Goal: Task Accomplishment & Management: Use online tool/utility

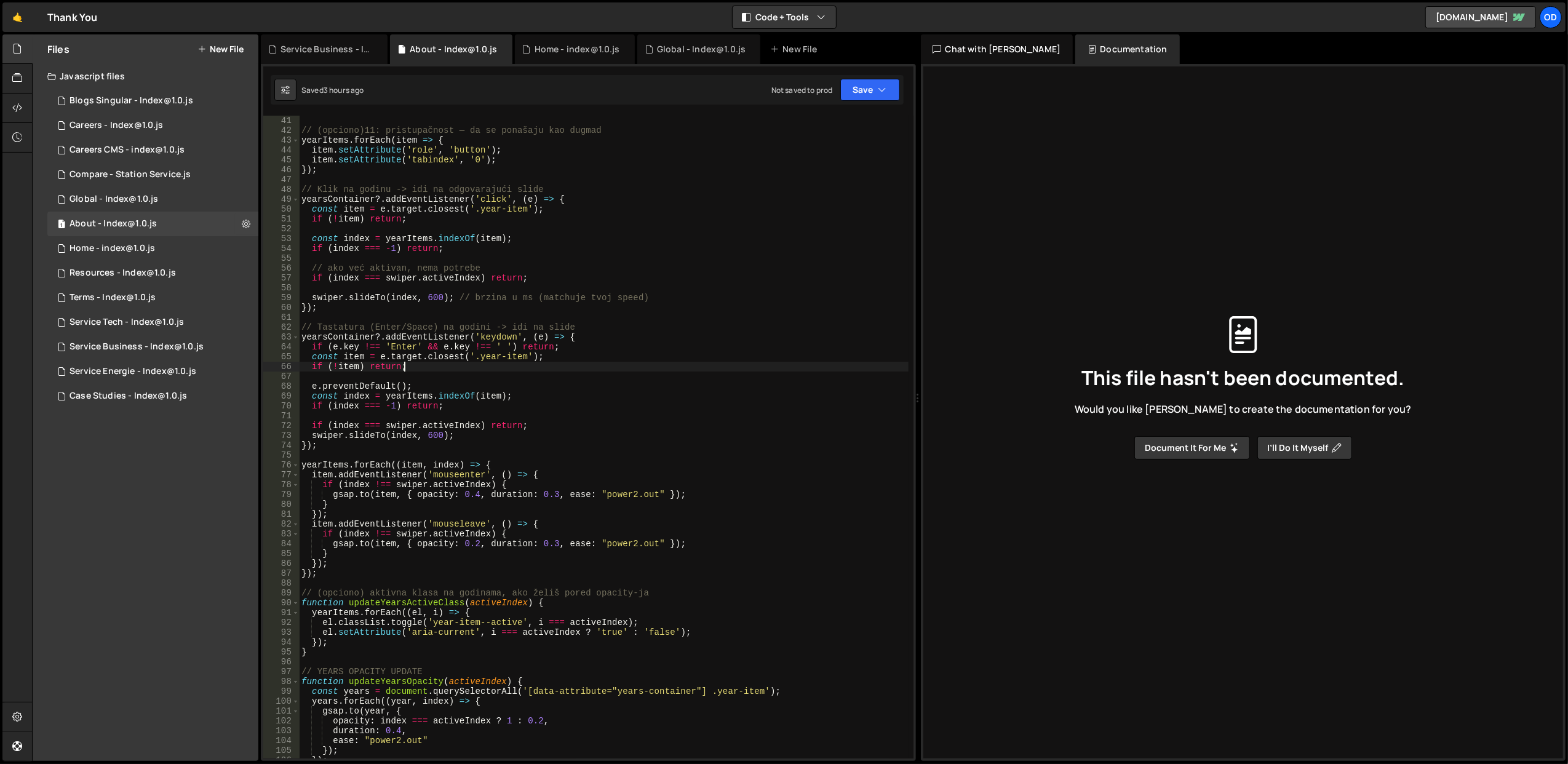
scroll to position [393, 0]
click at [219, 46] on button "New File" at bounding box center [220, 49] width 46 height 10
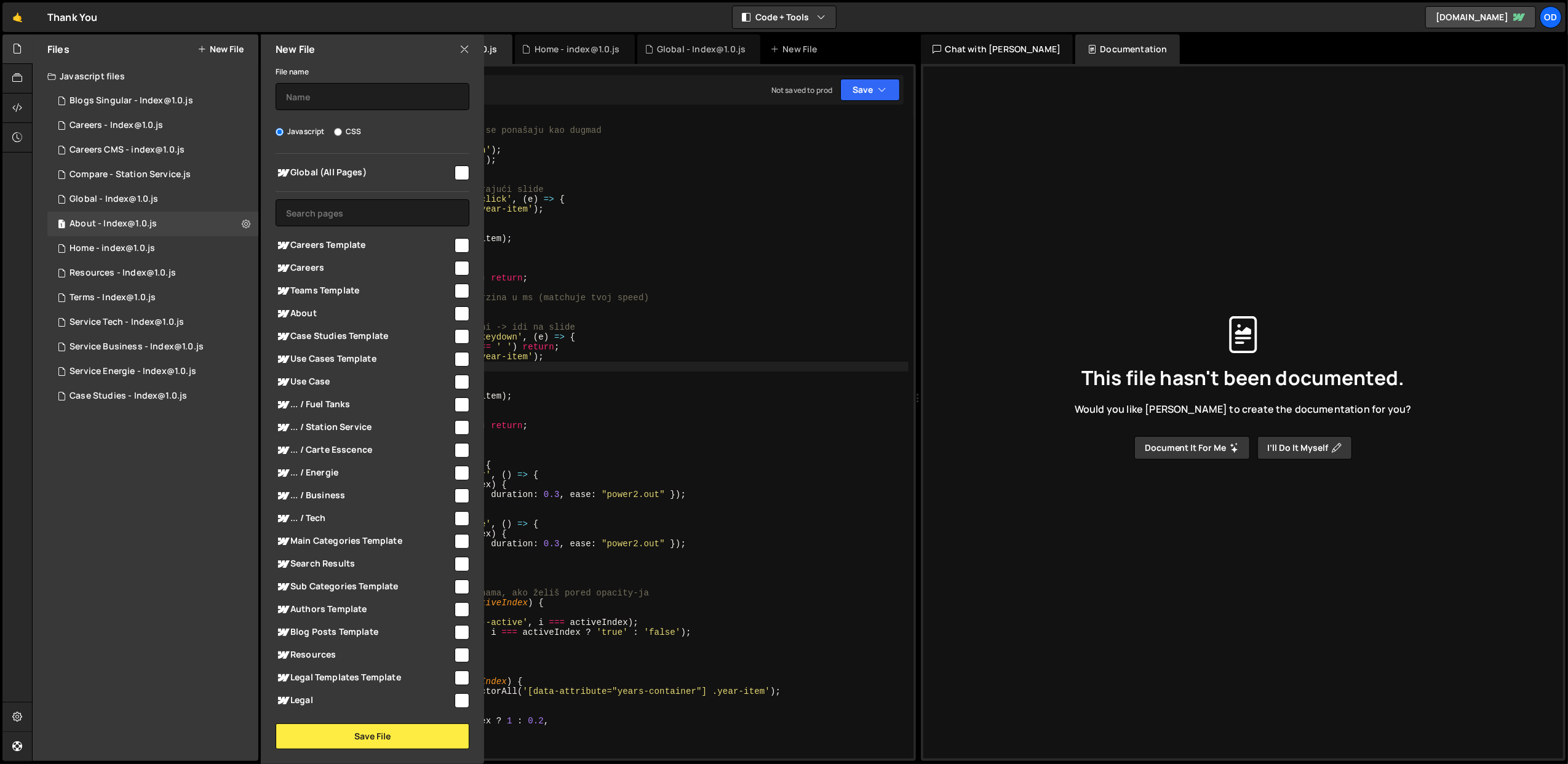
click at [465, 52] on icon at bounding box center [465, 49] width 10 height 14
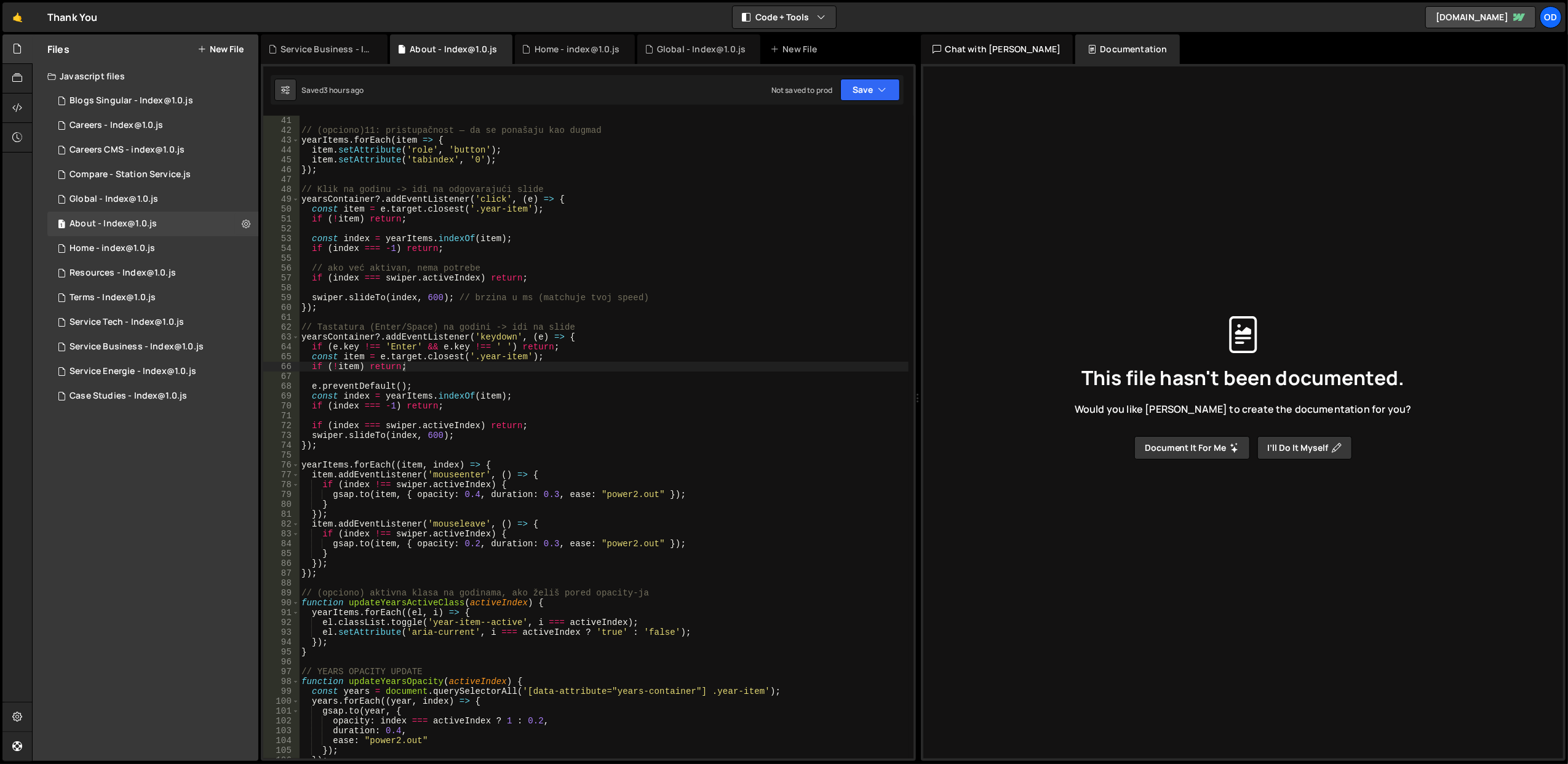
click at [213, 50] on button "New File" at bounding box center [220, 49] width 46 height 10
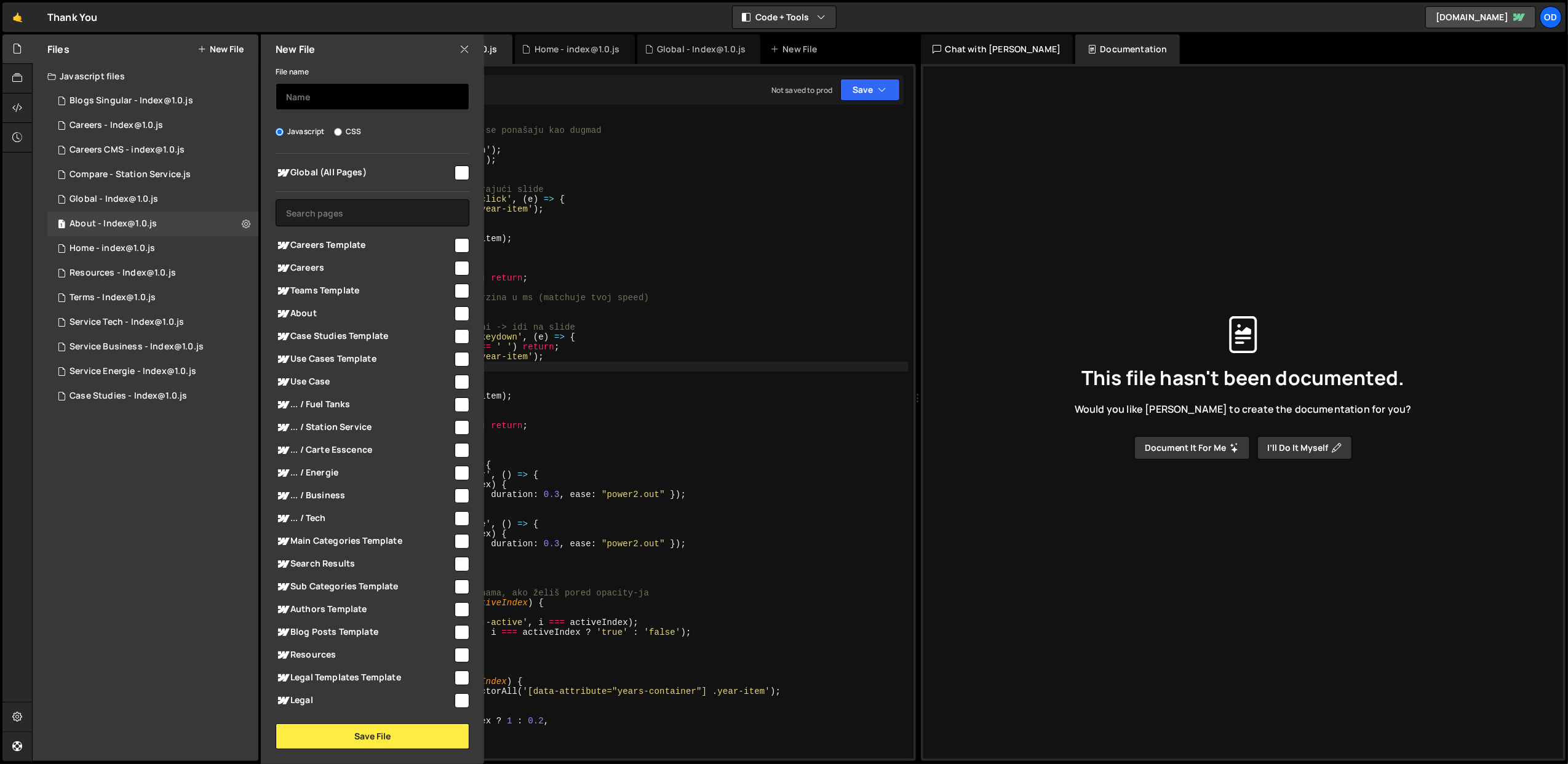
click at [339, 99] on input "text" at bounding box center [372, 97] width 193 height 27
type input "Simulator - Index@1.0"
click at [354, 203] on input "text" at bounding box center [372, 213] width 193 height 27
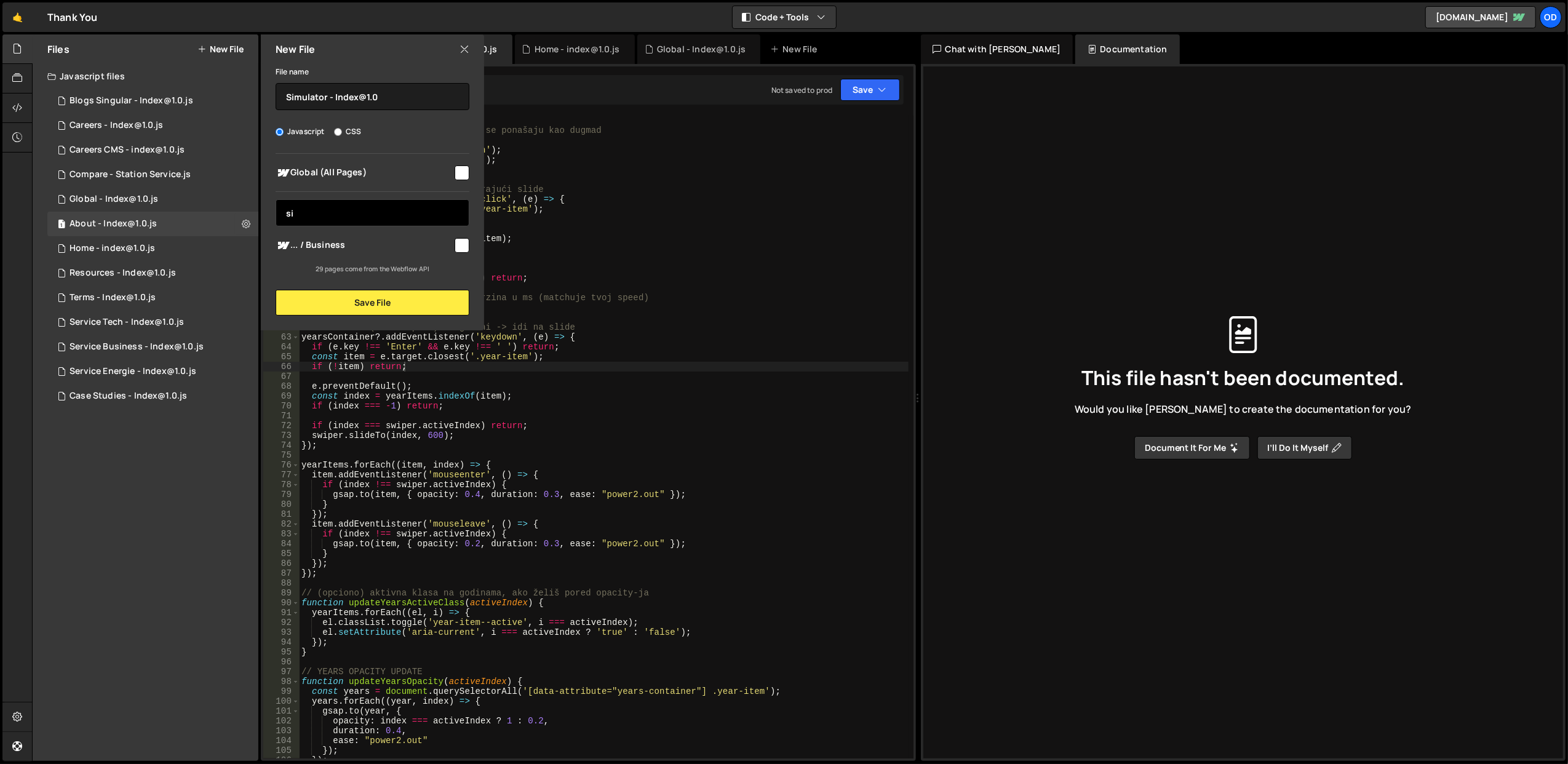
type input "s"
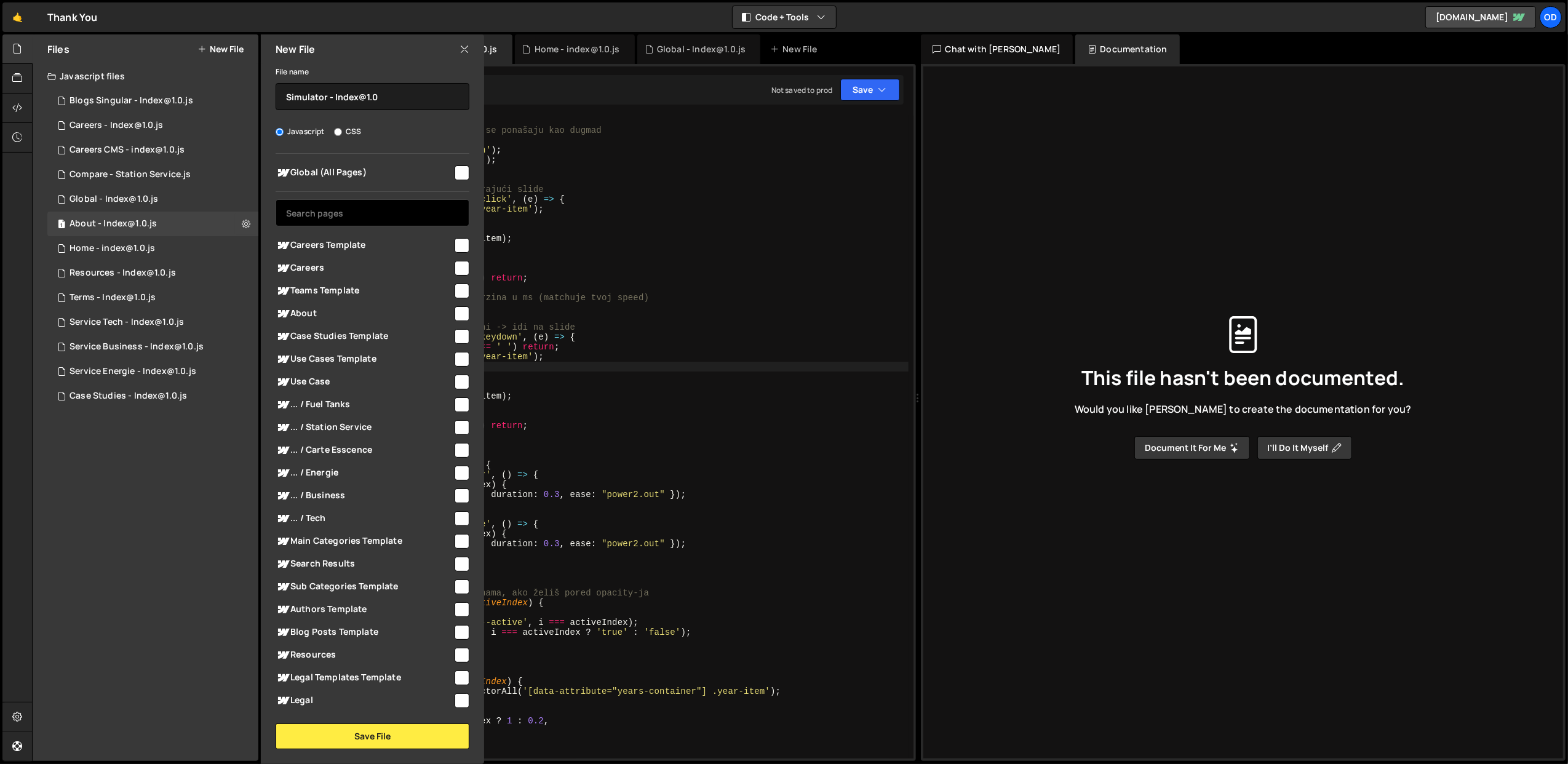
click at [322, 209] on input "text" at bounding box center [372, 213] width 193 height 27
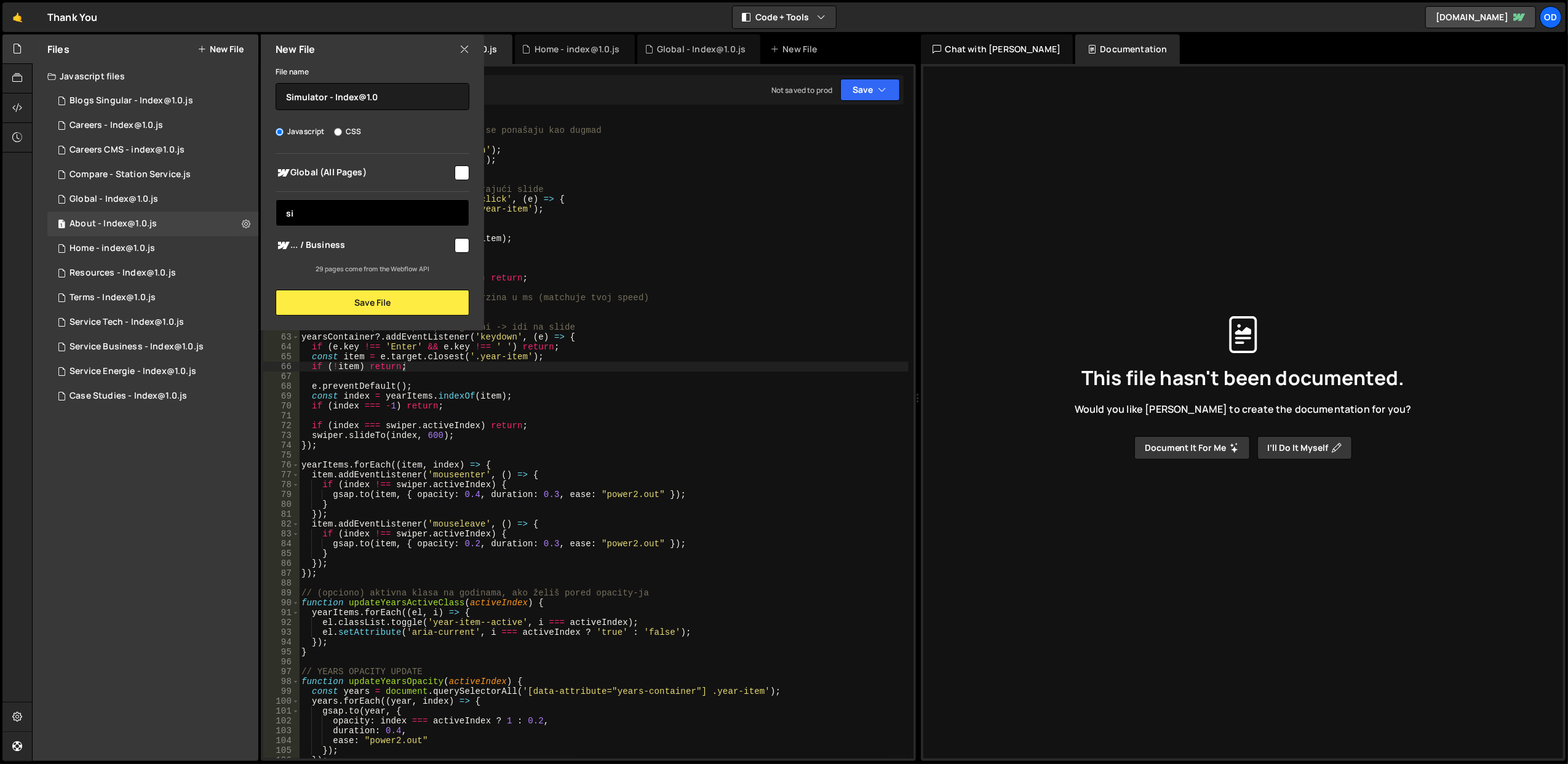
type input "sim"
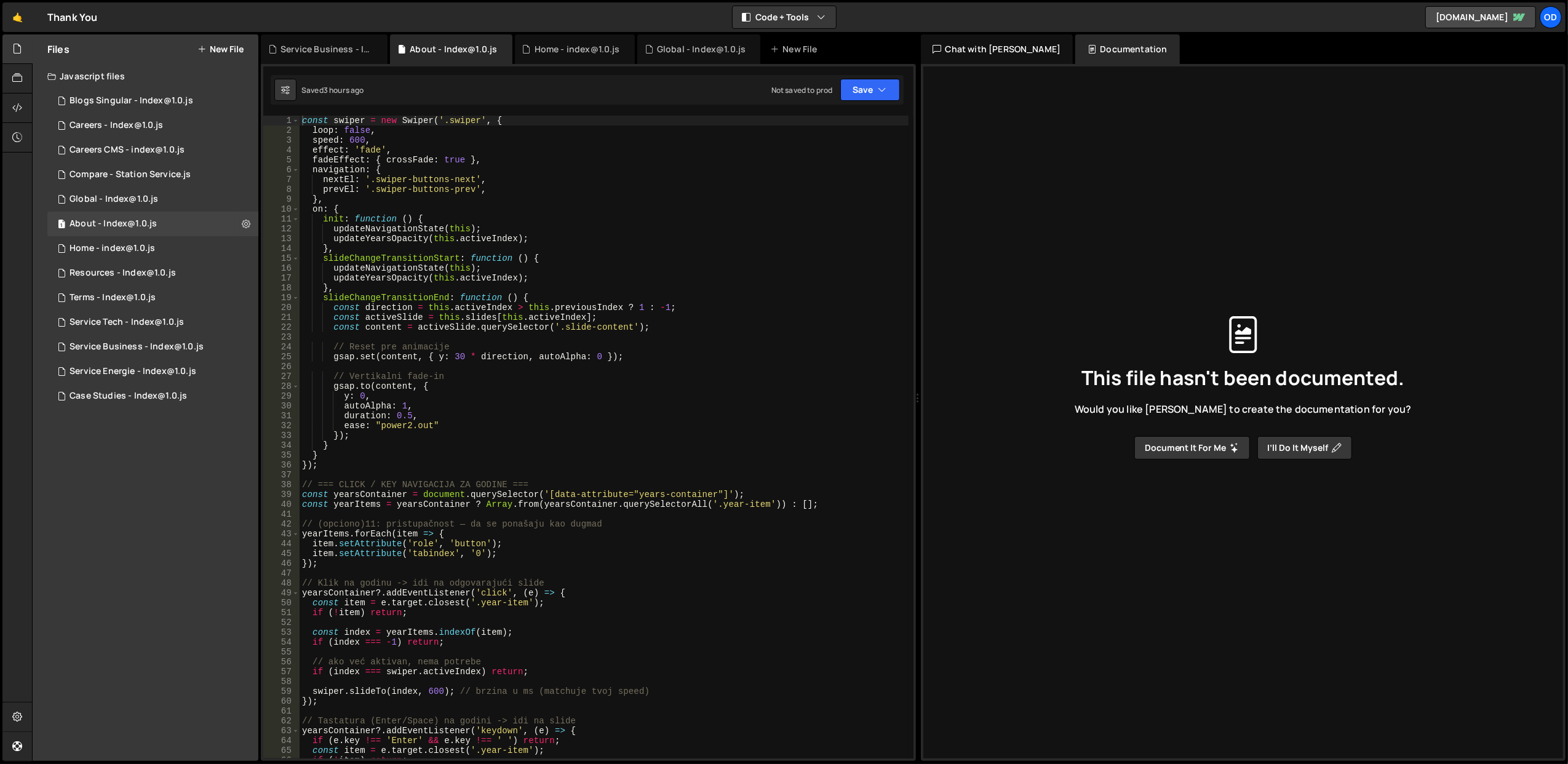
click at [225, 55] on div "Files New File" at bounding box center [145, 49] width 226 height 30
click at [225, 50] on button "New File" at bounding box center [220, 49] width 46 height 10
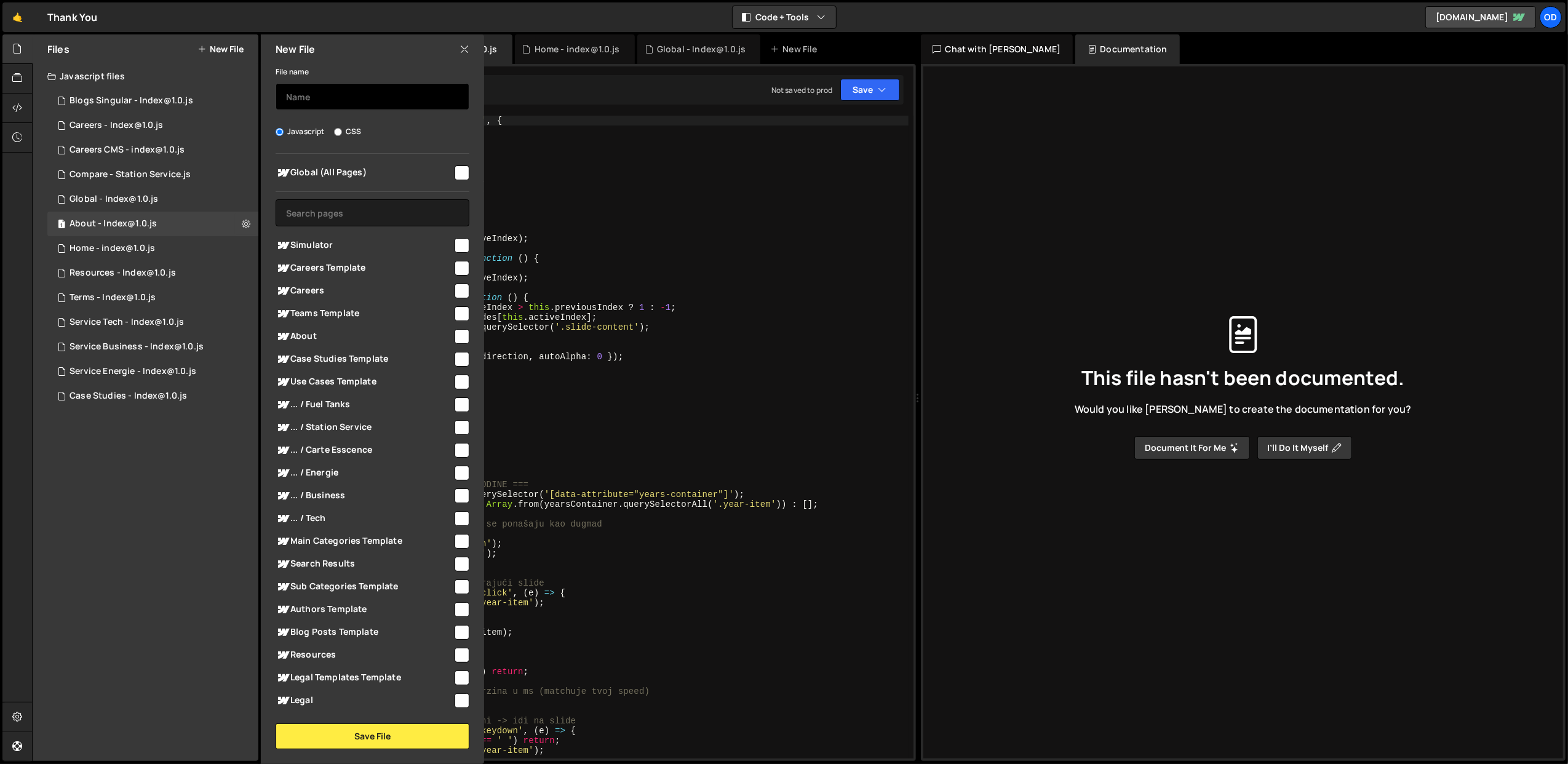
click at [332, 90] on input "text" at bounding box center [372, 97] width 193 height 27
type input "Simulator - Index@1.0"
click at [388, 242] on span "Simulator" at bounding box center [364, 245] width 177 height 14
checkbox input "true"
click at [385, 724] on button "Save File" at bounding box center [372, 736] width 193 height 25
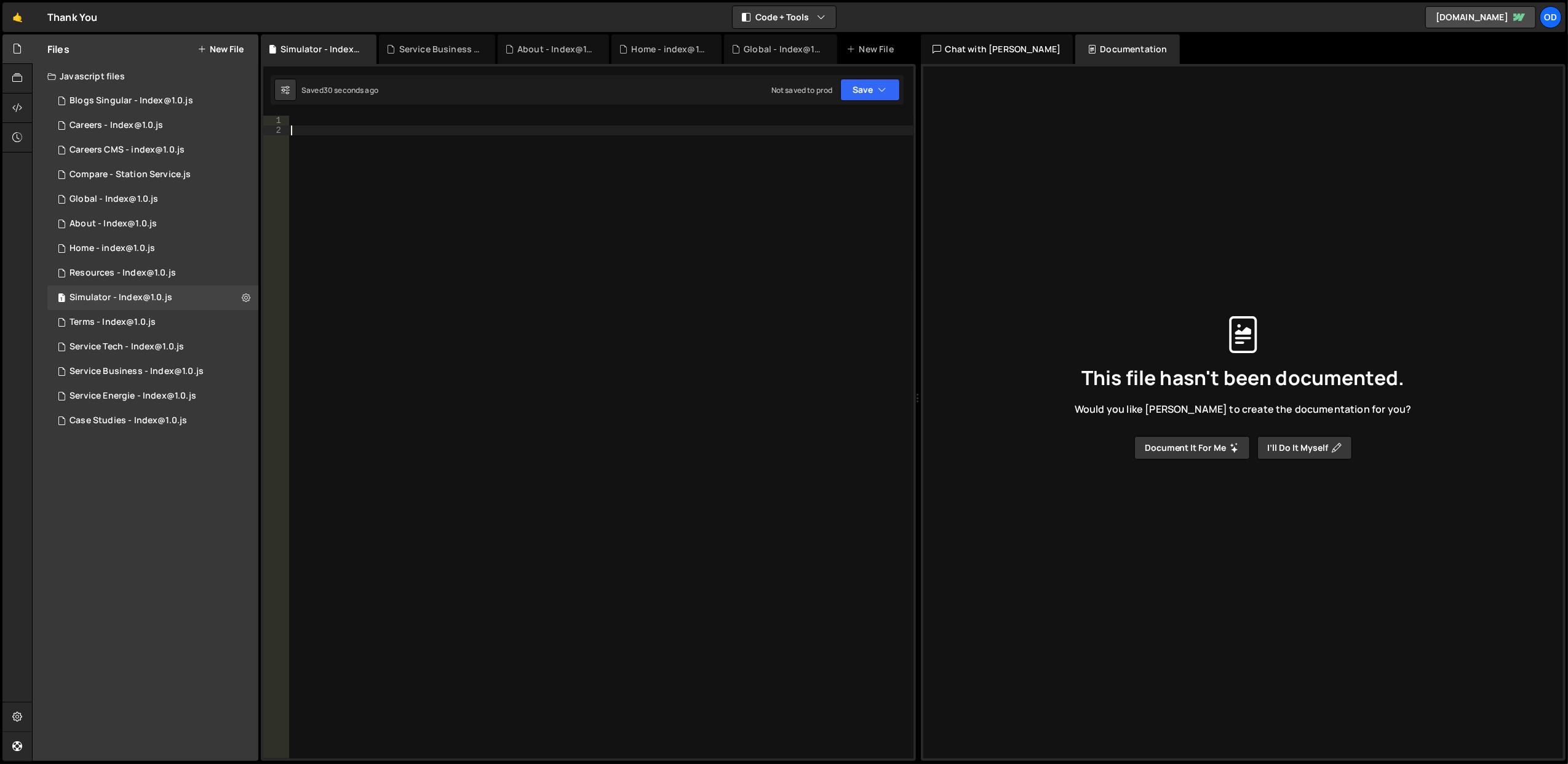
click at [368, 204] on div at bounding box center [600, 447] width 625 height 663
click at [371, 120] on div at bounding box center [600, 447] width 625 height 663
paste textarea "</script>"
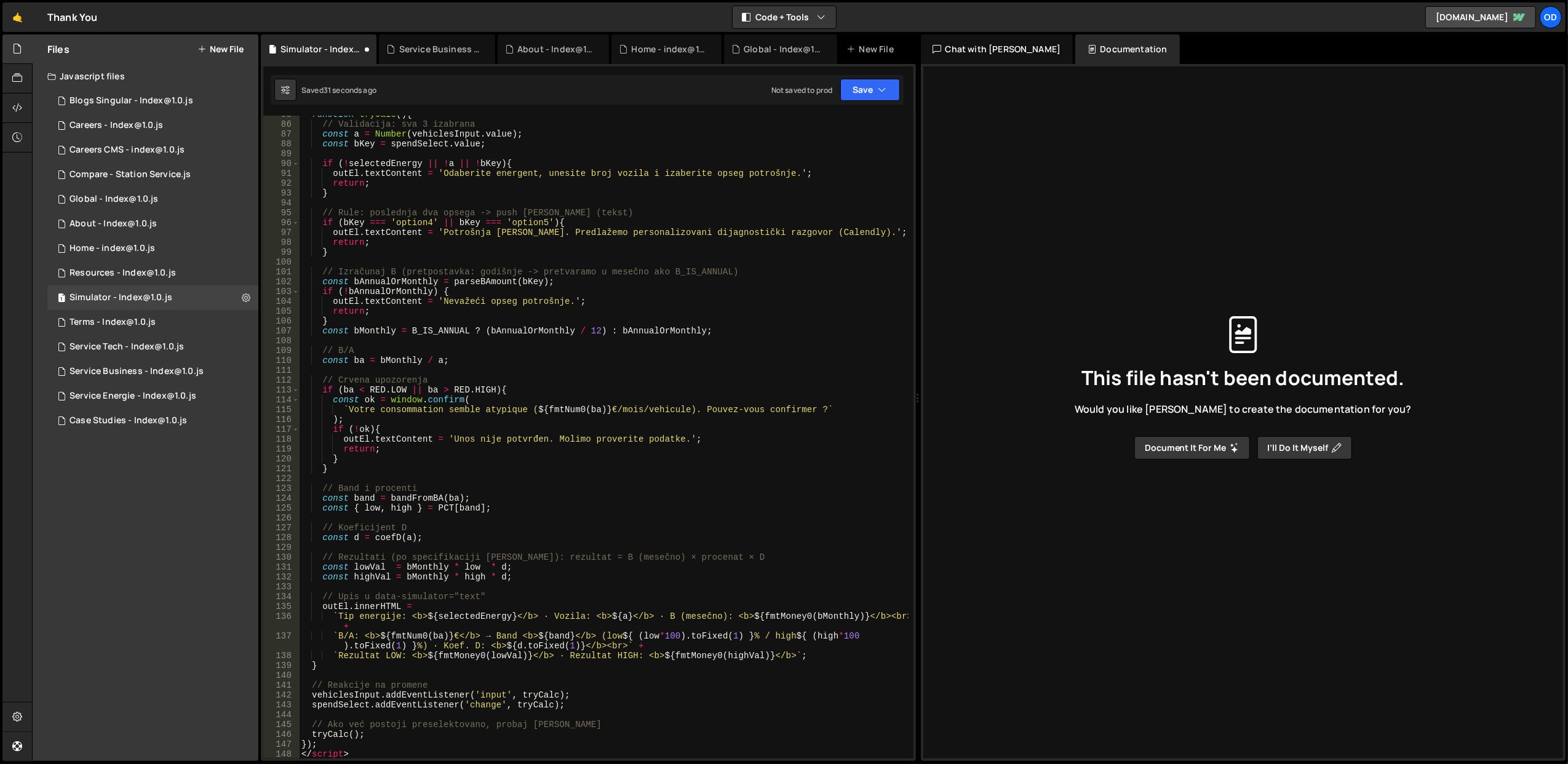
scroll to position [833, 0]
click at [323, 756] on div "function tryCalc ( ) { // Validacija: sva 3 izabrana const a = Number ( vehicle…" at bounding box center [603, 441] width 610 height 663
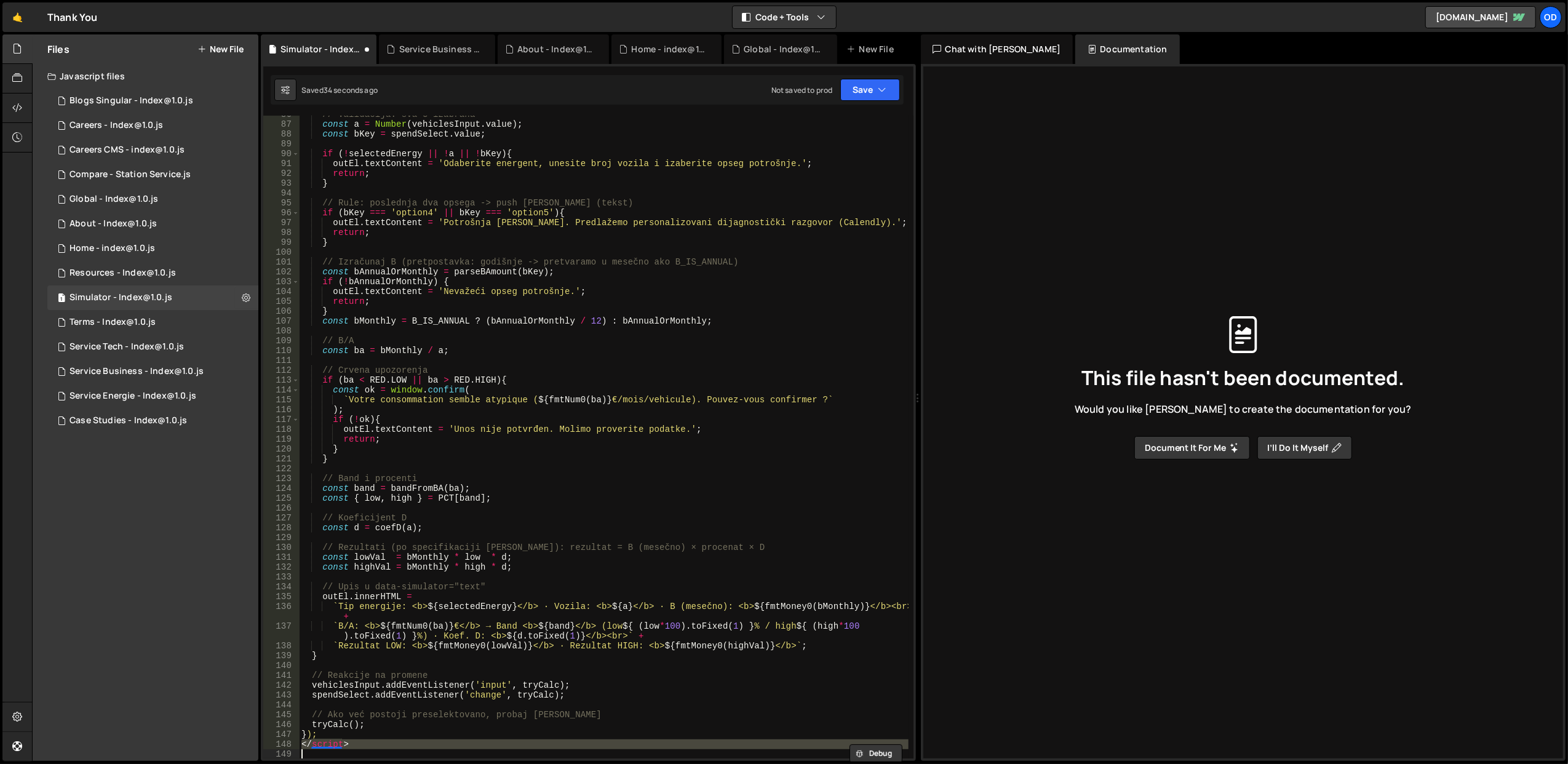
click at [323, 756] on div "// Validacija: sva 3 izabrana const a = Number ( vehiclesInput . value ) ; cons…" at bounding box center [603, 441] width 610 height 663
type textarea "</script>"
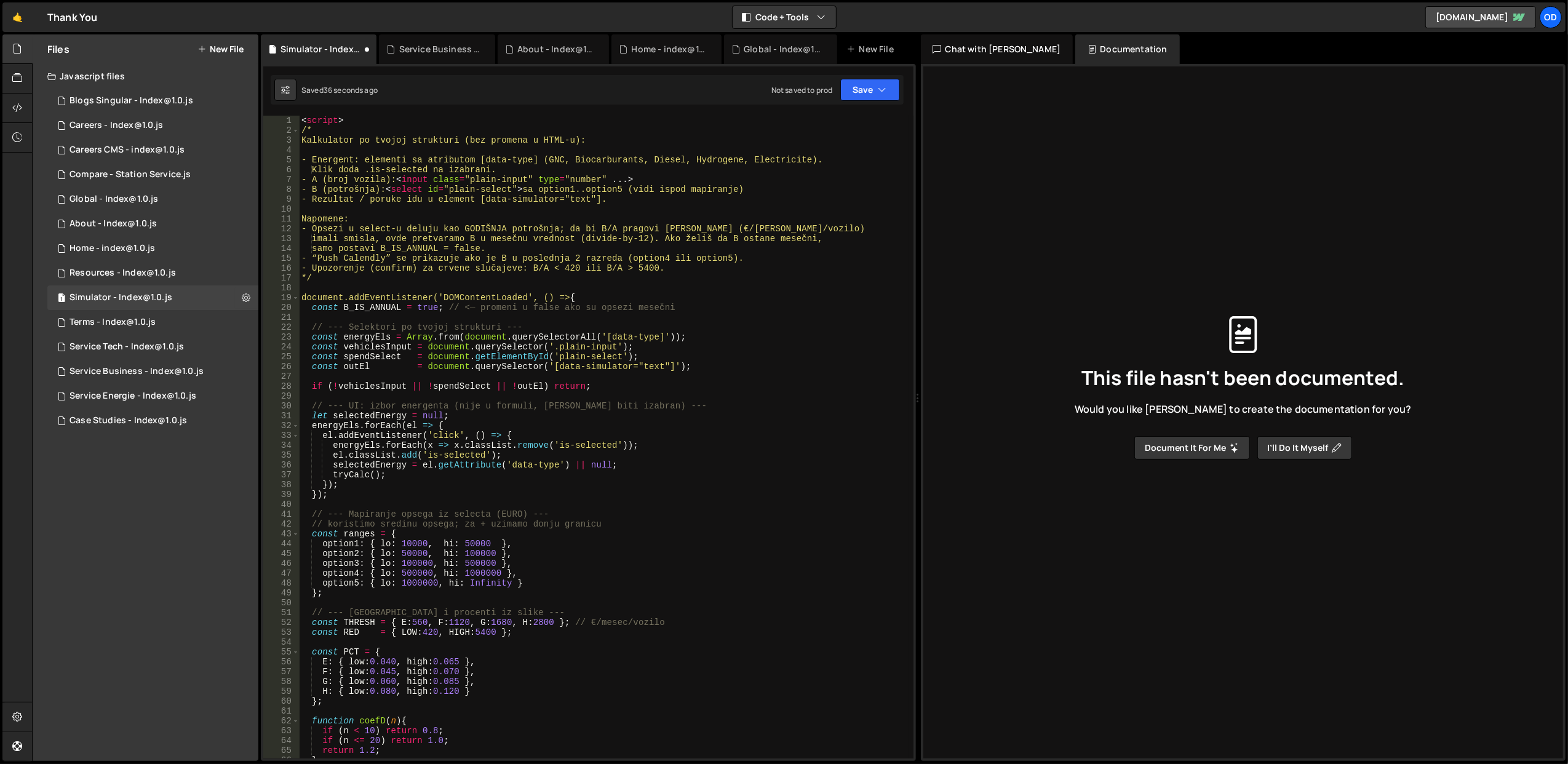
scroll to position [0, 0]
click at [326, 119] on div "< script > /* Kalkulator po tvojoj strukturi (bez promena u HTML-u): - Energent…" at bounding box center [603, 447] width 610 height 663
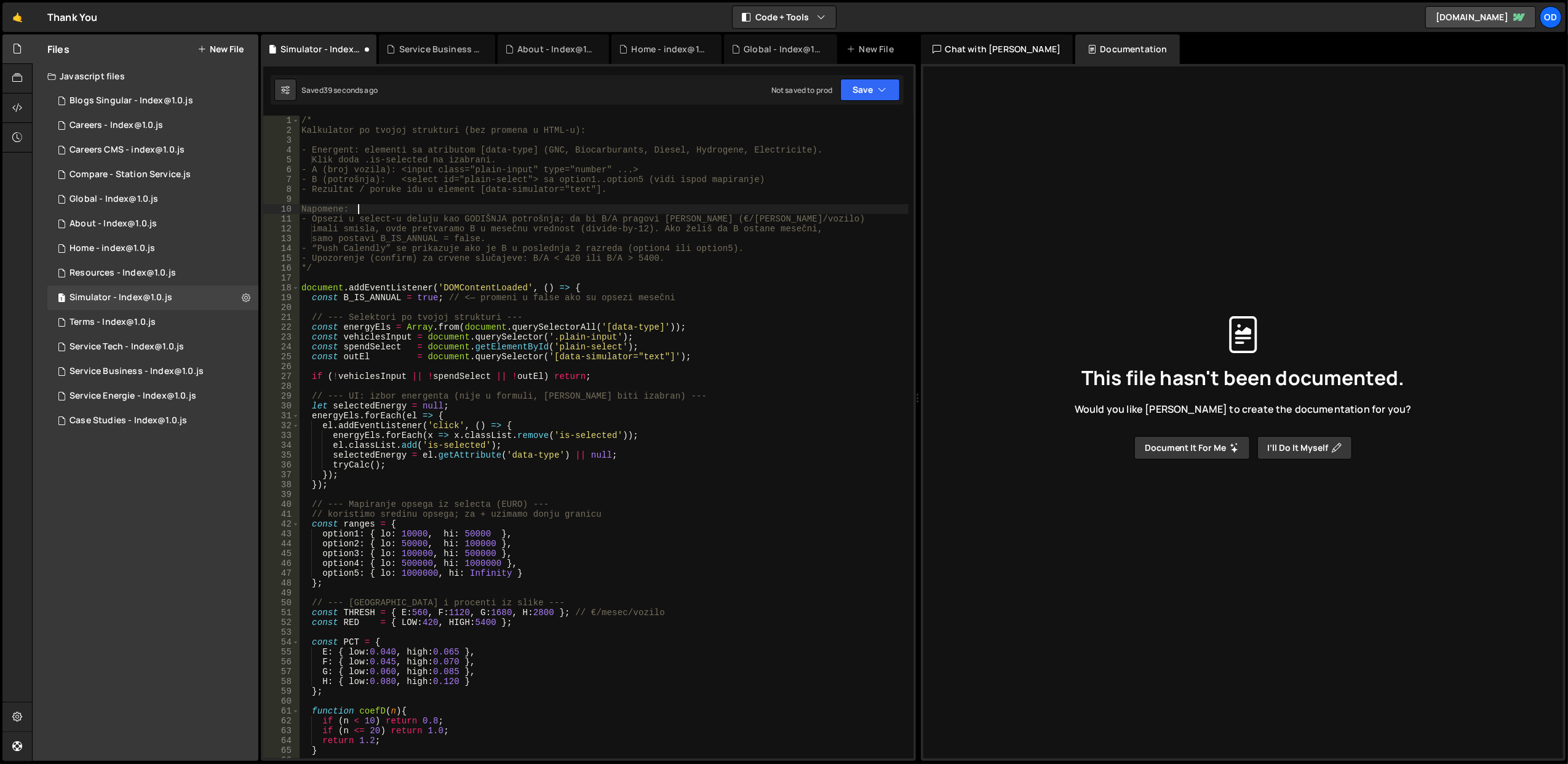
click at [379, 211] on div "/* Kalkulator po tvojoj strukturi (bez promena u HTML-u): - Energent: elementi …" at bounding box center [603, 447] width 610 height 663
click at [879, 85] on icon "button" at bounding box center [883, 90] width 8 height 13
click at [476, 288] on div "/* Kalkulator po tvojoj strukturi (bez promena u HTML-u): - Energent: elementi …" at bounding box center [603, 447] width 610 height 663
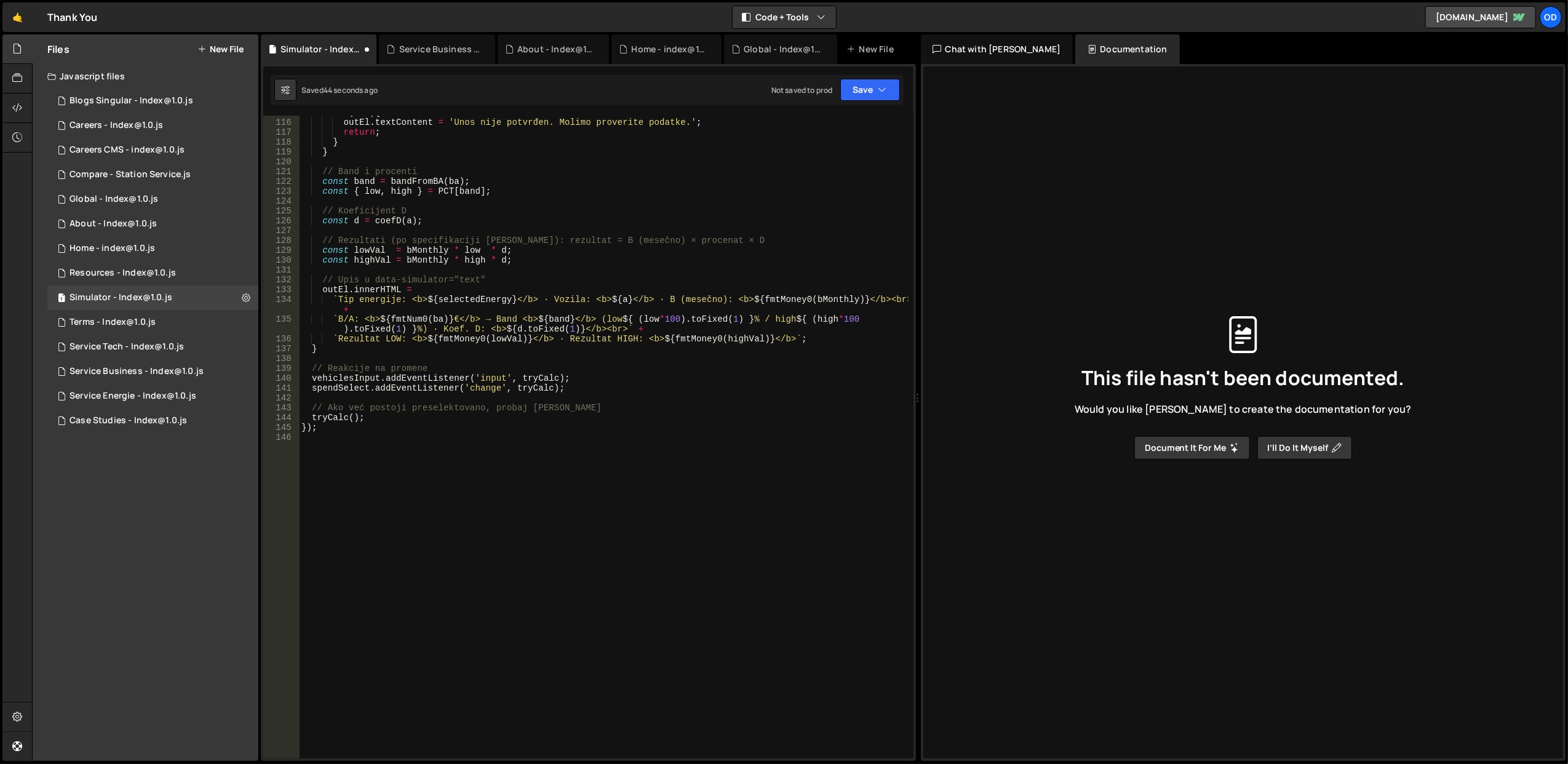
scroll to position [1129, 0]
click at [312, 431] on div "if ( ! ok ) { outEl . textContent = 'Unos nije potvrđen. Molimo proverite podat…" at bounding box center [603, 439] width 610 height 663
type textarea "});"
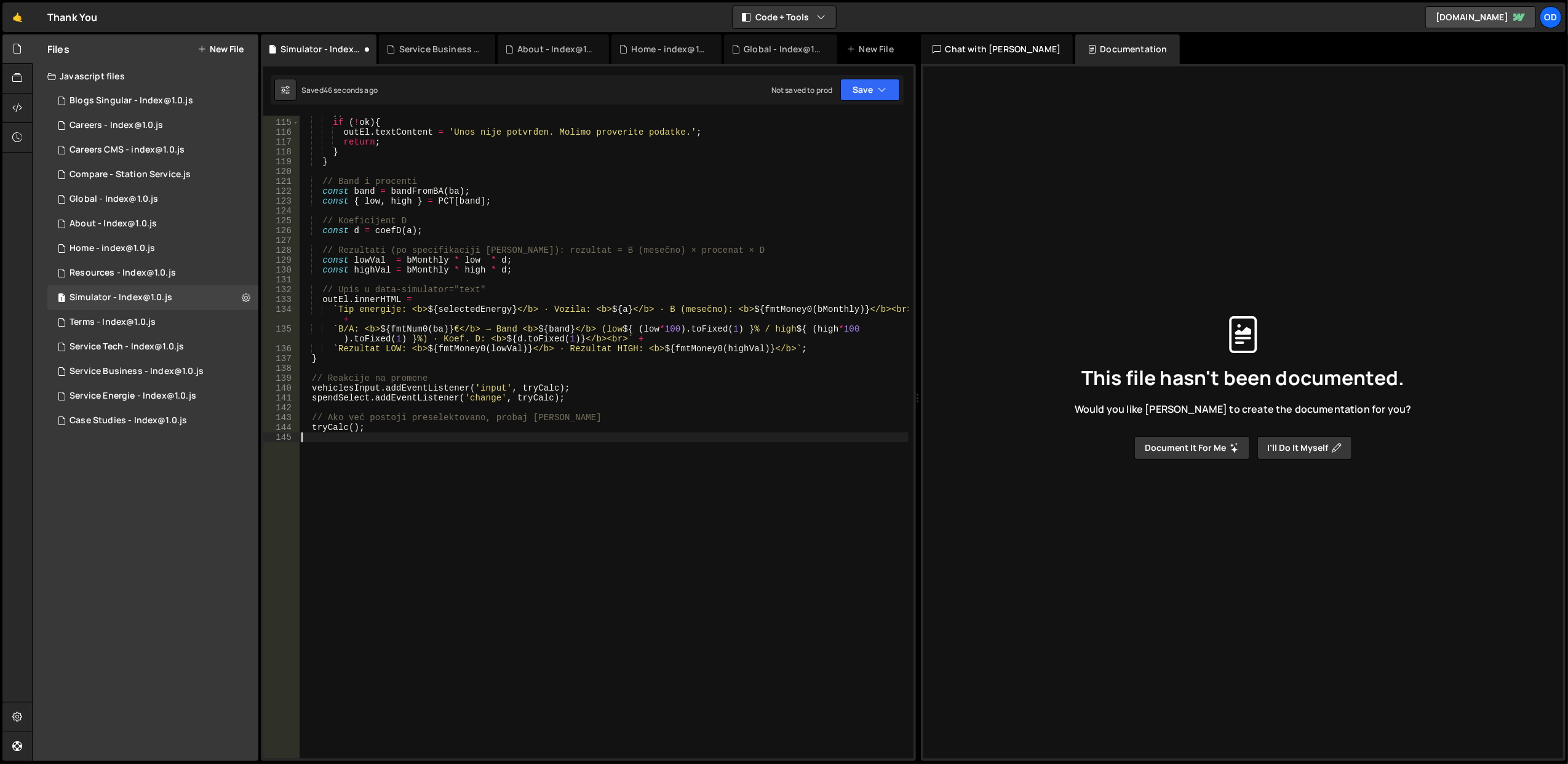
scroll to position [1119, 0]
click at [864, 91] on button "Save" at bounding box center [870, 90] width 59 height 22
click at [851, 115] on div "Save to Staging S" at bounding box center [828, 120] width 128 height 13
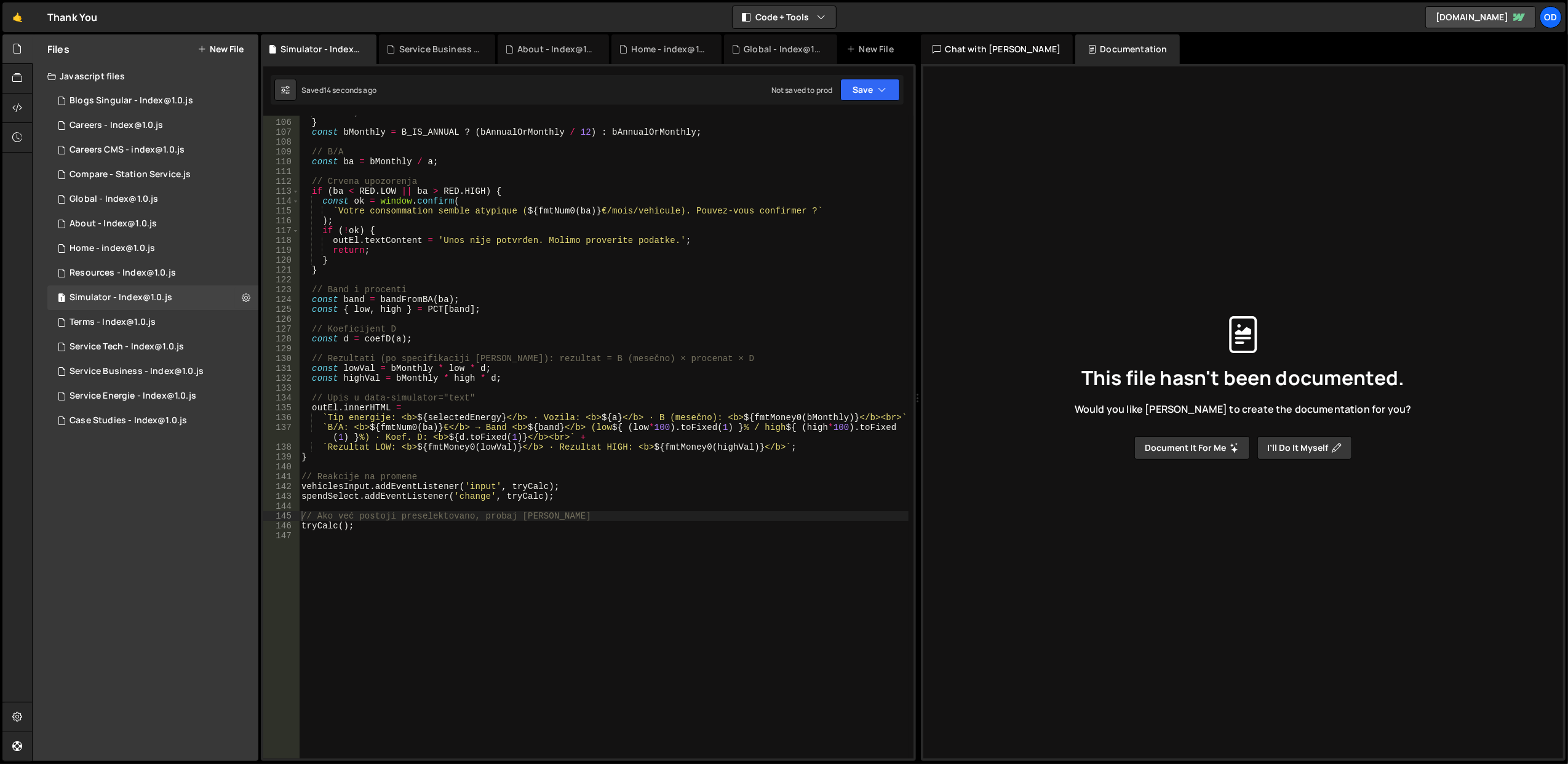
scroll to position [1030, 0]
click at [326, 522] on div "return ; } const bMonthly = B_IS_ANNUAL ? ( bAnnualOrMonthly / 12 ) : bAnnualOr…" at bounding box center [603, 439] width 610 height 663
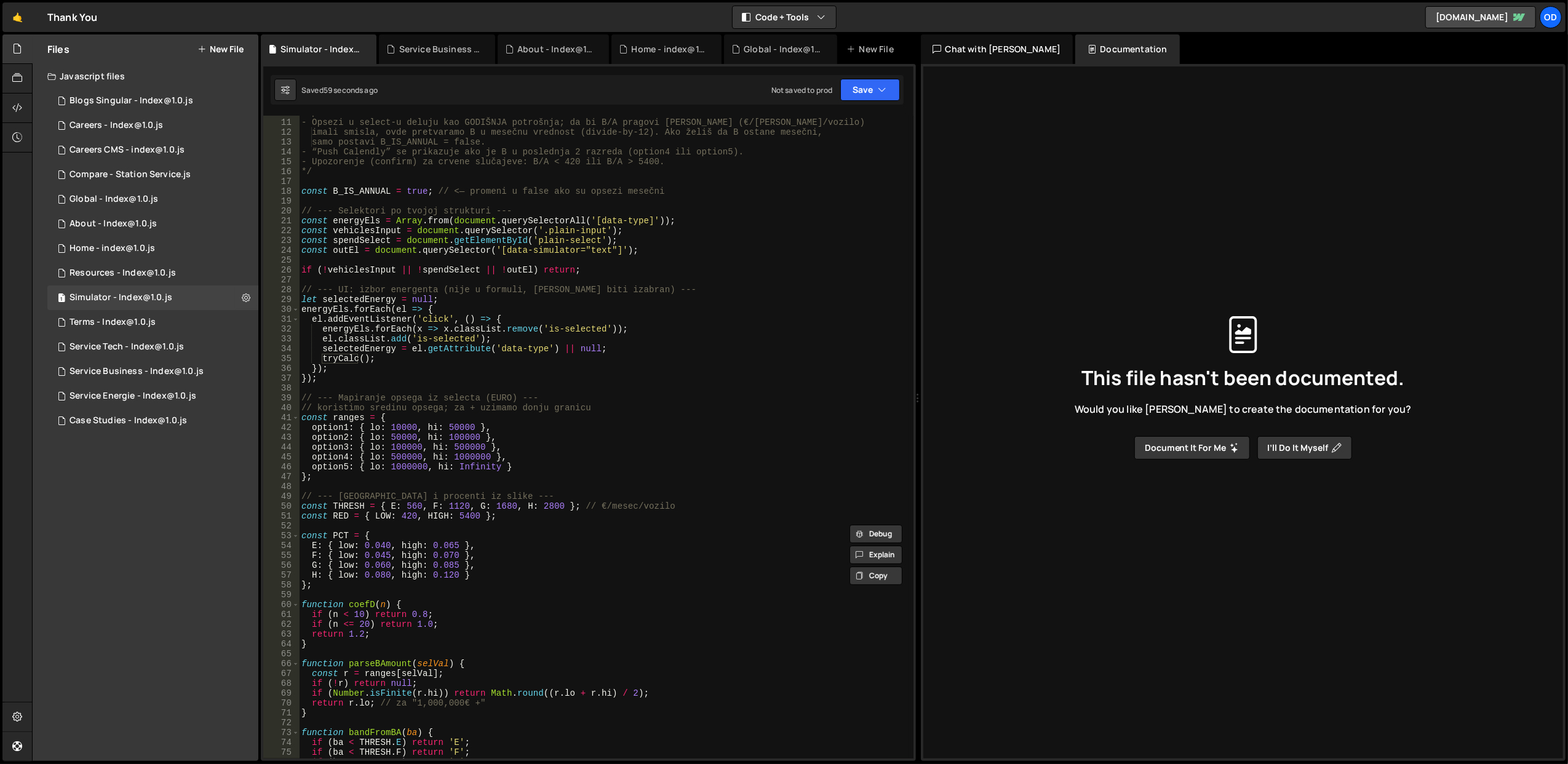
scroll to position [0, 0]
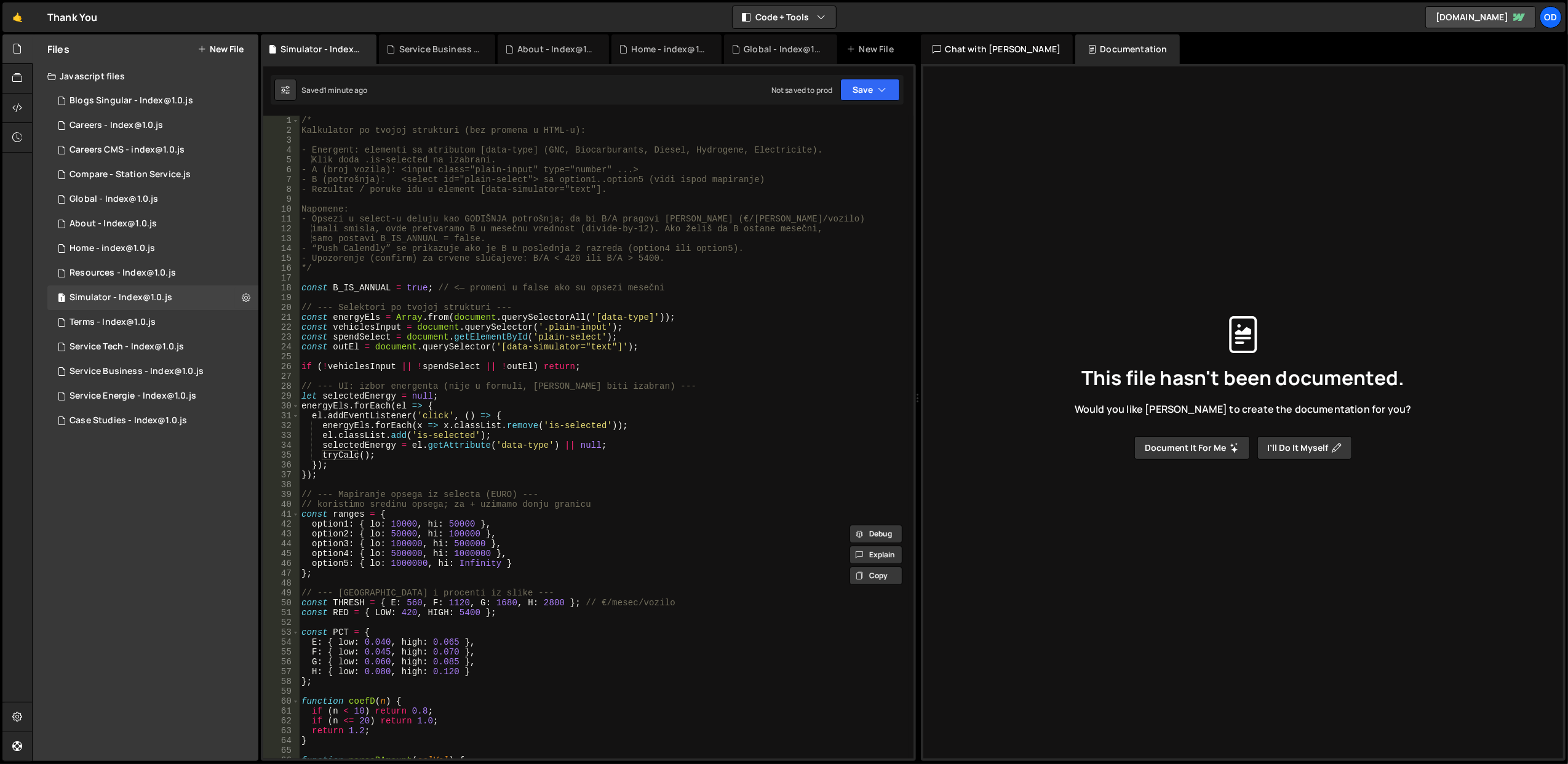
click at [521, 370] on div "/* Kalkulator po tvojoj strukturi (bez promena u HTML-u): - Energent: elementi …" at bounding box center [603, 447] width 610 height 663
click at [460, 349] on div "/* Kalkulator po tvojoj strukturi (bez promena u HTML-u): - Energent: elementi …" at bounding box center [603, 447] width 610 height 663
click at [301, 366] on div "/* Kalkulator po tvojoj strukturi (bez promena u HTML-u): - Energent: elementi …" at bounding box center [603, 447] width 610 height 663
click at [872, 81] on button "Save" at bounding box center [870, 90] width 59 height 22
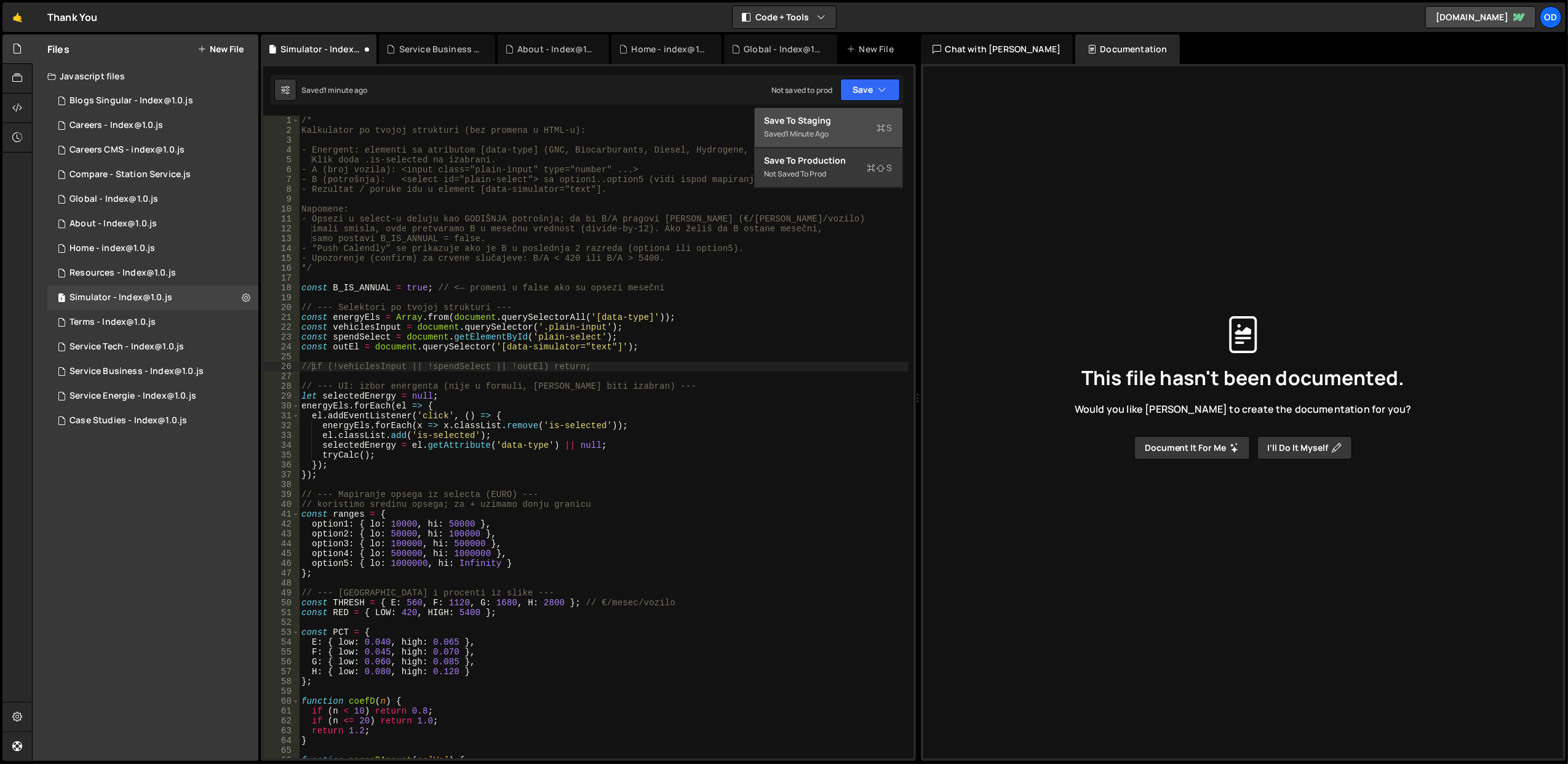
click at [861, 121] on div "Save to Staging S" at bounding box center [828, 120] width 128 height 13
click at [417, 289] on div "/* Kalkulator po tvojoj strukturi (bez promena u HTML-u): - Energent: elementi …" at bounding box center [603, 447] width 610 height 663
click at [860, 89] on button "Save" at bounding box center [870, 90] width 59 height 22
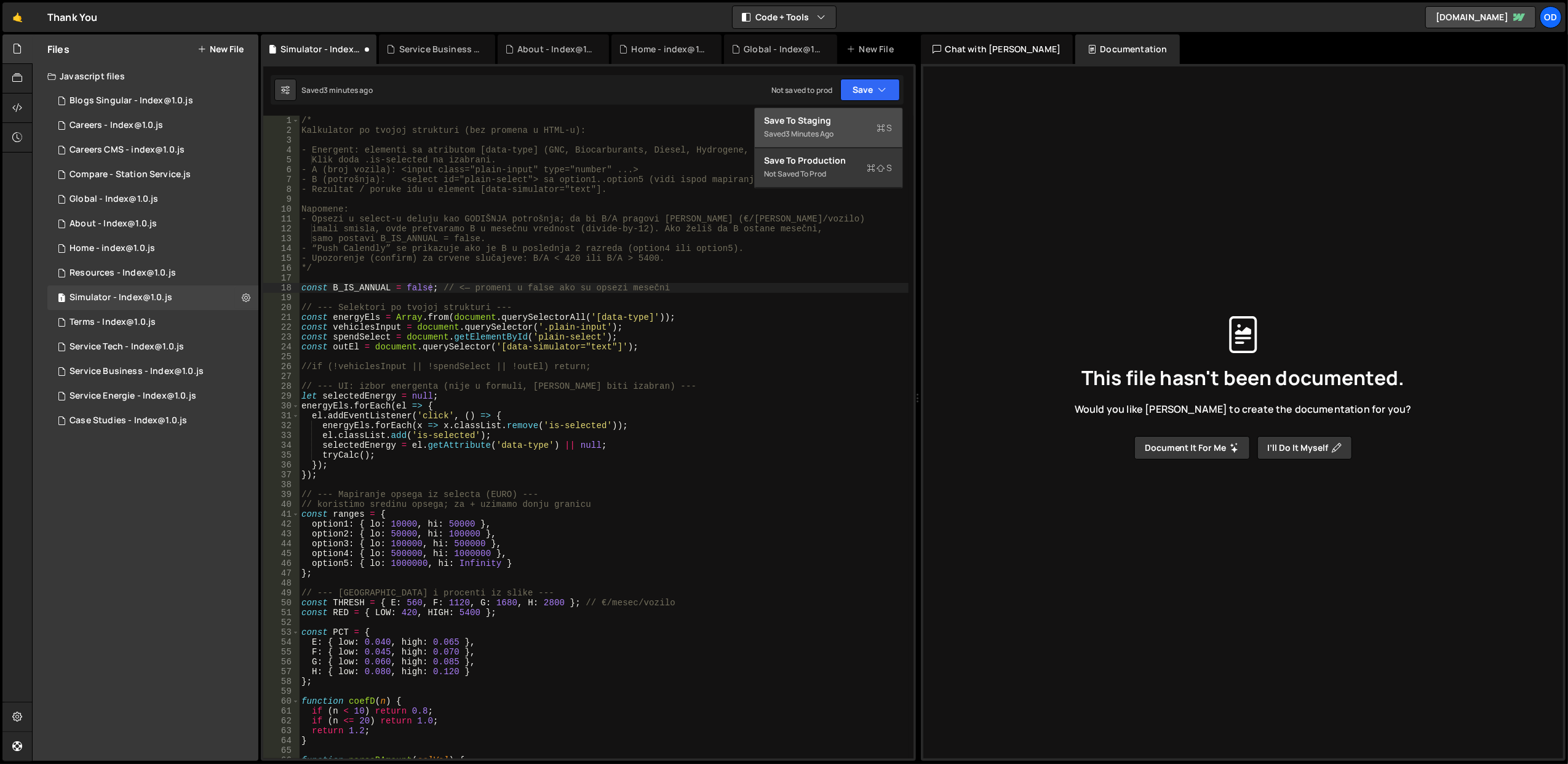
click at [836, 119] on div "Save to Staging S" at bounding box center [828, 120] width 128 height 13
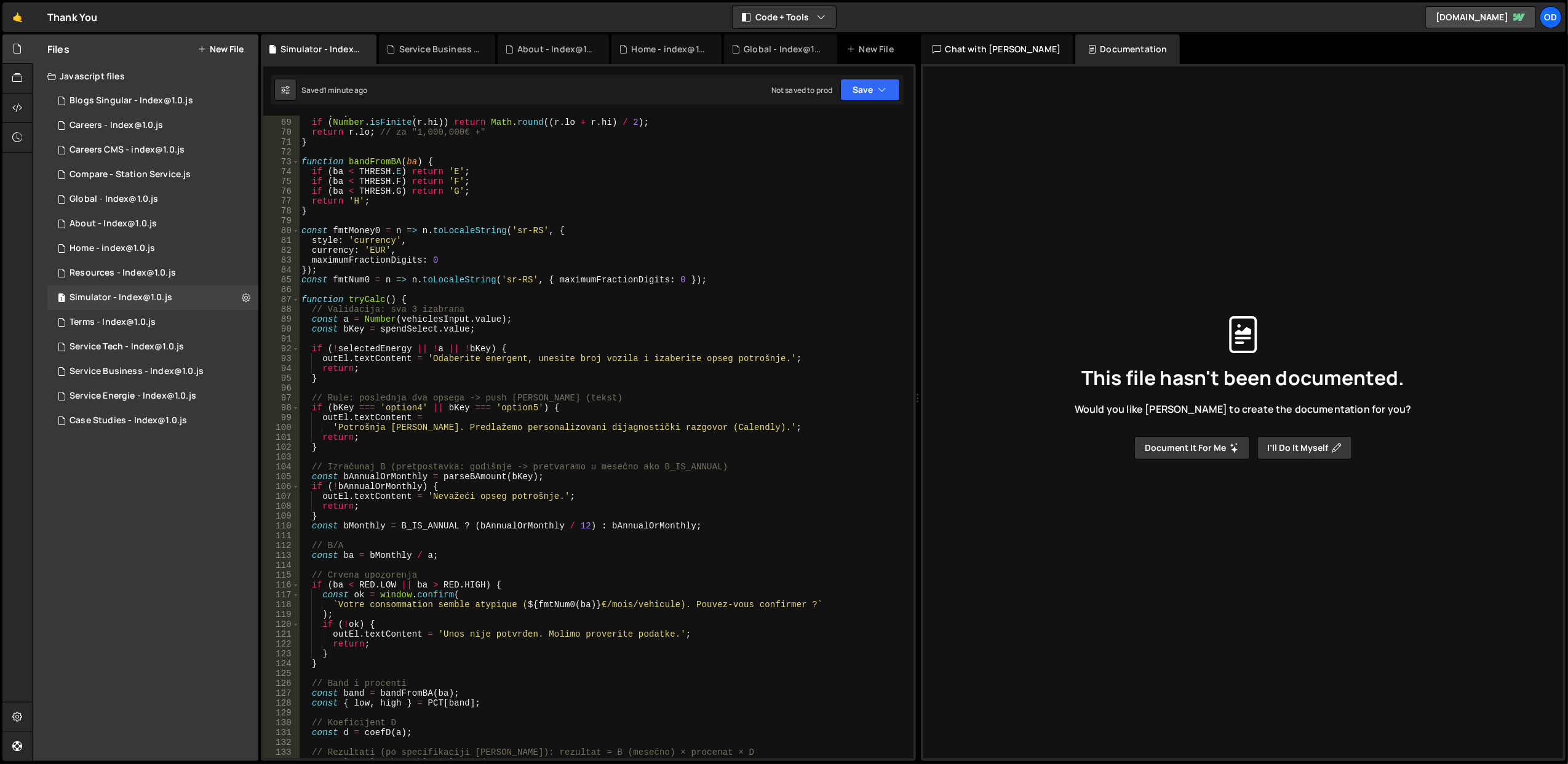
scroll to position [520, 0]
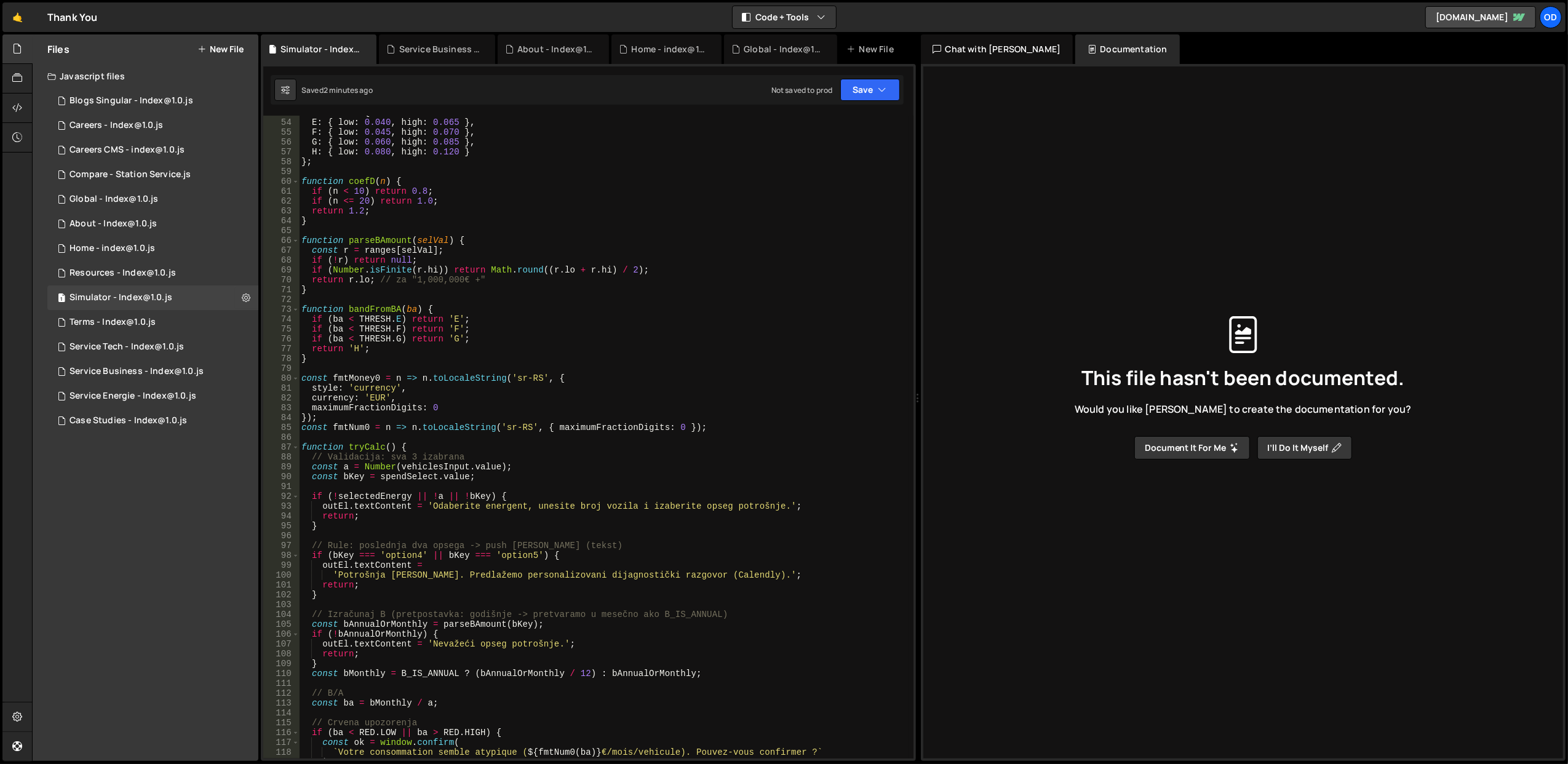
type textarea "function bandFromBA(ba) {"
click at [367, 309] on div "const PCT = { E : { low : 0.040 , high : 0.065 } , F : { low : 0.045 , high : 0…" at bounding box center [603, 439] width 610 height 663
click at [472, 304] on div "const PCT = { E : { low : 0.040 , high : 0.065 } , F : { low : 0.045 , high : 0…" at bounding box center [603, 439] width 610 height 663
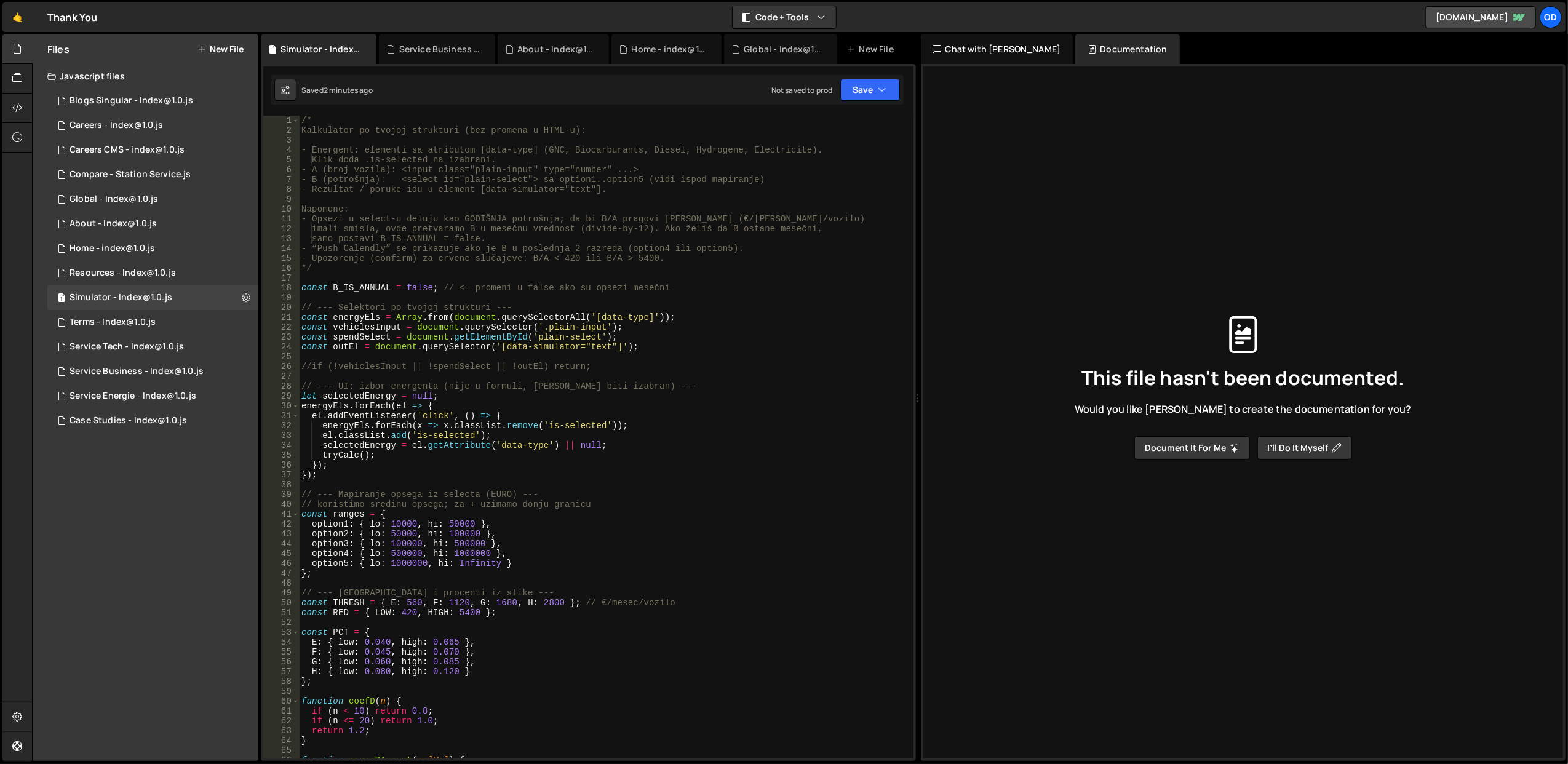
scroll to position [0, 0]
click at [538, 411] on div "/* Kalkulator po tvojoj strukturi (bez promena u HTML-u): - Energent: elementi …" at bounding box center [603, 447] width 610 height 663
type textarea "tryCalc();"
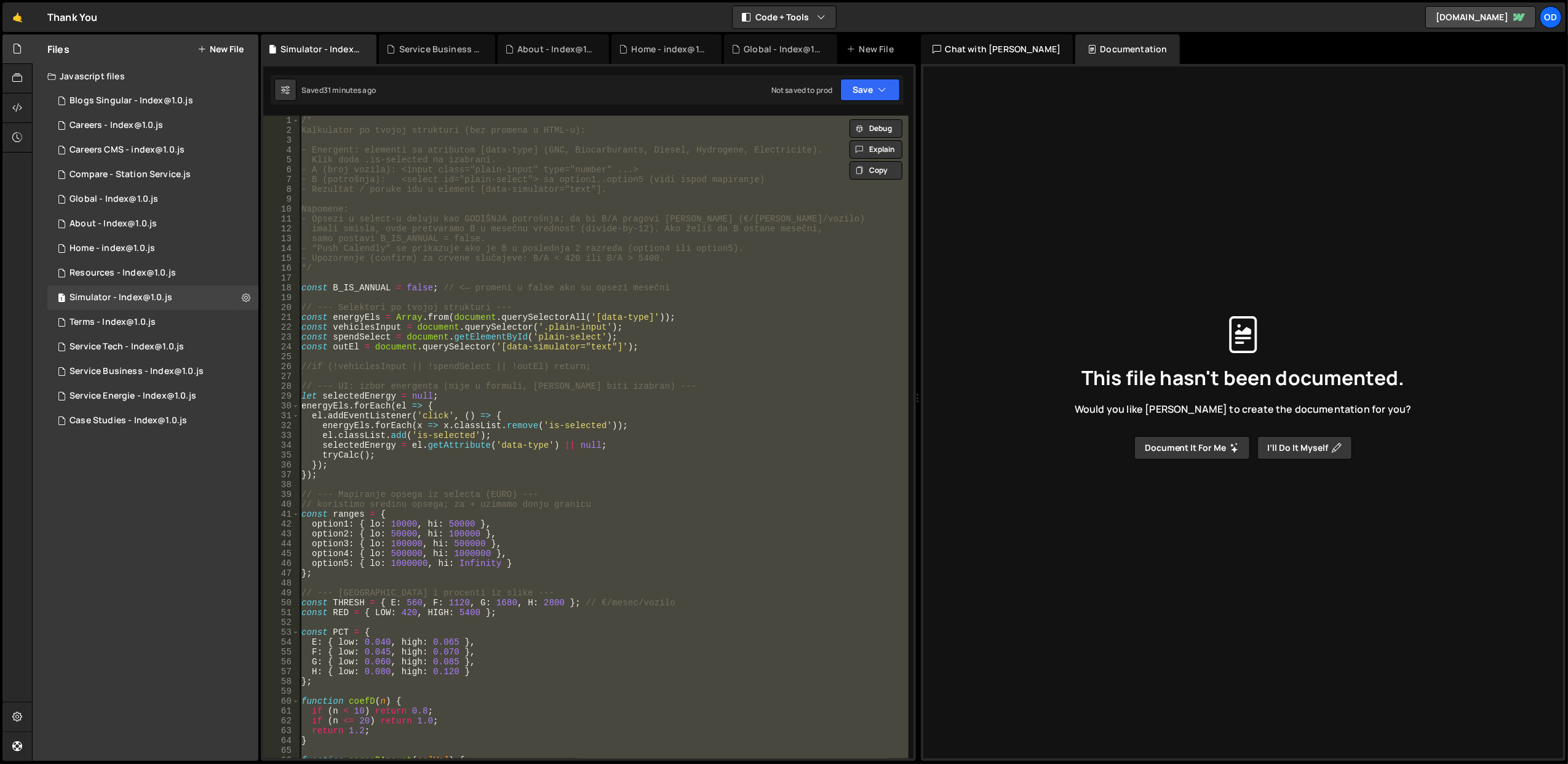
paste textarea
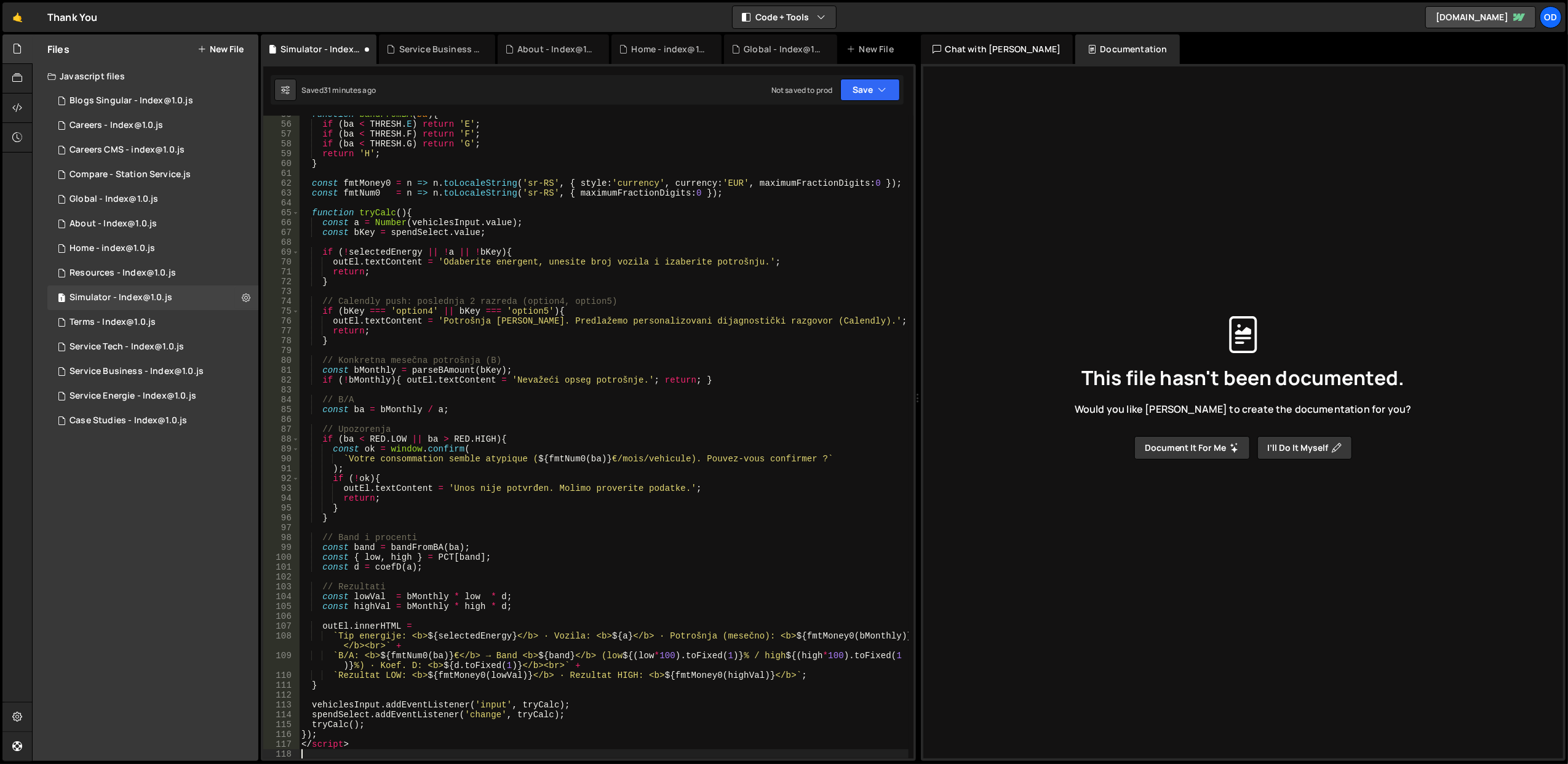
scroll to position [537, 0]
click at [328, 743] on div "function bandFromBA ( ba ) { if ( ba < THRESH . E ) return 'E' ; if ( ba < THRE…" at bounding box center [603, 441] width 610 height 663
type textarea "</script>"
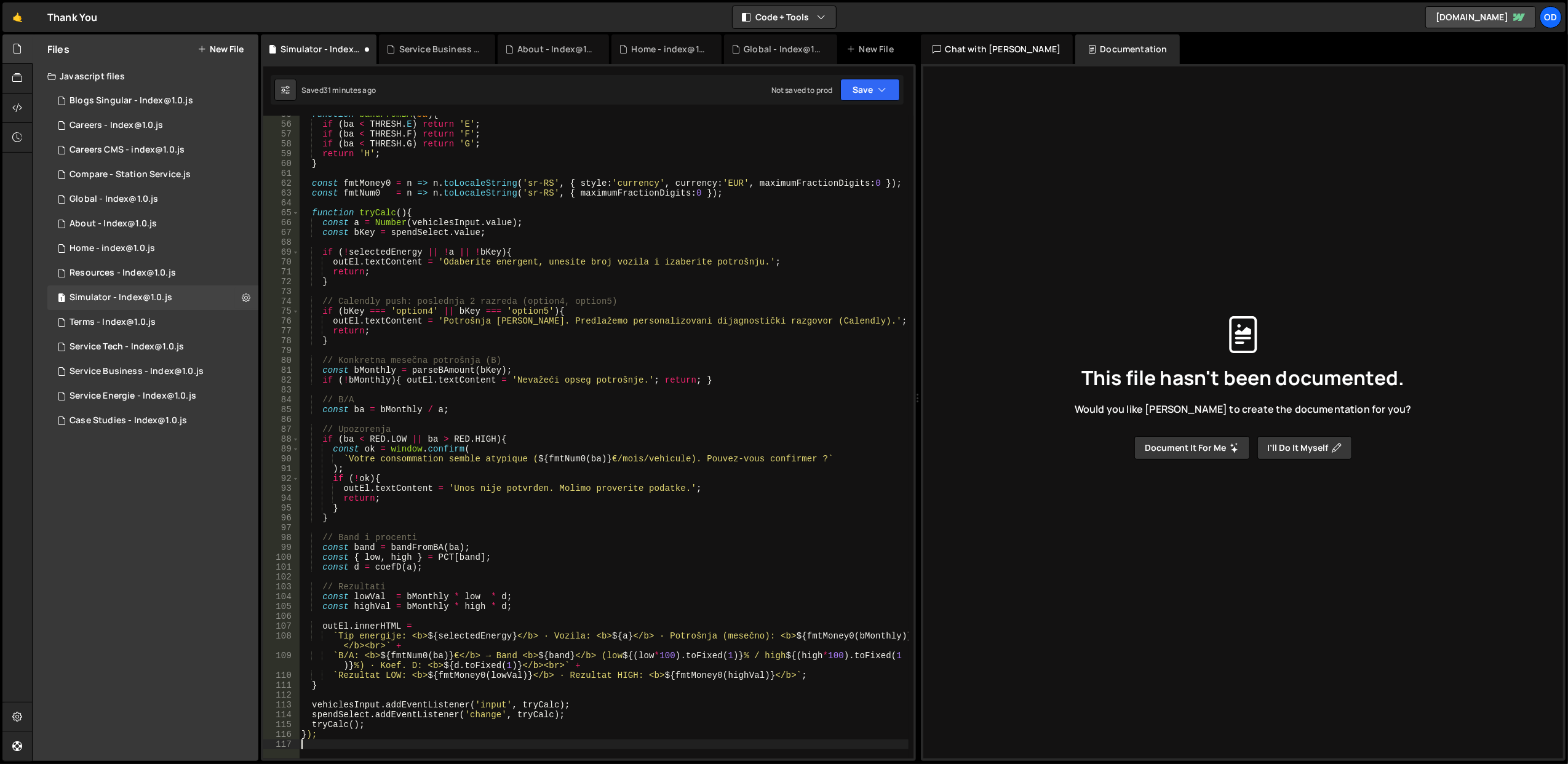
scroll to position [0, 0]
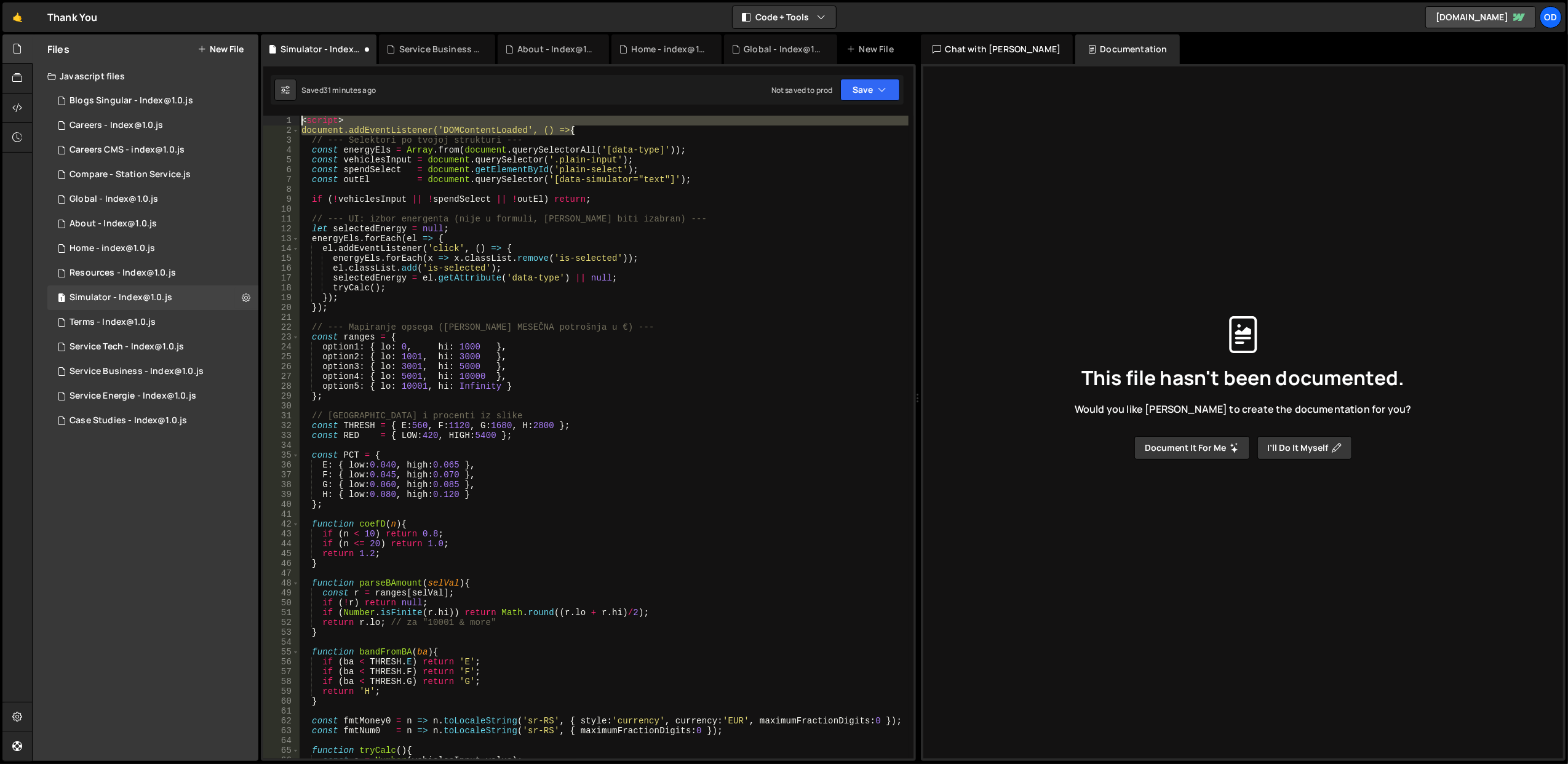
drag, startPoint x: 533, startPoint y: 133, endPoint x: 294, endPoint y: 116, distance: 239.6
click at [294, 116] on div "1 2 3 4 5 6 7 8 9 10 11 12 13 14 15 16 17 18 19 20 21 22 23 24 25 26 27 28 29 3…" at bounding box center [588, 437] width 650 height 643
type textarea "<script> document.addEventListener('DOMContentLoaded', () => {"
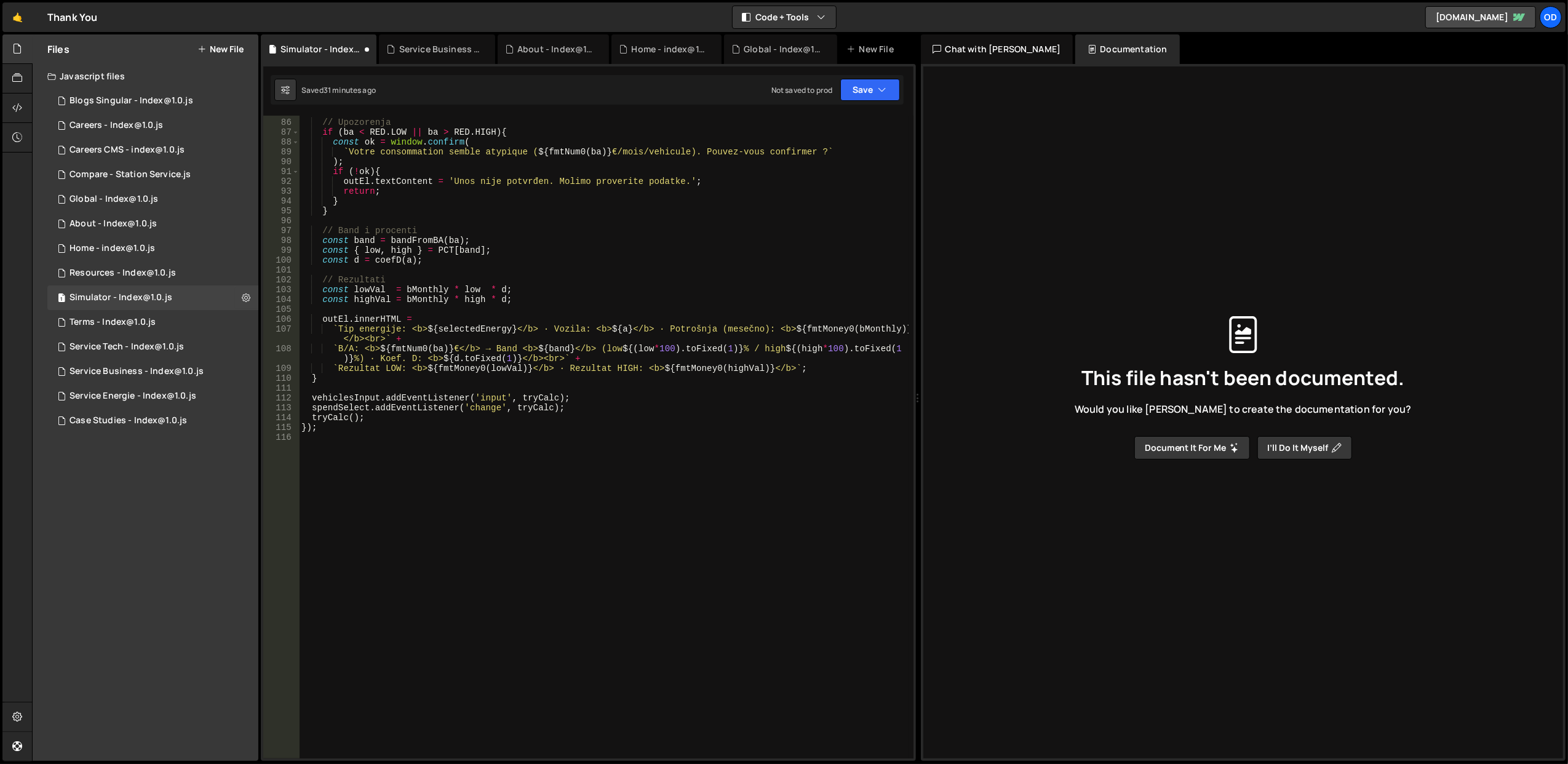
scroll to position [834, 0]
drag, startPoint x: 340, startPoint y: 428, endPoint x: 299, endPoint y: 427, distance: 41.0
click at [299, 427] on div "85 86 87 88 89 90 91 92 93 94 95 96 97 98 99 100 101 102 103 104 105 106 107 10…" at bounding box center [588, 437] width 650 height 643
type textarea "});"
click at [438, 346] on div "// Upozorenja if ( ba < RED . LOW || ba > RED . HIGH ) { const ok = window . co…" at bounding box center [603, 439] width 610 height 663
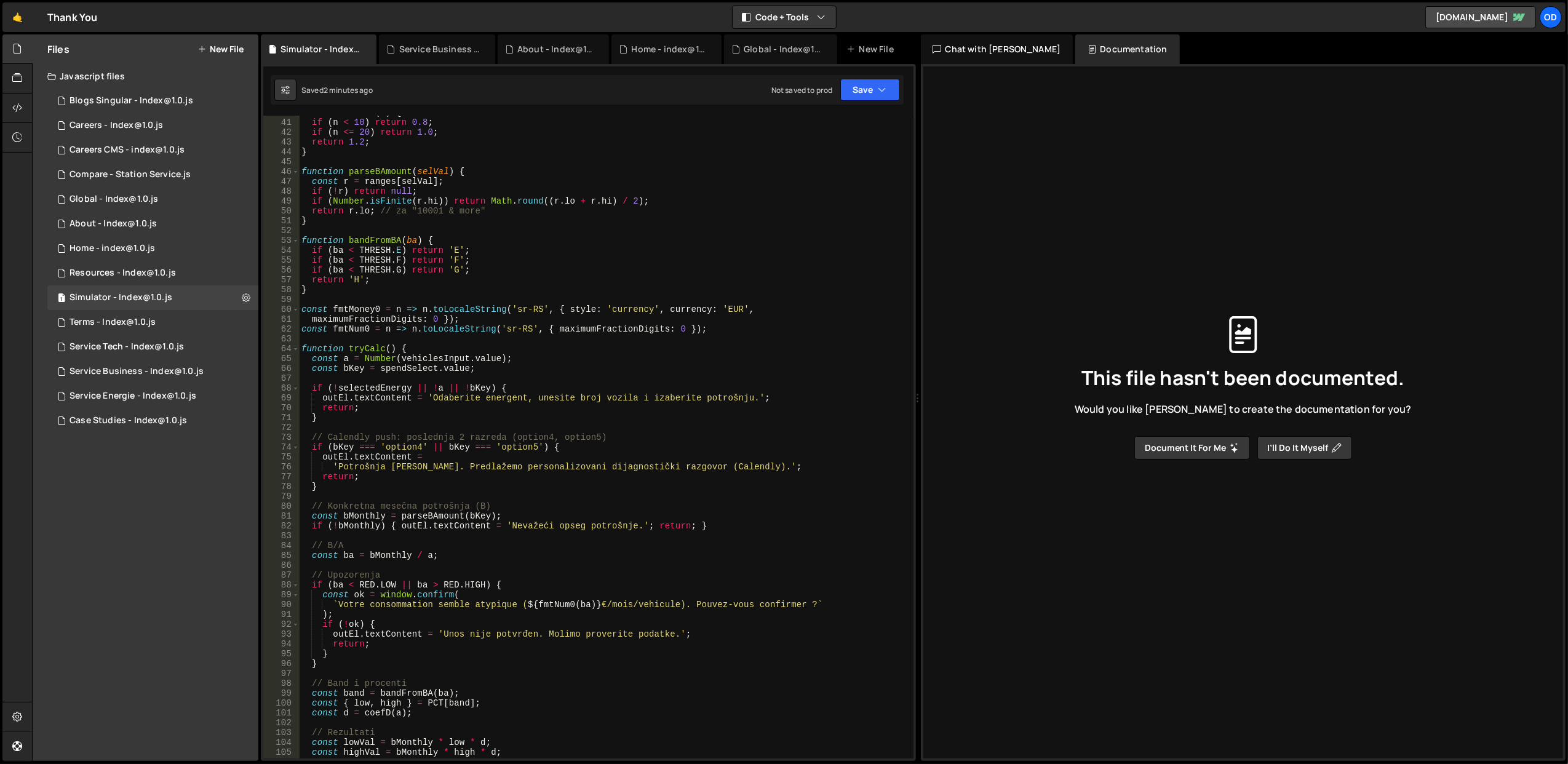
scroll to position [0, 0]
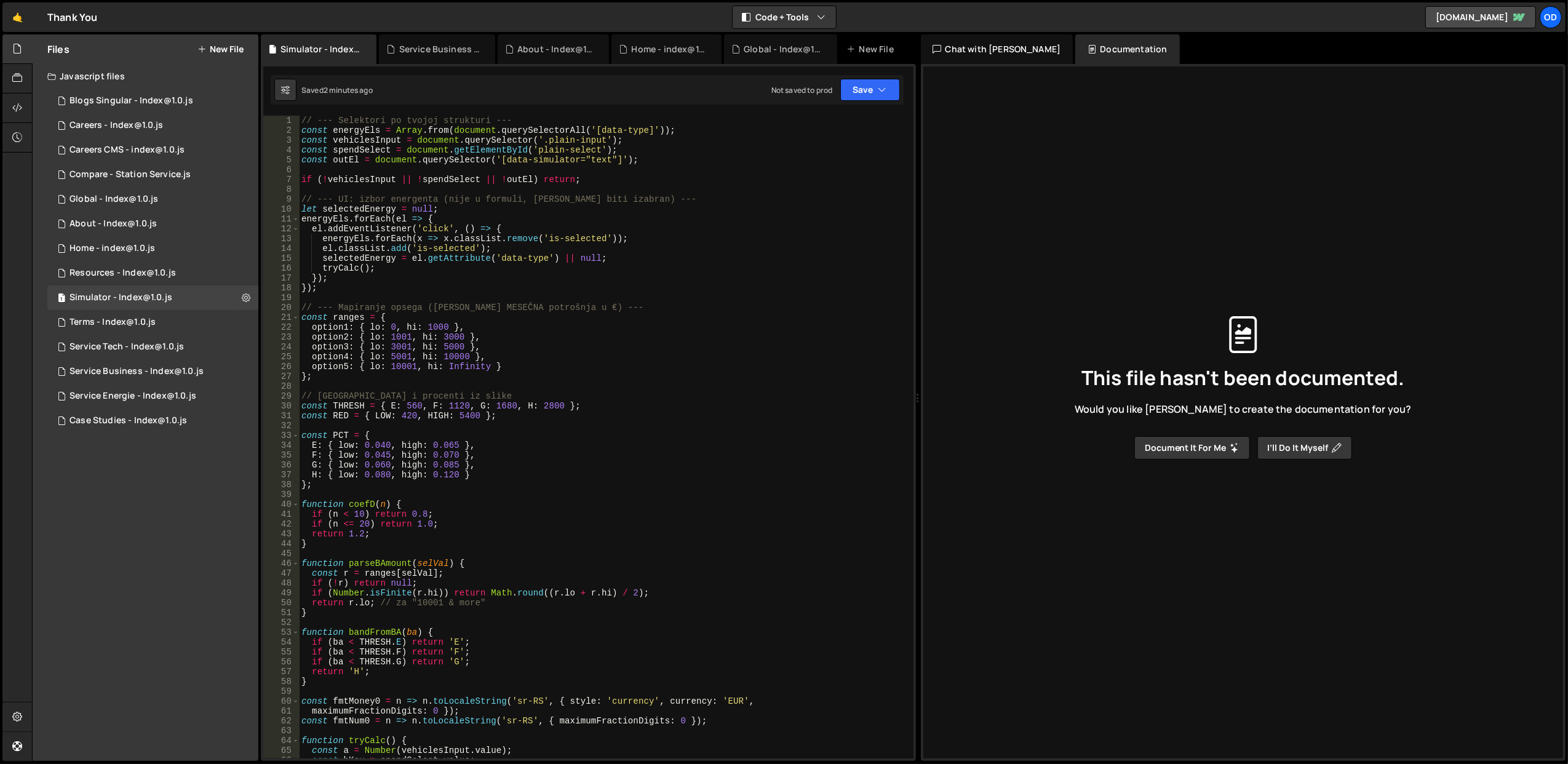
click at [301, 176] on div "// --- Selektori po tvojoj strukturi --- const energyEls = Array . from ( docum…" at bounding box center [603, 447] width 610 height 663
type textarea "//if (!vehiclesInput || !spendSelect || !outEl) return;"
click at [879, 92] on icon "button" at bounding box center [883, 90] width 8 height 13
click at [862, 134] on div "Saved 2 minutes ago" at bounding box center [828, 133] width 128 height 14
click at [411, 193] on div "// --- Selektori po tvojoj strukturi --- const energyEls = Array . from ( docum…" at bounding box center [603, 447] width 610 height 663
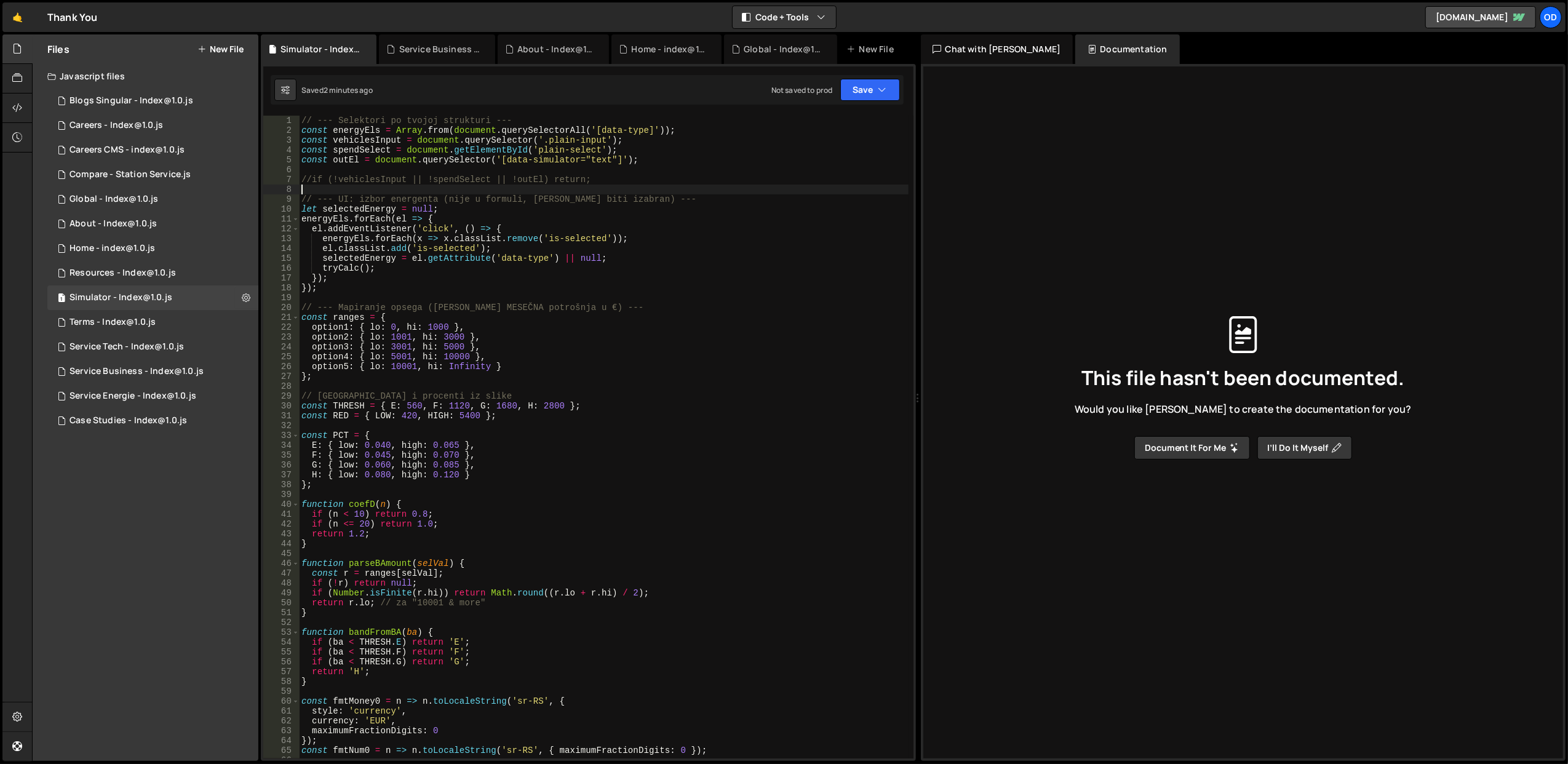
type textarea "tryCalc();"
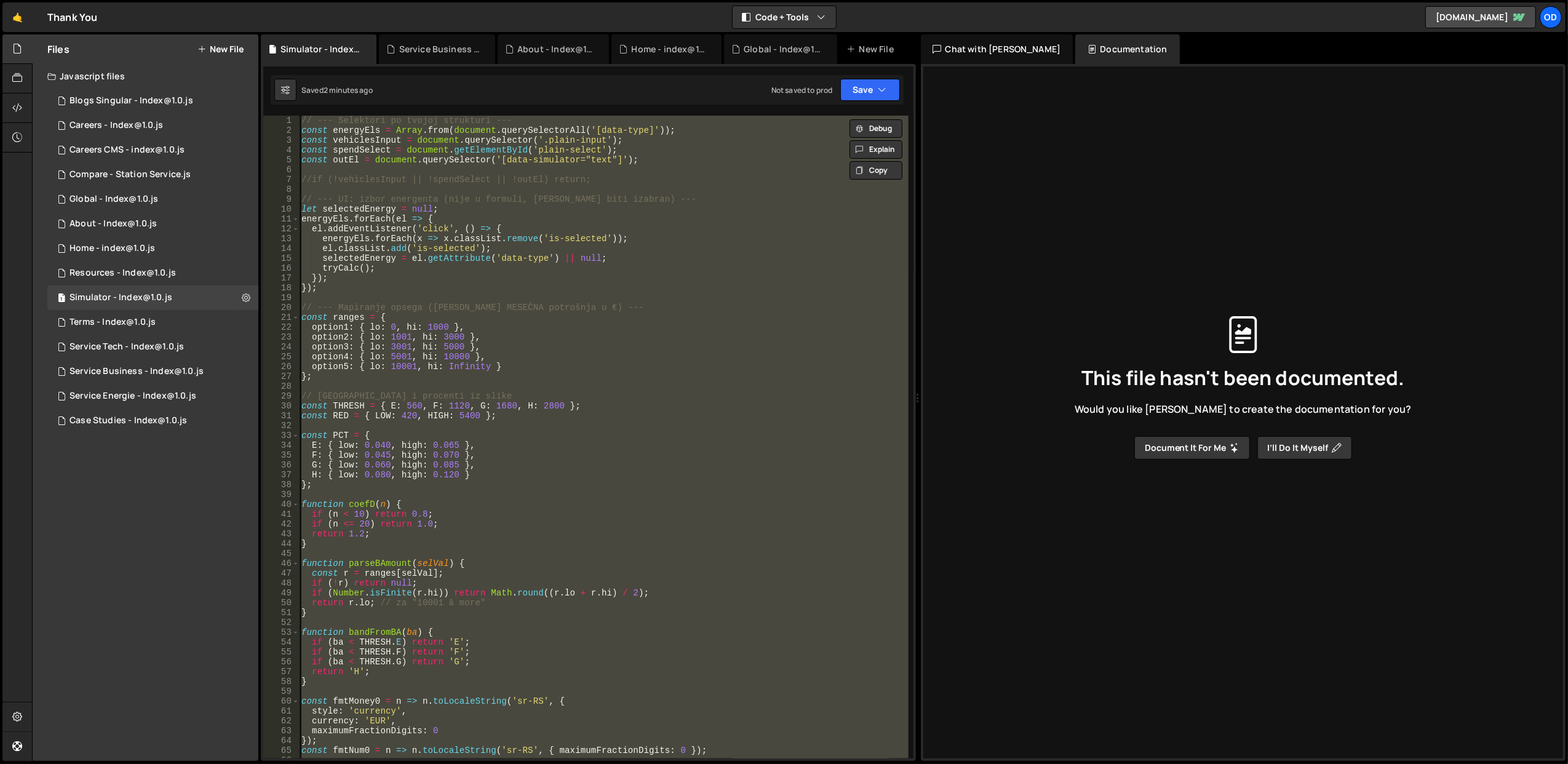
paste textarea
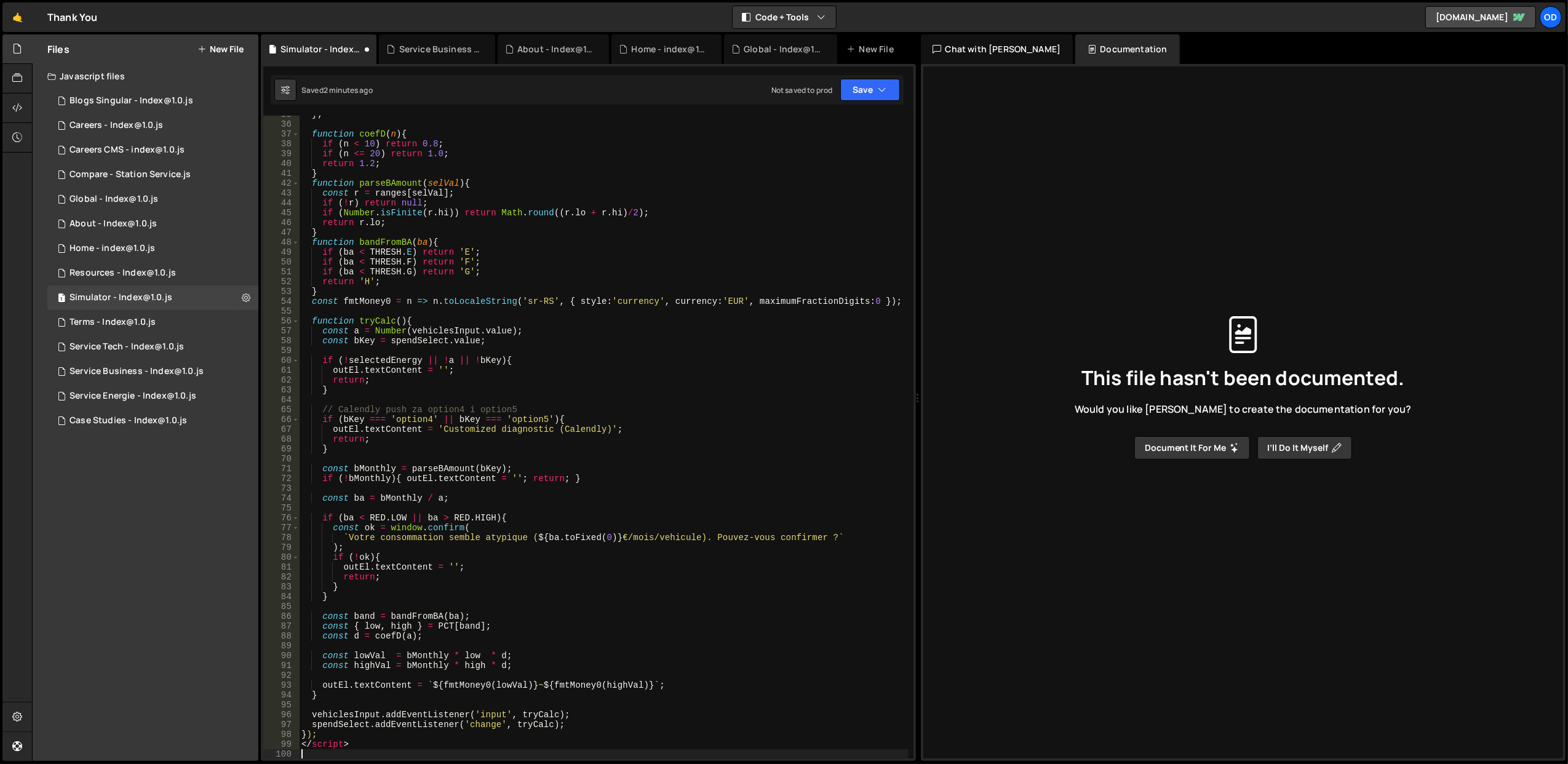
click at [320, 744] on div "} ; function coefD ( n ) { if ( n < 10 ) return 0.8 ; if ( n <= 20 ) return 1.0…" at bounding box center [603, 441] width 610 height 663
type textarea "</script>"
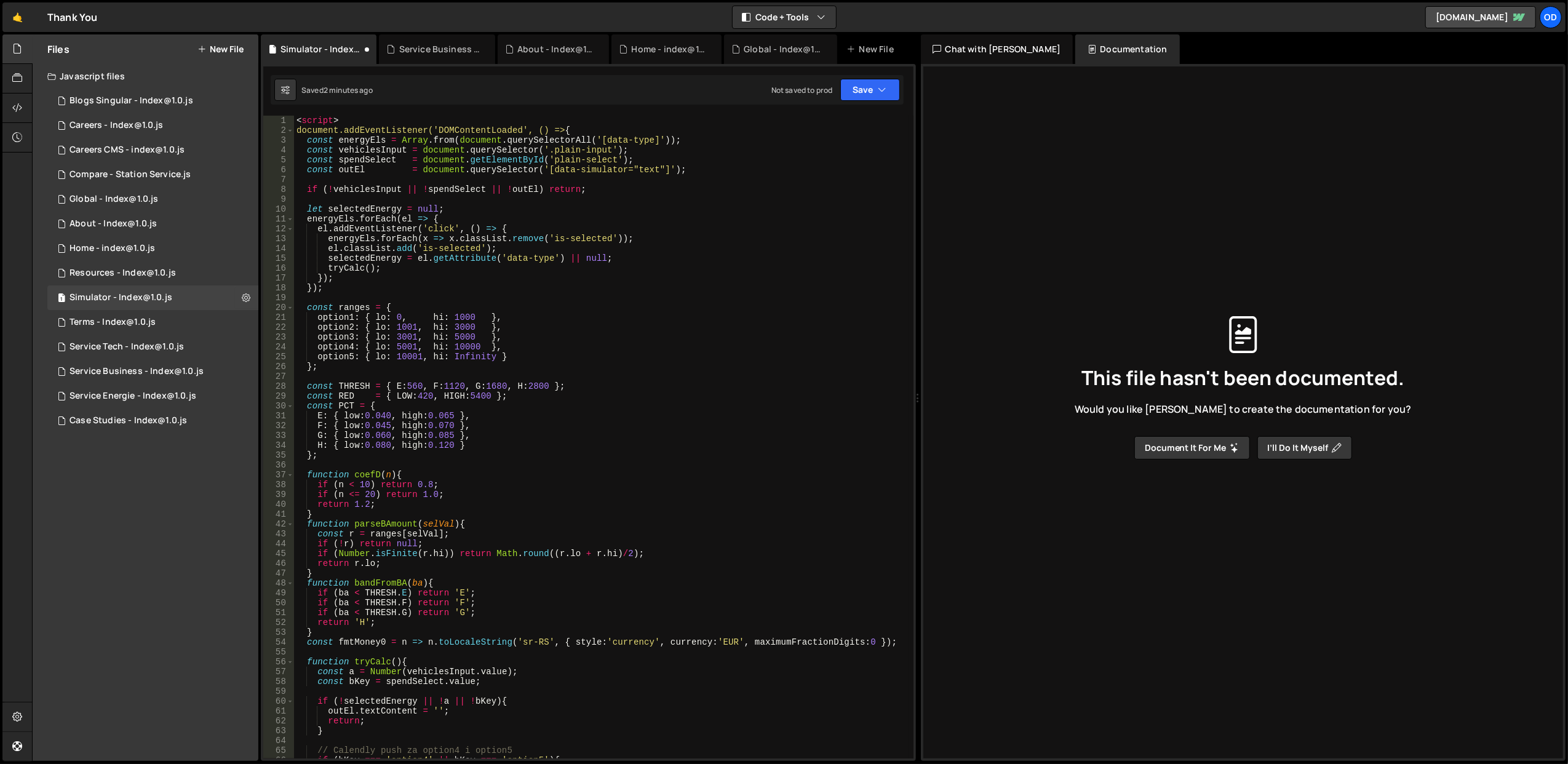
scroll to position [0, 0]
click at [319, 120] on div "< script > document.addEventListener('DOMContentLoaded', () => { const energyEl…" at bounding box center [601, 447] width 614 height 663
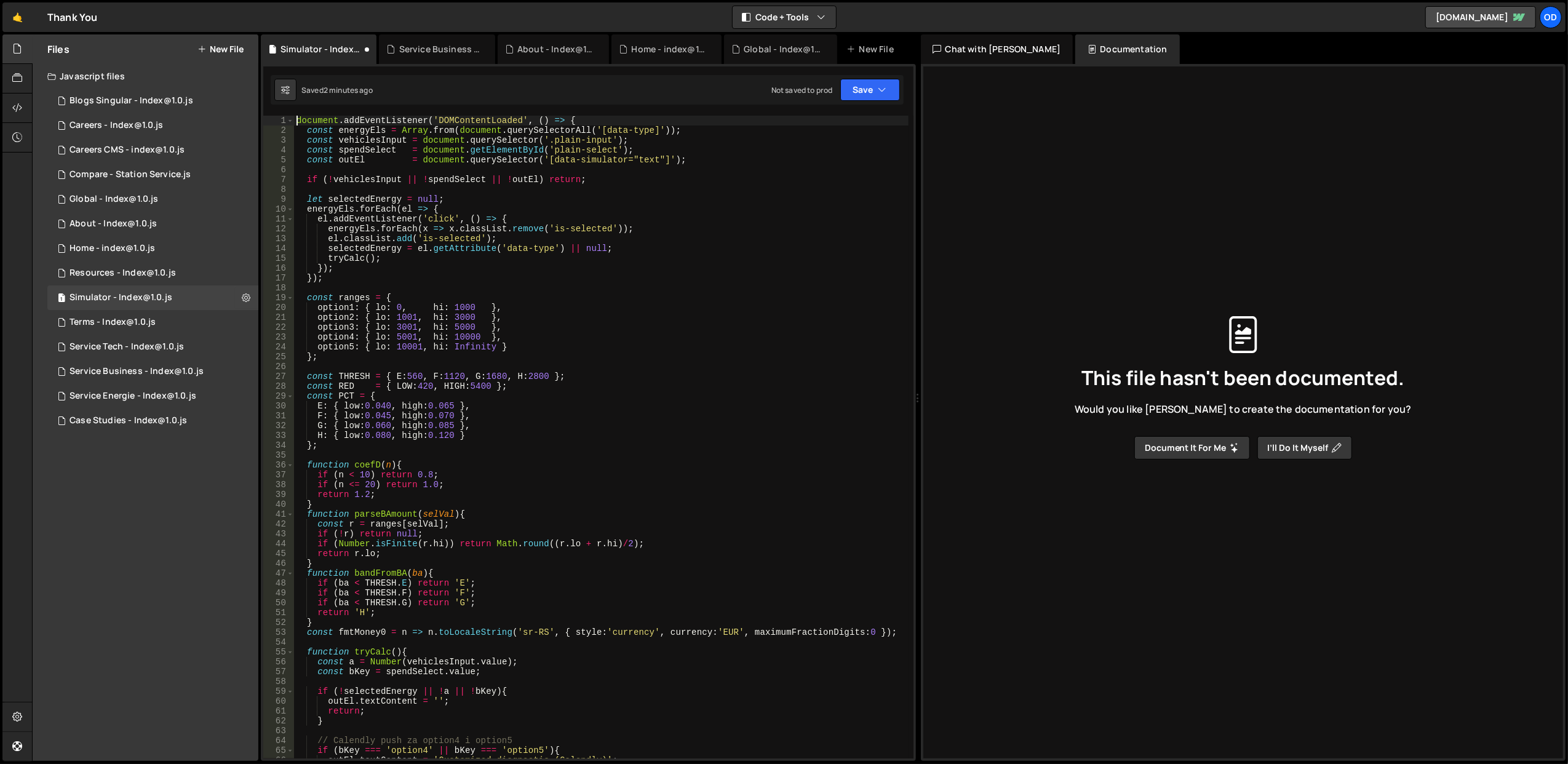
click at [340, 123] on div "document . addEventListener ( 'DOMContentLoaded' , ( ) => { const energyEls = A…" at bounding box center [601, 447] width 614 height 663
type textarea "const energyEls = Array.from(document.querySelectorAll('[data-type]'));"
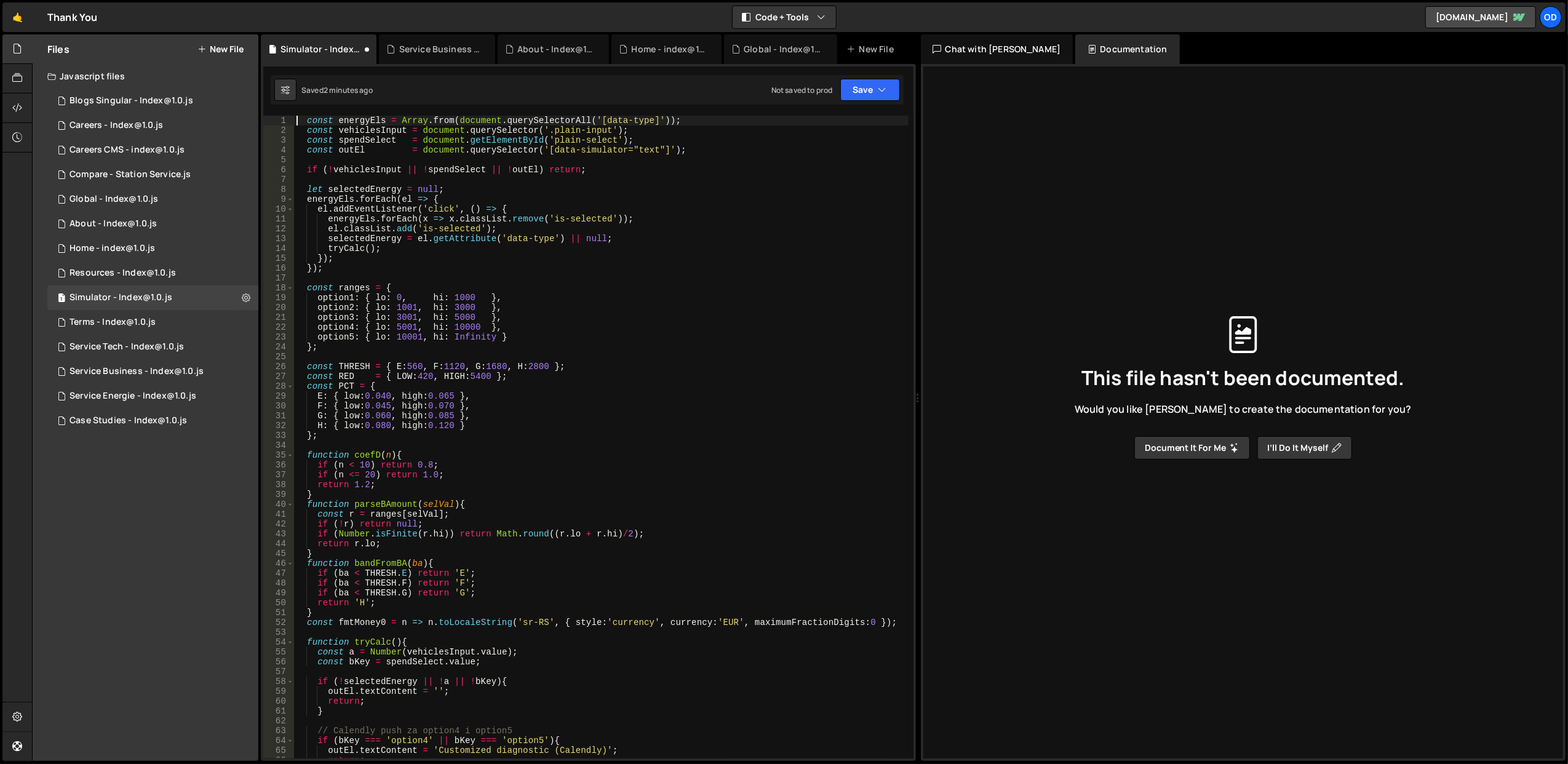
scroll to position [627, 0]
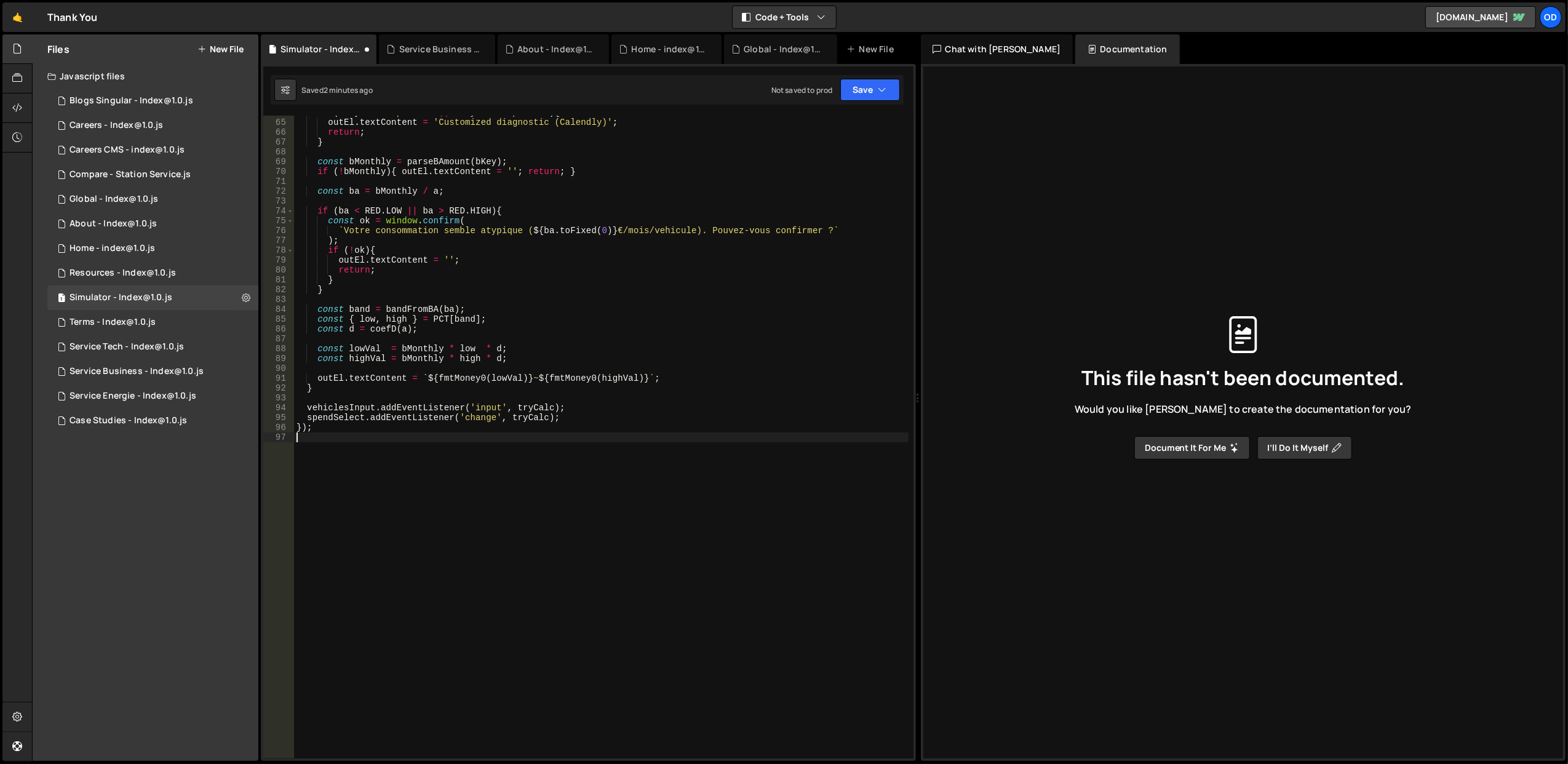
click at [312, 433] on div "if ( bKey === 'option4' || bKey === 'option5' ) { outEl . textContent = 'Custom…" at bounding box center [601, 439] width 614 height 663
click at [313, 427] on div "if ( bKey === 'option4' || bKey === 'option5' ) { outEl . textContent = 'Custom…" at bounding box center [601, 439] width 614 height 663
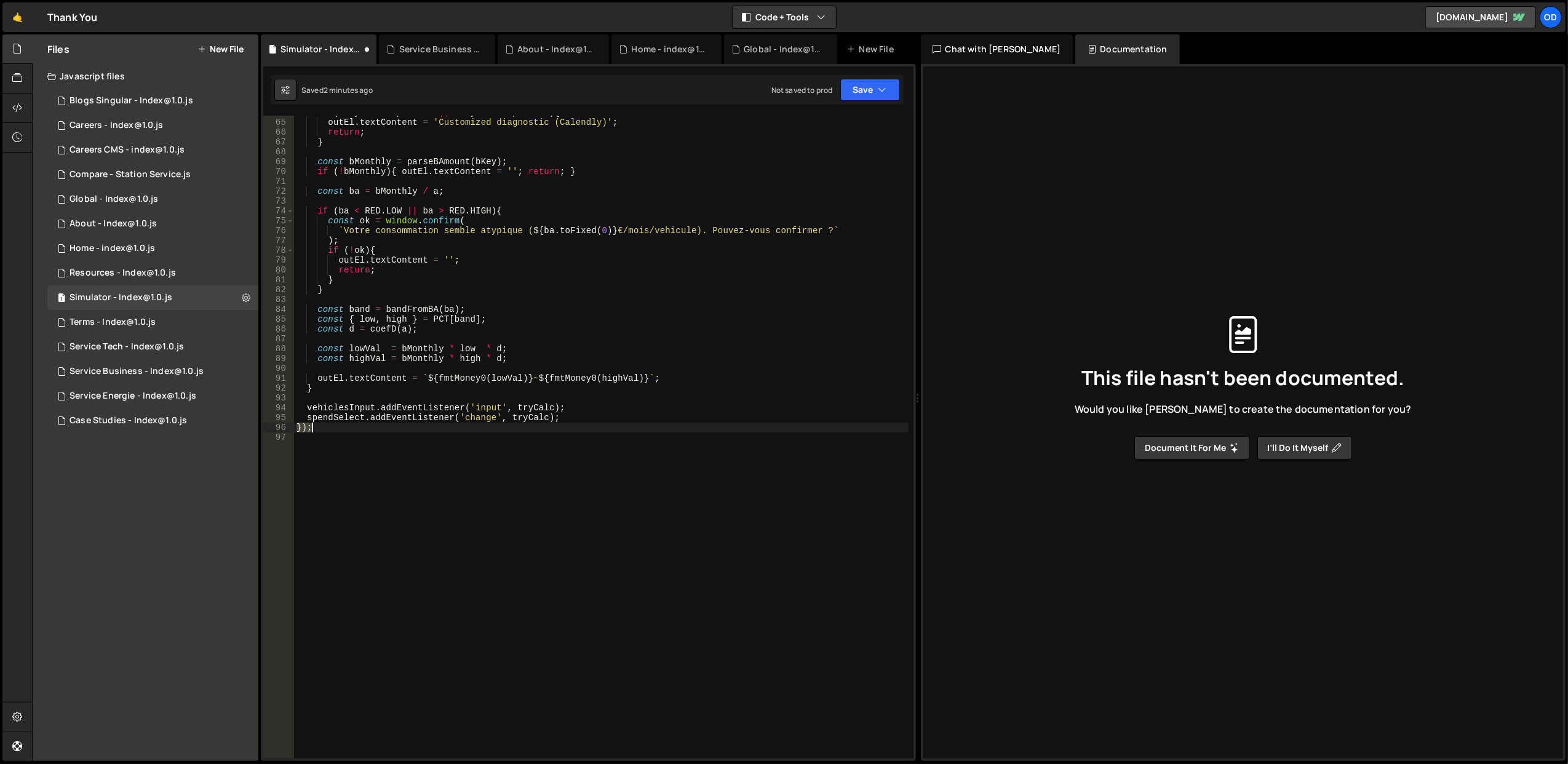
click at [313, 427] on div "if ( bKey === 'option4' || bKey === 'option5' ) { outEl . textContent = 'Custom…" at bounding box center [601, 439] width 614 height 663
type textarea "});"
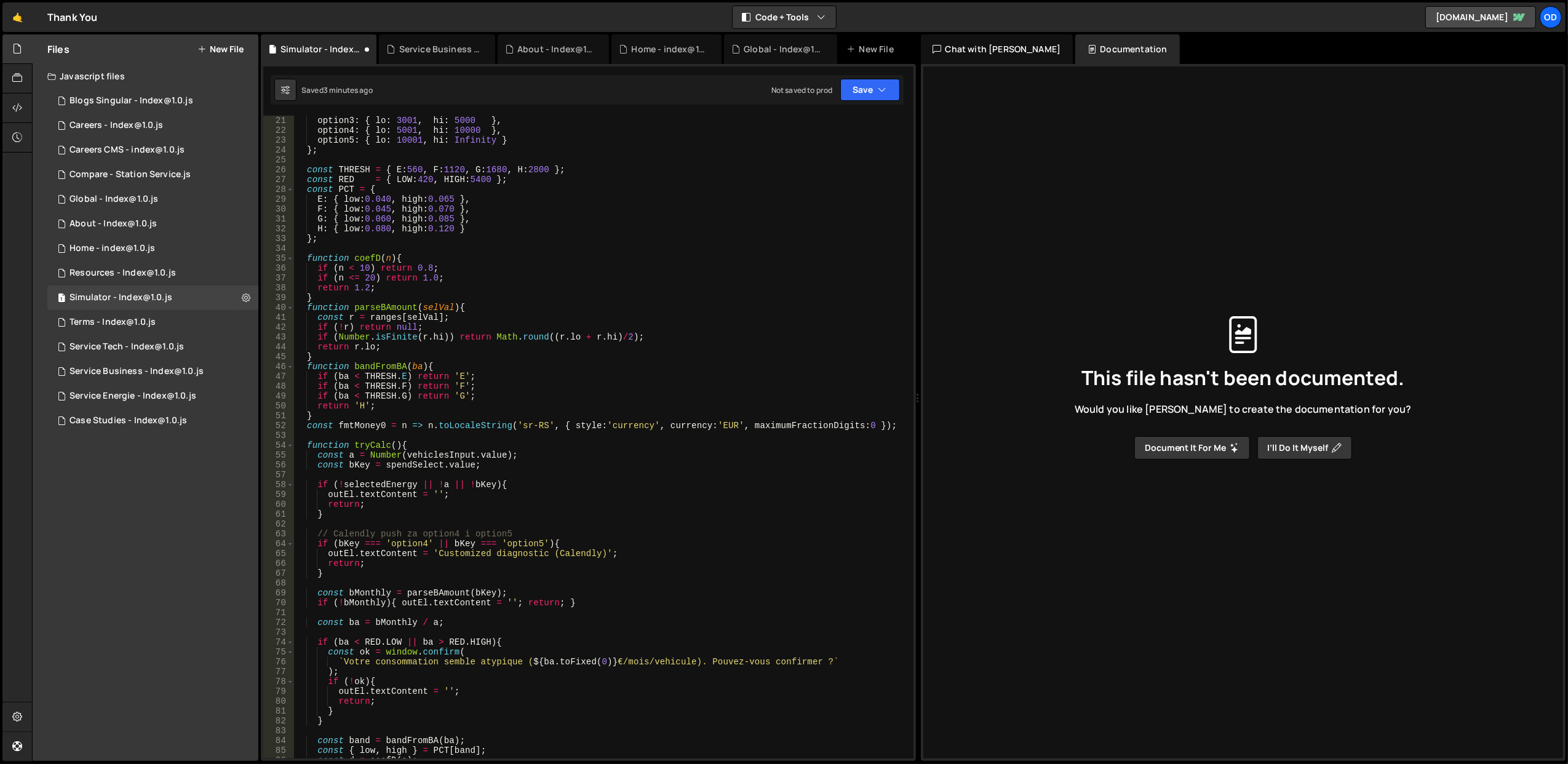
scroll to position [0, 0]
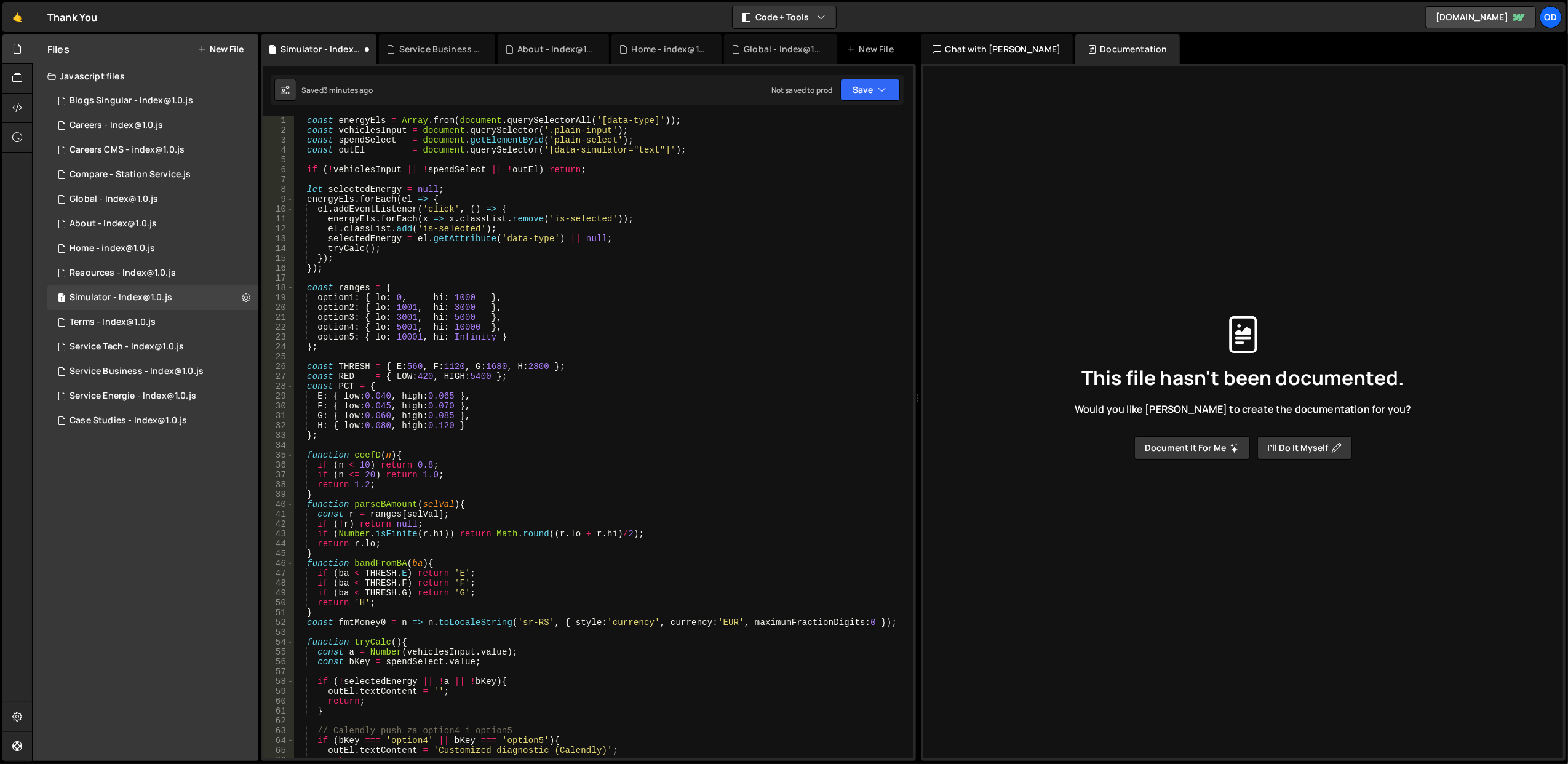
click at [306, 164] on div "const energyEls = Array . from ( document . querySelectorAll ( '[data-type]' ))…" at bounding box center [601, 447] width 614 height 663
click at [860, 91] on button "Save" at bounding box center [870, 90] width 59 height 22
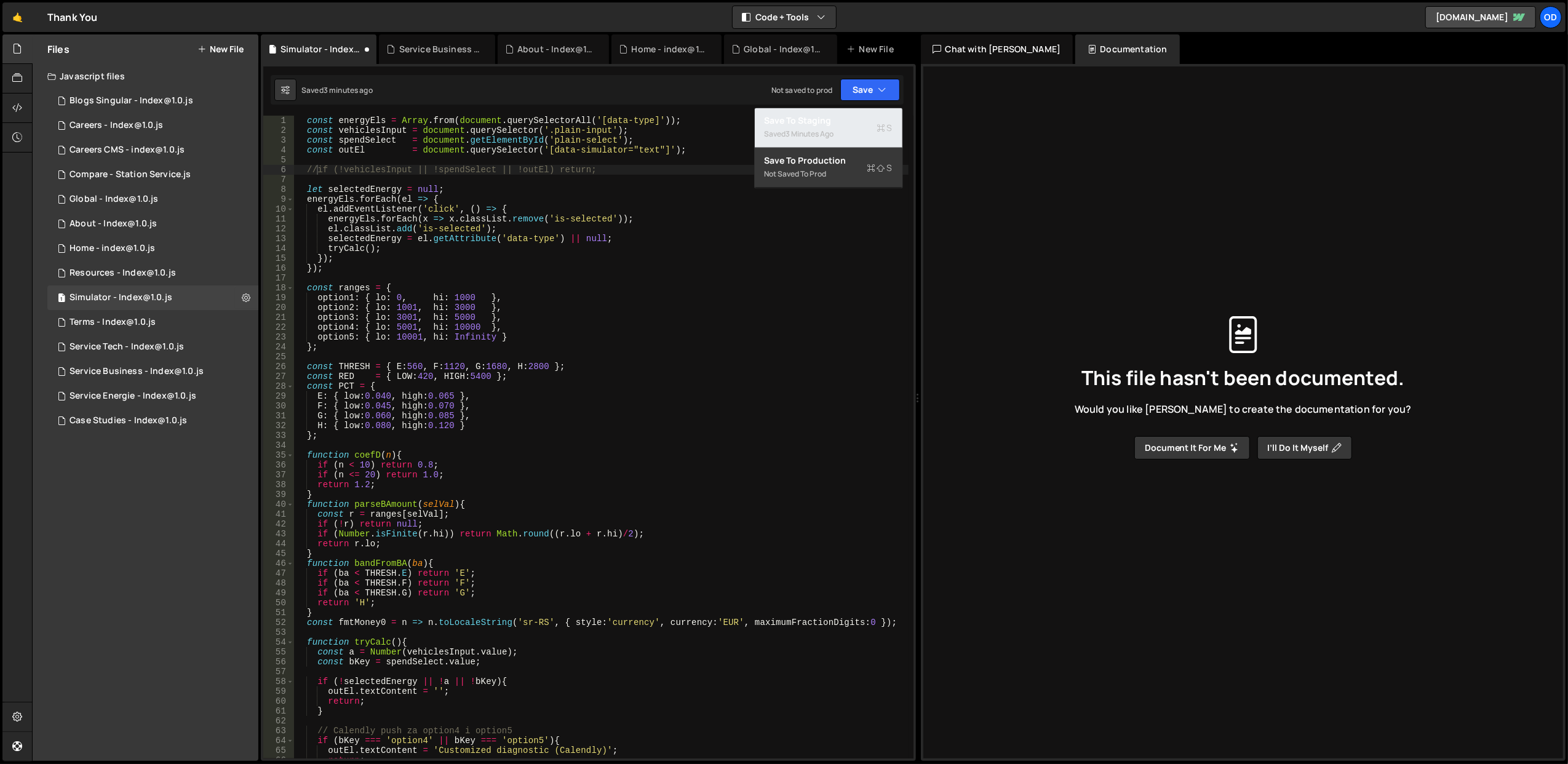
click at [845, 120] on div "Save to Staging S" at bounding box center [828, 120] width 128 height 13
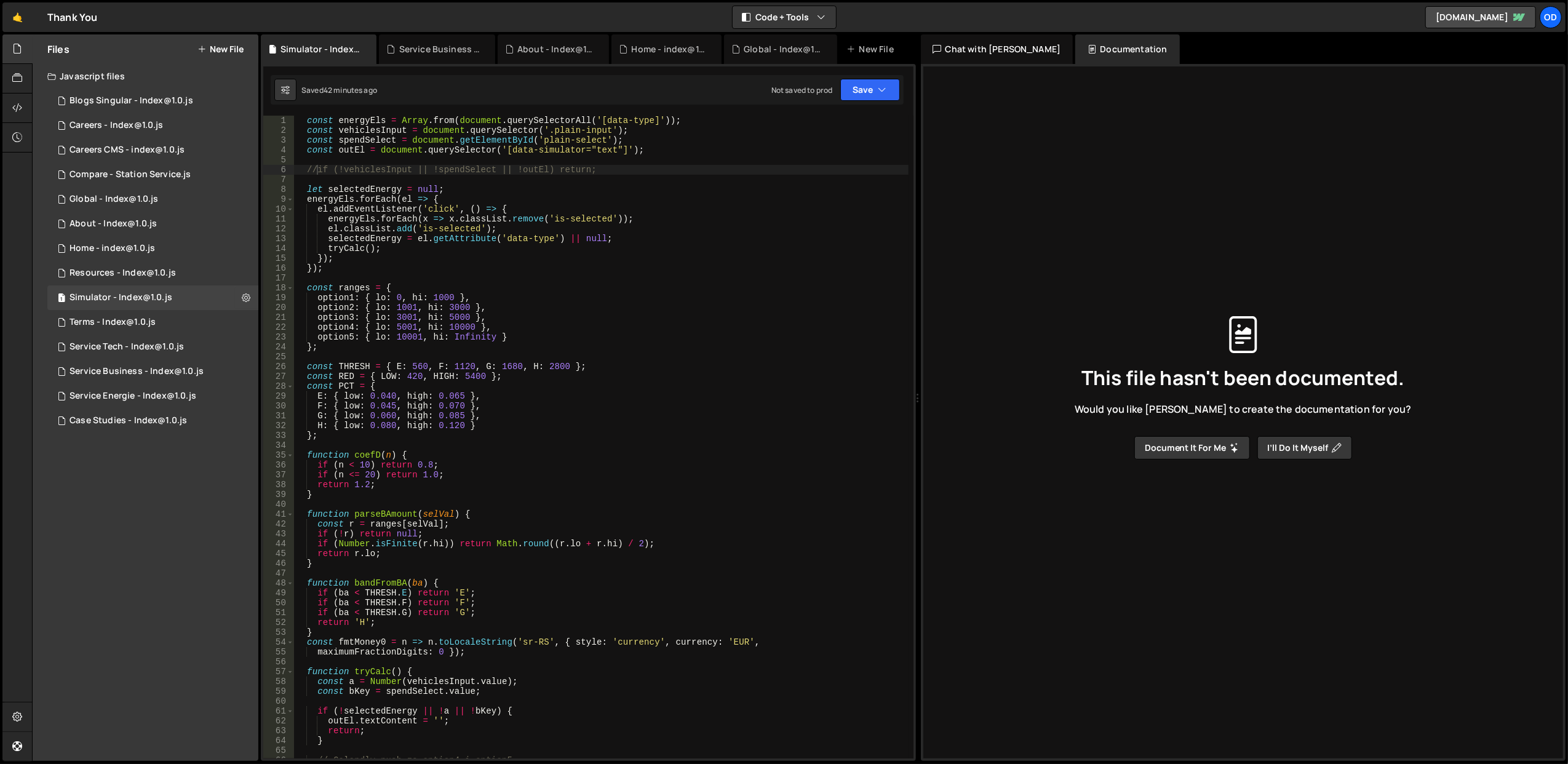
scroll to position [0, 0]
click at [561, 392] on div "const energyEls = Array . from ( document . querySelectorAll ( '[data-type]' ))…" at bounding box center [601, 447] width 614 height 663
type textarea "spendSelect.addEventListener('change', tryCalc);"
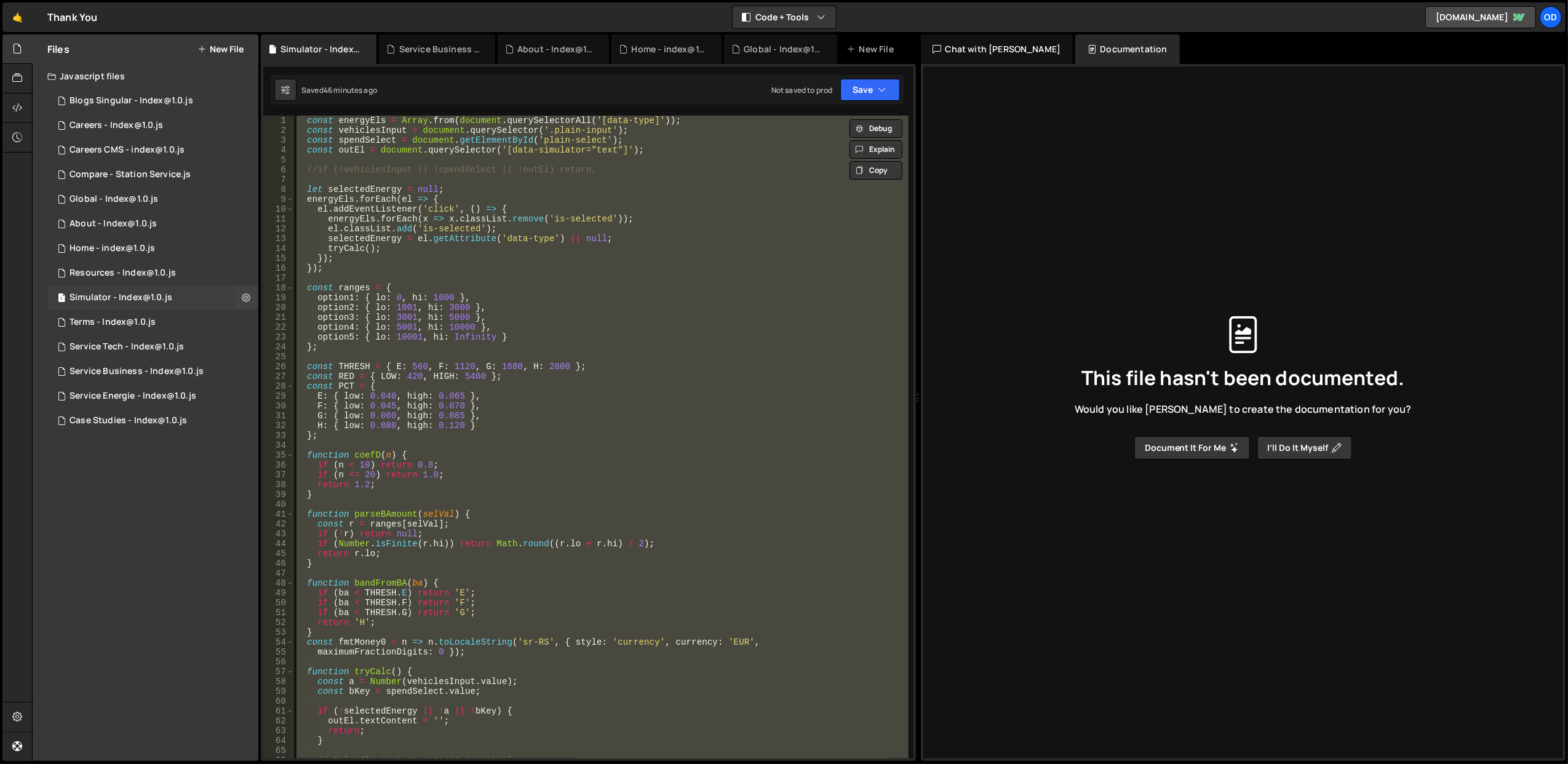
click at [156, 297] on div "Simulator - Index@1.0.js" at bounding box center [120, 297] width 103 height 11
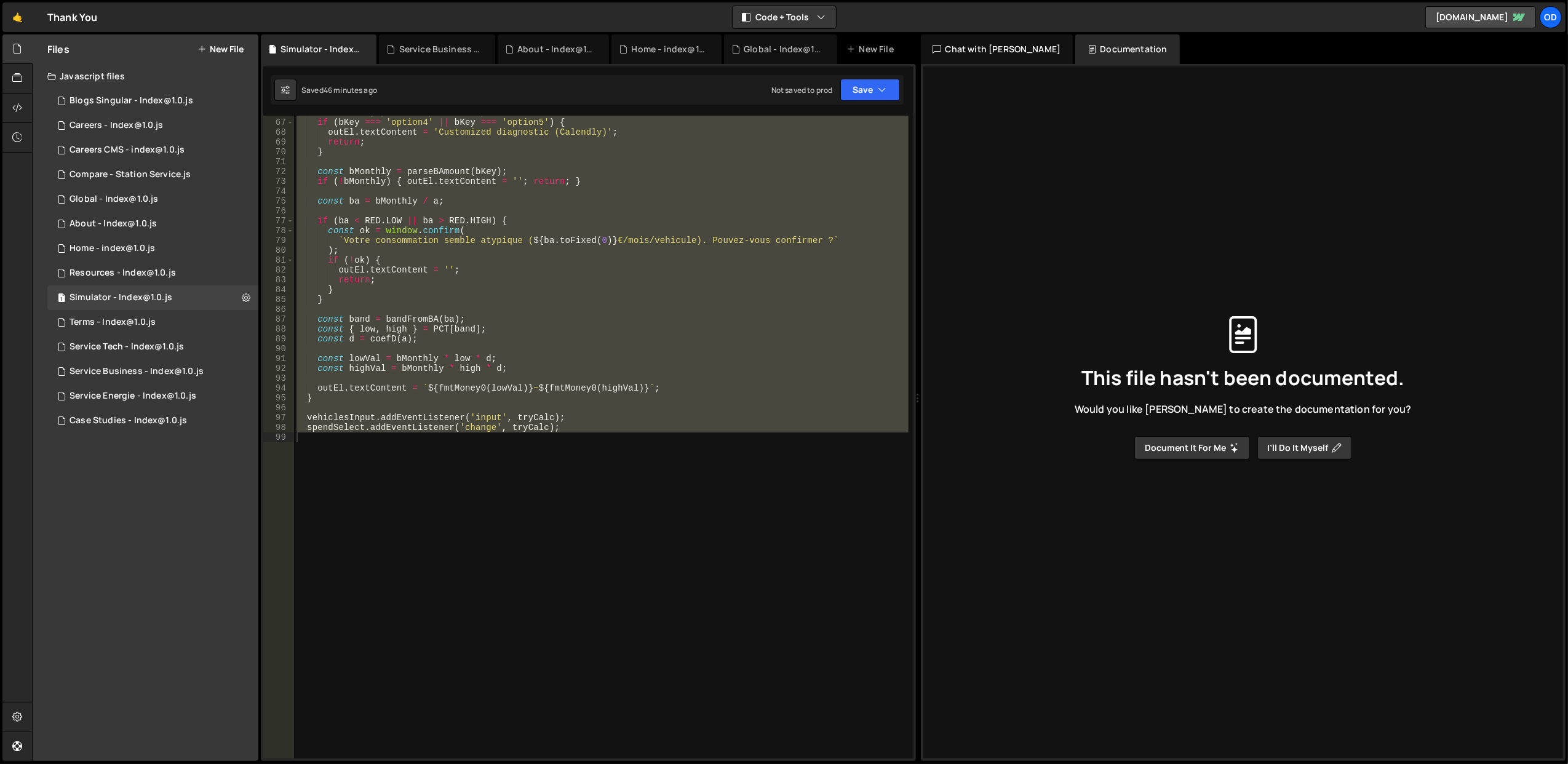
scroll to position [598, 0]
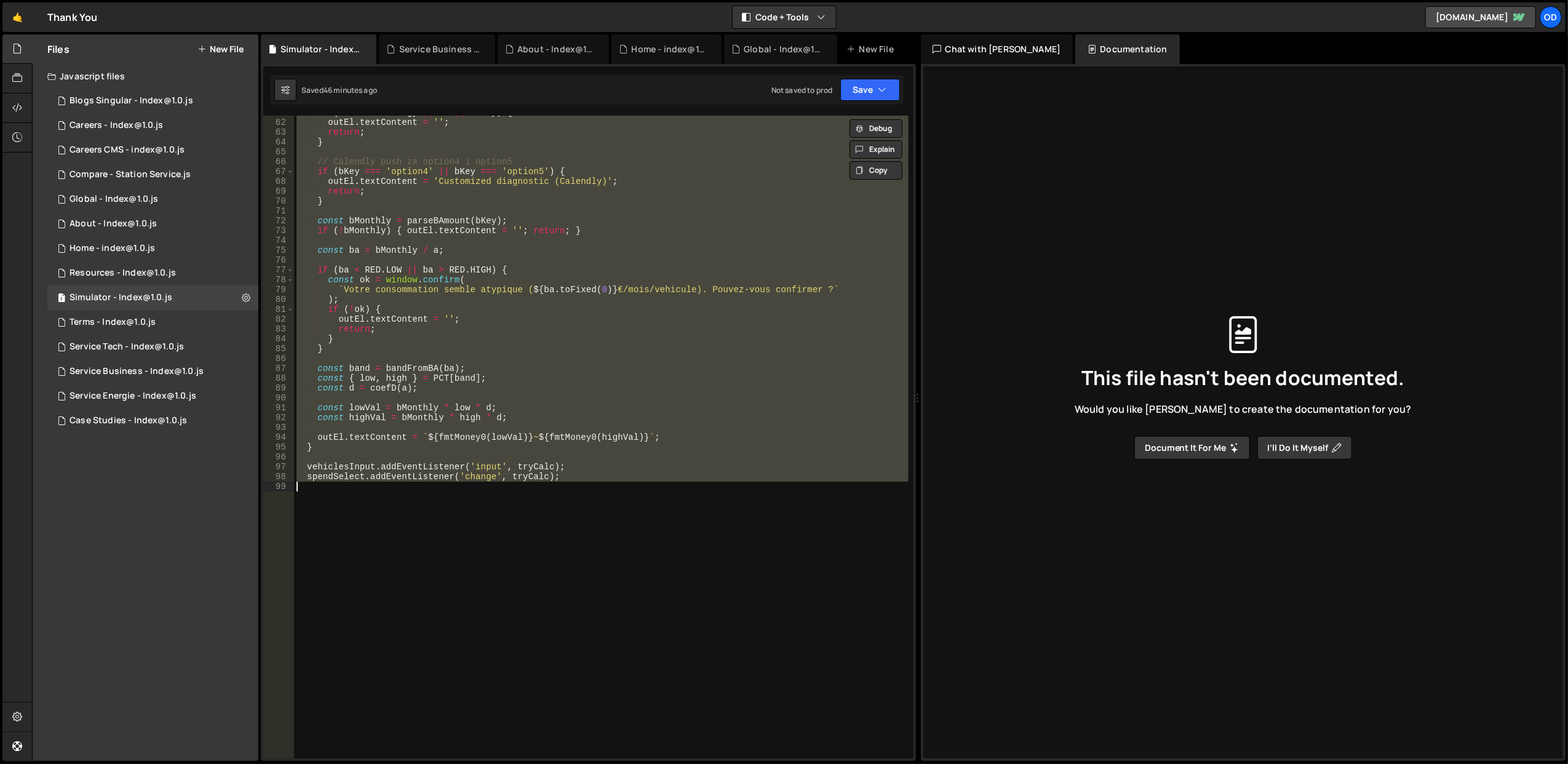
click at [438, 611] on div "if ( ! selectedEnergy || ! a || ! bKey ) { outEl . textContent = '' ; return ; …" at bounding box center [601, 437] width 614 height 643
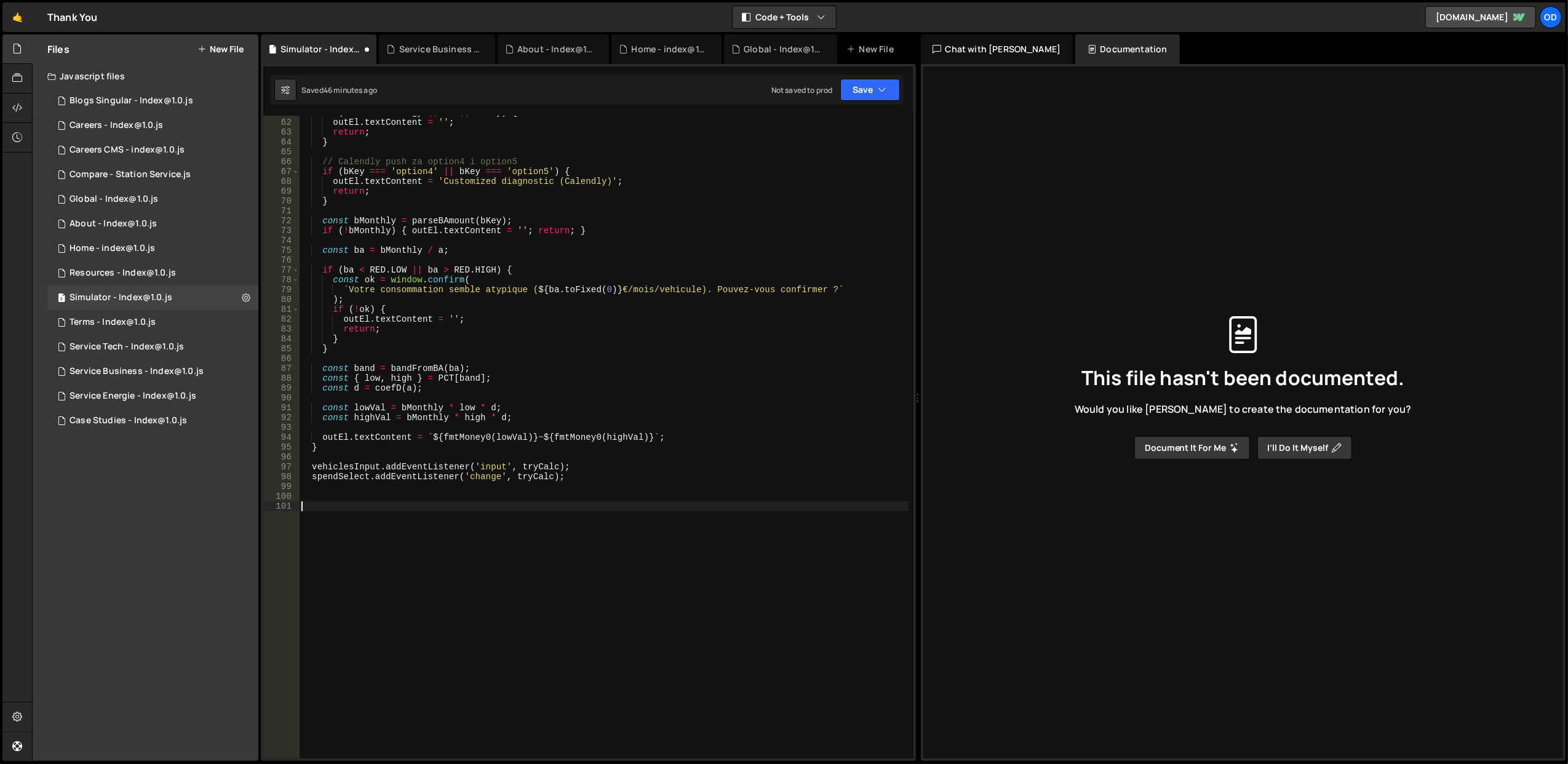
scroll to position [753, 0]
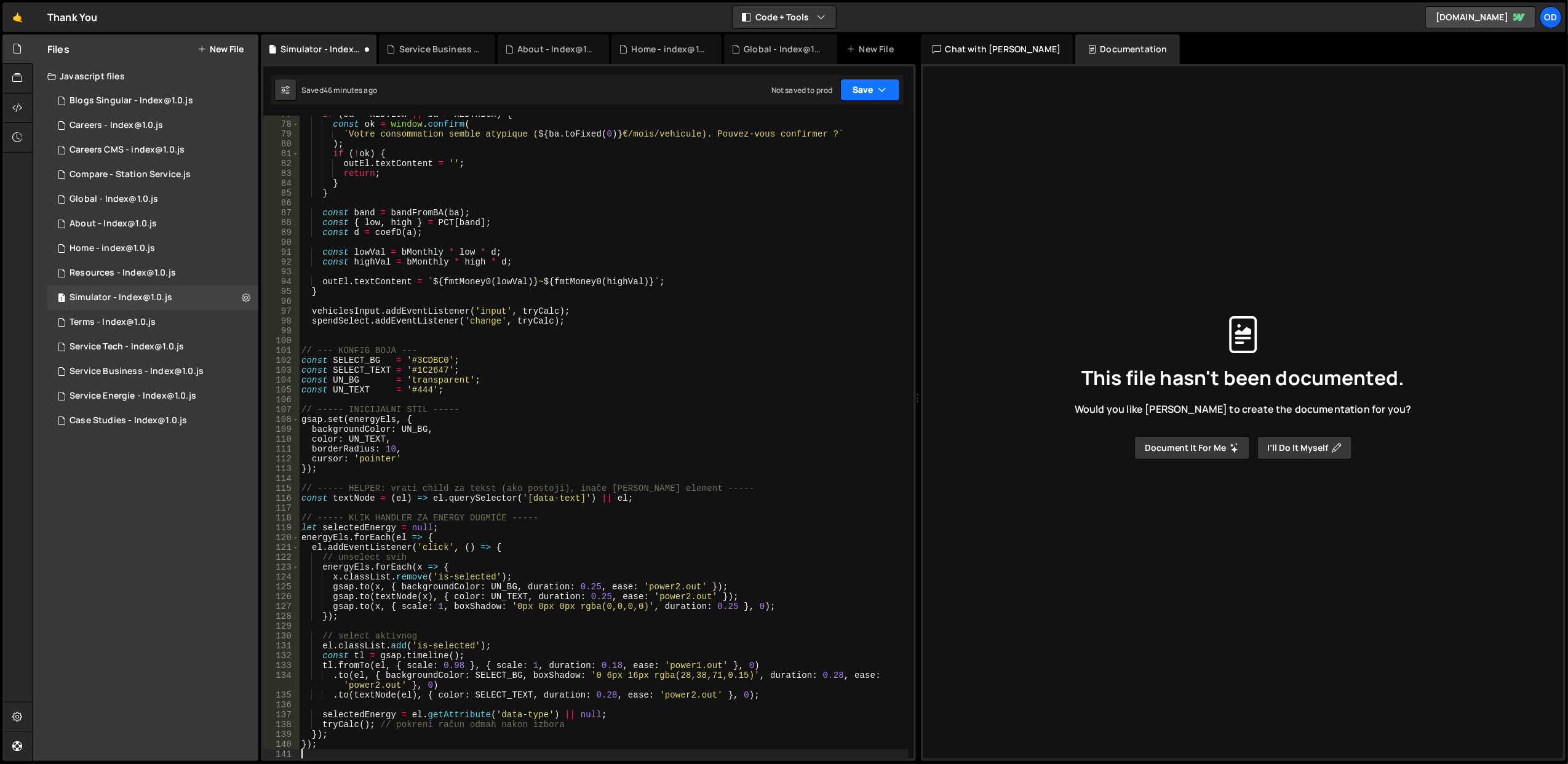
click at [860, 98] on button "Save" at bounding box center [870, 90] width 59 height 22
type textarea "borderRadius: 10,"
click at [677, 448] on div "if ( ba < RED . LOW || ba > RED . HIGH ) { const ok = window . confirm ( ` Votr…" at bounding box center [603, 441] width 610 height 663
click at [679, 480] on div "if ( ba < RED . LOW || ba > RED . HIGH ) { const ok = window . confirm ( ` Votr…" at bounding box center [603, 441] width 610 height 663
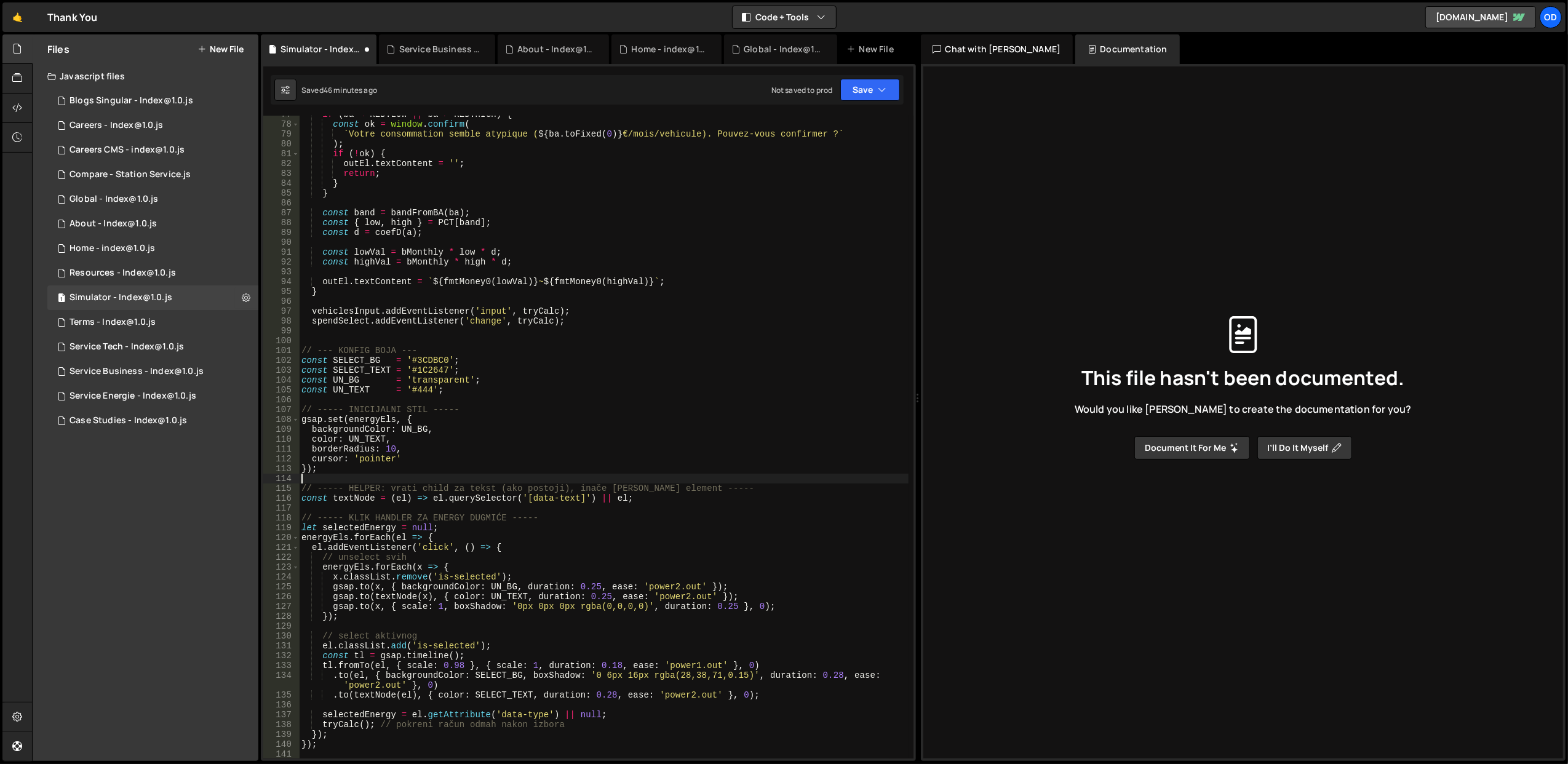
click at [679, 480] on div "if ( ba < RED . LOW || ba > RED . HIGH ) { const ok = window . confirm ( ` Votr…" at bounding box center [603, 441] width 610 height 663
click at [680, 491] on div "if ( ba < RED . LOW || ba > RED . HIGH ) { const ok = window . confirm ( ` Votr…" at bounding box center [603, 441] width 610 height 663
click at [691, 490] on div "if ( ba < RED . LOW || ba > RED . HIGH ) { const ok = window . confirm ( ` Votr…" at bounding box center [603, 437] width 609 height 643
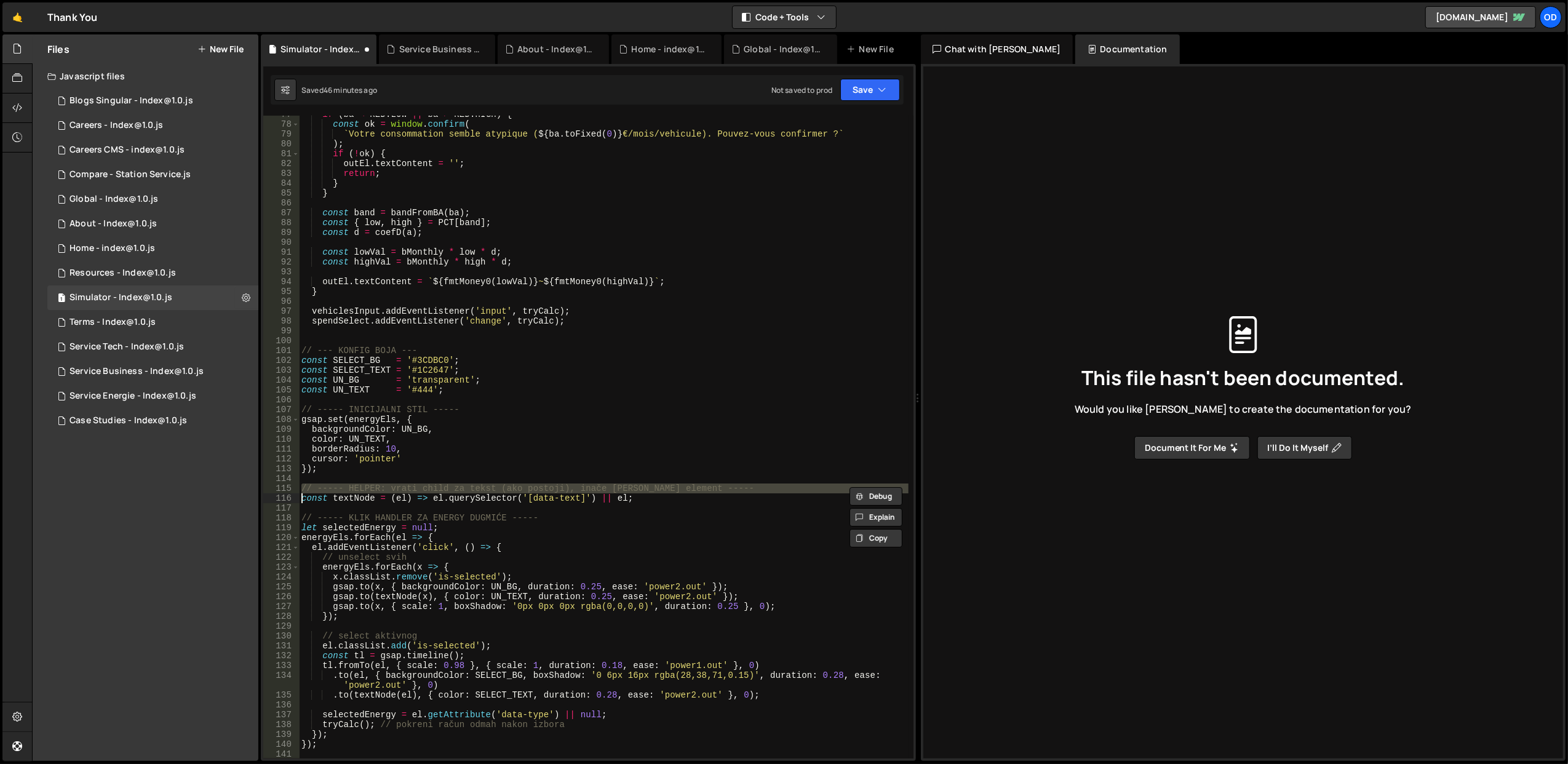
click at [691, 490] on div "if ( ba < RED . LOW || ba > RED . HIGH ) { const ok = window . confirm ( ` Votr…" at bounding box center [603, 441] width 610 height 663
click at [691, 490] on div "if ( ba < RED . LOW || ba > RED . HIGH ) { const ok = window . confirm ( ` Votr…" at bounding box center [603, 437] width 609 height 643
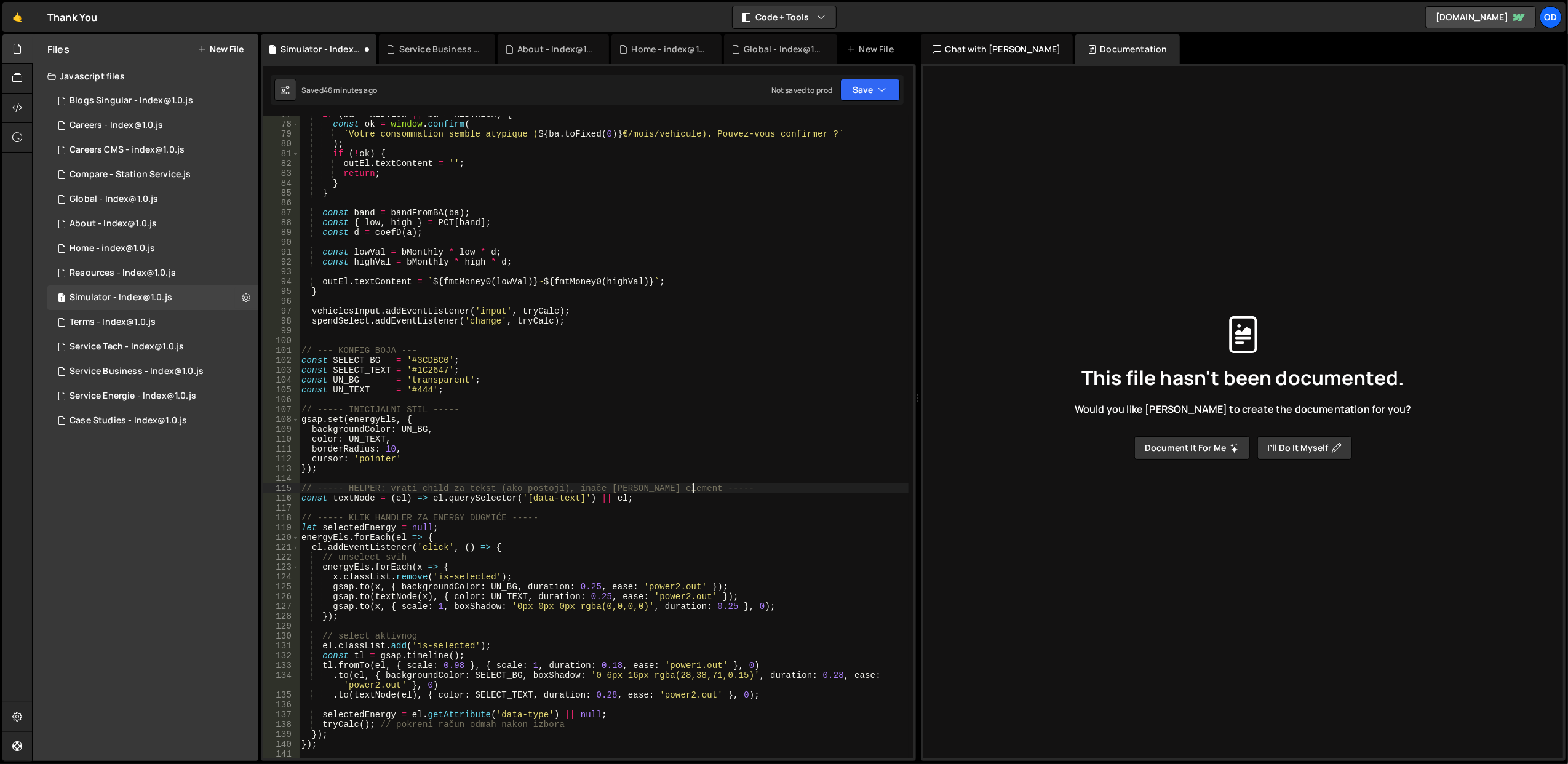
click at [691, 490] on div "if ( ba < RED . LOW || ba > RED . HIGH ) { const ok = window . confirm ( ` Votr…" at bounding box center [603, 441] width 610 height 663
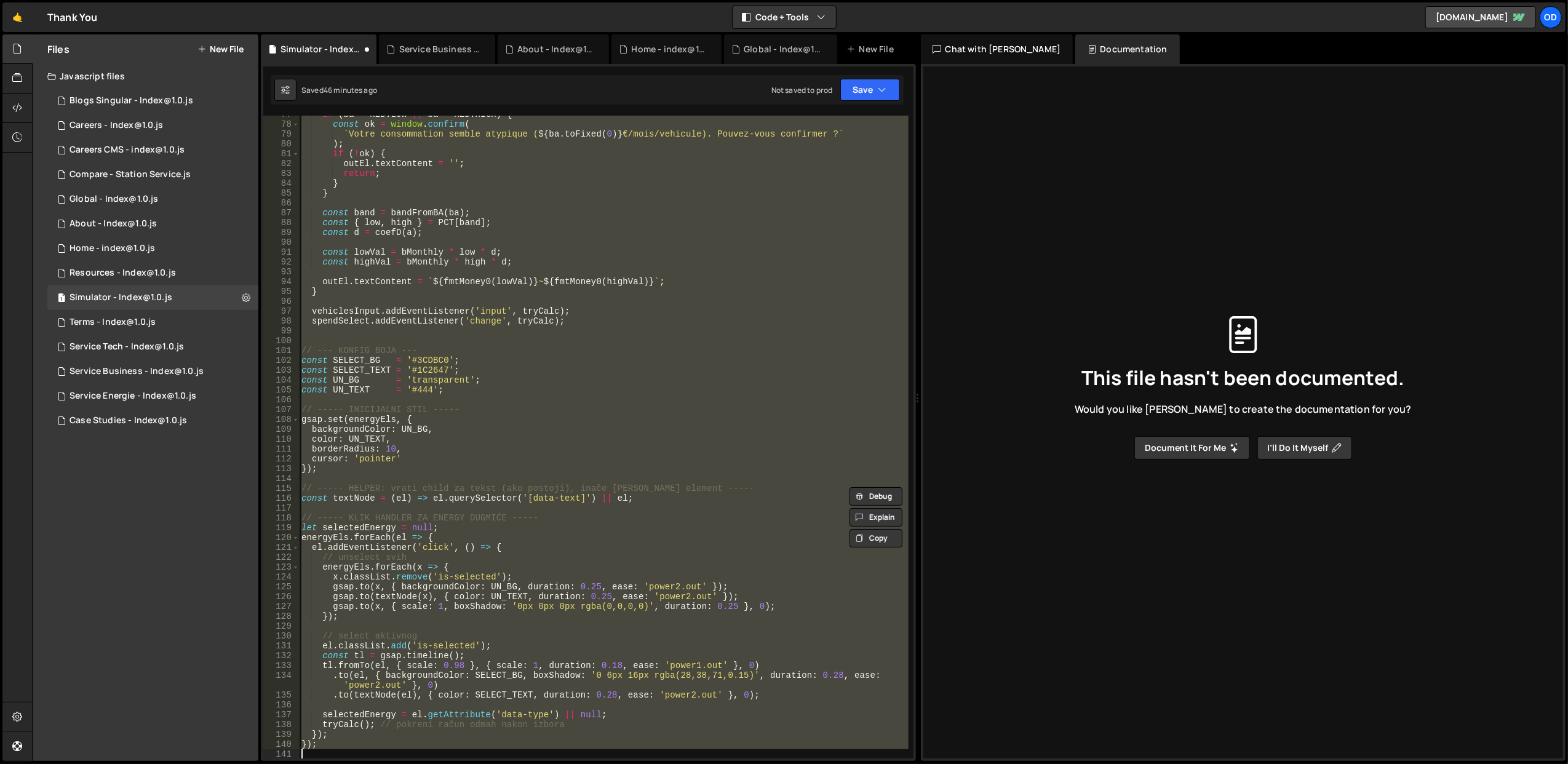
click at [691, 490] on div "if ( ba < RED . LOW || ba > RED . HIGH ) { const ok = window . confirm ( ` Votr…" at bounding box center [603, 441] width 610 height 663
click at [691, 490] on div "if ( ba < RED . LOW || ba > RED . HIGH ) { const ok = window . confirm ( ` Votr…" at bounding box center [603, 437] width 609 height 643
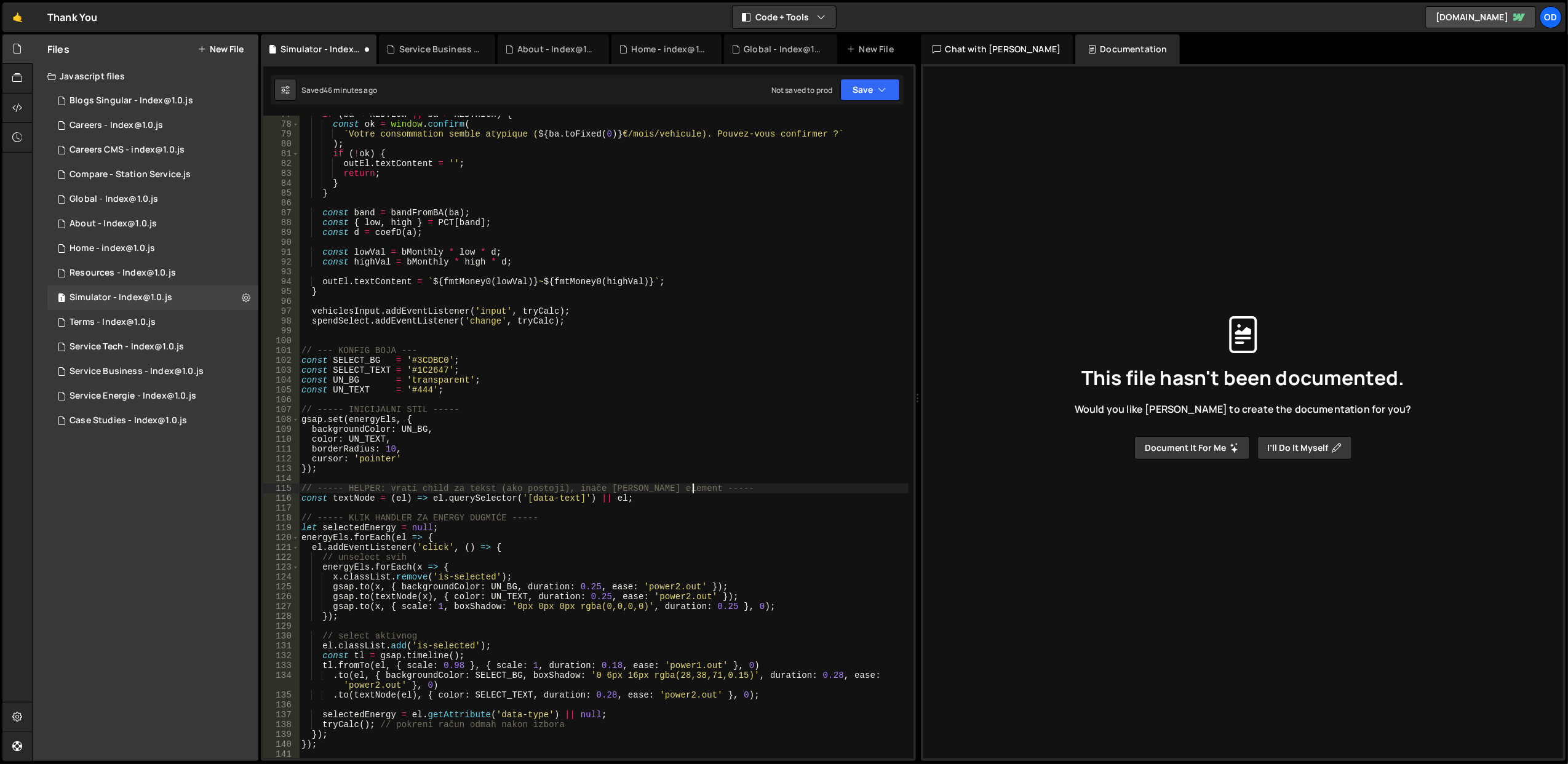
click at [691, 490] on div "if ( ba < RED . LOW || ba > RED . HIGH ) { const ok = window . confirm ( ` Votr…" at bounding box center [603, 441] width 610 height 663
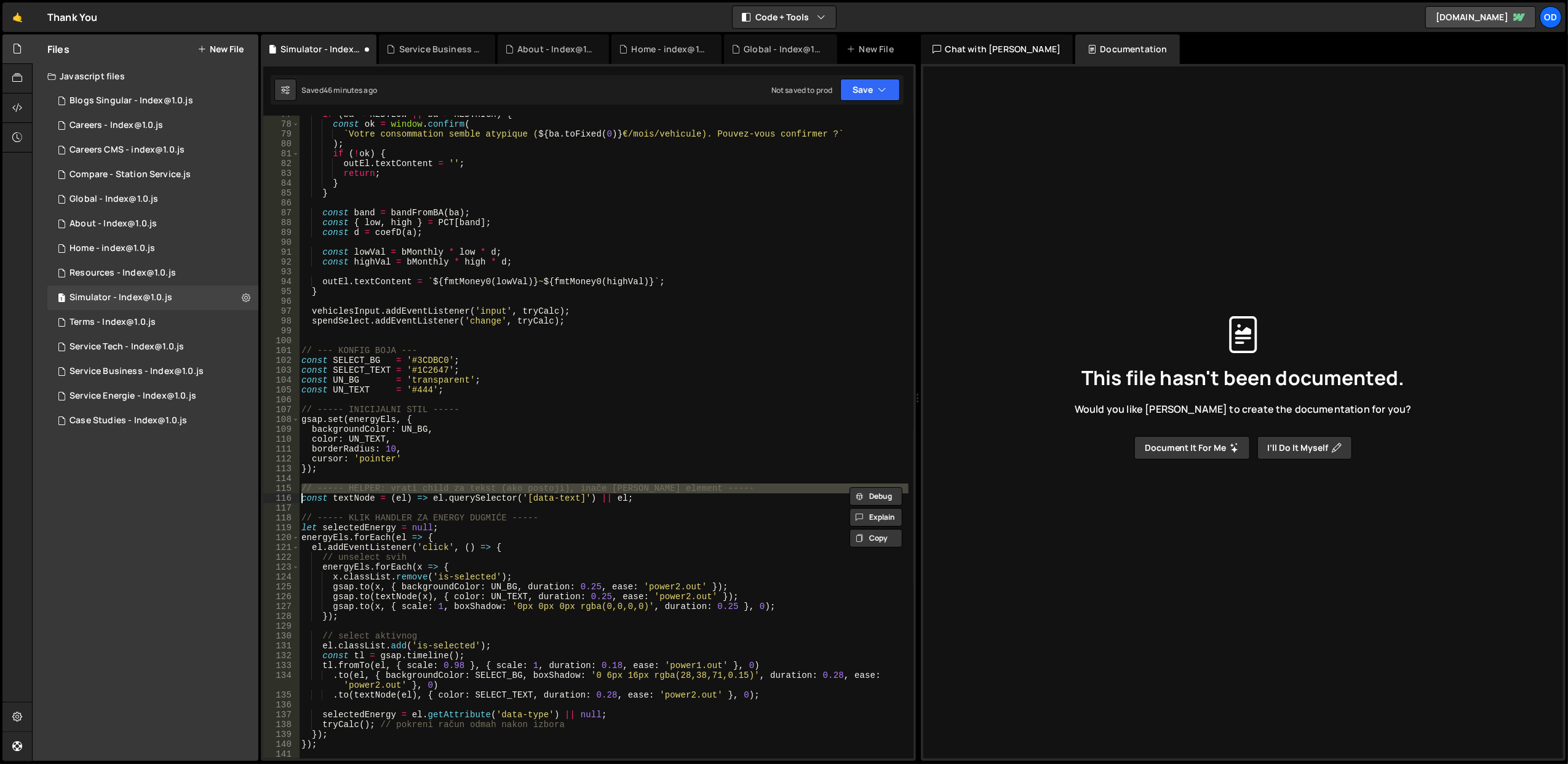
click at [691, 490] on div "if ( ba < RED . LOW || ba > RED . HIGH ) { const ok = window . confirm ( ` Votr…" at bounding box center [603, 441] width 610 height 663
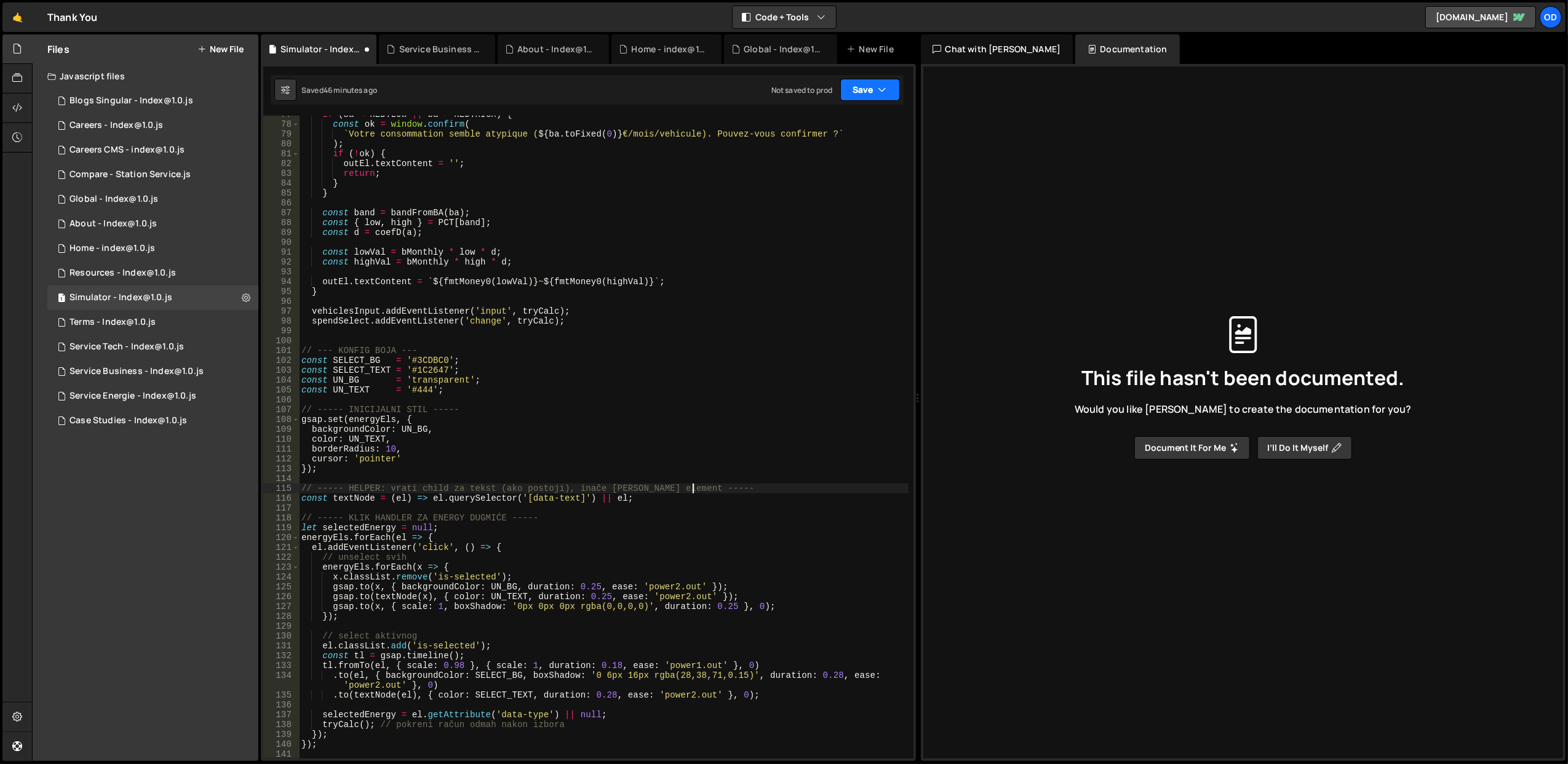
click at [876, 94] on button "Save" at bounding box center [870, 90] width 59 height 22
click at [854, 124] on div "Save to Staging S" at bounding box center [828, 120] width 128 height 13
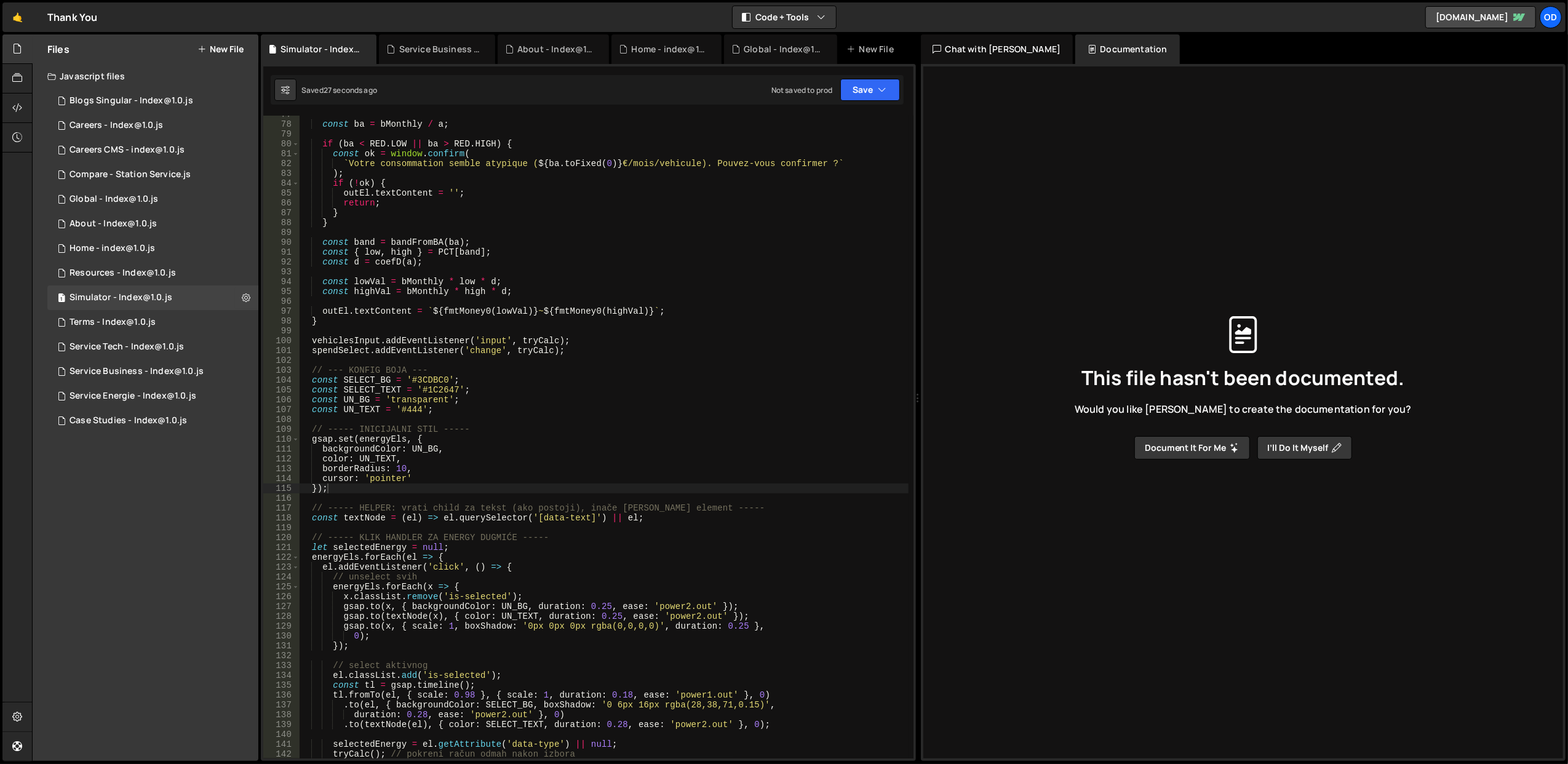
scroll to position [950, 0]
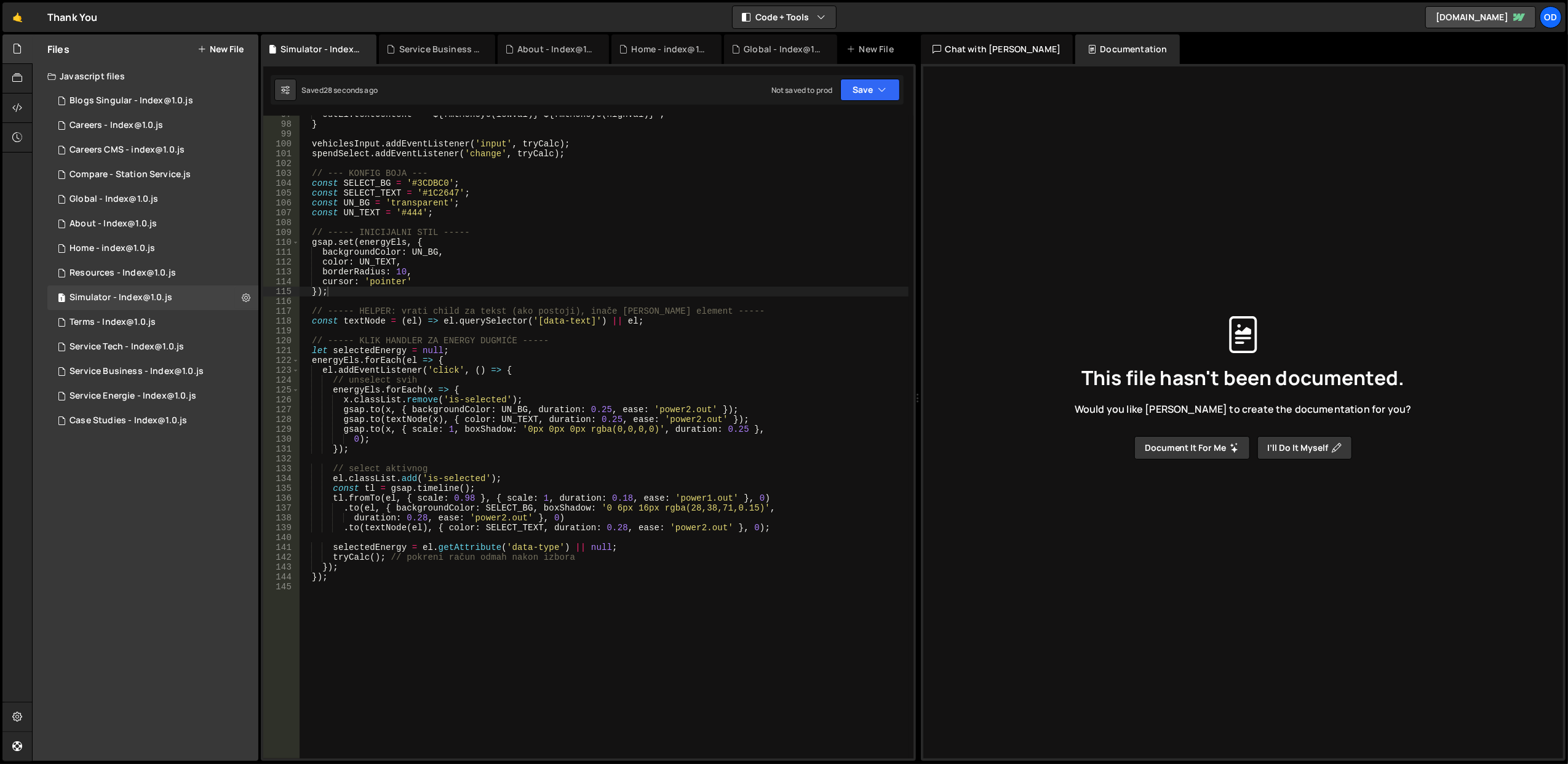
type textarea "});"
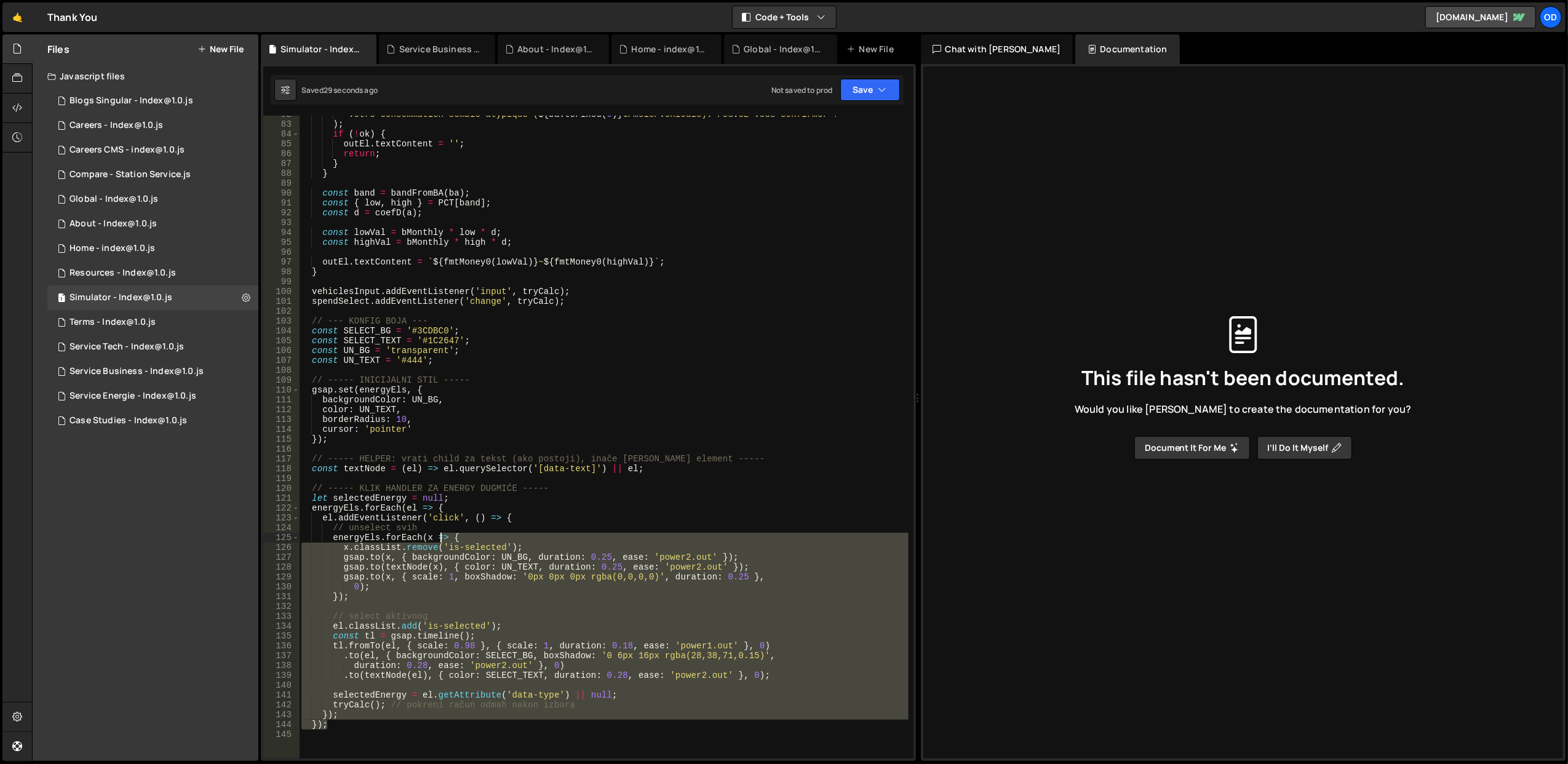
scroll to position [802, 0]
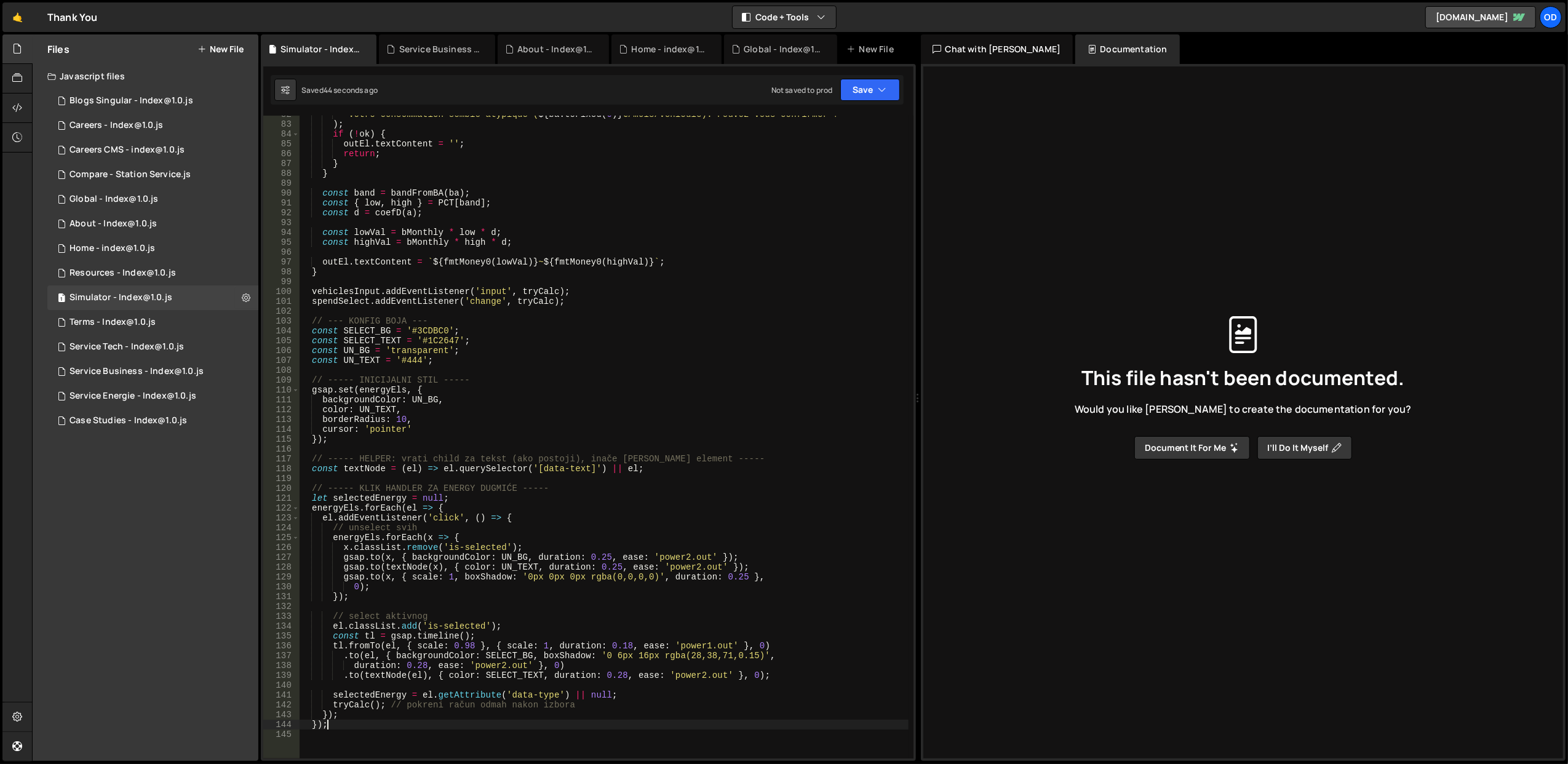
drag, startPoint x: 437, startPoint y: 578, endPoint x: 489, endPoint y: 721, distance: 152.2
click at [489, 721] on div "` Votre consommation semble atypique ( ${ ba . toFixed ( 0 ) } €/mois/vehicule)…" at bounding box center [603, 441] width 610 height 663
click at [460, 369] on div "` Votre consommation semble atypique ( ${ ba . toFixed ( 0 ) } €/mois/vehicule)…" at bounding box center [603, 441] width 610 height 663
type input "selectedEnergy"
click at [901, 122] on span at bounding box center [900, 125] width 8 height 8
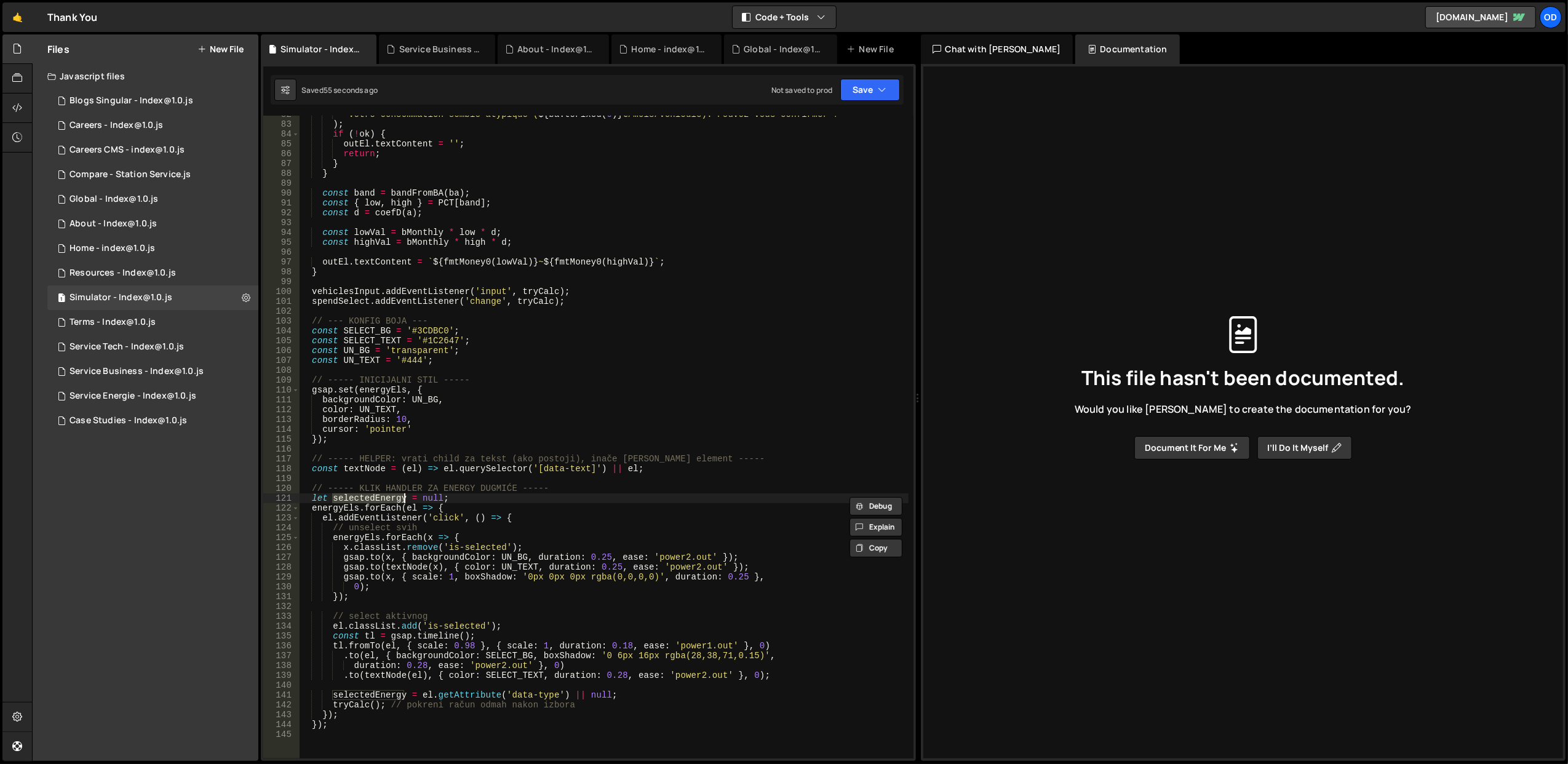
click at [369, 500] on div "` Votre consommation semble atypique ( ${ ba . toFixed ( 0 ) } €/mois/vehicule)…" at bounding box center [603, 437] width 609 height 643
click at [369, 500] on div "` Votre consommation semble atypique ( ${ ba . toFixed ( 0 ) } €/mois/vehicule)…" at bounding box center [603, 441] width 610 height 663
click at [404, 498] on div "` Votre consommation semble atypique ( ${ ba . toFixed ( 0 ) } €/mois/vehicule)…" at bounding box center [603, 437] width 609 height 643
click at [382, 694] on div "` Votre consommation semble atypique ( ${ ba . toFixed ( 0 ) } €/mois/vehicule)…" at bounding box center [603, 441] width 610 height 663
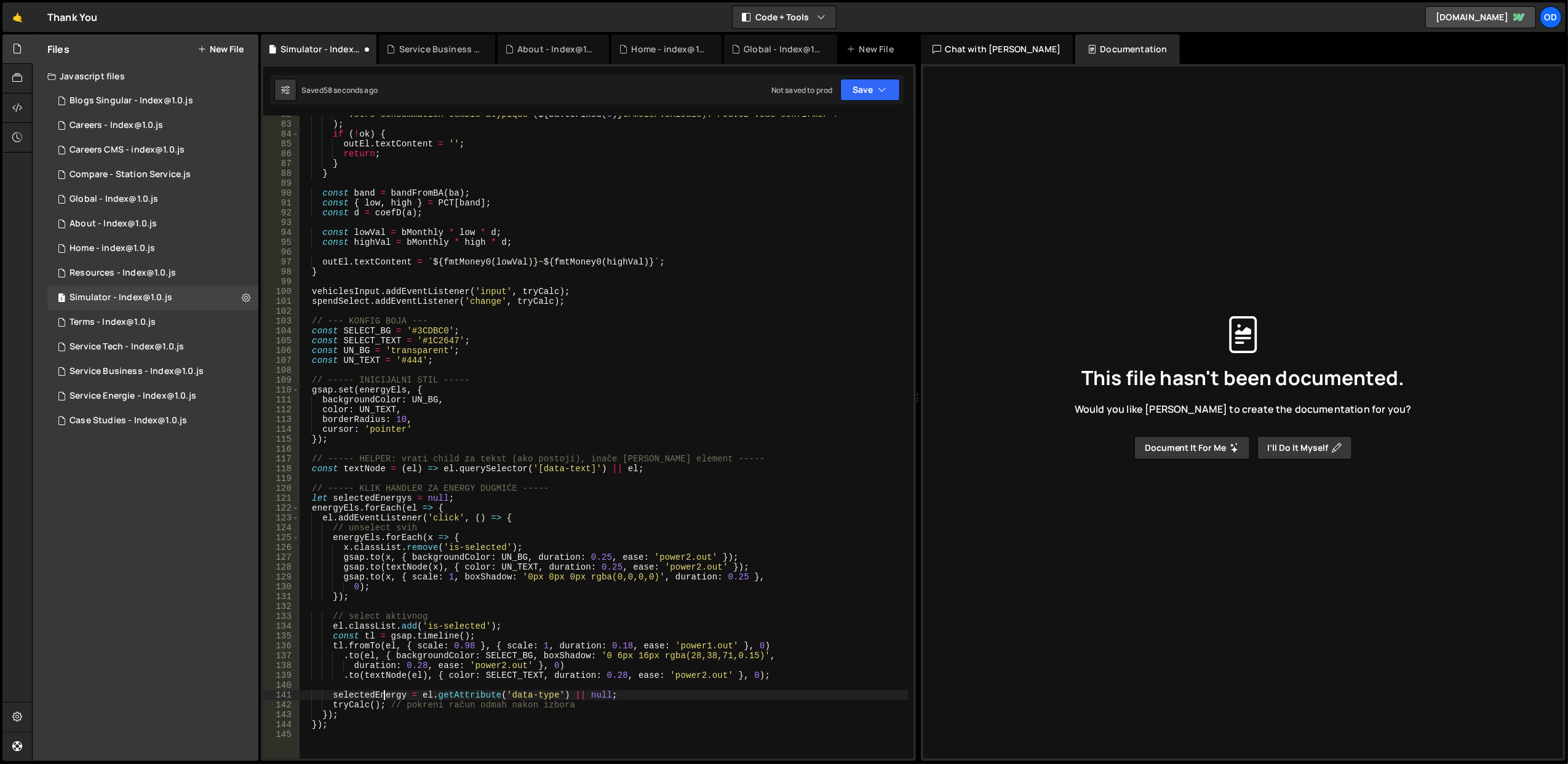
click at [382, 694] on div "` Votre consommation semble atypique ( ${ ba . toFixed ( 0 ) } €/mois/vehicule)…" at bounding box center [603, 441] width 610 height 663
click at [404, 696] on div "` Votre consommation semble atypique ( ${ ba . toFixed ( 0 ) } €/mois/vehicule)…" at bounding box center [603, 437] width 609 height 643
click at [576, 522] on div "` Votre consommation semble atypique ( ${ ba . toFixed ( 0 ) } €/mois/vehicule)…" at bounding box center [603, 441] width 610 height 663
click at [867, 92] on button "Save" at bounding box center [870, 90] width 59 height 22
click at [840, 126] on div "Saved 1 minute ago" at bounding box center [828, 133] width 128 height 14
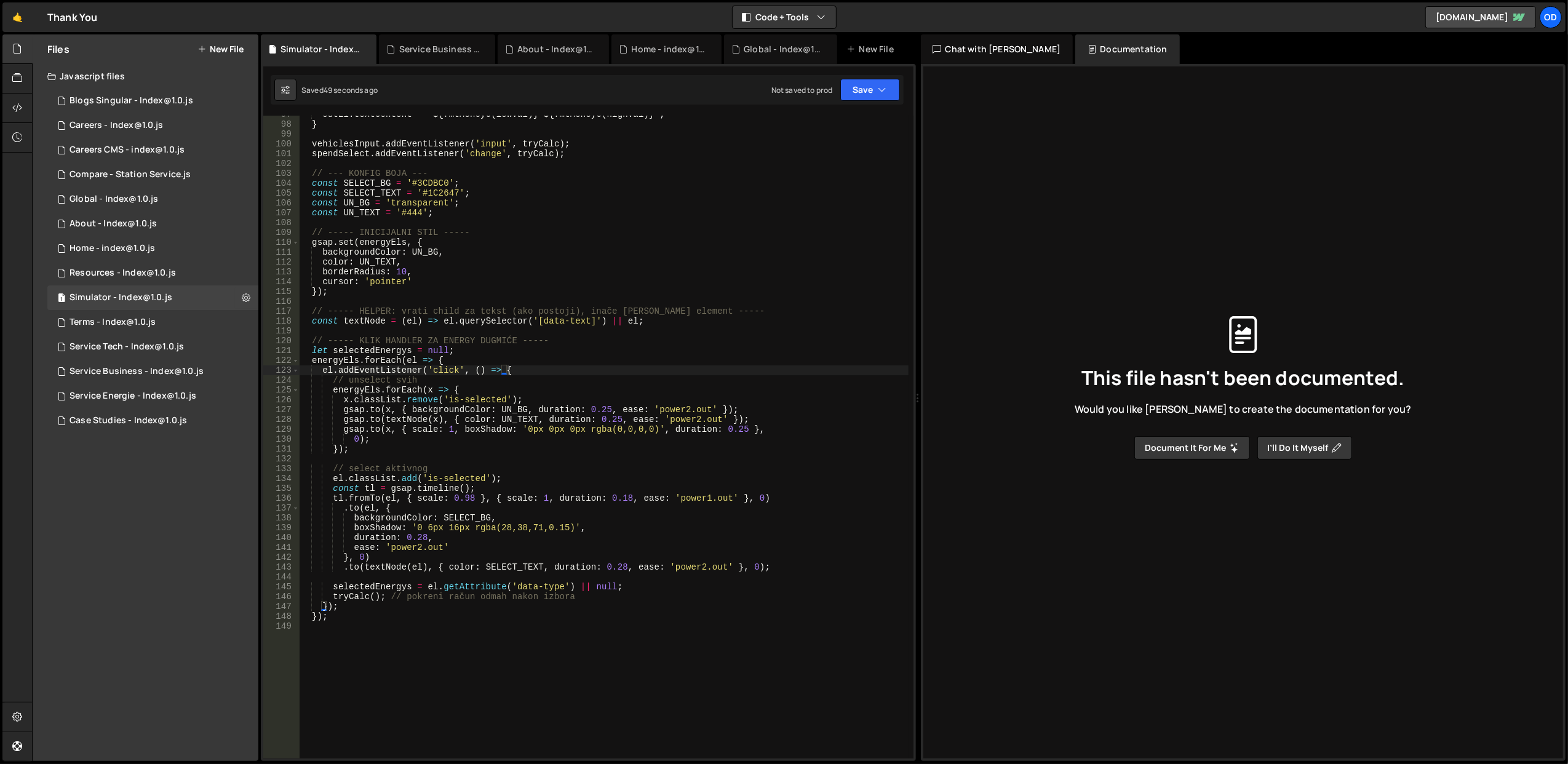
scroll to position [999, 0]
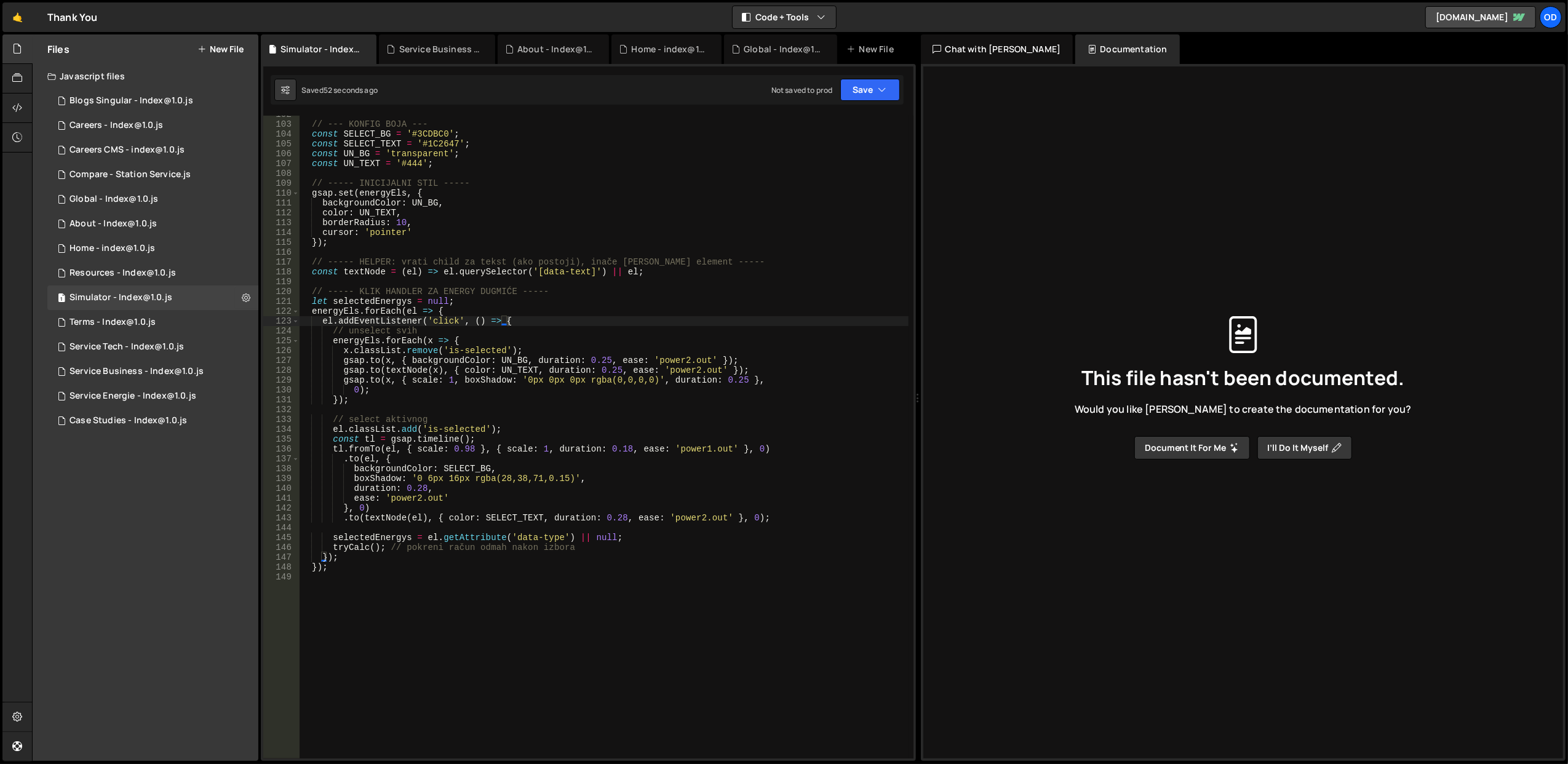
type textarea "ease: 'power2.out'"
drag, startPoint x: 463, startPoint y: 498, endPoint x: 293, endPoint y: 499, distance: 170.0
click at [293, 499] on div "ease: 'power2.out' 102 103 104 105 106 107 108 109 110 111 112 113 114 115 116 …" at bounding box center [588, 437] width 650 height 643
drag, startPoint x: 608, startPoint y: 360, endPoint x: 628, endPoint y: 360, distance: 20.0
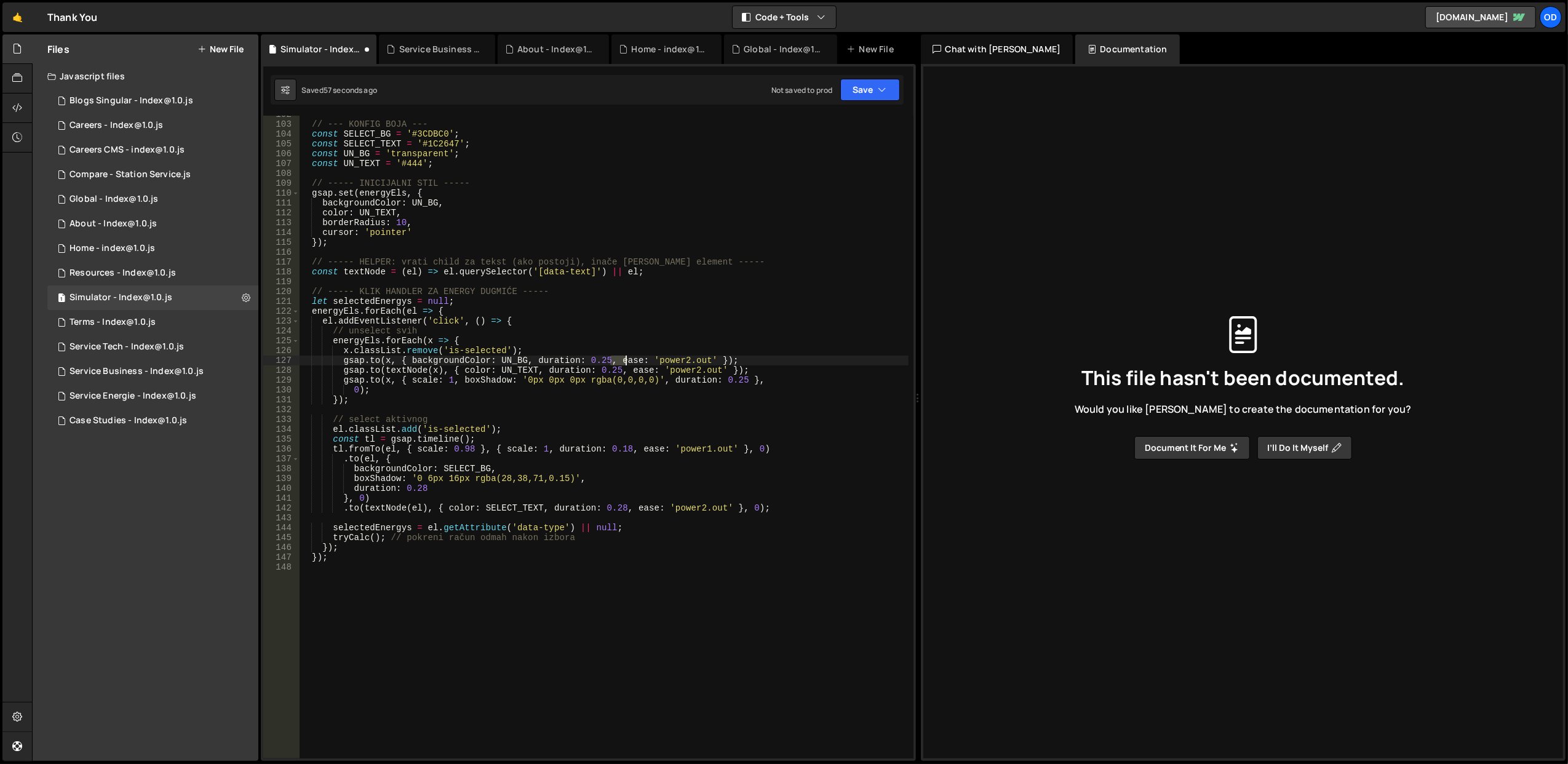
click at [628, 360] on div "// --- KONFIG BOJA --- const SELECT_BG = '#3CDBC0' ; const SELECT_TEXT = '#1C26…" at bounding box center [603, 441] width 610 height 663
drag, startPoint x: 605, startPoint y: 361, endPoint x: 708, endPoint y: 363, distance: 103.0
click at [708, 363] on div "// --- KONFIG BOJA --- const SELECT_BG = '#3CDBC0' ; const SELECT_TEXT = '#1C26…" at bounding box center [603, 441] width 610 height 663
drag, startPoint x: 717, startPoint y: 371, endPoint x: 617, endPoint y: 368, distance: 100.0
click at [617, 368] on div "// --- KONFIG BOJA --- const SELECT_BG = '#3CDBC0' ; const SELECT_TEXT = '#1C26…" at bounding box center [603, 441] width 610 height 663
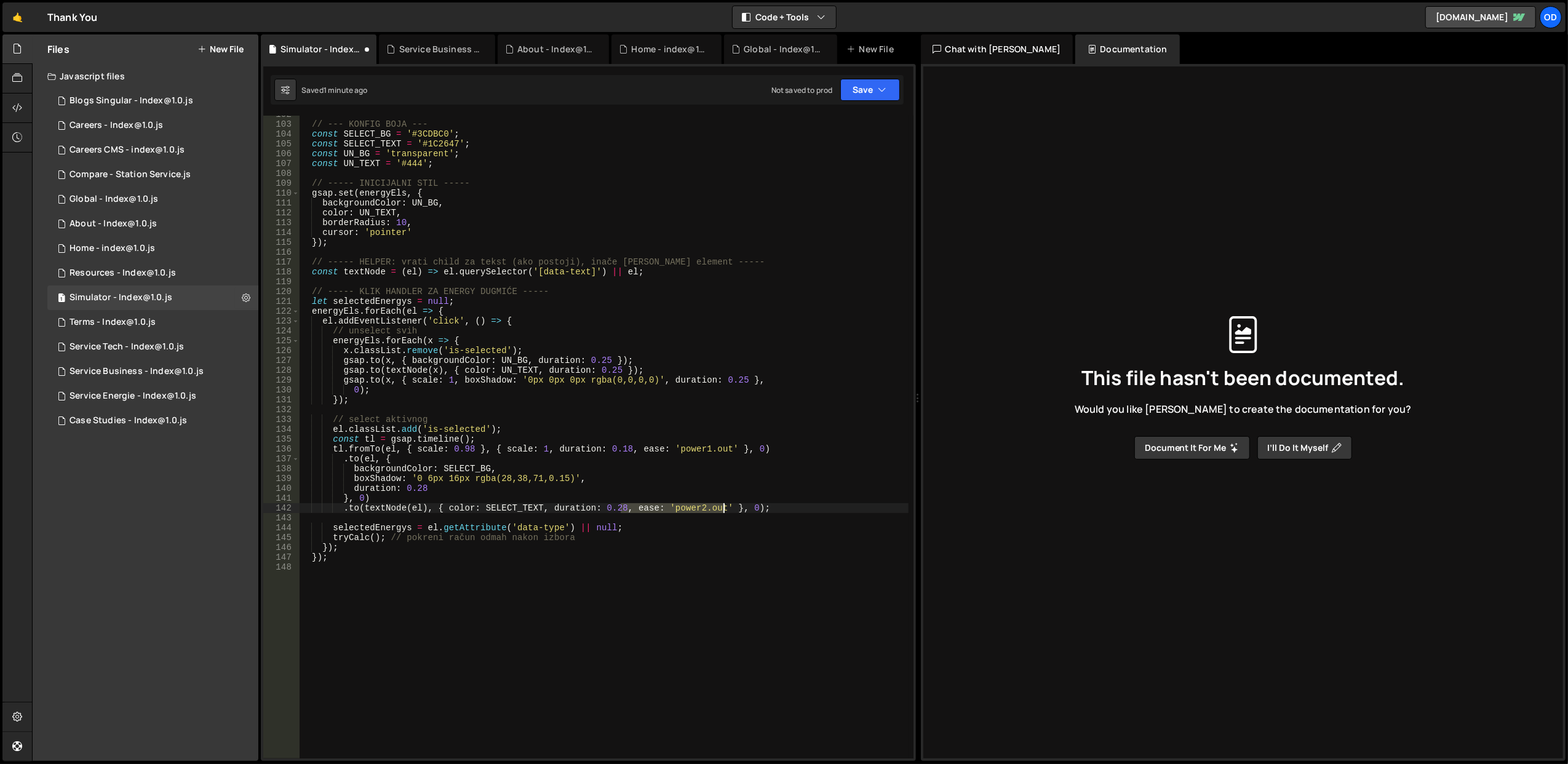
drag, startPoint x: 621, startPoint y: 510, endPoint x: 724, endPoint y: 510, distance: 103.0
click at [724, 510] on div "// --- KONFIG BOJA --- const SELECT_BG = '#3CDBC0' ; const SELECT_TEXT = '#1C26…" at bounding box center [603, 441] width 610 height 663
drag, startPoint x: 626, startPoint y: 451, endPoint x: 728, endPoint y: 451, distance: 102.0
click at [728, 451] on div "// --- KONFIG BOJA --- const SELECT_BG = '#3CDBC0' ; const SELECT_TEXT = '#1C26…" at bounding box center [603, 441] width 610 height 663
click at [704, 427] on div "// --- KONFIG BOJA --- const SELECT_BG = '#3CDBC0' ; const SELECT_TEXT = '#1C26…" at bounding box center [603, 441] width 610 height 663
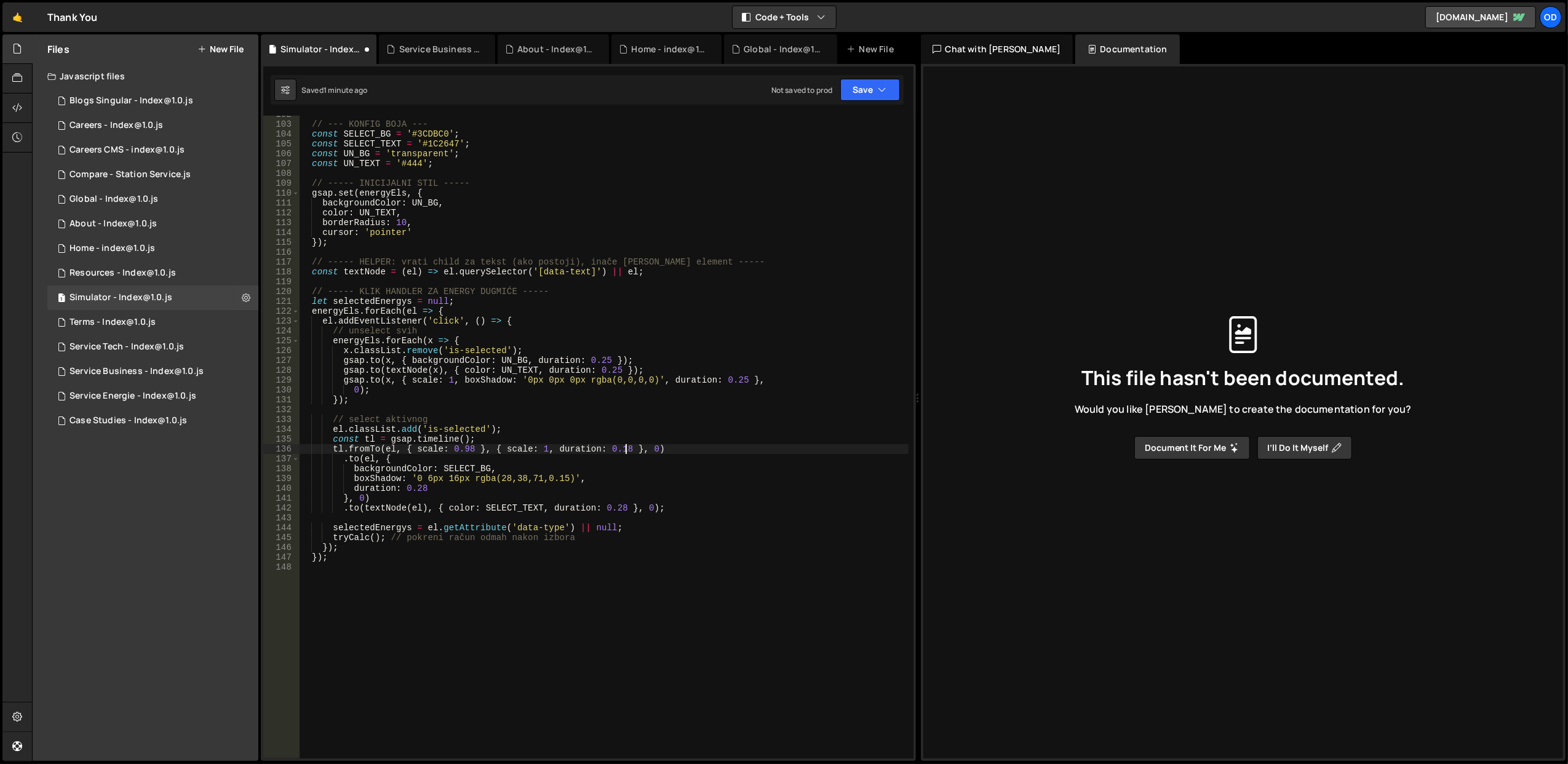
type textarea "el.classList.add('is-selected');"
click at [865, 84] on button "Save" at bounding box center [870, 90] width 59 height 22
click at [851, 121] on div "Save to Staging S" at bounding box center [828, 120] width 128 height 13
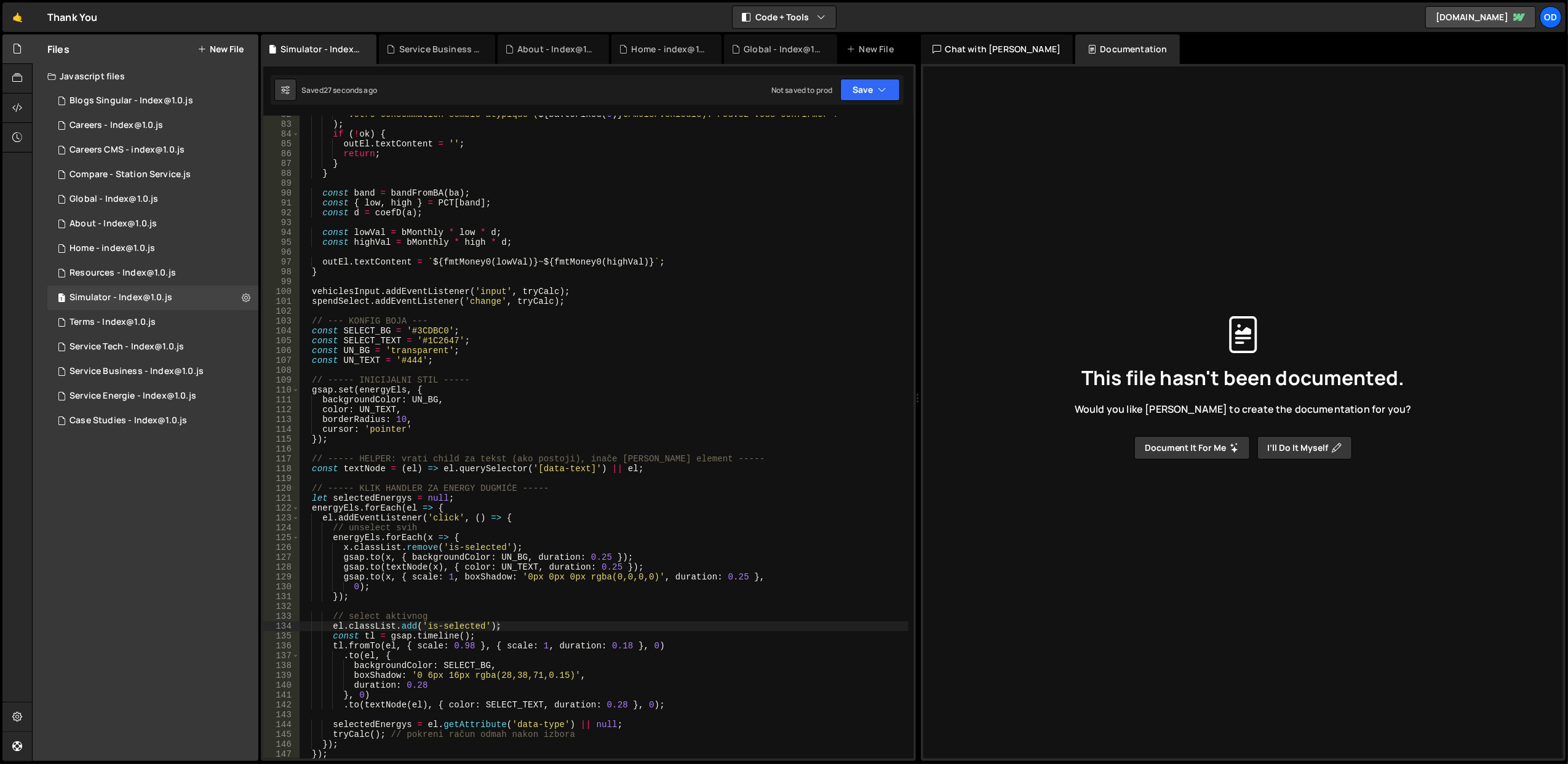
scroll to position [754, 0]
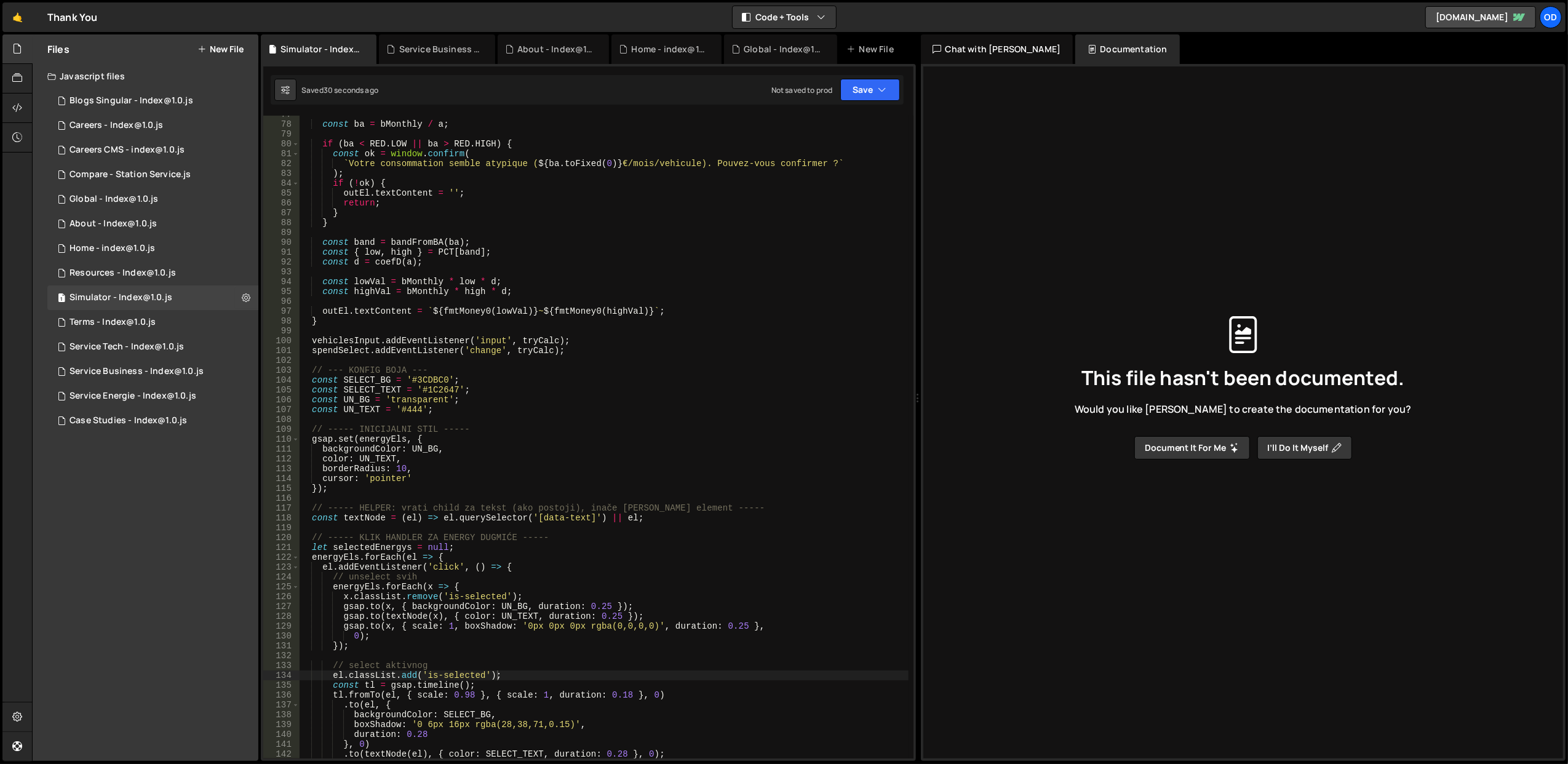
click at [361, 527] on div "const ba = bMonthly / a ; if ( ba < RED . LOW || ba > RED . HIGH ) { const ok =…" at bounding box center [603, 441] width 610 height 663
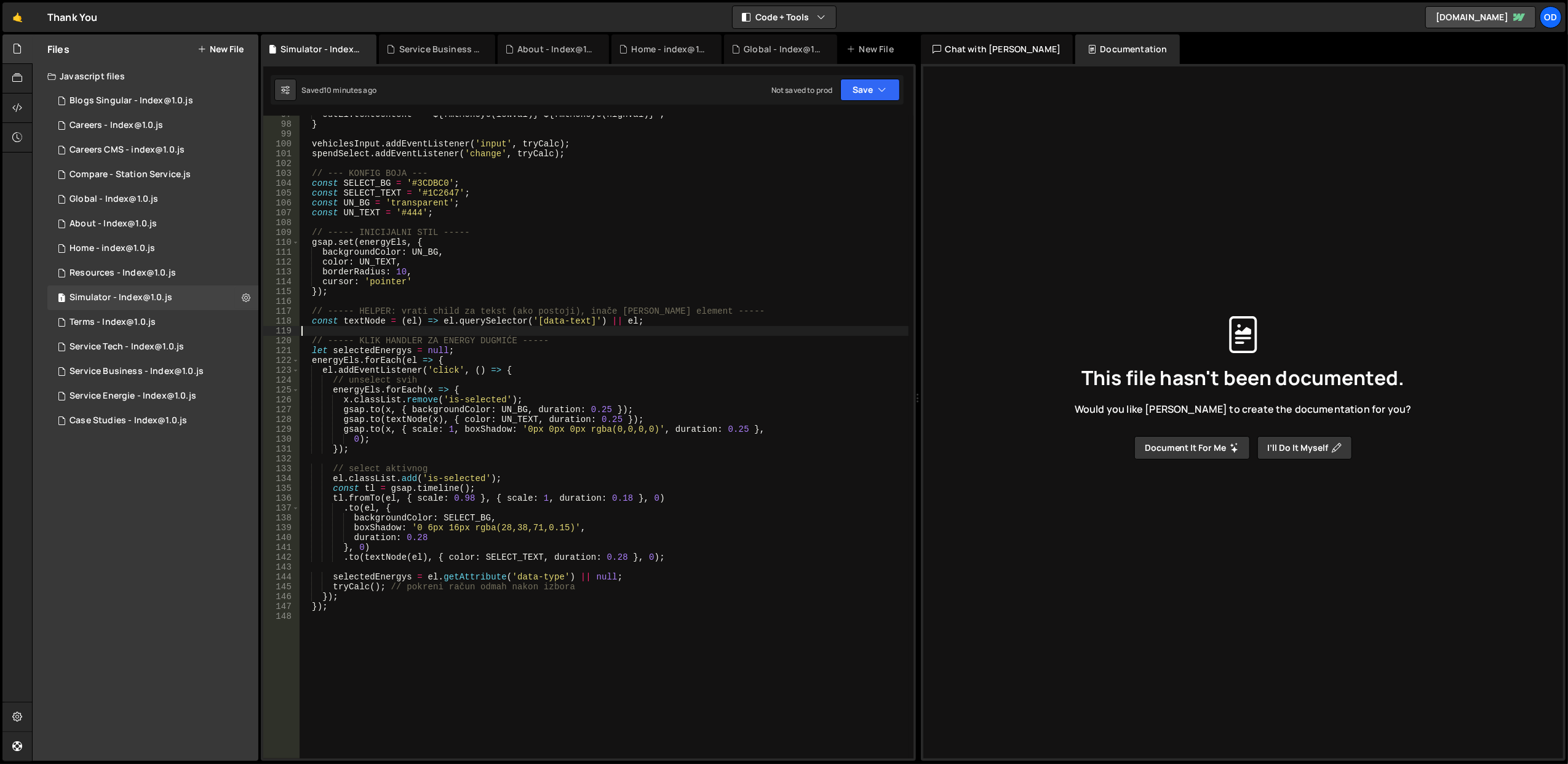
scroll to position [999, 0]
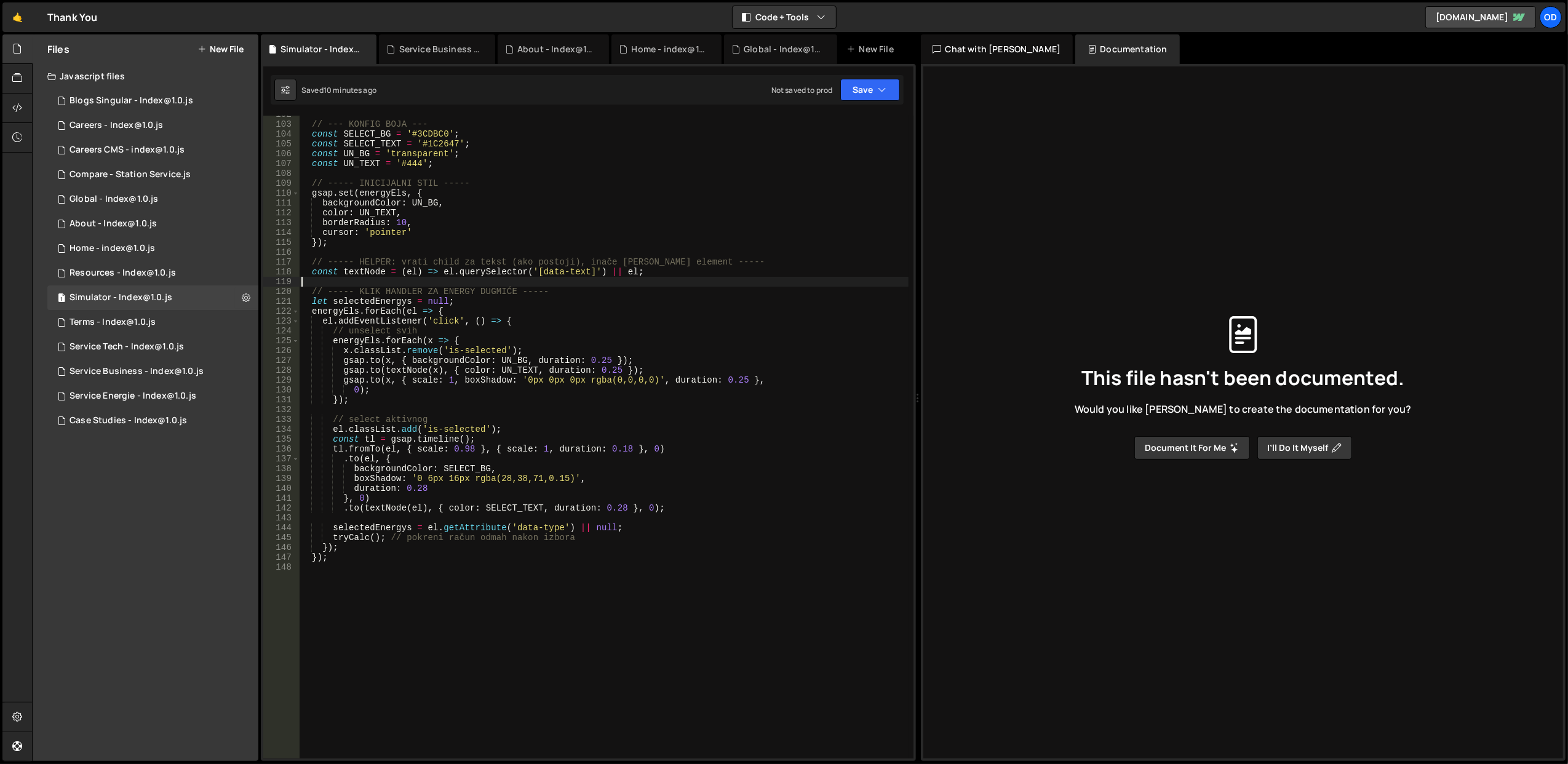
click at [360, 537] on div "// --- KONFIG BOJA --- const SELECT_BG = '#3CDBC0' ; const SELECT_TEXT = '#1C26…" at bounding box center [603, 441] width 610 height 663
type textarea "tryCalc(); // pokreni račun odmah nakon izbora"
click at [360, 537] on div "// --- KONFIG BOJA --- const SELECT_BG = '#3CDBC0' ; const SELECT_TEXT = '#1C26…" at bounding box center [603, 441] width 610 height 663
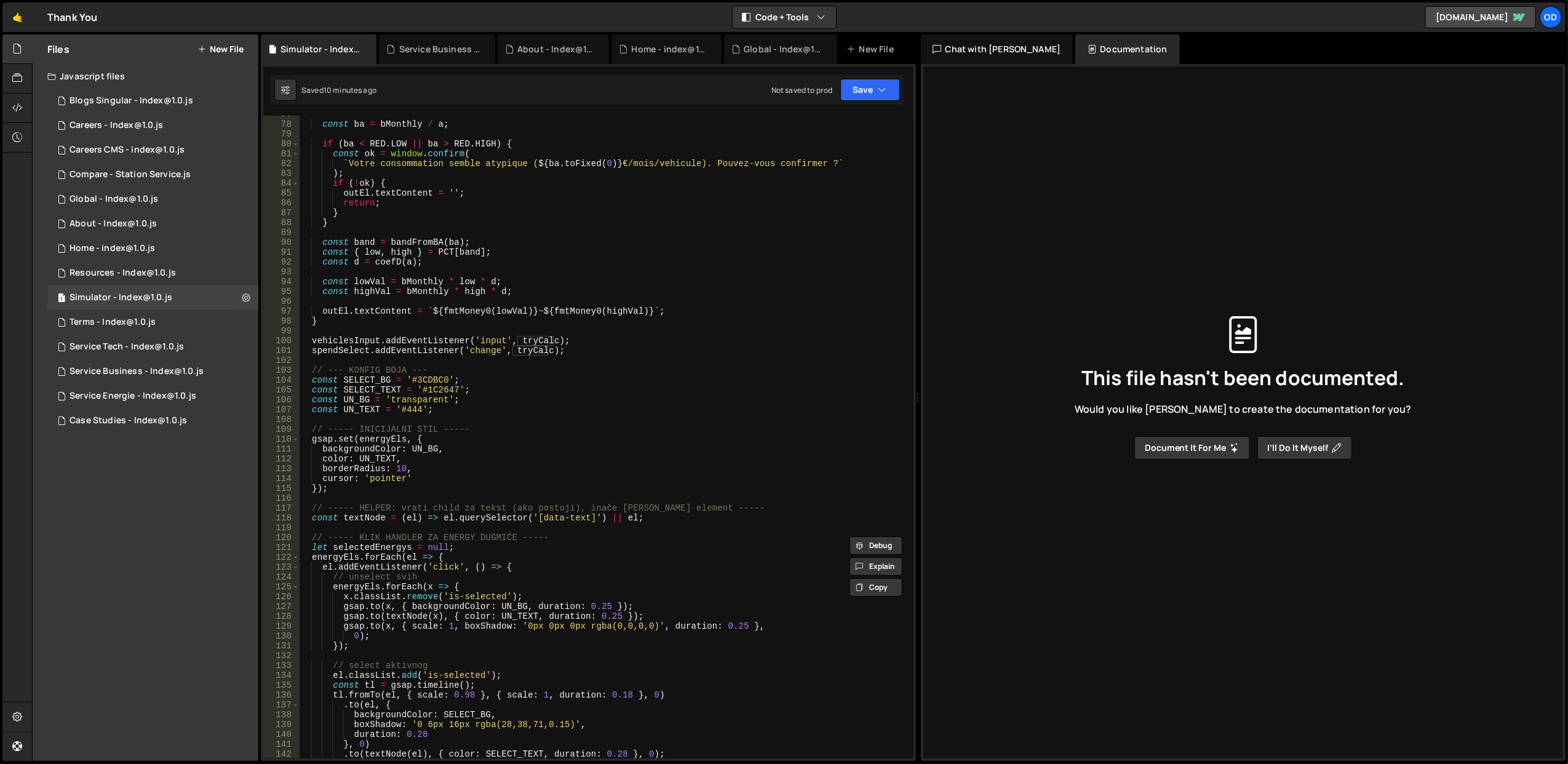
scroll to position [705, 0]
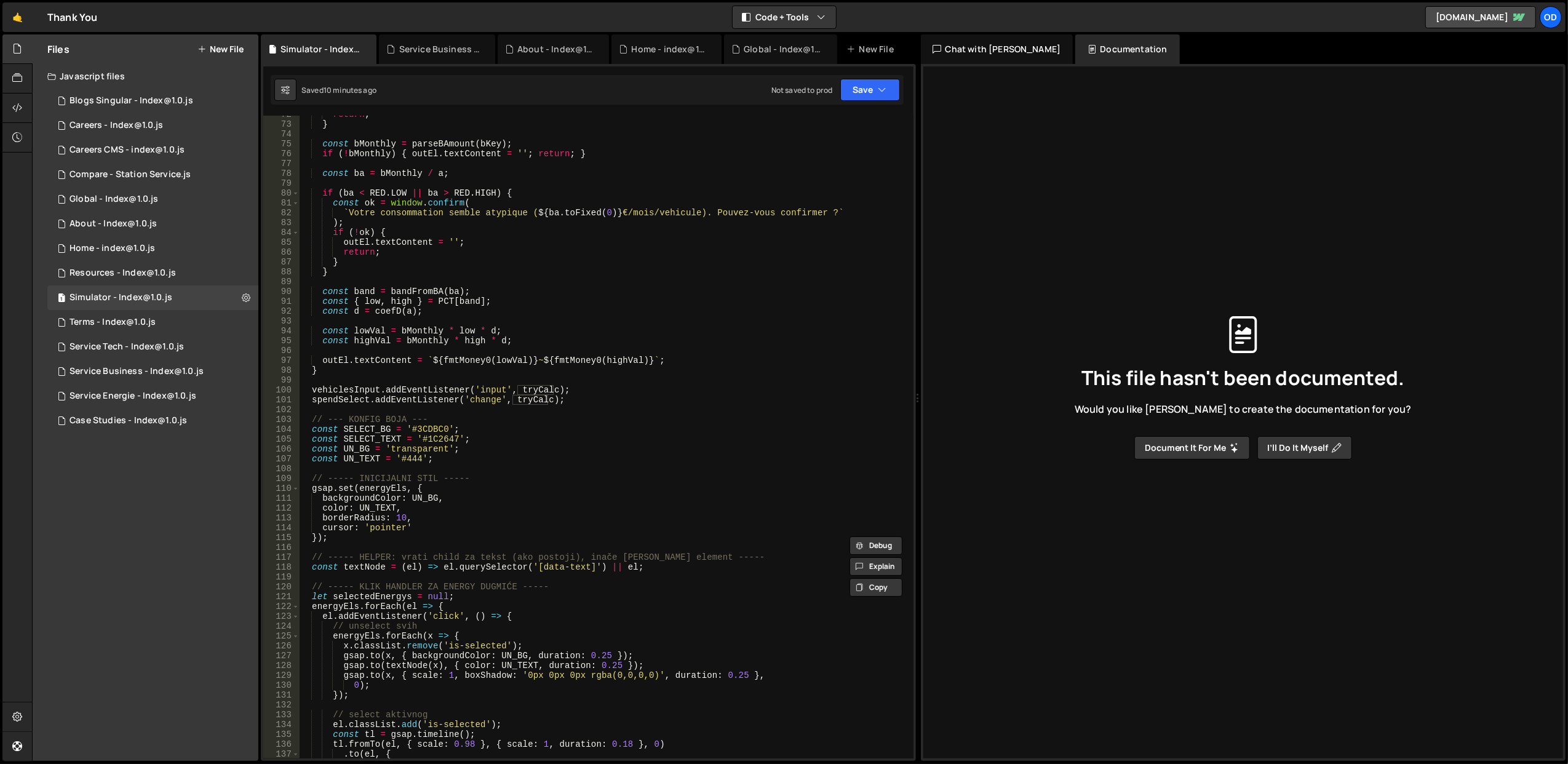
type input "tryCalc"
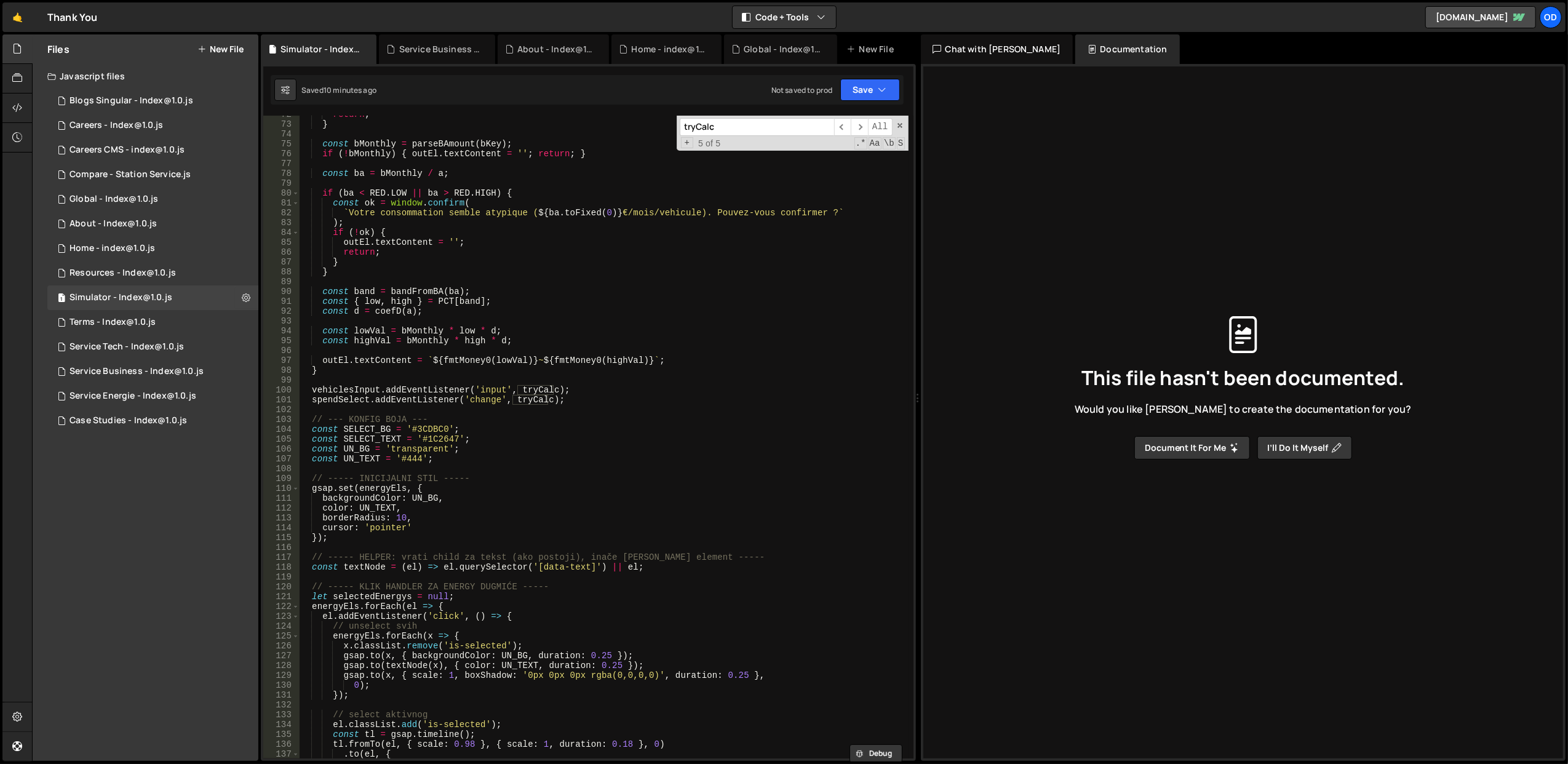
scroll to position [1104, 0]
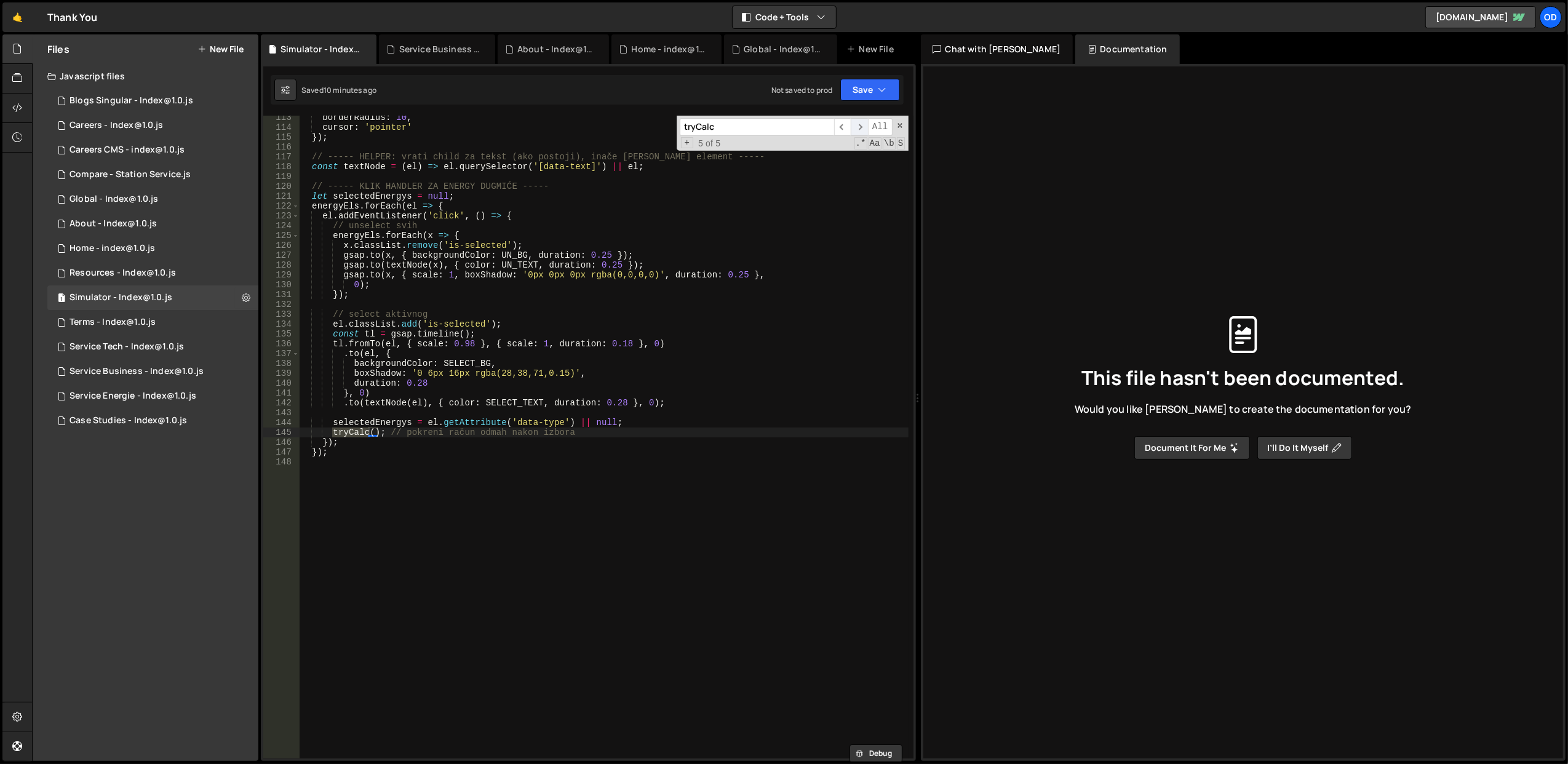
click at [856, 133] on span "​" at bounding box center [859, 126] width 17 height 18
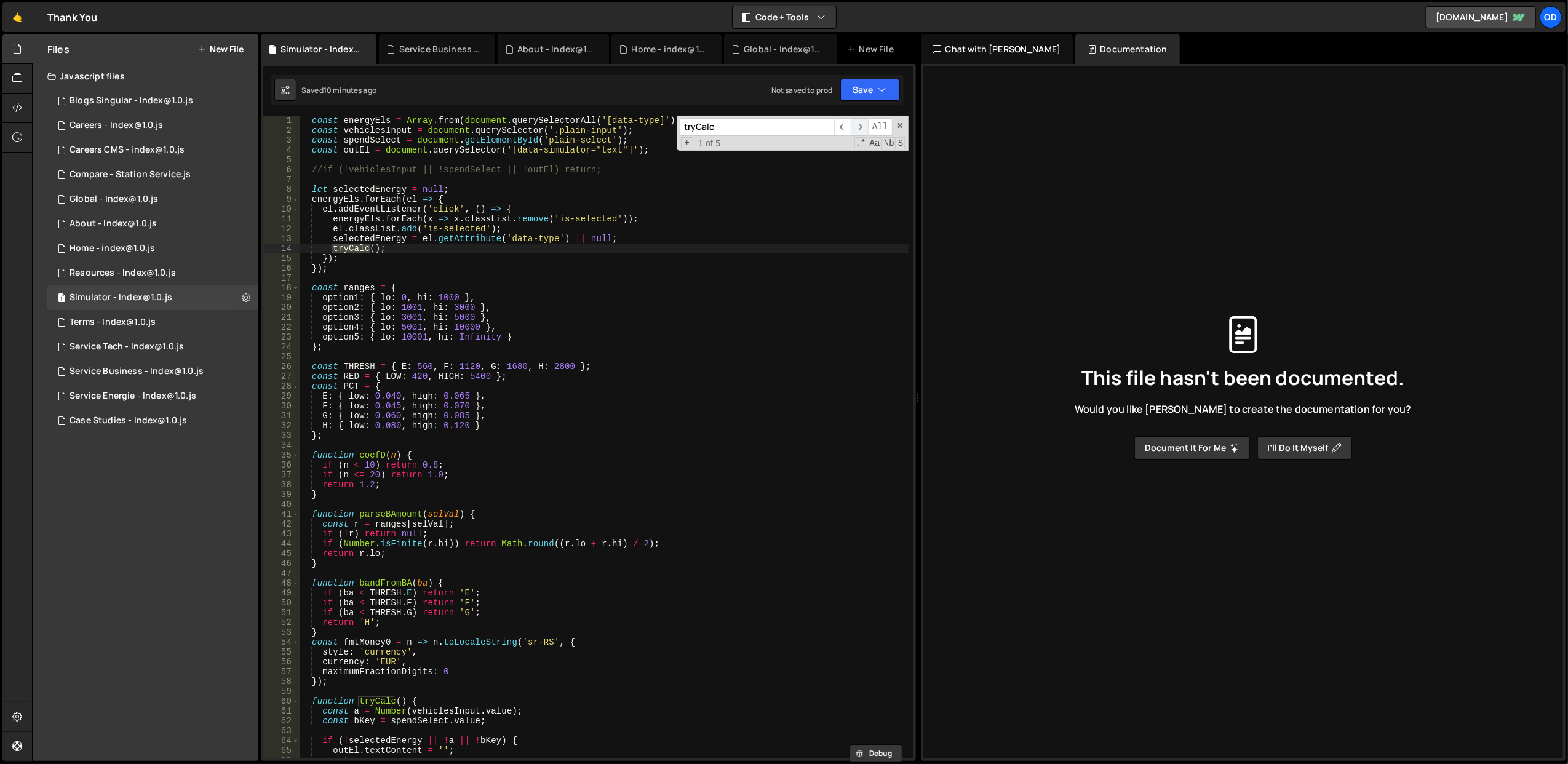
scroll to position [0, 0]
click at [855, 126] on span "​" at bounding box center [859, 126] width 17 height 18
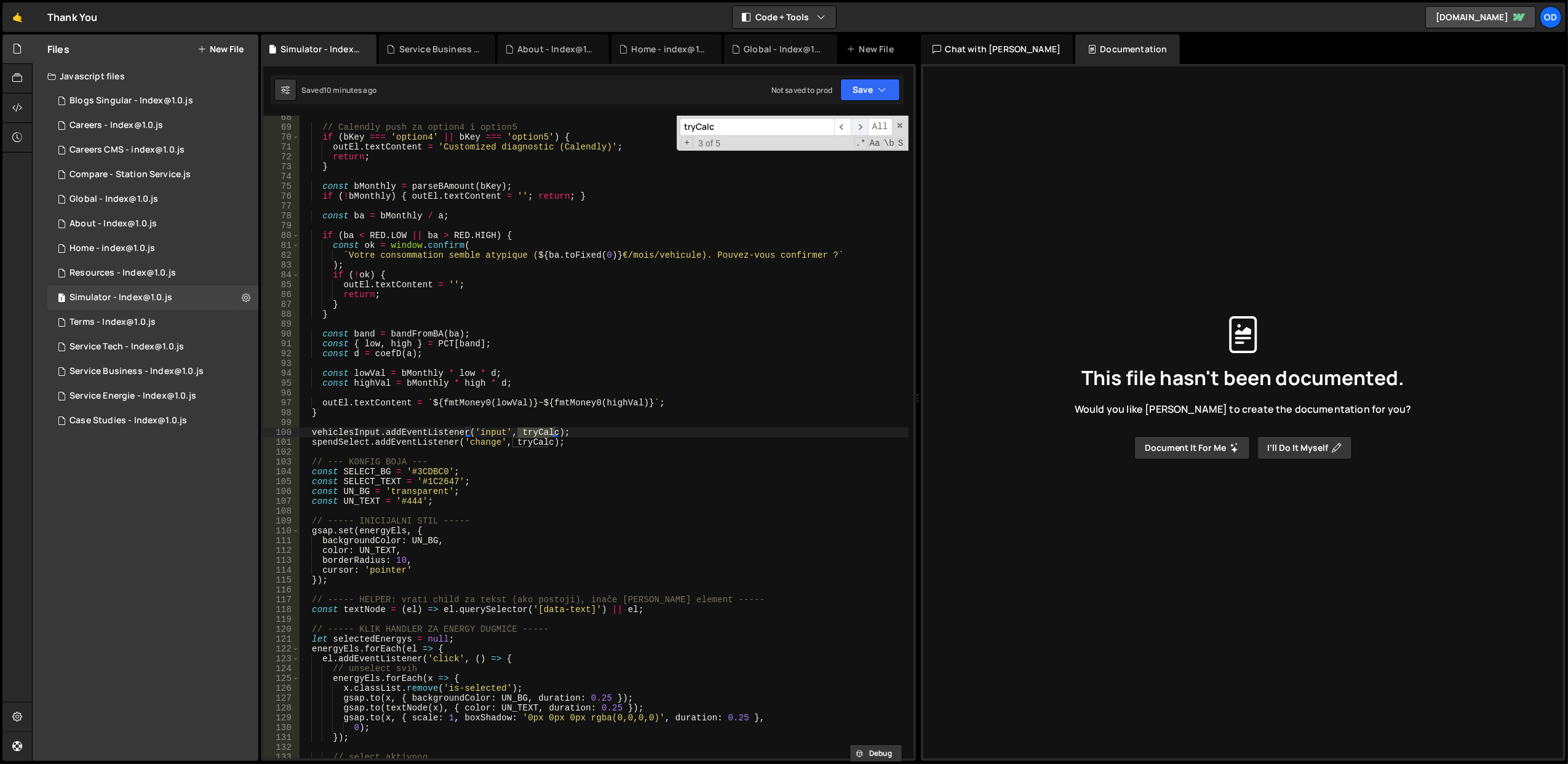
scroll to position [662, 0]
click at [855, 126] on span "​" at bounding box center [859, 126] width 17 height 18
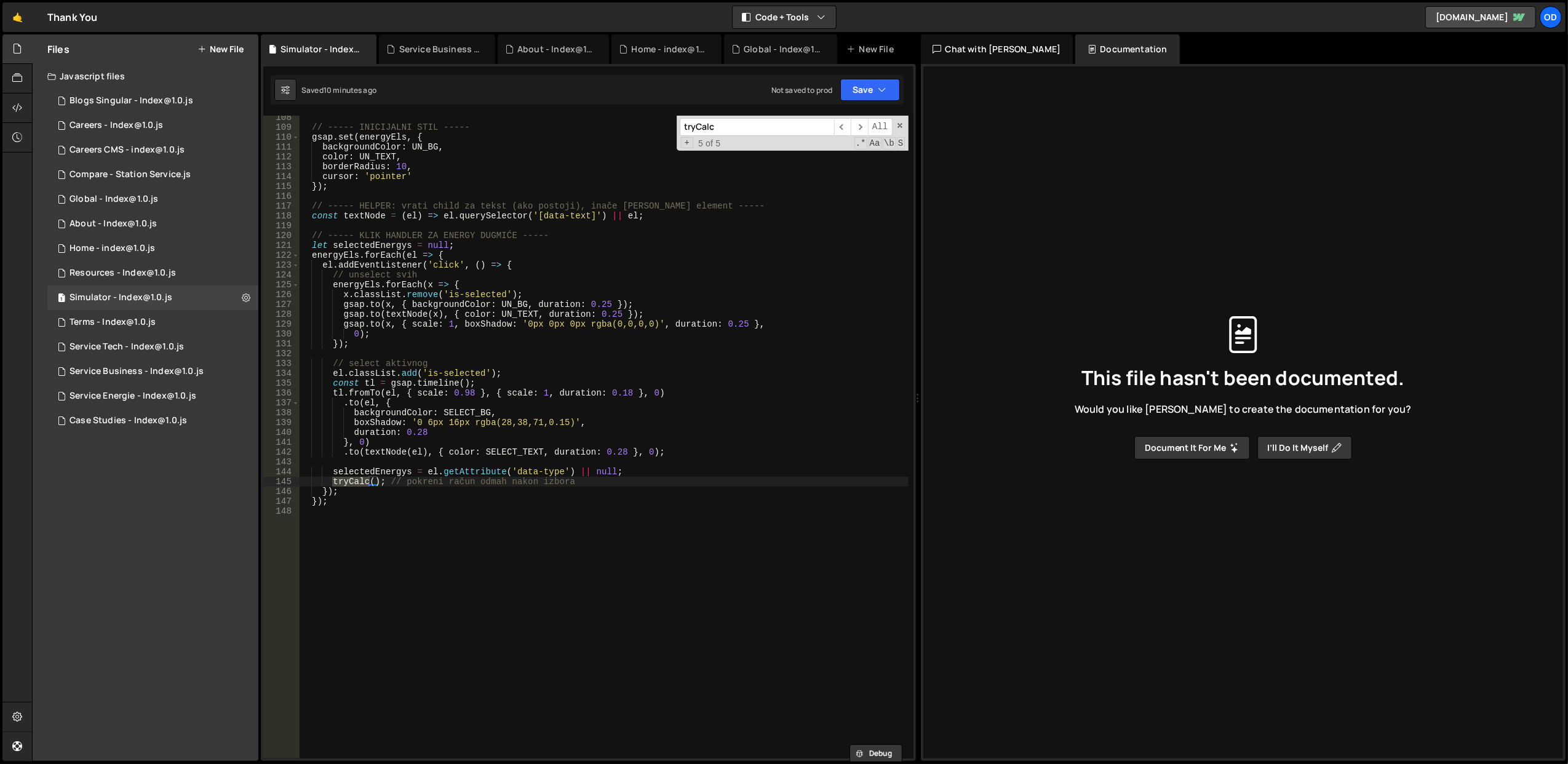
scroll to position [1055, 0]
click at [367, 477] on div "// ----- INICIJALNI STIL ----- gsap . set ( energyEls , { backgroundColor : UN_…" at bounding box center [603, 437] width 609 height 643
click at [367, 477] on div "// ----- INICIJALNI STIL ----- gsap . set ( energyEls , { backgroundColor : UN_…" at bounding box center [603, 444] width 610 height 663
type textarea "});"
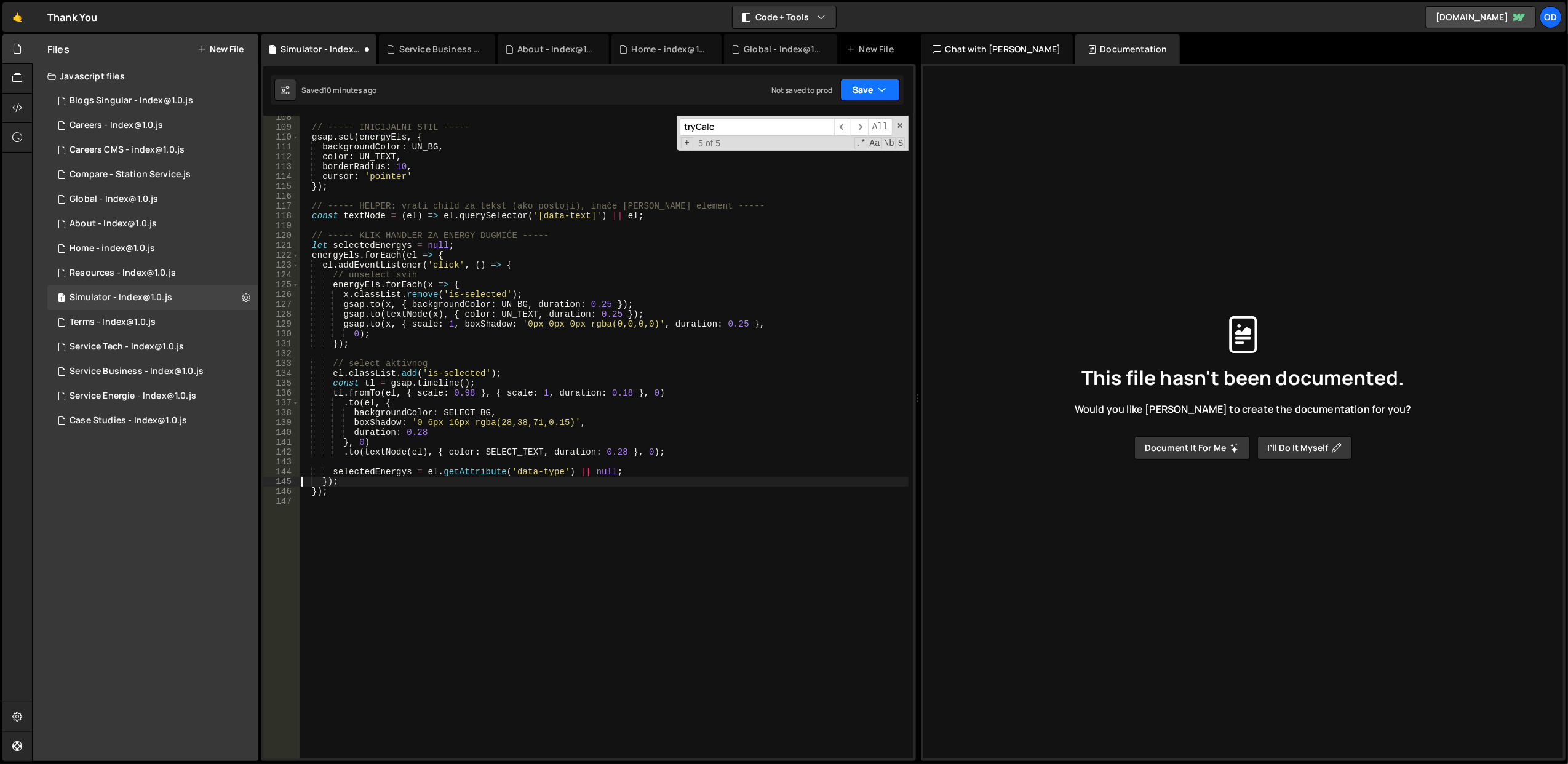
click at [864, 90] on button "Save" at bounding box center [870, 90] width 59 height 22
click at [845, 126] on div "Saved 10 minutes ago" at bounding box center [828, 133] width 128 height 14
click at [393, 540] on div "// ----- INICIJALNI STIL ----- gsap . set ( energyEls , { backgroundColor : UN_…" at bounding box center [603, 444] width 610 height 663
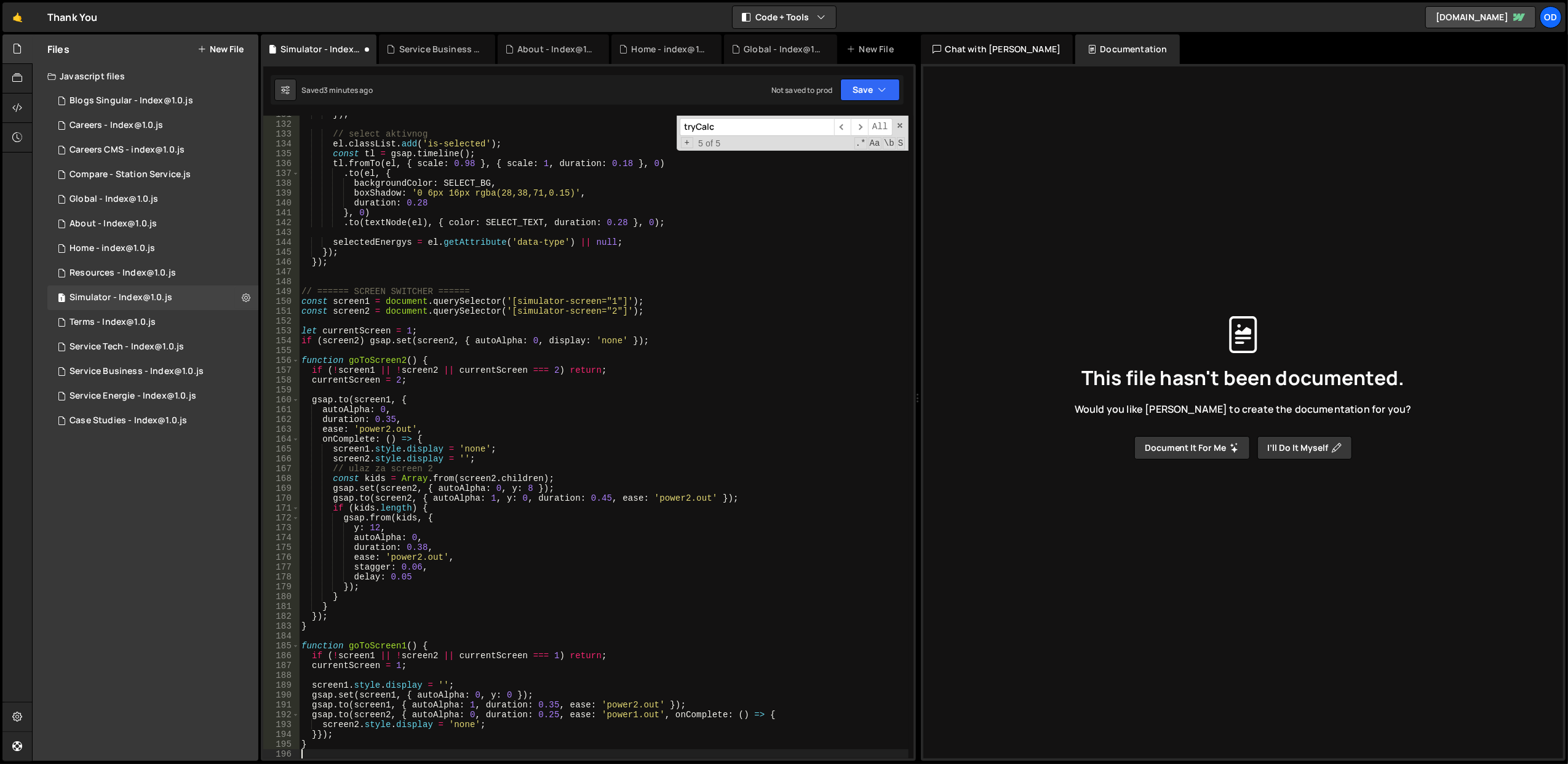
scroll to position [1285, 0]
click at [876, 89] on button "Save" at bounding box center [870, 90] width 59 height 22
click at [855, 108] on div "Save to Staging S Saved 3 minutes ago Save to Production S Not saved to prod Sa…" at bounding box center [829, 148] width 149 height 81
click at [857, 92] on button "Save" at bounding box center [870, 90] width 59 height 22
click at [850, 122] on div "Save to Staging S" at bounding box center [828, 120] width 128 height 13
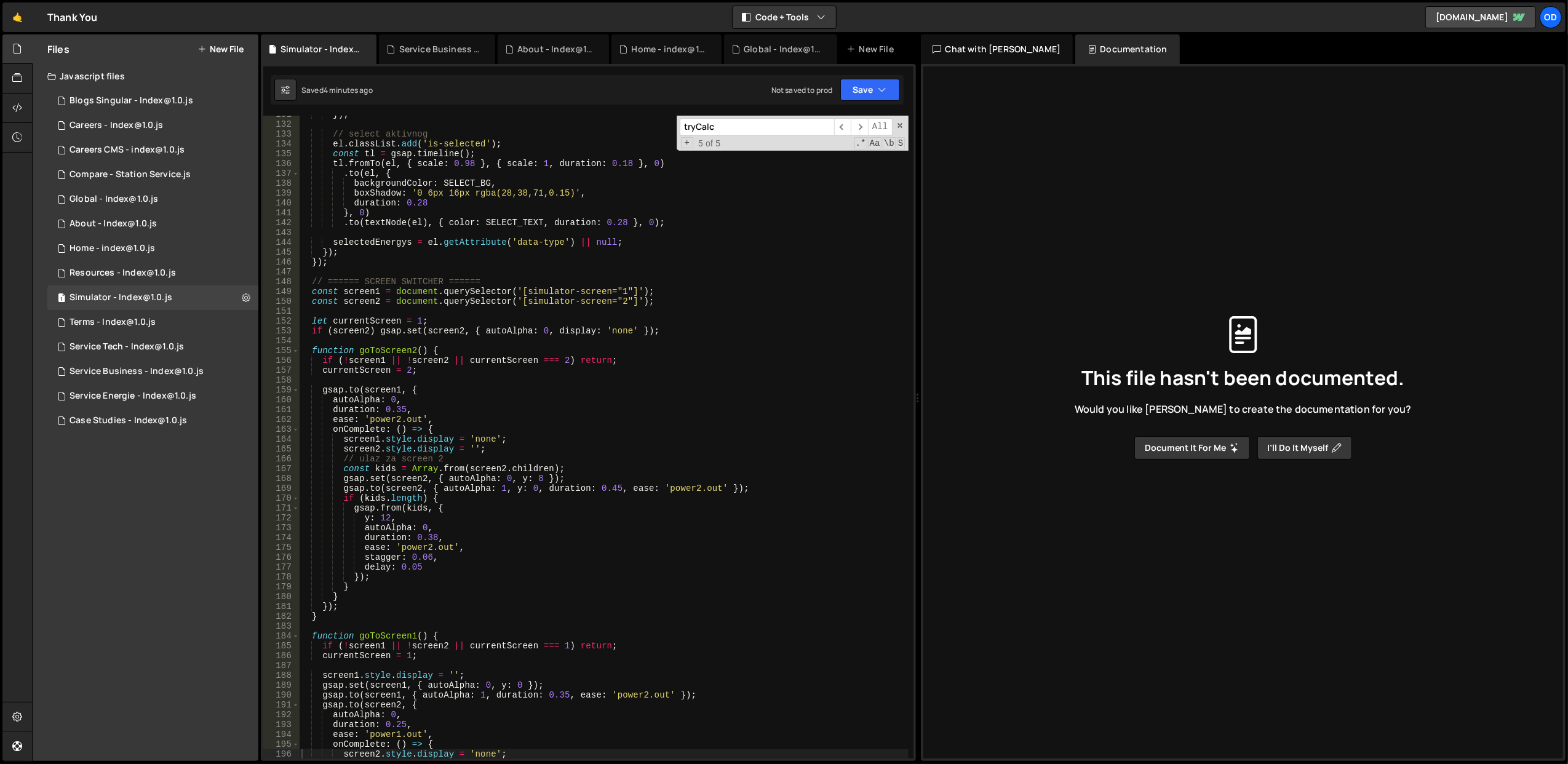
scroll to position [1285, 0]
type textarea "currentScreen = 2;"
click at [488, 369] on div "}) ; // select aktivnog el . classList . add ( 'is-selected' ) ; const tl = gsa…" at bounding box center [603, 441] width 610 height 663
click at [731, 131] on input "out" at bounding box center [756, 126] width 154 height 18
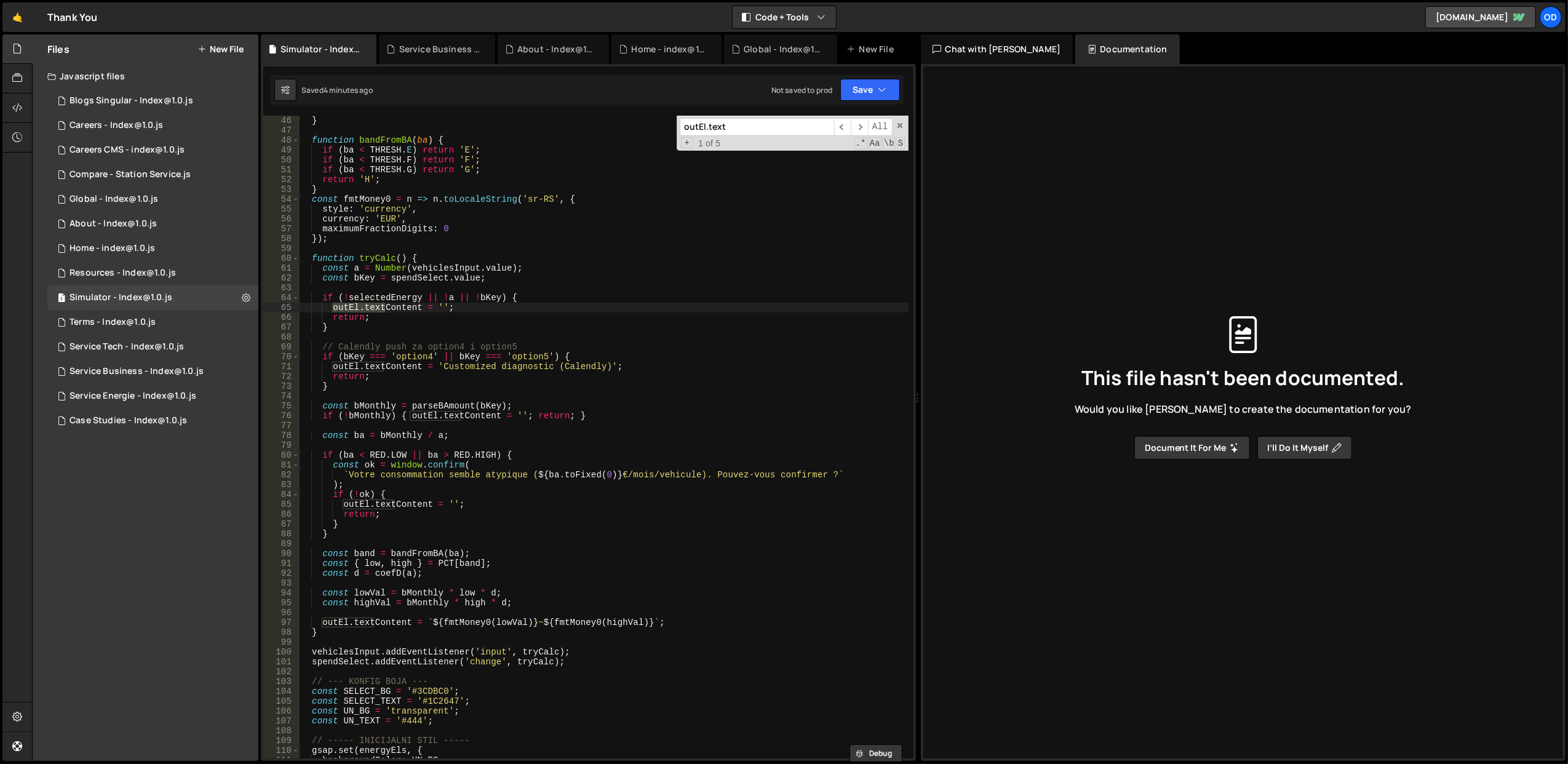
scroll to position [639, 0]
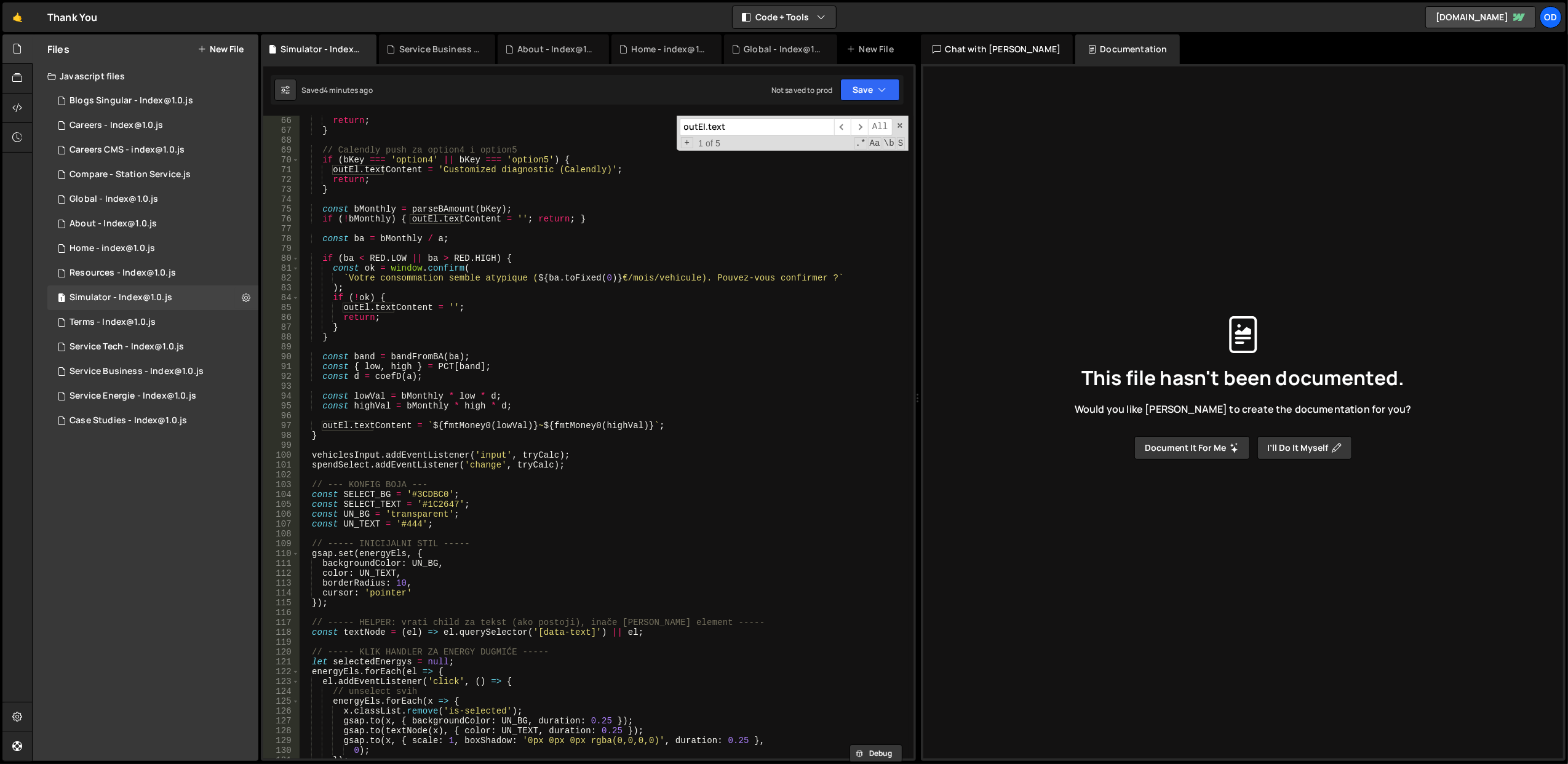
type input "outEl.text"
type textarea "outEl.textContent = `${fmtMoney0(lowVal)} ~ ${fmtMoney0(highVal)}`;"
click at [699, 421] on div "return ; } // Calendly push za option4 i option5 if ( bKey === 'option4' || bKe…" at bounding box center [603, 447] width 610 height 663
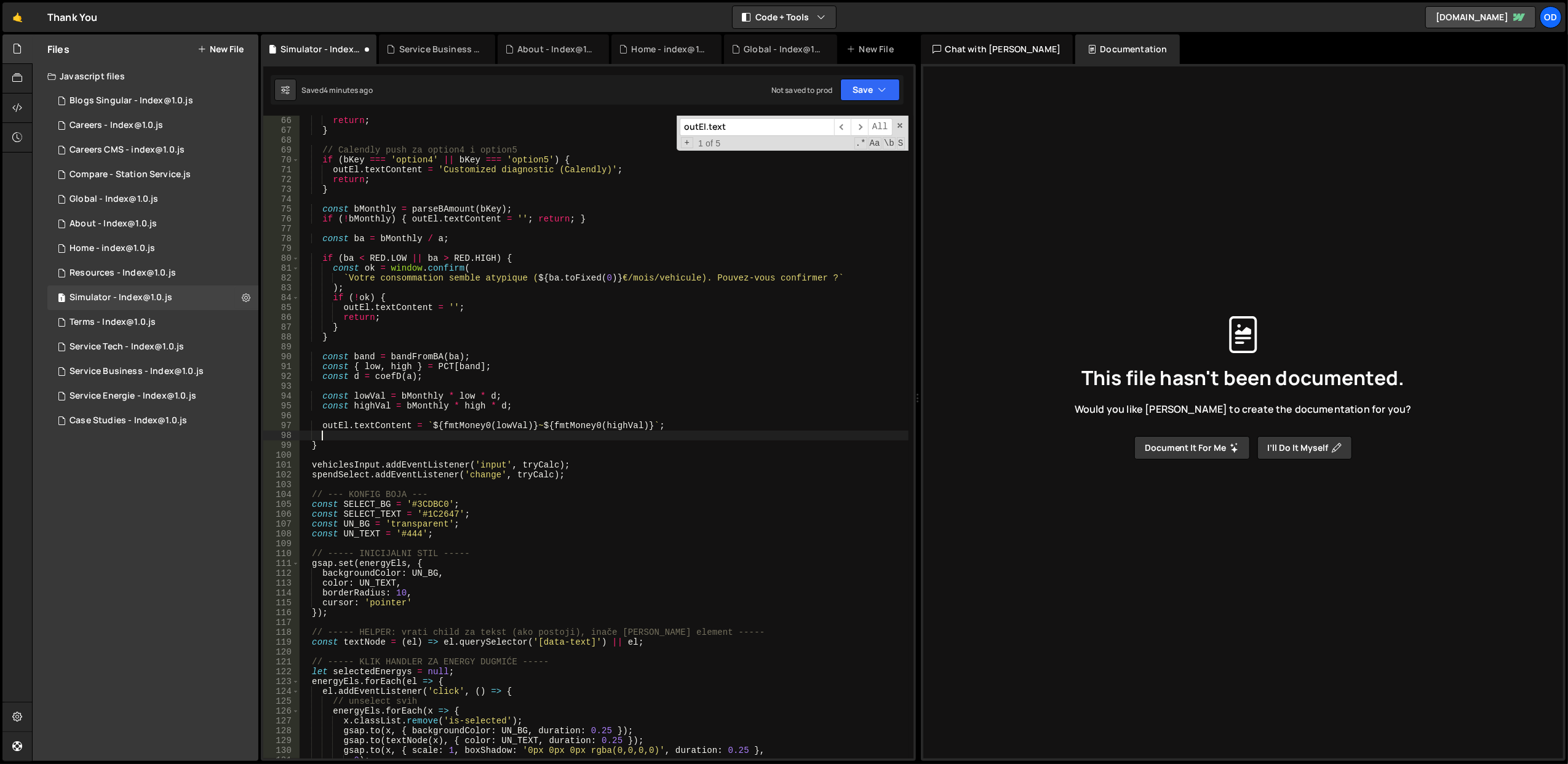
paste textarea "goToScreen2();"
type textarea "goToScreen2();"
click at [861, 97] on button "Save" at bounding box center [870, 90] width 59 height 22
click at [847, 121] on div "Save to Staging S" at bounding box center [828, 120] width 128 height 13
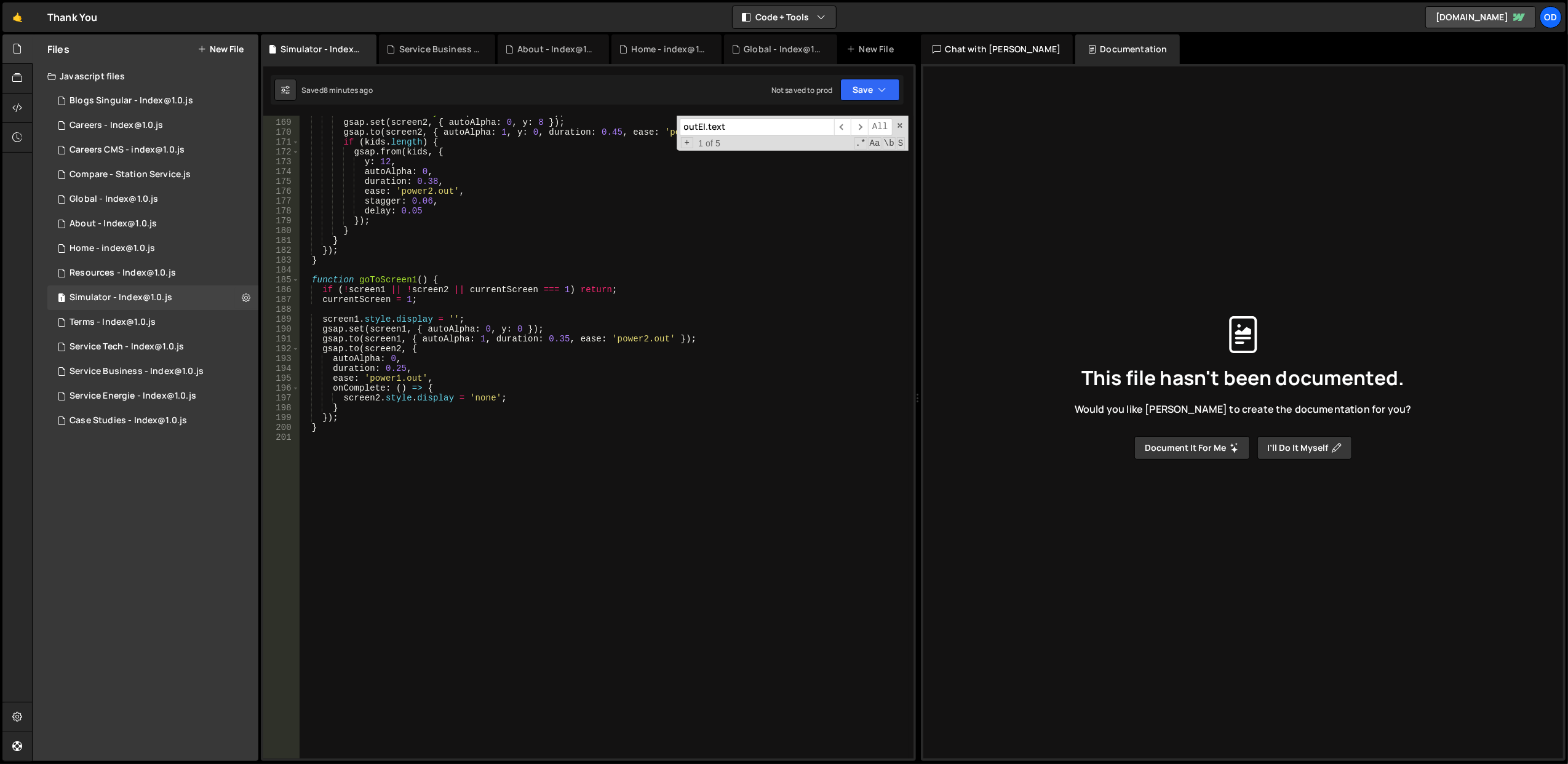
scroll to position [1650, 0]
click at [438, 603] on div "const kids = Array . from ( screen2 . children ) ; gsap . set ( screen2 , { aut…" at bounding box center [603, 439] width 610 height 663
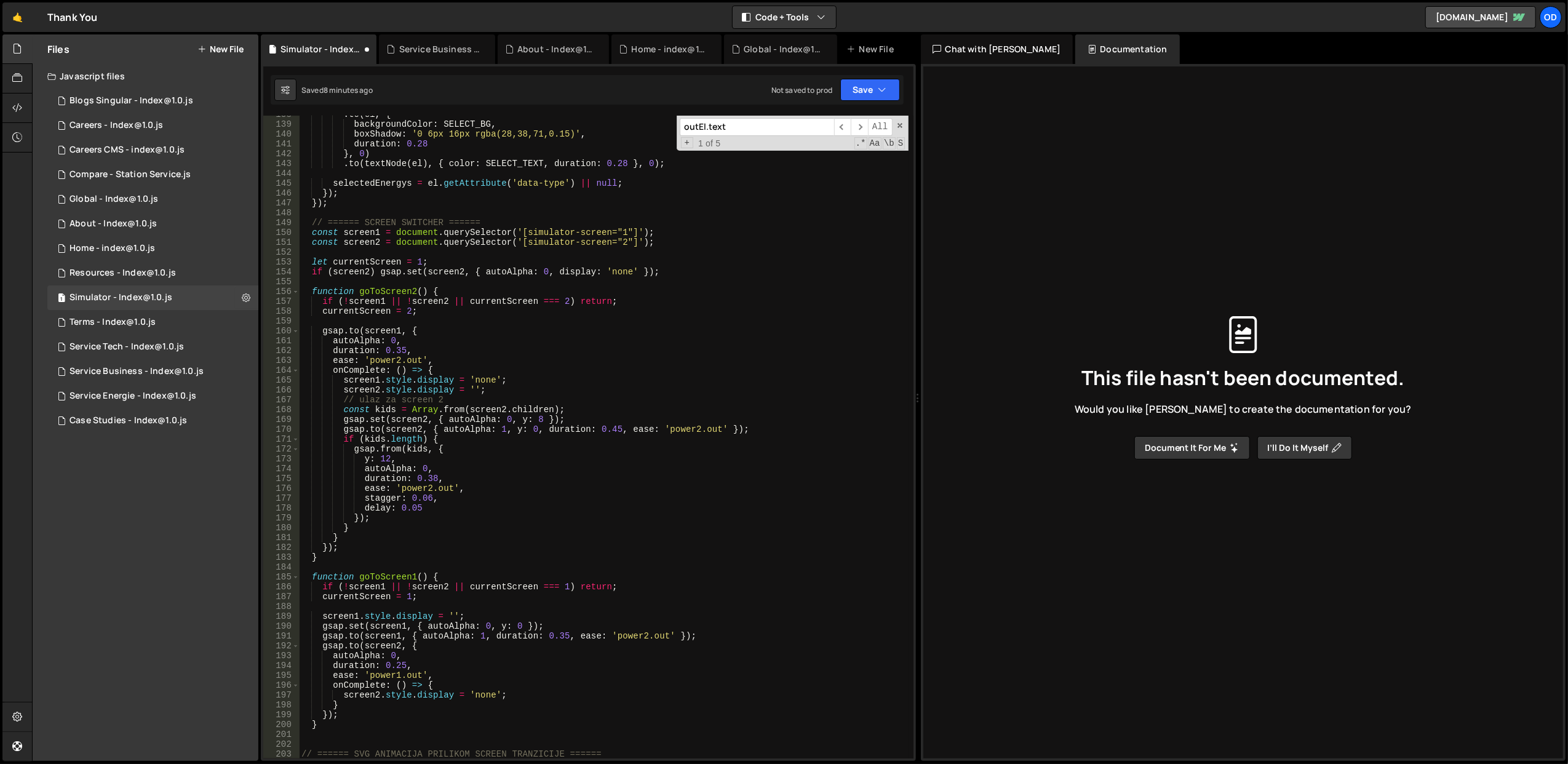
scroll to position [1305, 0]
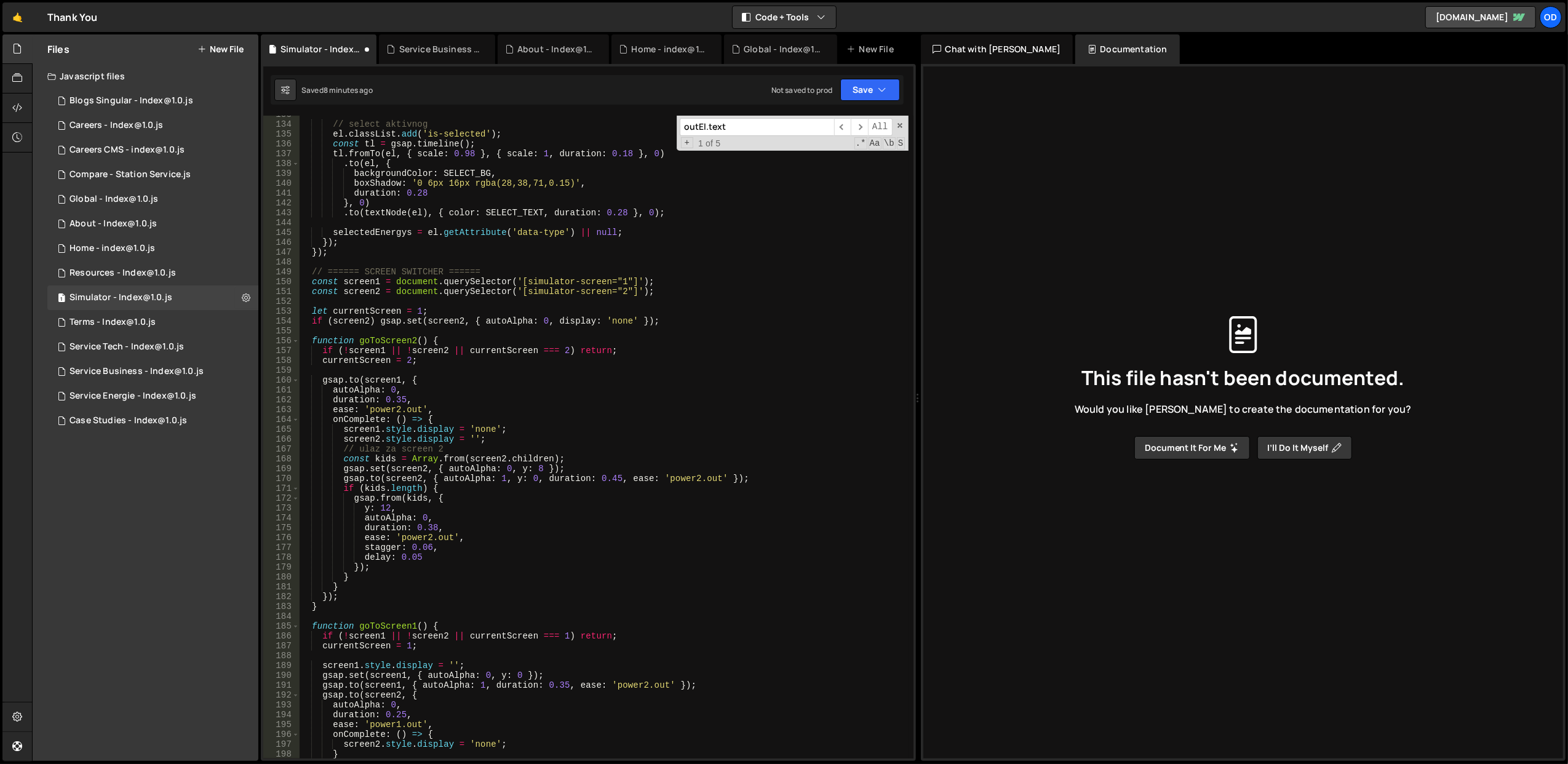
click at [470, 401] on div "// select aktivnog el . classList . add ( 'is-selected' ) ; const tl = gsap . t…" at bounding box center [603, 441] width 610 height 663
click at [518, 443] on div "// select aktivnog el . classList . add ( 'is-selected' ) ; const tl = gsap . t…" at bounding box center [603, 441] width 610 height 663
type textarea "screen2.style.display = '';"
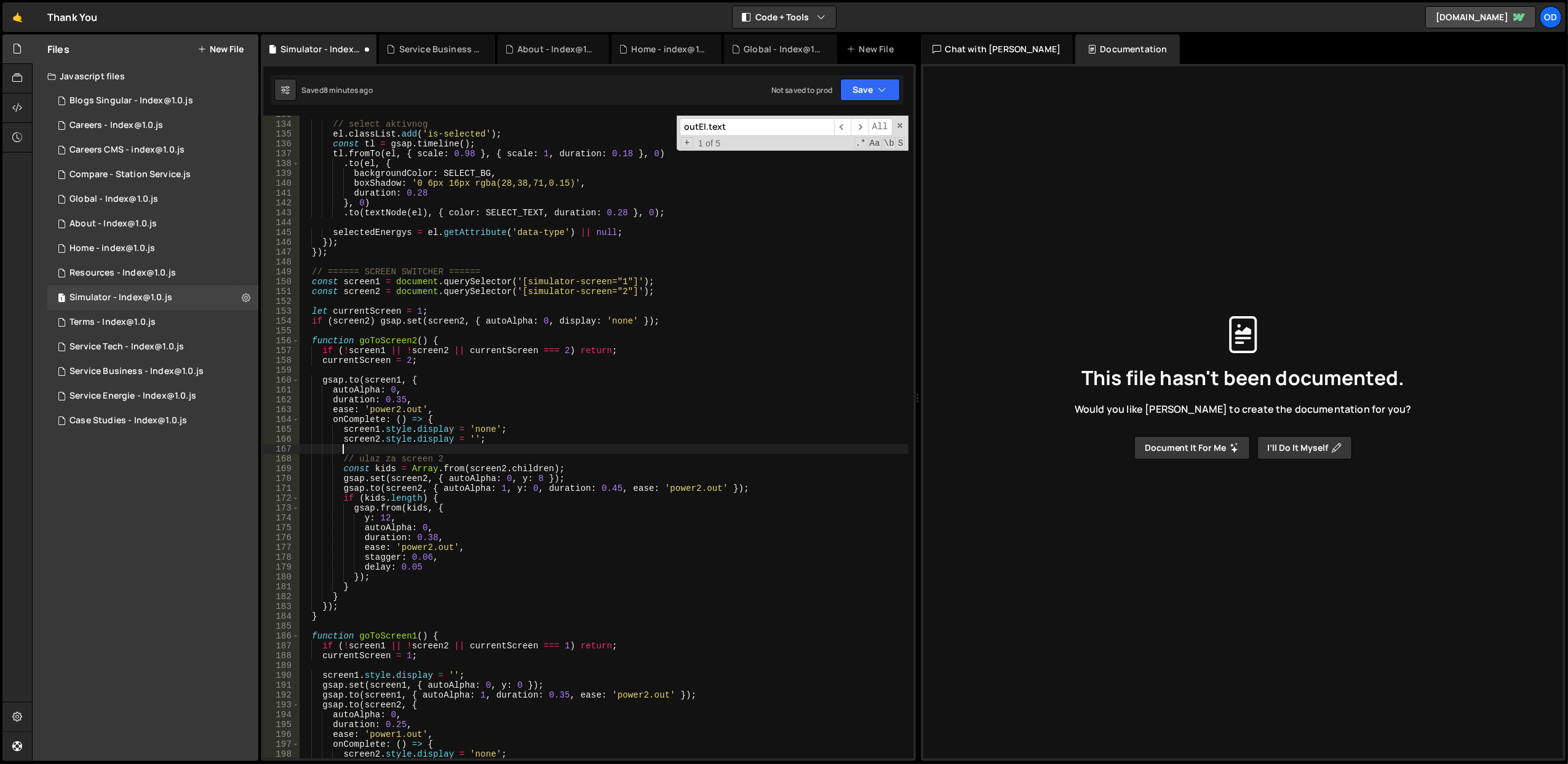
paste textarea "animateBackground();"
type textarea "animateBackground();"
click at [860, 87] on button "Save" at bounding box center [870, 90] width 59 height 22
click at [840, 118] on div "Save to Staging S" at bounding box center [828, 120] width 128 height 13
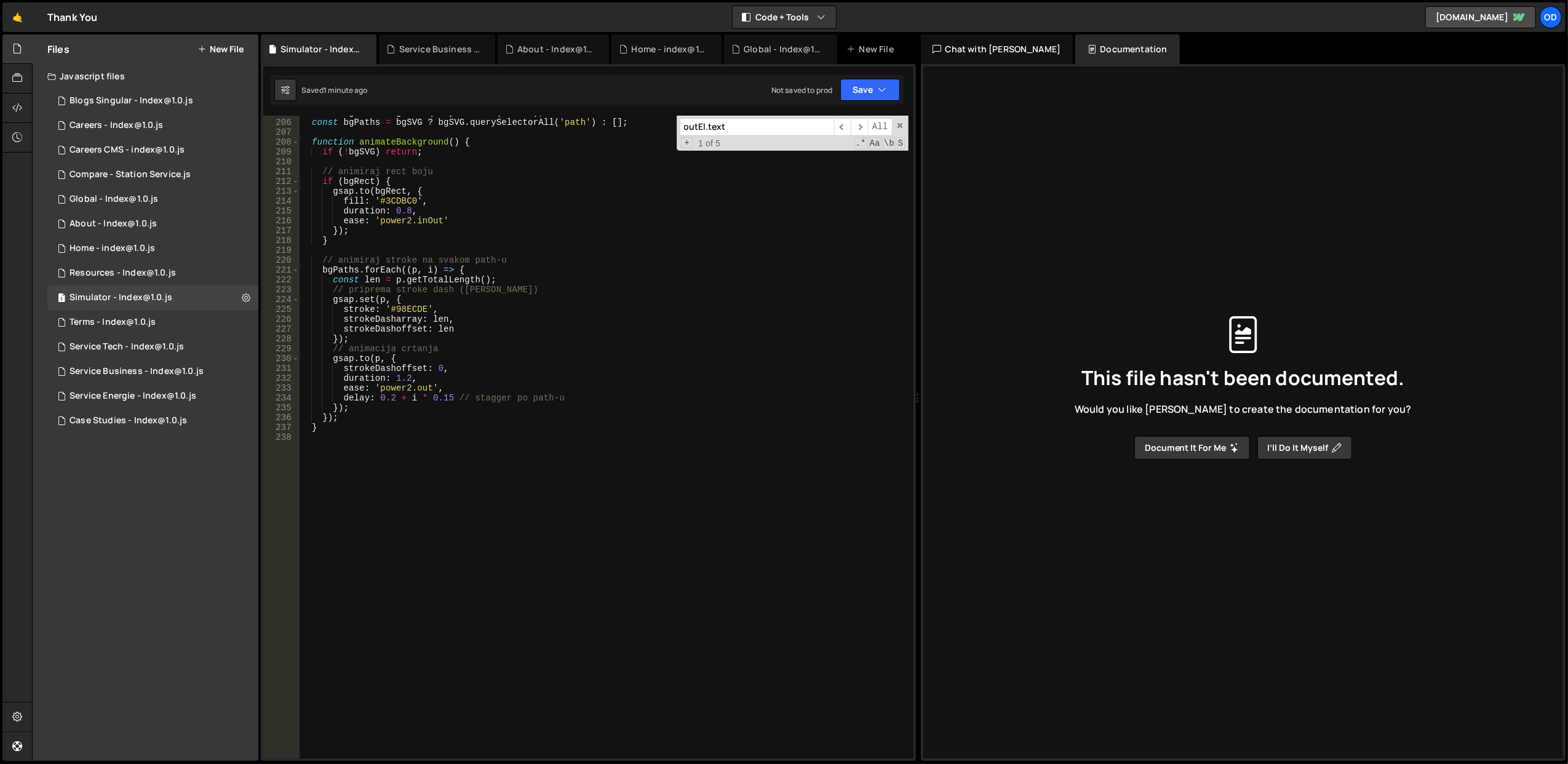
scroll to position [2015, 0]
click at [393, 546] on div "const bgRect = bgSVG ?. querySelector ( 'rect' ) ; const bgPaths = bgSVG ? bgSV…" at bounding box center [603, 439] width 610 height 663
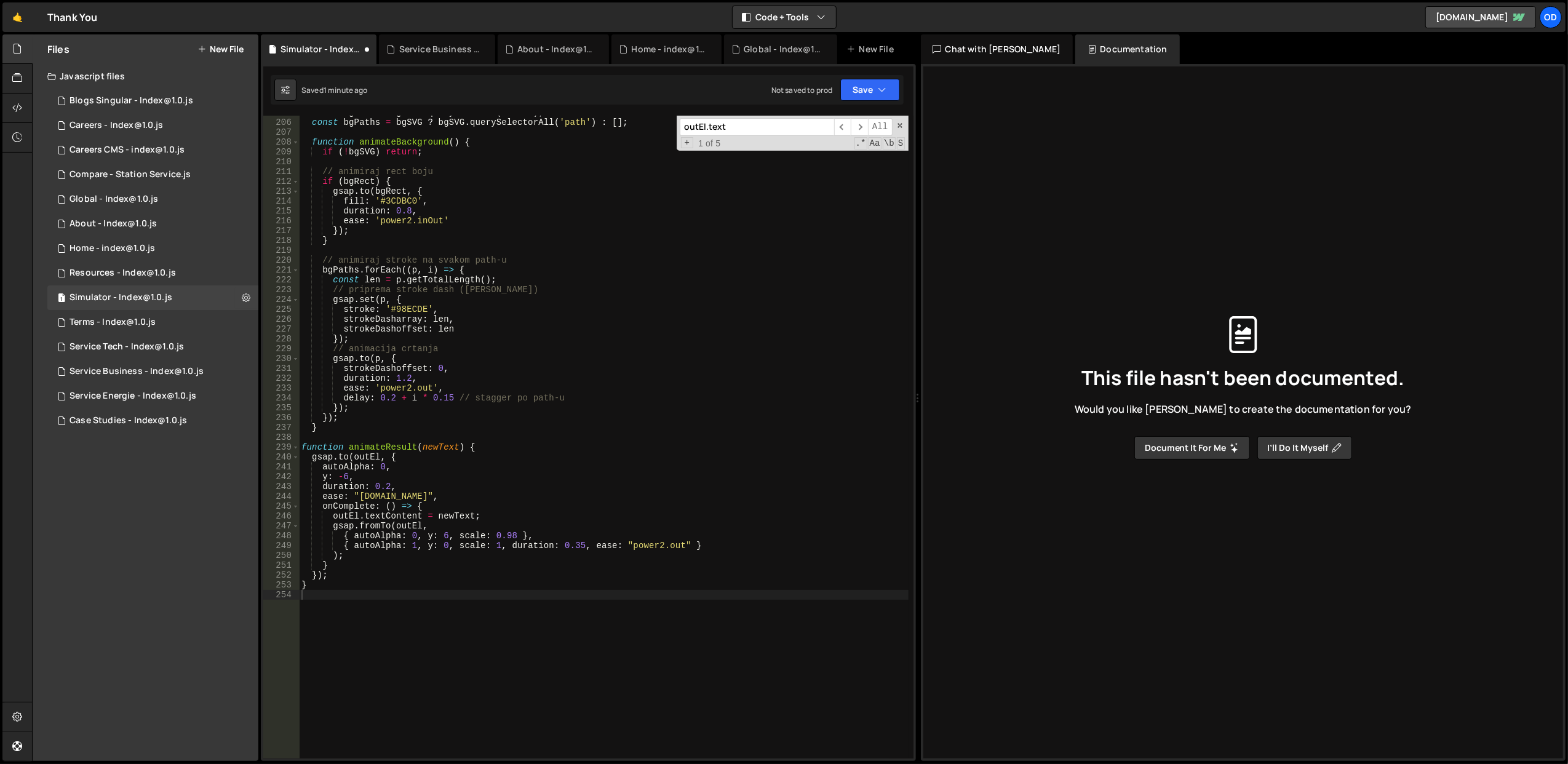
click at [554, 470] on div "const bgRect = bgSVG ?. querySelector ( 'rect' ) ; const bgPaths = bgSVG ? bgSV…" at bounding box center [603, 439] width 610 height 663
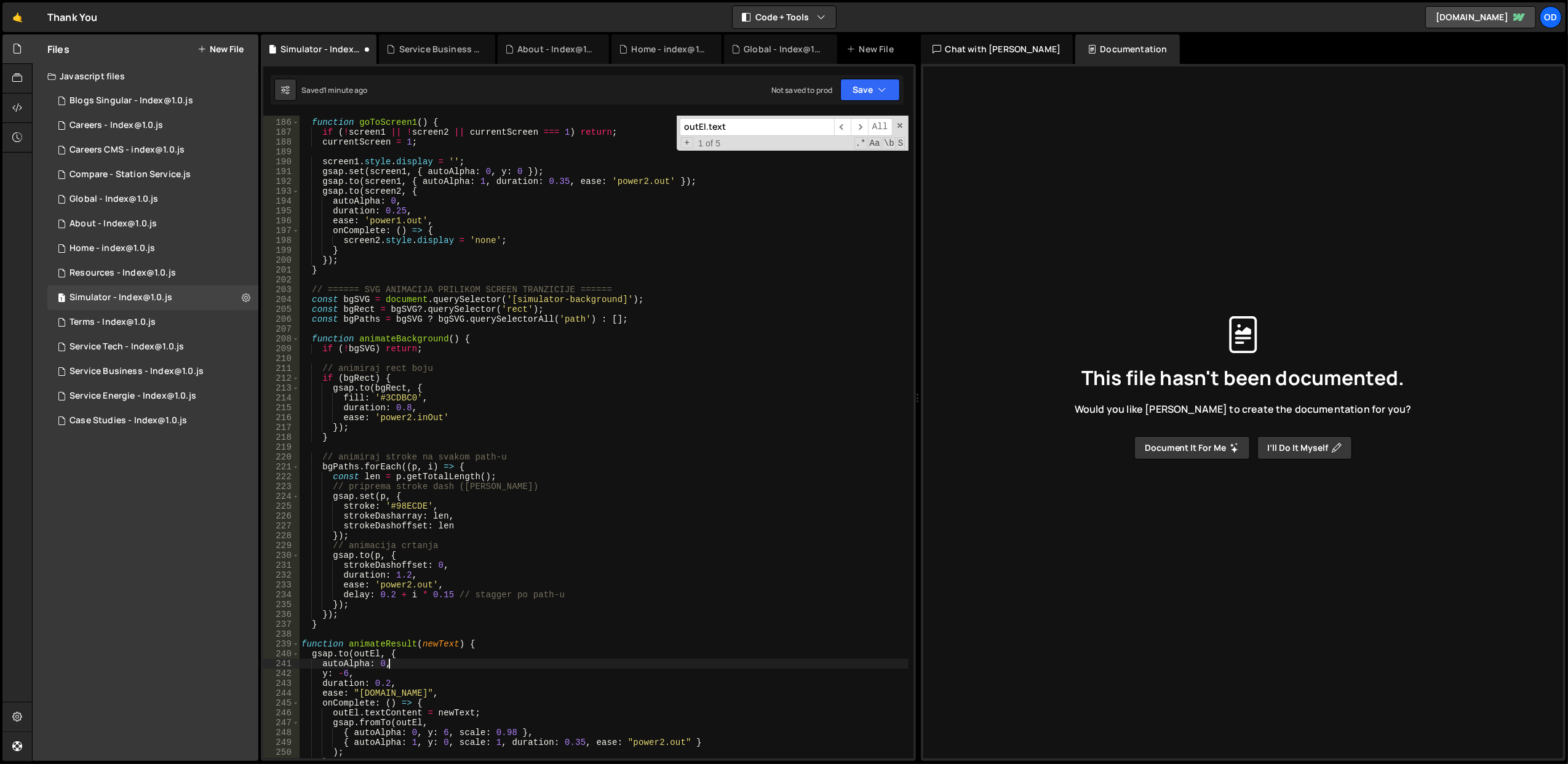
scroll to position [1720, 0]
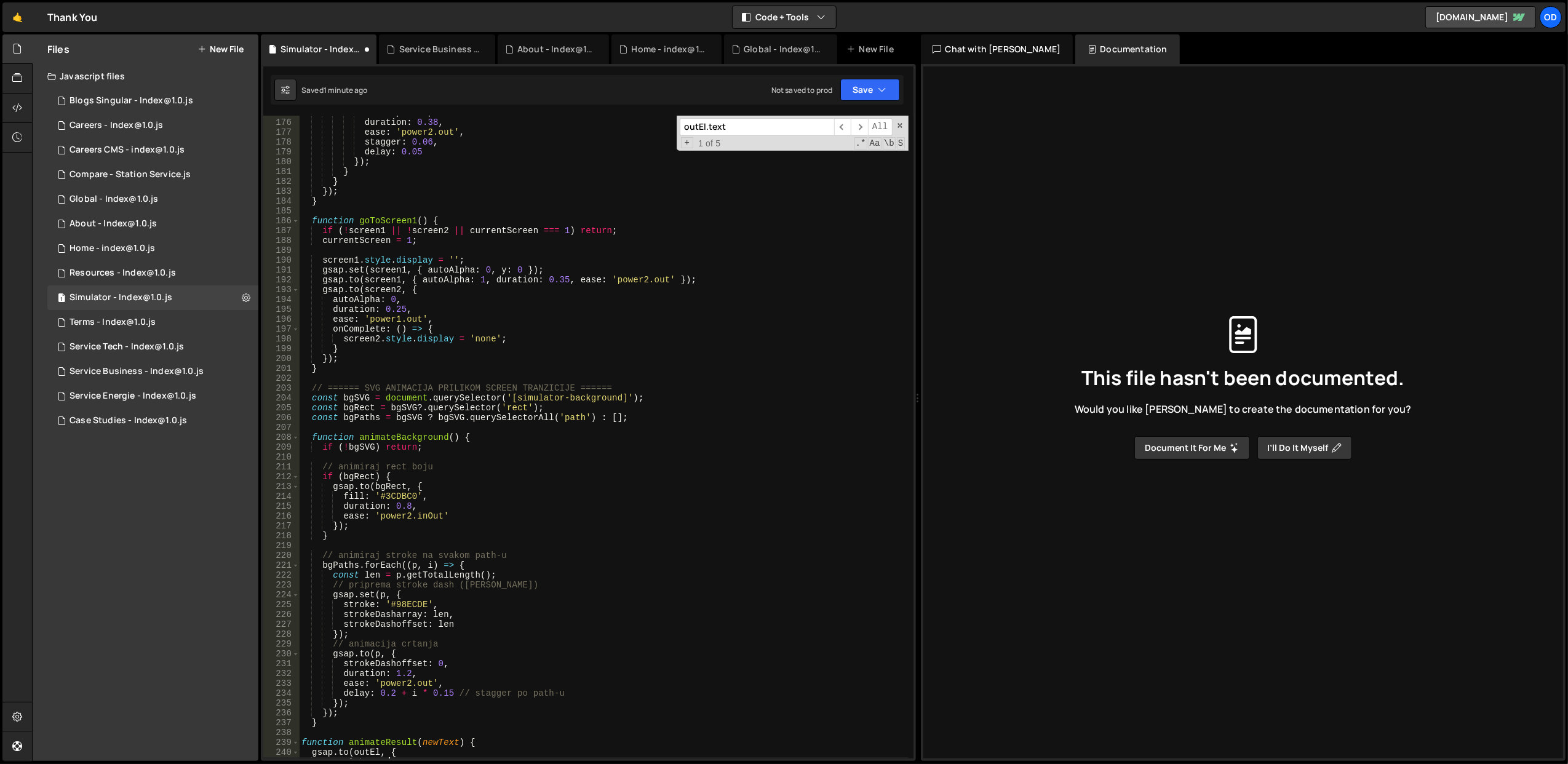
click at [576, 342] on div "autoAlpha : 0 , duration : 0.38 , ease : 'power2.out' , stagger : 0.06 , delay …" at bounding box center [603, 439] width 610 height 663
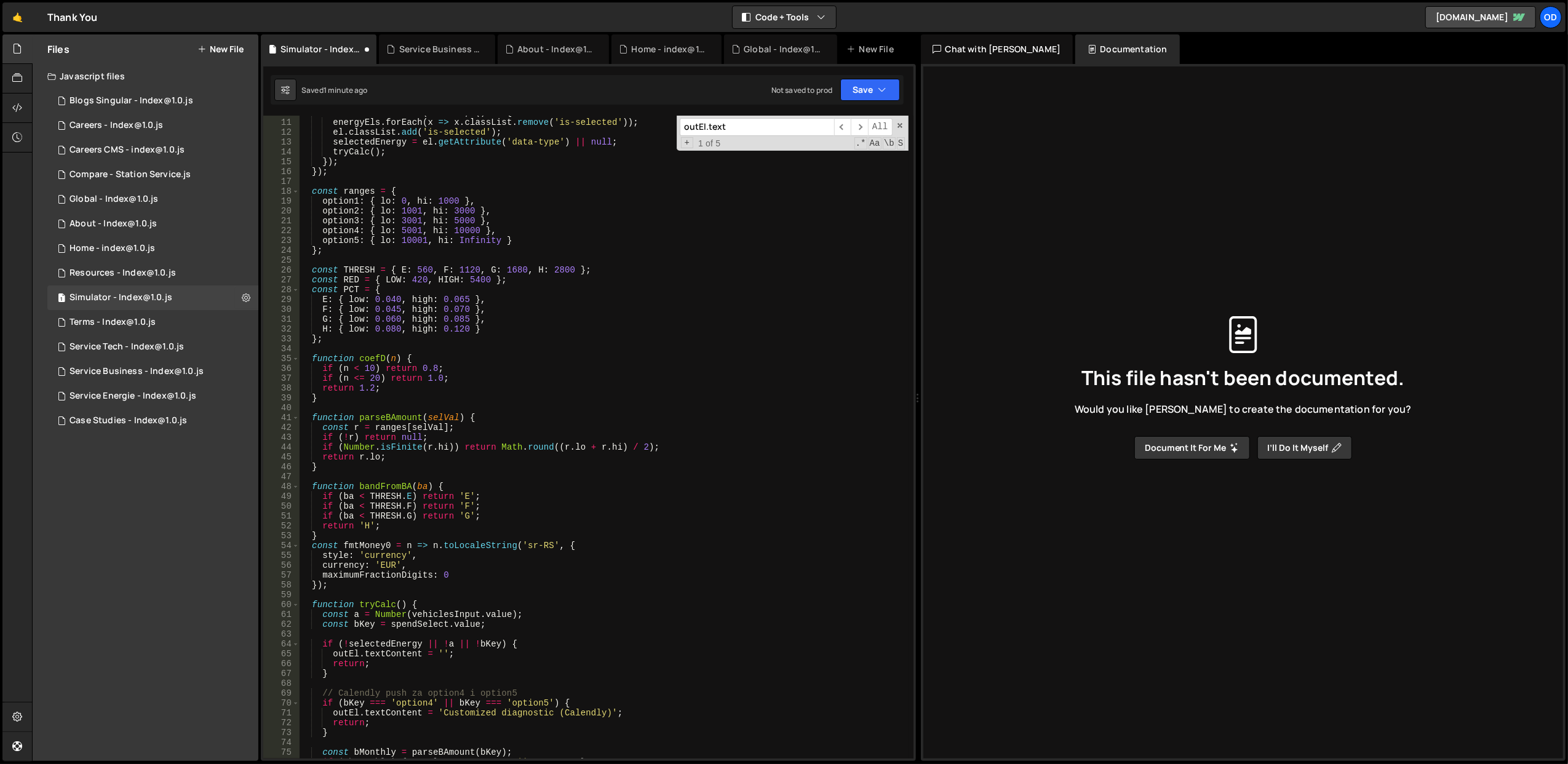
scroll to position [0, 0]
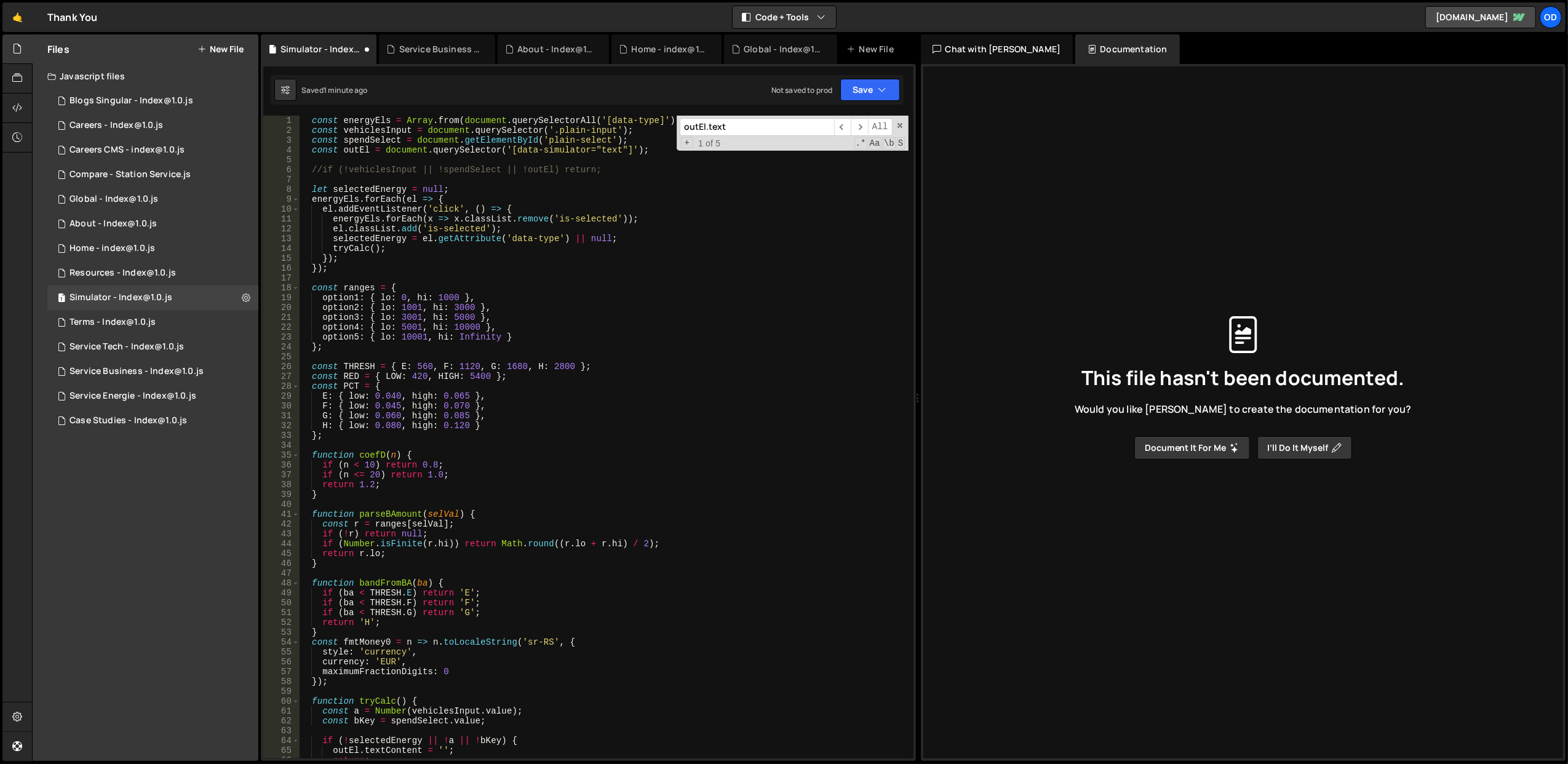
click at [894, 121] on div "outEl.text ​ ​ All Replace All + 1 of 5 .* Aa \b S" at bounding box center [792, 132] width 232 height 35
click at [901, 124] on span at bounding box center [900, 125] width 8 height 8
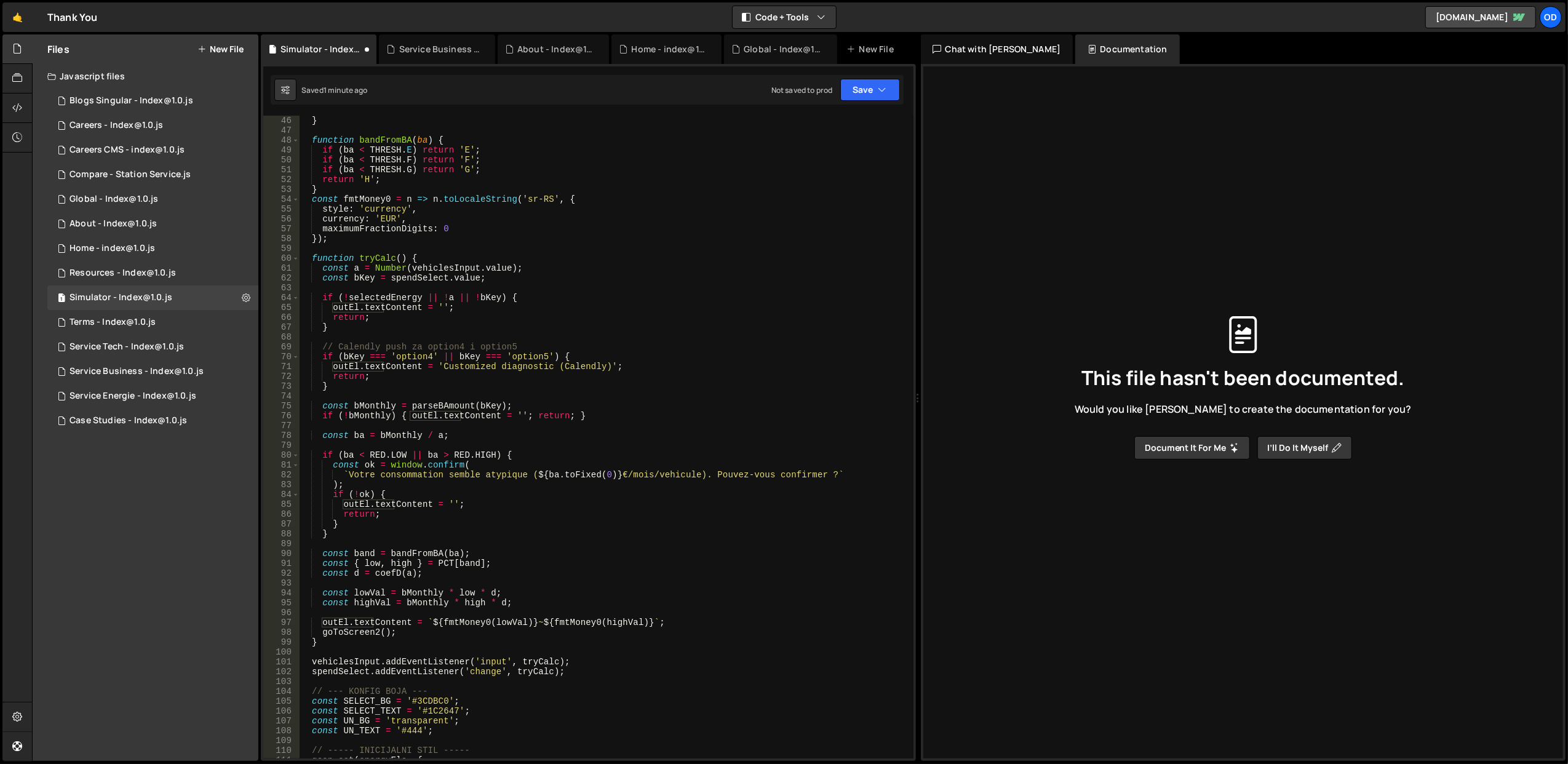
scroll to position [492, 0]
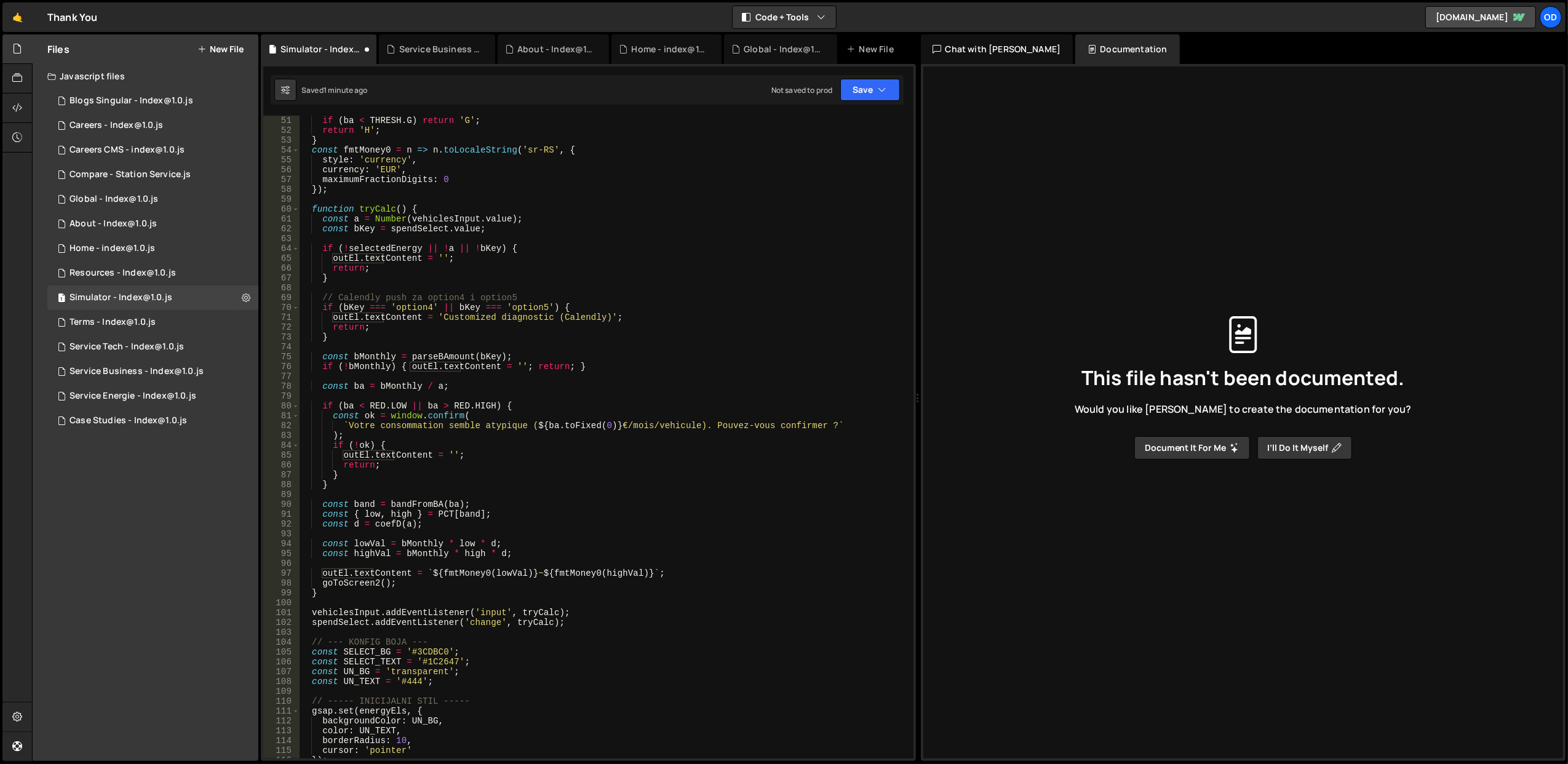
click at [406, 587] on div "if ( ba < THRESH . G ) return 'G' ; return 'H' ; } const fmtMoney0 = n => n . t…" at bounding box center [603, 447] width 610 height 663
drag, startPoint x: 704, startPoint y: 571, endPoint x: 321, endPoint y: 571, distance: 383.0
click at [321, 571] on div "if ( ba < THRESH . G ) return 'G' ; return 'H' ; } const fmtMoney0 = n => n . t…" at bounding box center [603, 447] width 610 height 663
type textarea "outEl.textContent = `${fmtMoney0(lowVal)} ~ ${fmtMoney0(highVal)}`;"
paste textarea
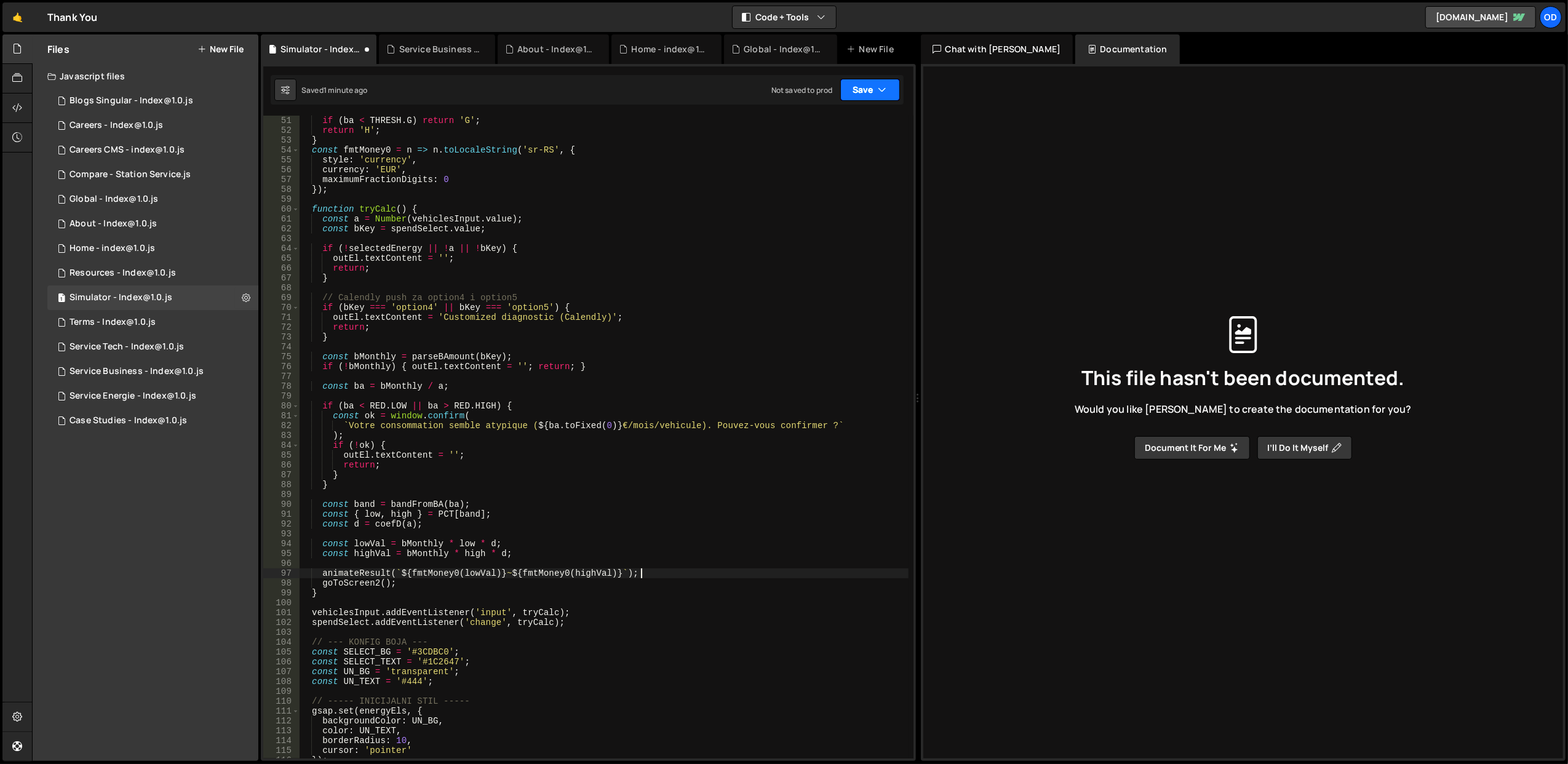
click at [863, 91] on button "Save" at bounding box center [870, 90] width 59 height 22
click at [842, 116] on div "Save to Staging S" at bounding box center [828, 120] width 128 height 13
type textarea "return;"
click at [565, 326] on div "if ( ba < THRESH . G ) return 'G' ; return 'H' ; } const fmtMoney0 = n => n . t…" at bounding box center [603, 447] width 610 height 663
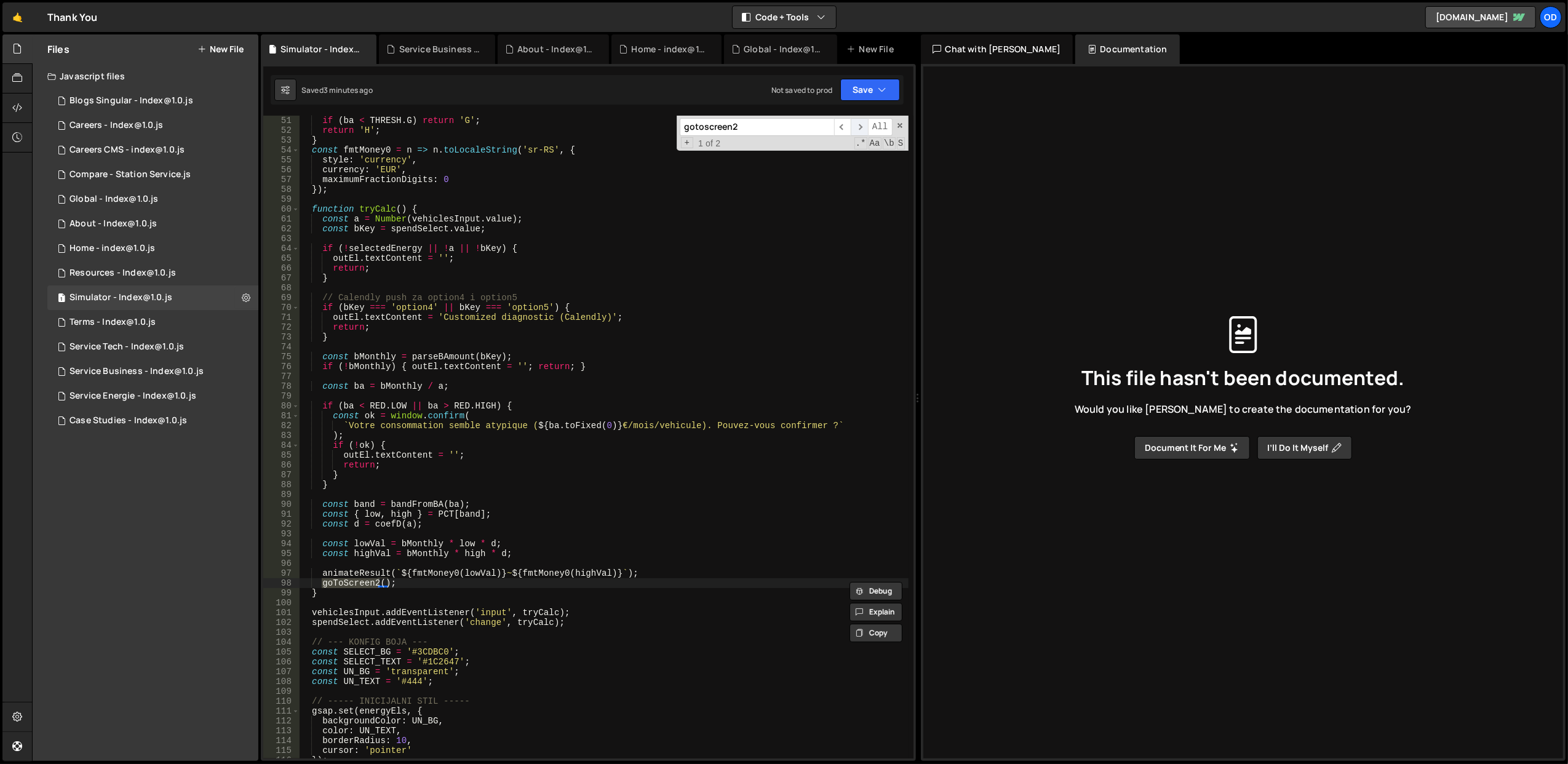
type input "gotoscreen2"
click at [855, 126] on span "​" at bounding box center [859, 126] width 17 height 18
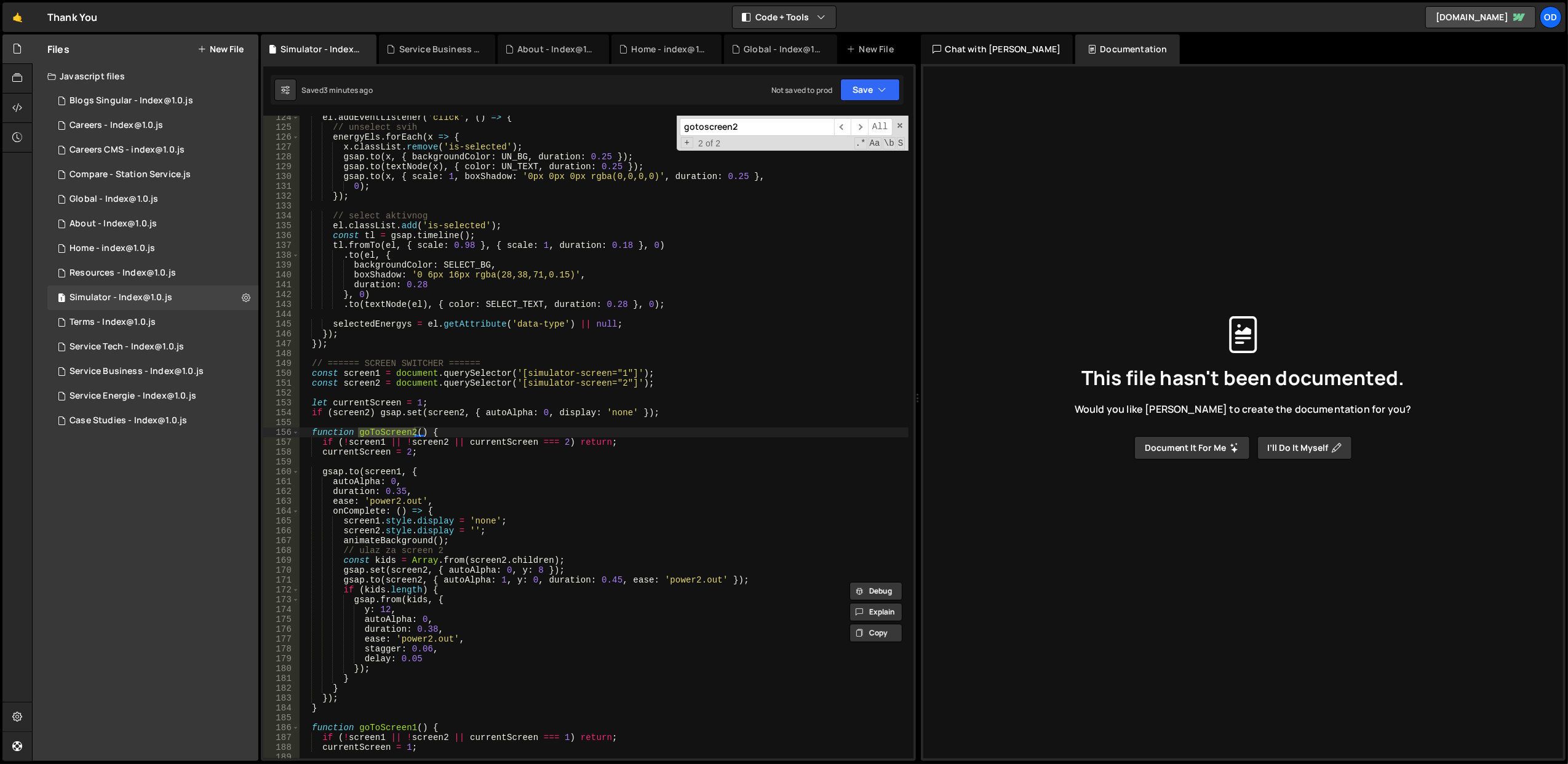
scroll to position [1263, 0]
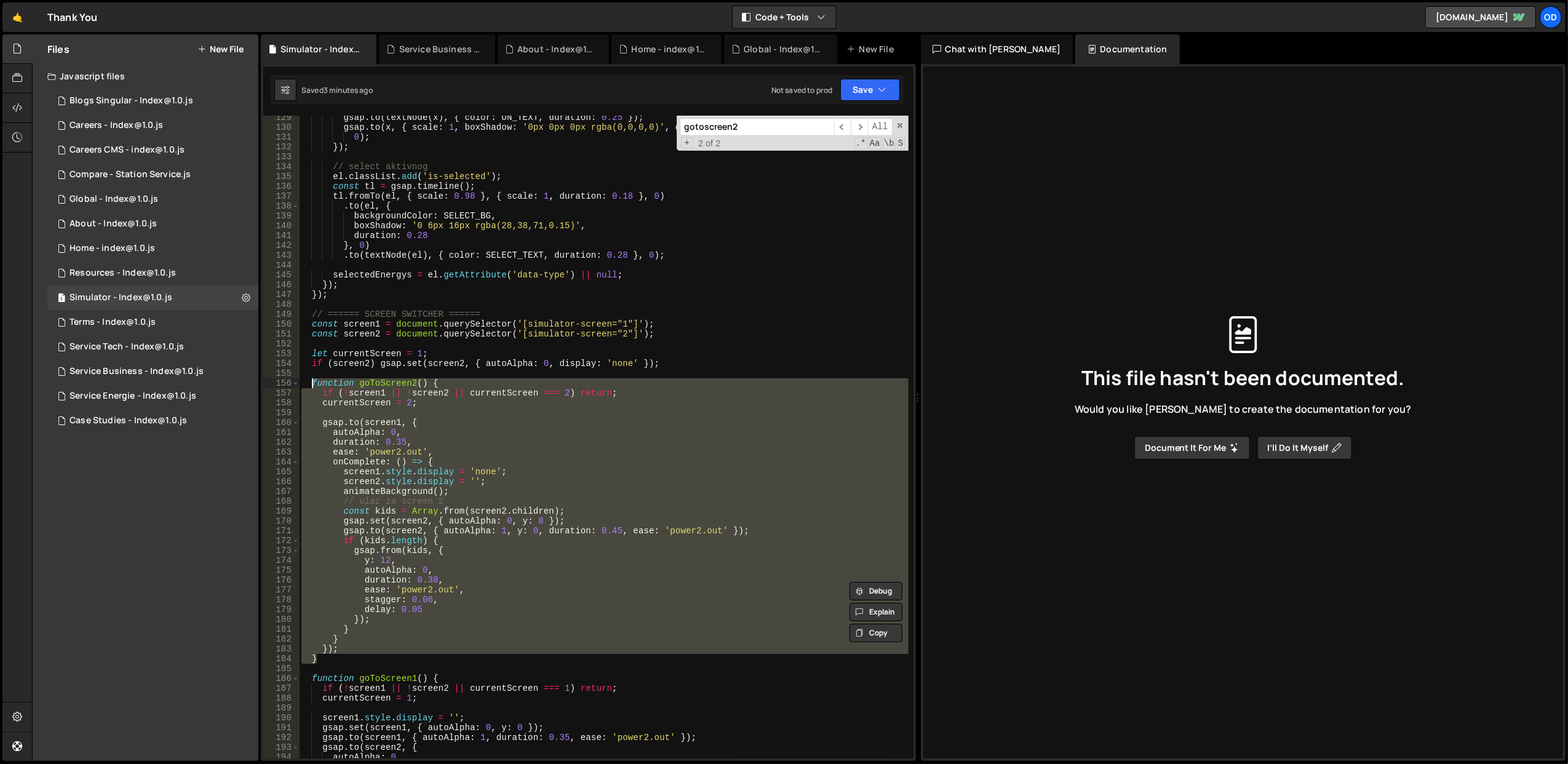
drag, startPoint x: 342, startPoint y: 659, endPoint x: 310, endPoint y: 386, distance: 274.9
click at [310, 386] on div "gsap . to ( textNode ( x ) , { color : UN_TEXT , duration : 0.25 }) ; gsap . to…" at bounding box center [603, 444] width 610 height 663
type textarea "function goToScreen2() { if (!screen1 || !screen2 || currentScreen === 2) retur…"
paste textarea
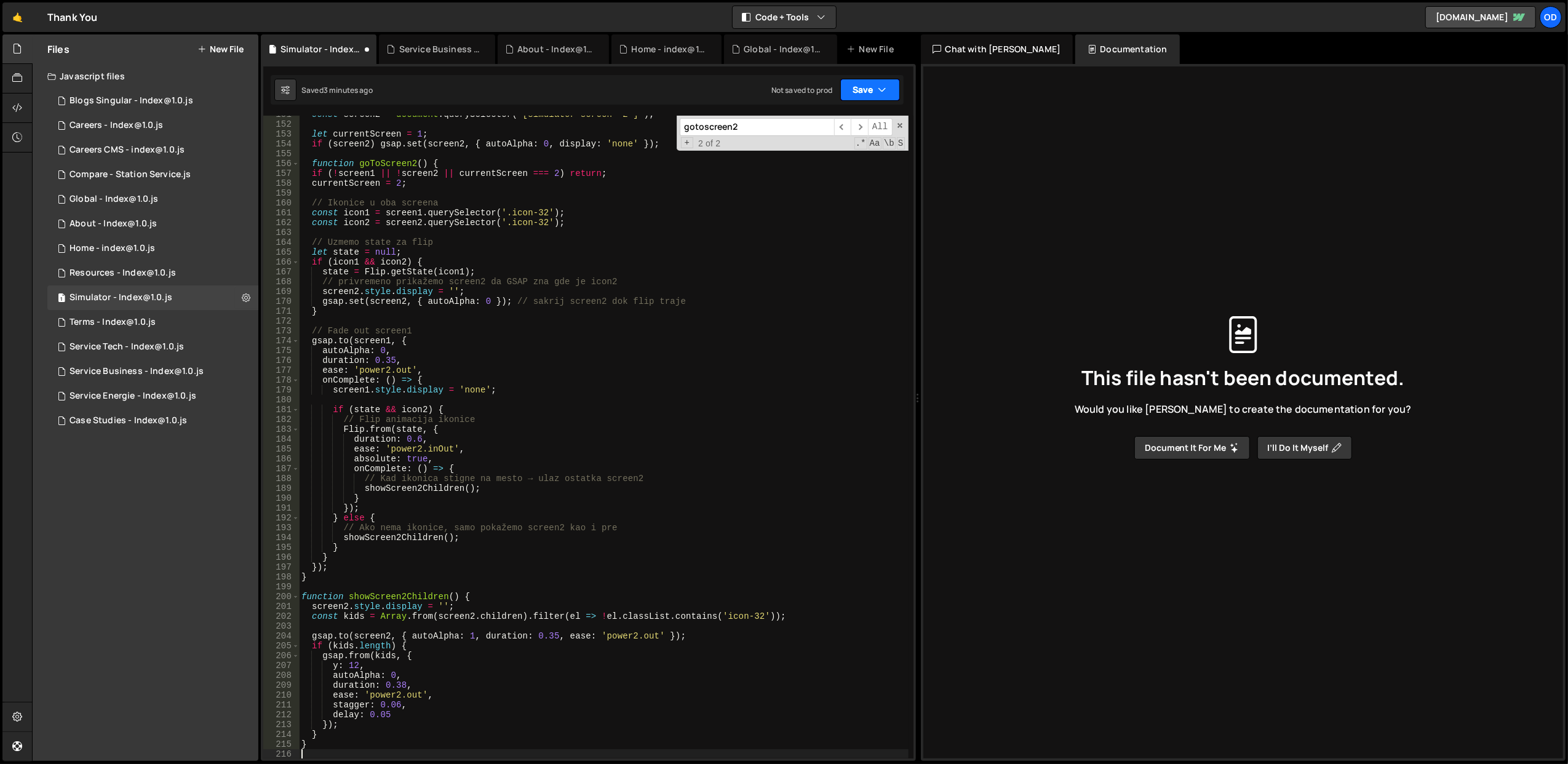
click at [874, 88] on button "Save" at bounding box center [870, 90] width 59 height 22
click at [845, 120] on div "Save to Staging S" at bounding box center [828, 120] width 128 height 13
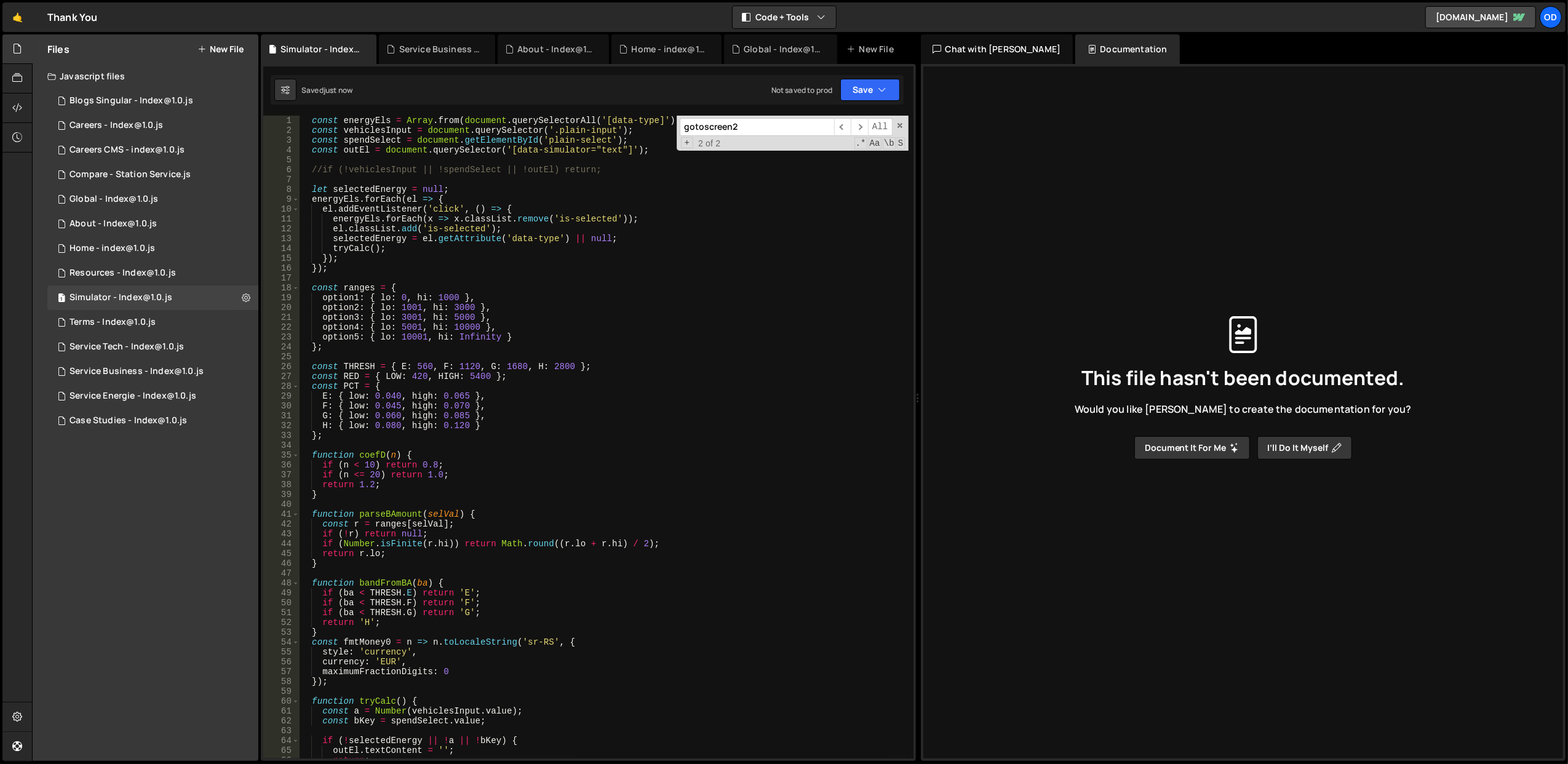
scroll to position [0, 0]
type textarea "el.addEventListener('click', () => {"
click at [522, 204] on div "const energyEls = Array . from ( document . querySelectorAll ( '[data-type]' ))…" at bounding box center [603, 447] width 610 height 663
click at [155, 193] on div "Global - Index@1.0.js" at bounding box center [114, 198] width 88 height 11
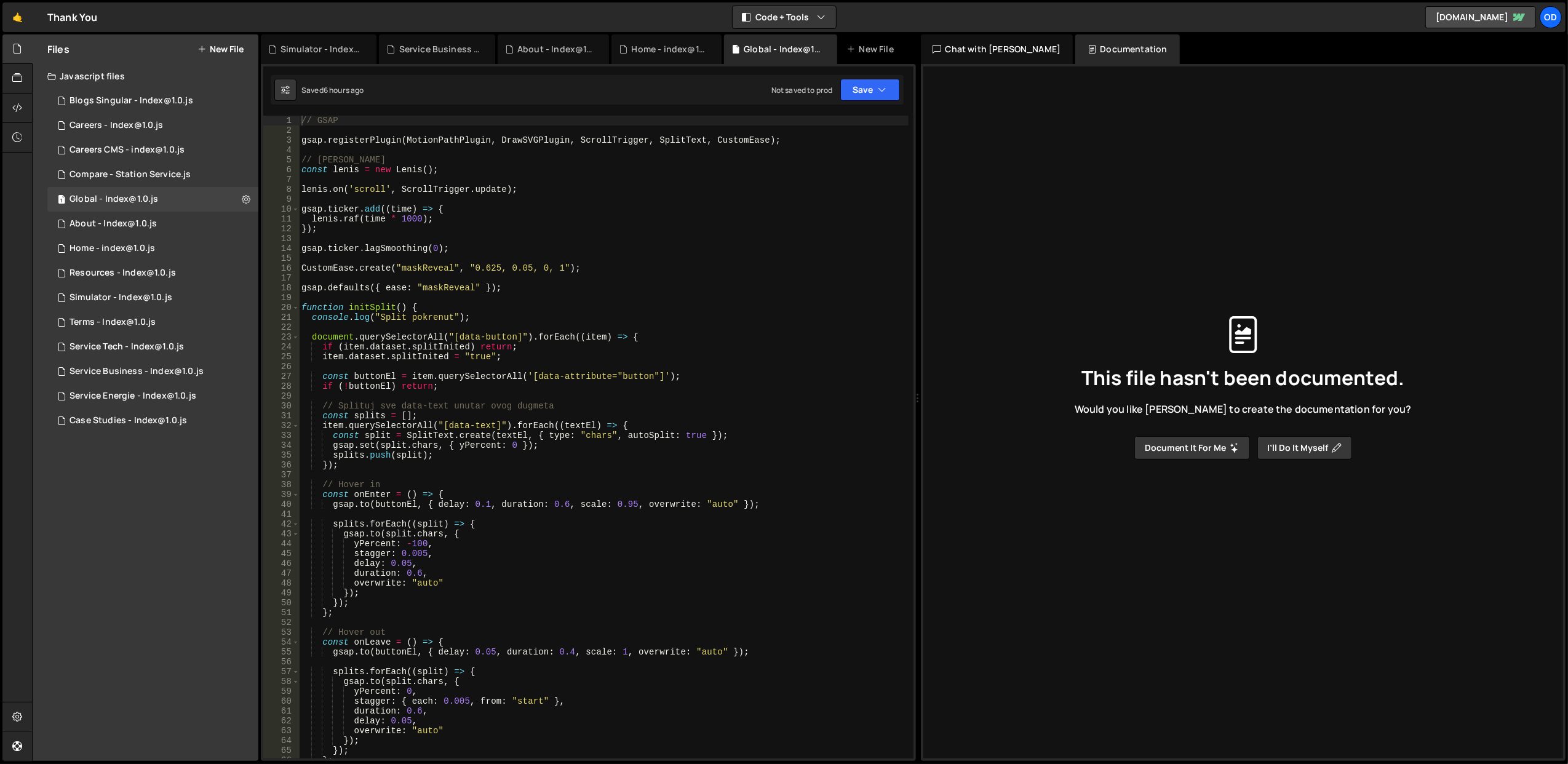
click at [762, 141] on div "// GSAP gsap . registerPlugin ( MotionPathPlugin , DrawSVGPlugin , ScrollTrigge…" at bounding box center [603, 447] width 610 height 663
click at [789, 165] on div "// GSAP gsap . registerPlugin ( MotionPathPlugin , DrawSVGPlugin , ScrollTrigge…" at bounding box center [603, 447] width 610 height 663
type textarea "const [PERSON_NAME] = new [PERSON_NAME]();"
click at [866, 92] on button "Save" at bounding box center [870, 90] width 59 height 22
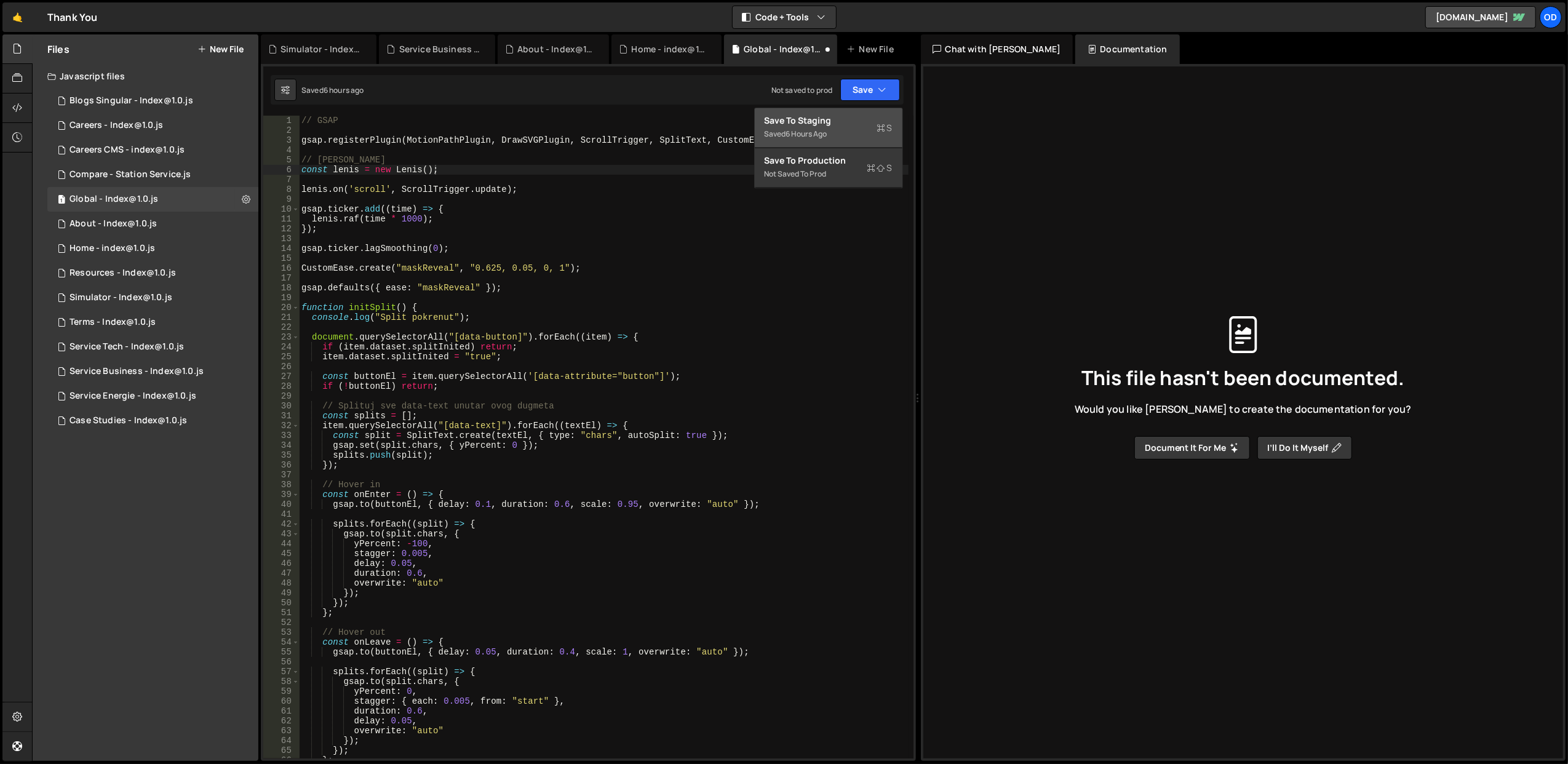
click at [847, 116] on div "Save to Staging S" at bounding box center [828, 120] width 128 height 13
click at [158, 274] on div "Resources - Index@1.0.js" at bounding box center [122, 272] width 106 height 11
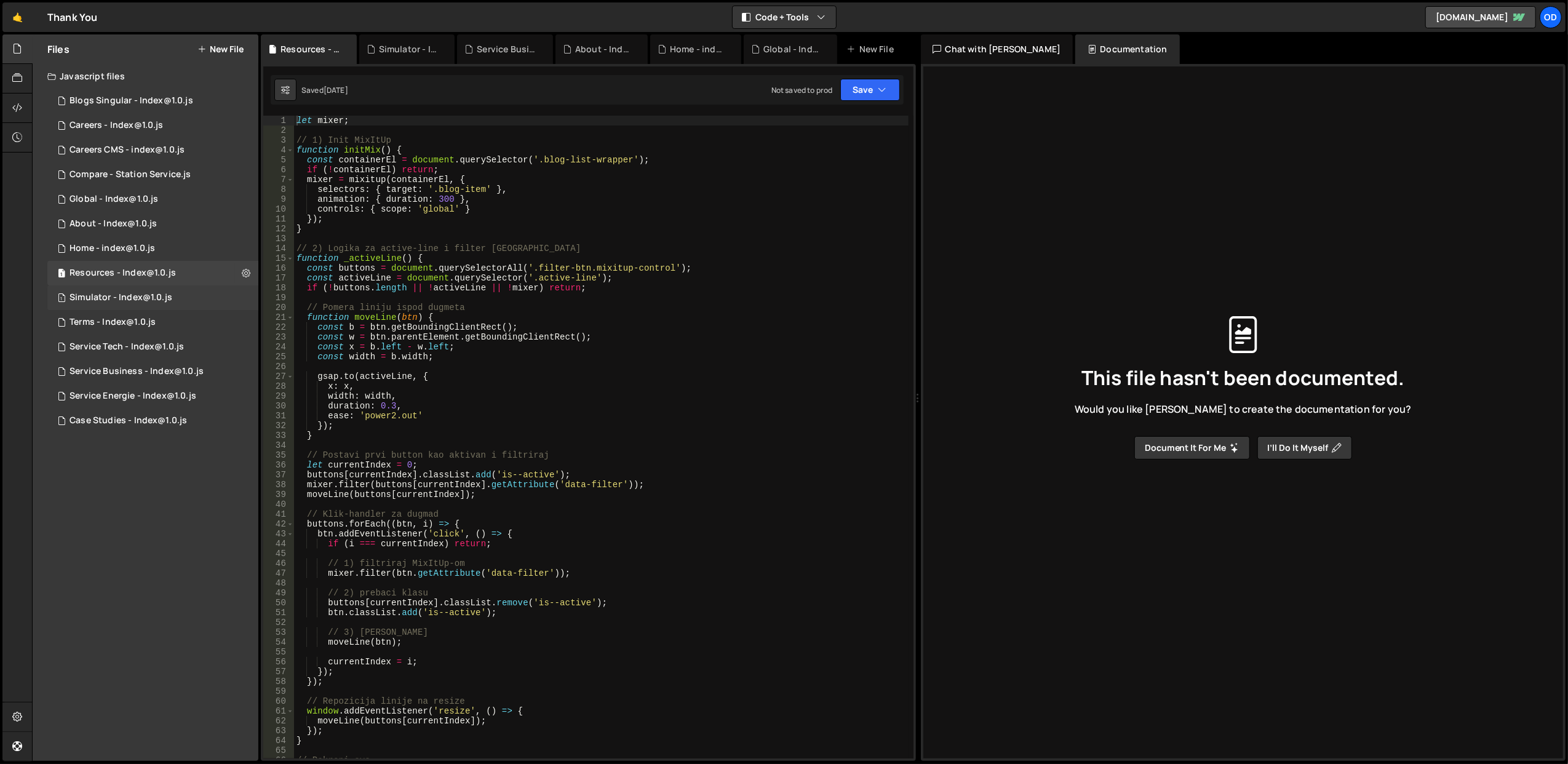
click at [155, 289] on div "1 Simulator - Index@1.0.js 0" at bounding box center [153, 297] width 211 height 25
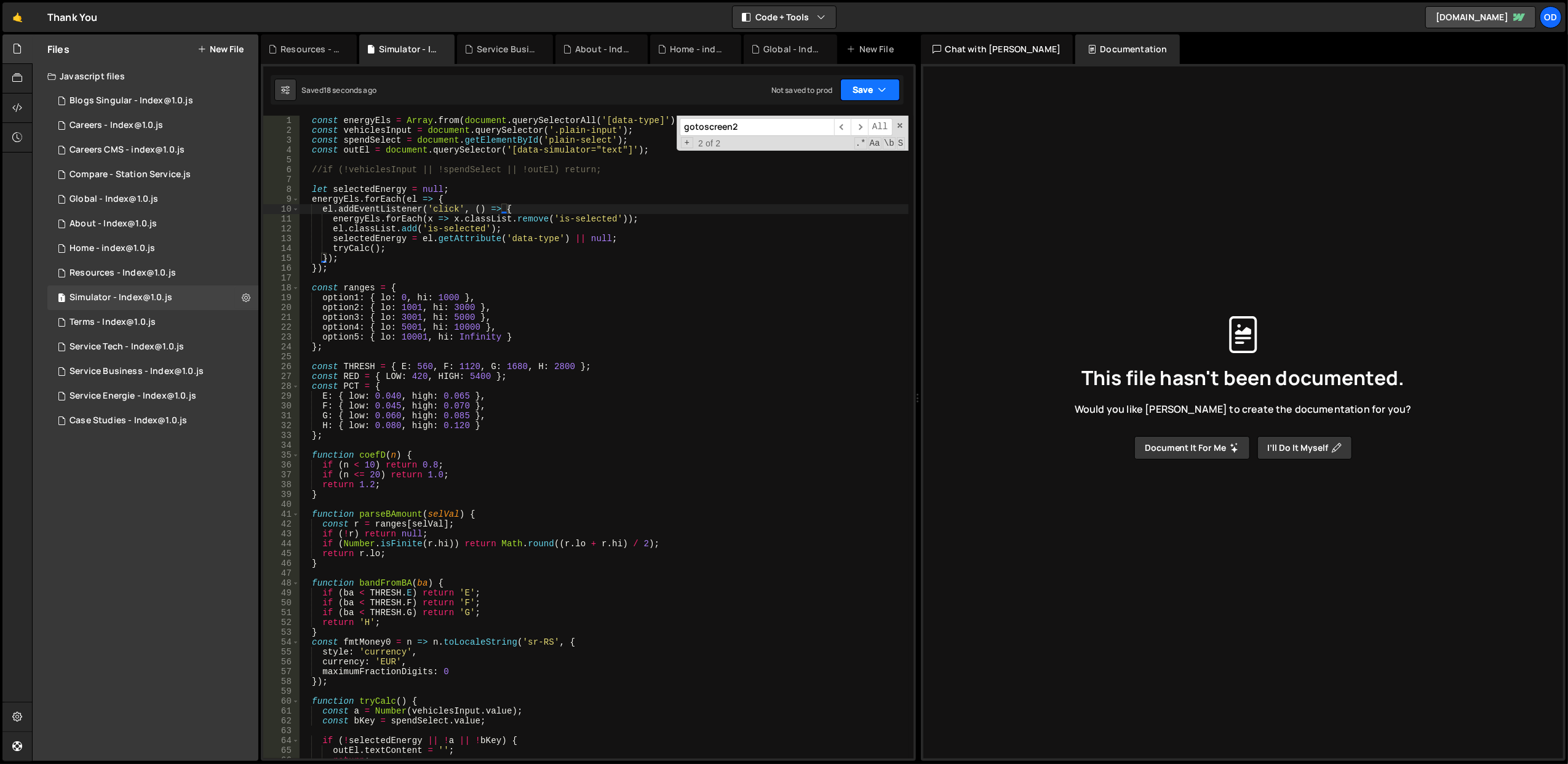
click at [879, 94] on icon "button" at bounding box center [883, 90] width 8 height 13
click at [842, 137] on div "Saved 18 seconds ago" at bounding box center [828, 133] width 128 height 14
click at [543, 336] on div "const energyEls = Array . from ( document . querySelectorAll ( '[data-type]' ))…" at bounding box center [603, 447] width 610 height 663
click at [896, 125] on span at bounding box center [900, 125] width 8 height 8
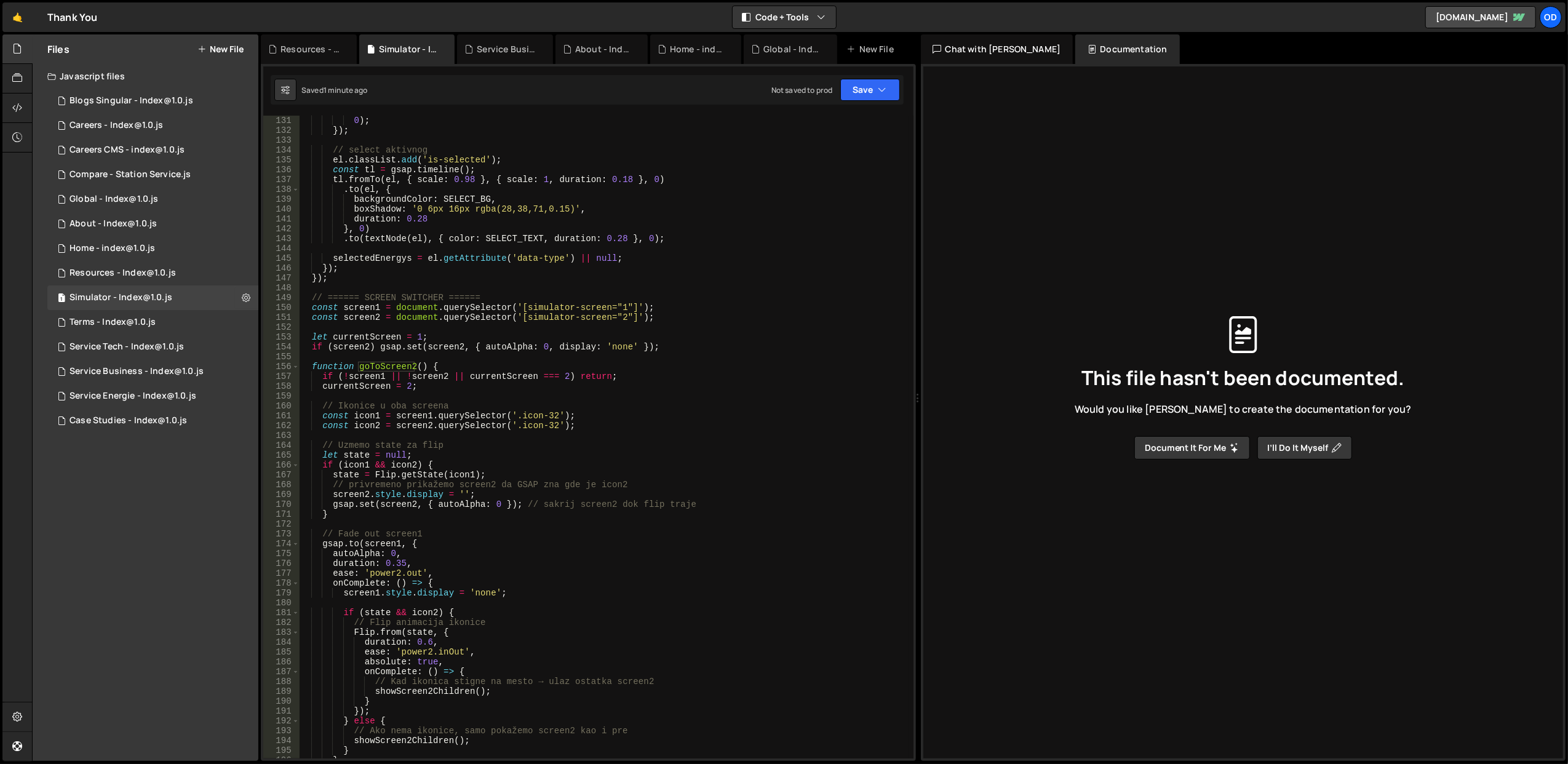
scroll to position [1279, 0]
click at [608, 414] on div "0 ) ; }) ; // select aktivnog el . classList . add ( 'is-selected' ) ; const tl…" at bounding box center [603, 447] width 610 height 663
click at [615, 426] on div "0 ) ; }) ; // select aktivnog el . classList . add ( 'is-selected' ) ; const tl…" at bounding box center [603, 447] width 610 height 663
drag, startPoint x: 518, startPoint y: 415, endPoint x: 555, endPoint y: 415, distance: 37.0
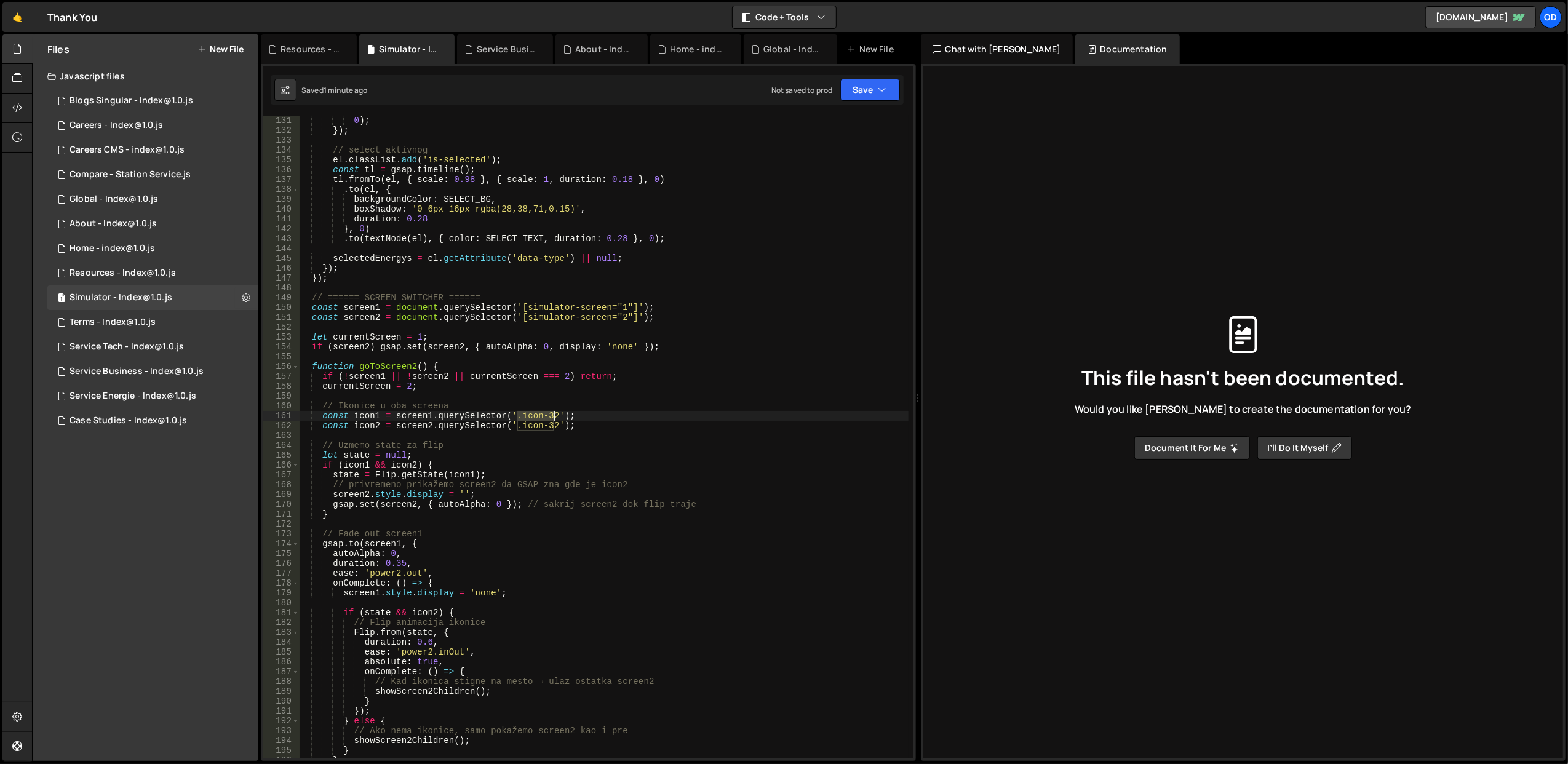
click at [555, 415] on div "0 ) ; }) ; // select aktivnog el . classList . add ( 'is-selected' ) ; const tl…" at bounding box center [603, 447] width 610 height 663
drag, startPoint x: 517, startPoint y: 424, endPoint x: 552, endPoint y: 428, distance: 35.2
click at [552, 428] on div "0 ) ; }) ; // select aktivnog el . classList . add ( 'is-selected' ) ; const tl…" at bounding box center [603, 447] width 610 height 663
click at [641, 363] on div "0 ) ; }) ; // select aktivnog el . classList . add ( 'is-selected' ) ; const tl…" at bounding box center [603, 447] width 610 height 663
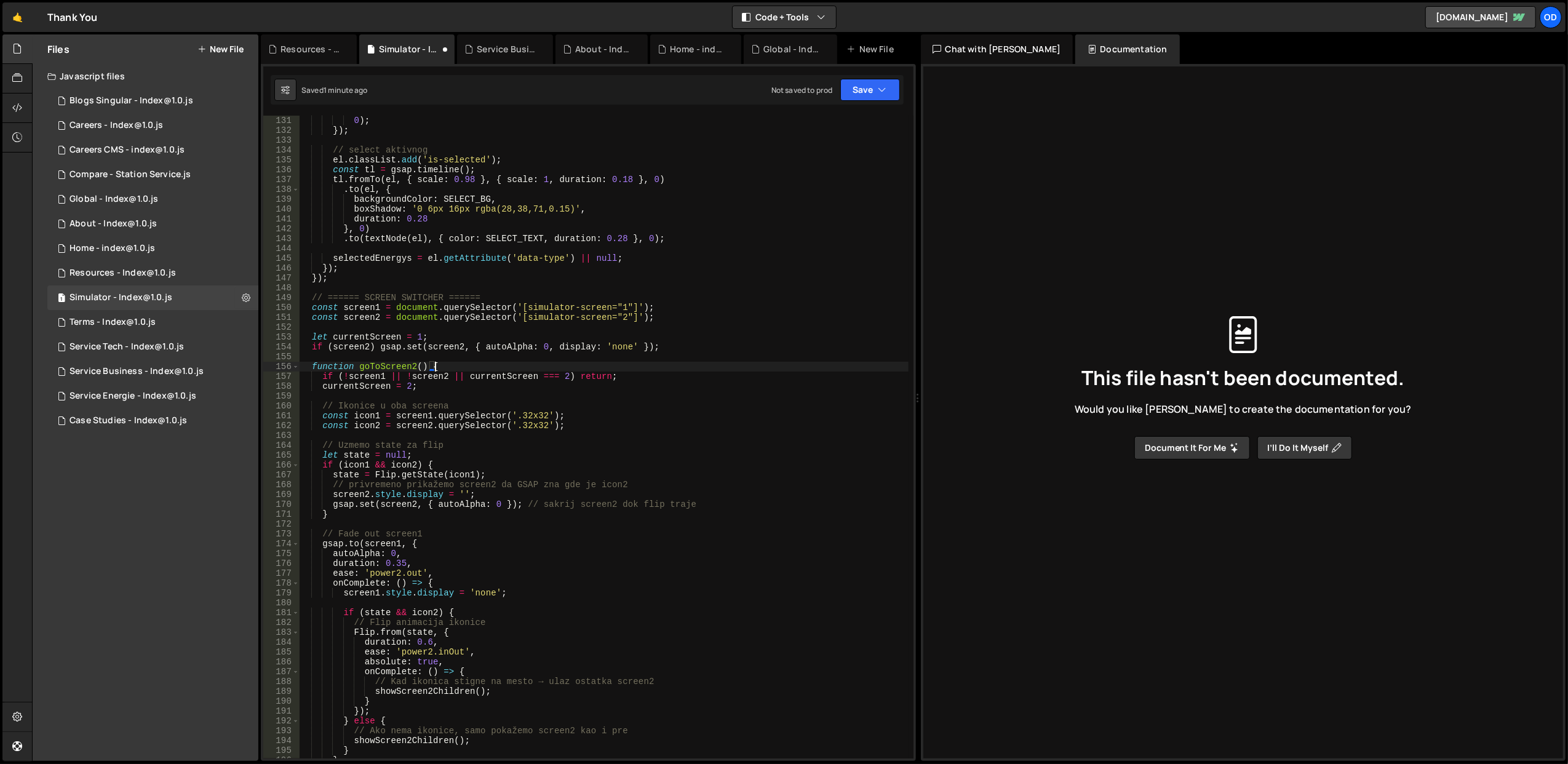
scroll to position [0, 8]
click at [852, 88] on button "Save" at bounding box center [870, 90] width 59 height 22
click at [836, 123] on div "Save to Staging S" at bounding box center [828, 120] width 128 height 13
drag, startPoint x: 518, startPoint y: 417, endPoint x: 544, endPoint y: 417, distance: 26.0
click at [544, 417] on div "0 ) ; }) ; // select aktivnog el . classList . add ( 'is-selected' ) ; const tl…" at bounding box center [603, 447] width 610 height 663
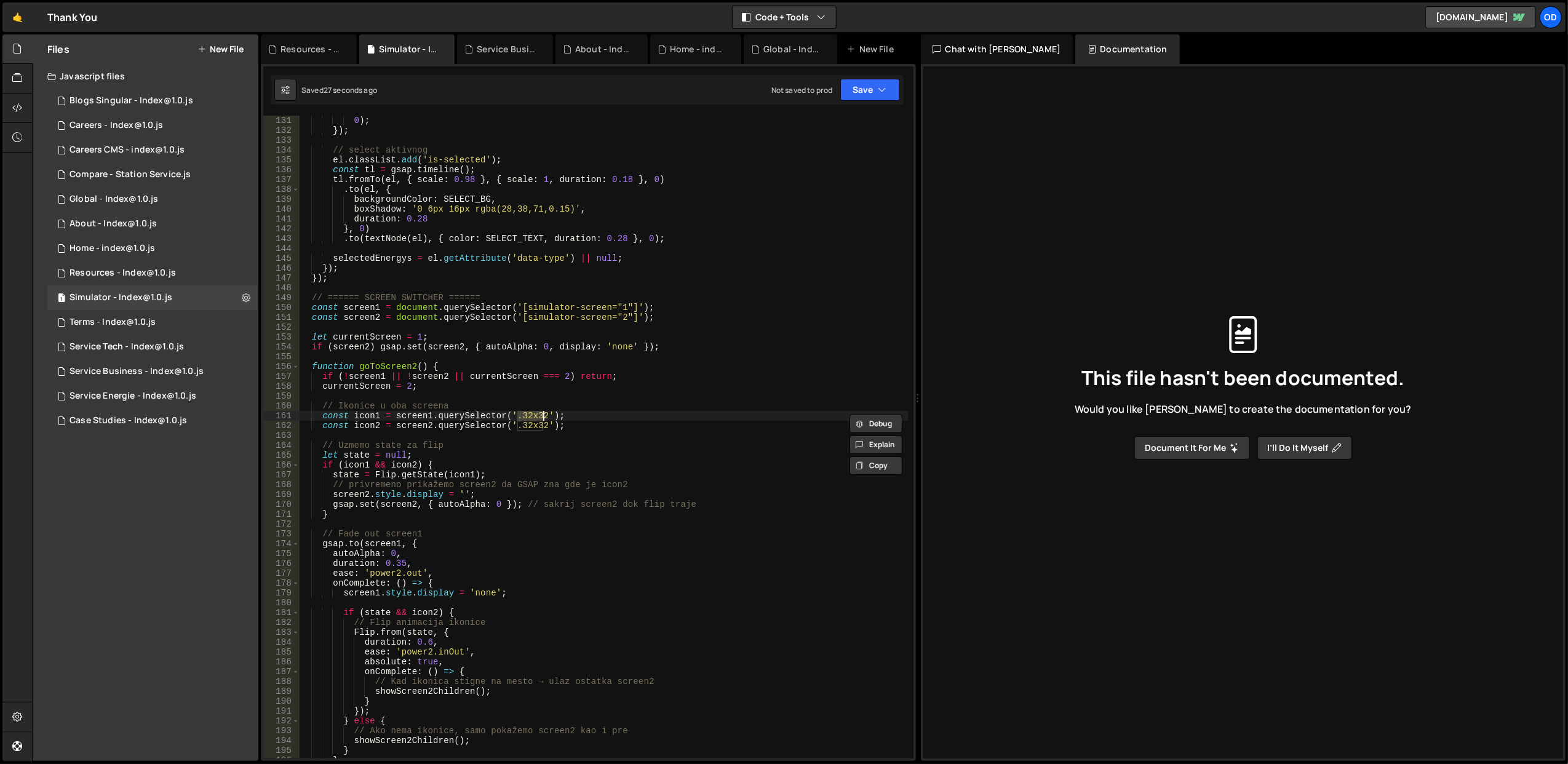
paste textarea "_"
drag, startPoint x: 516, startPoint y: 426, endPoint x: 542, endPoint y: 426, distance: 26.0
click at [542, 426] on div "0 ) ; }) ; // select aktivnog el . classList . add ( 'is-selected' ) ; const tl…" at bounding box center [603, 447] width 610 height 663
paste textarea "_32x32"
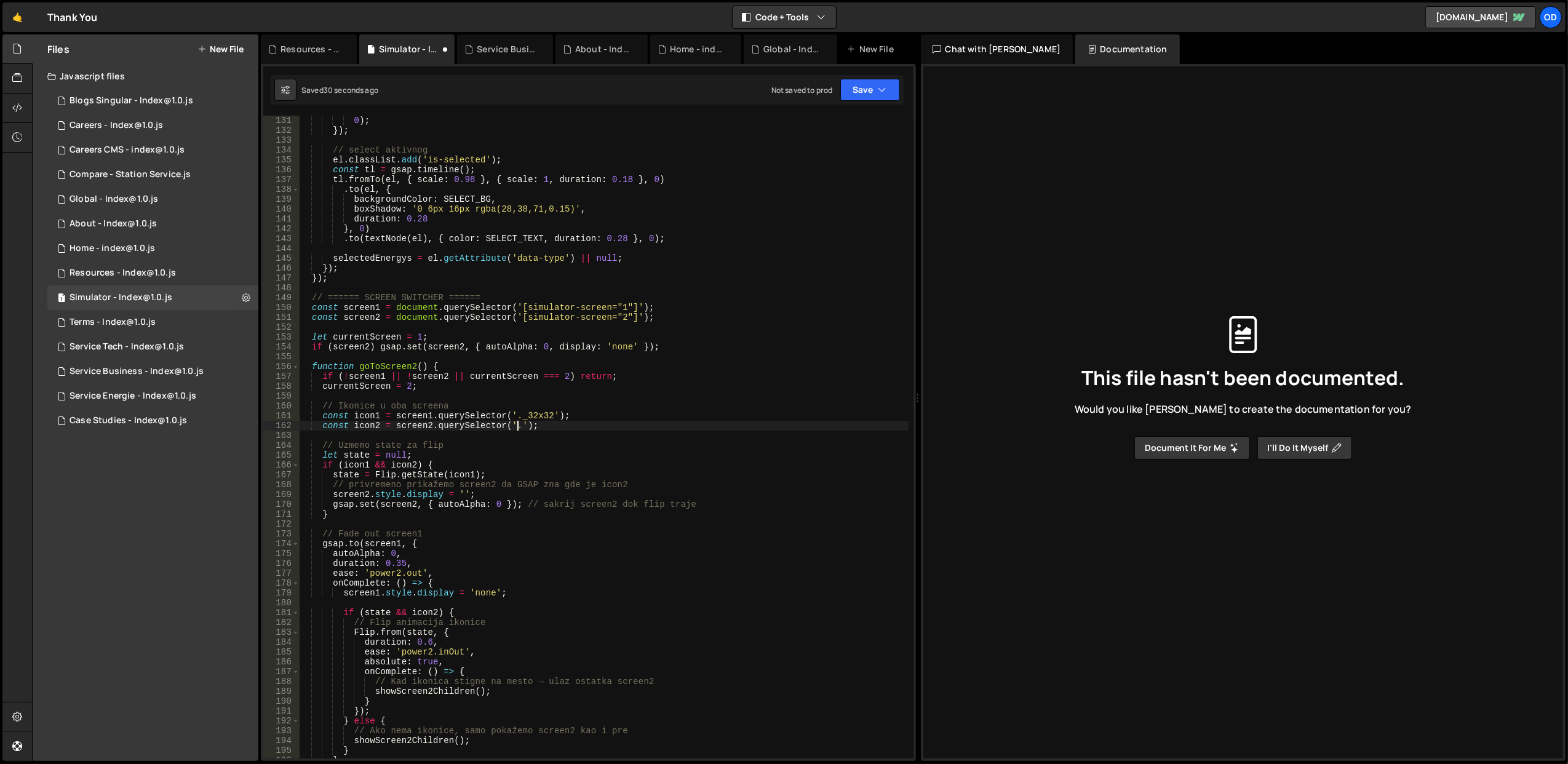
type textarea "const icon2 = screen2.querySelector('._32x32');"
click at [533, 323] on div "0 ) ; }) ; // select aktivnog el . classList . add ( 'is-selected' ) ; const tl…" at bounding box center [603, 447] width 610 height 663
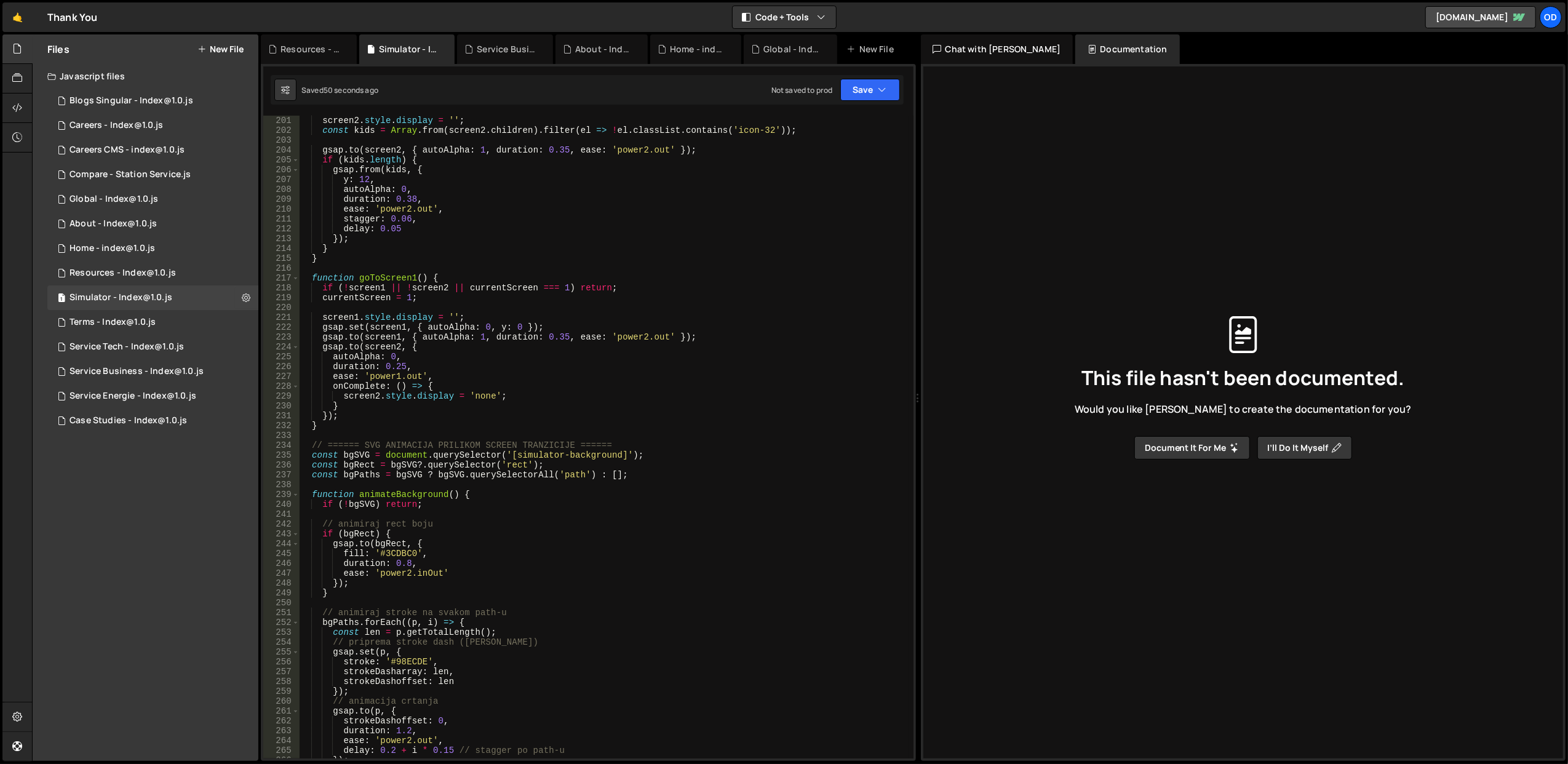
scroll to position [2165, 0]
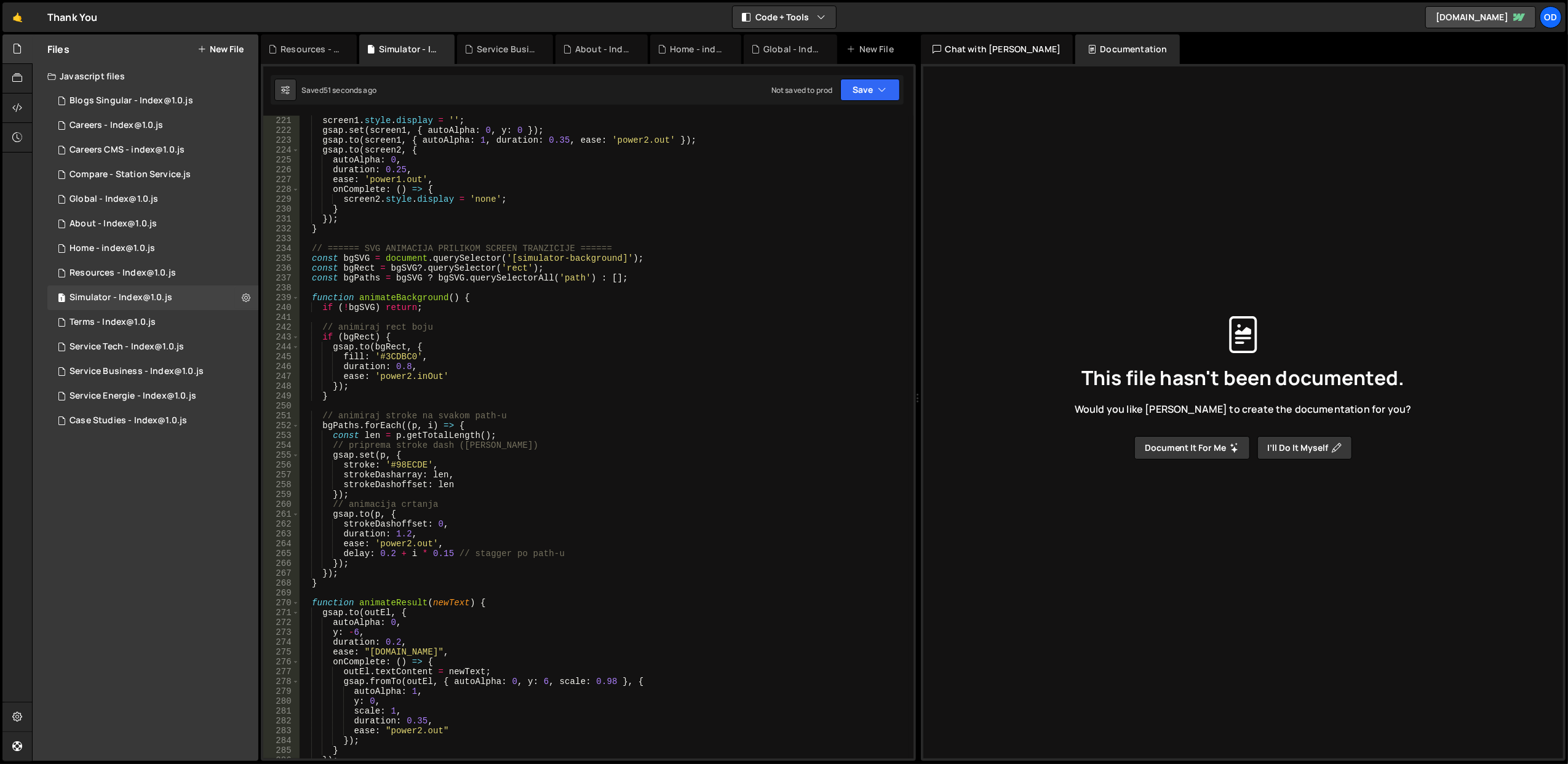
click at [549, 421] on div "screen1 . style . display = '' ; gsap . set ( screen1 , { autoAlpha : 0 , y : 0…" at bounding box center [603, 447] width 610 height 663
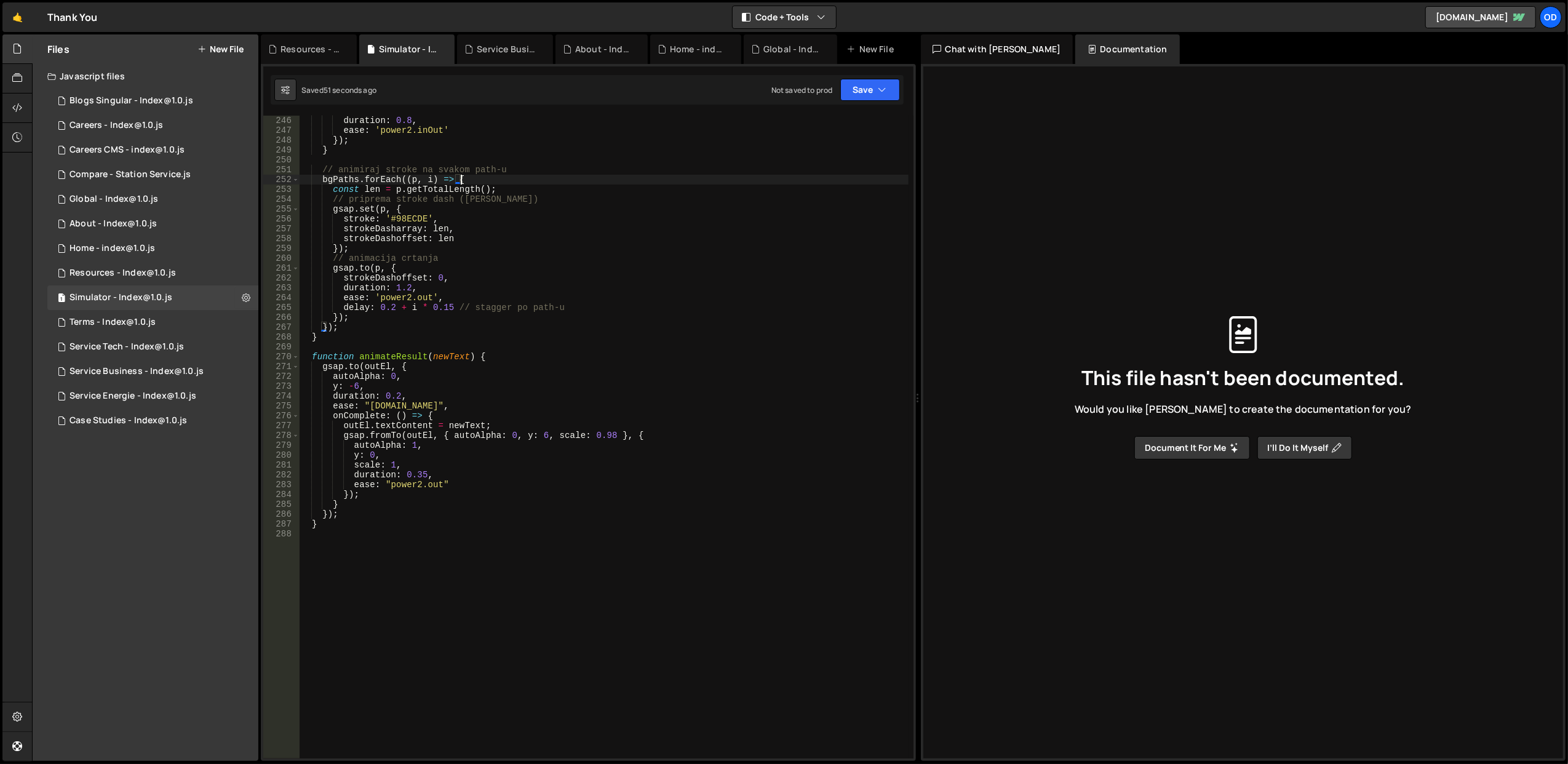
scroll to position [2411, 0]
click at [578, 358] on div "duration : 0.8 , ease : 'power2.inOut' }) ; } // animiraj stroke na svakom path…" at bounding box center [603, 447] width 610 height 663
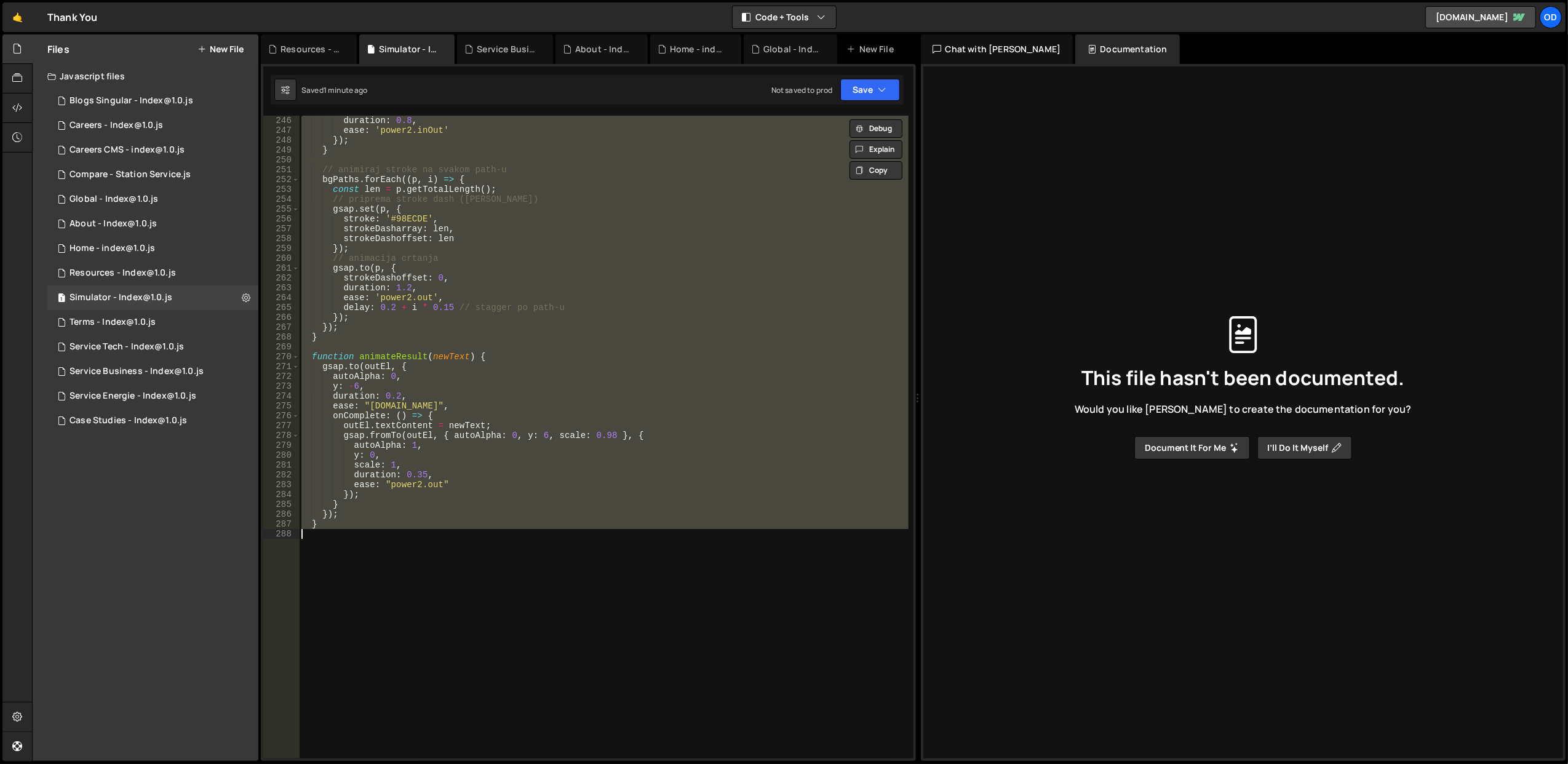
scroll to position [2165, 0]
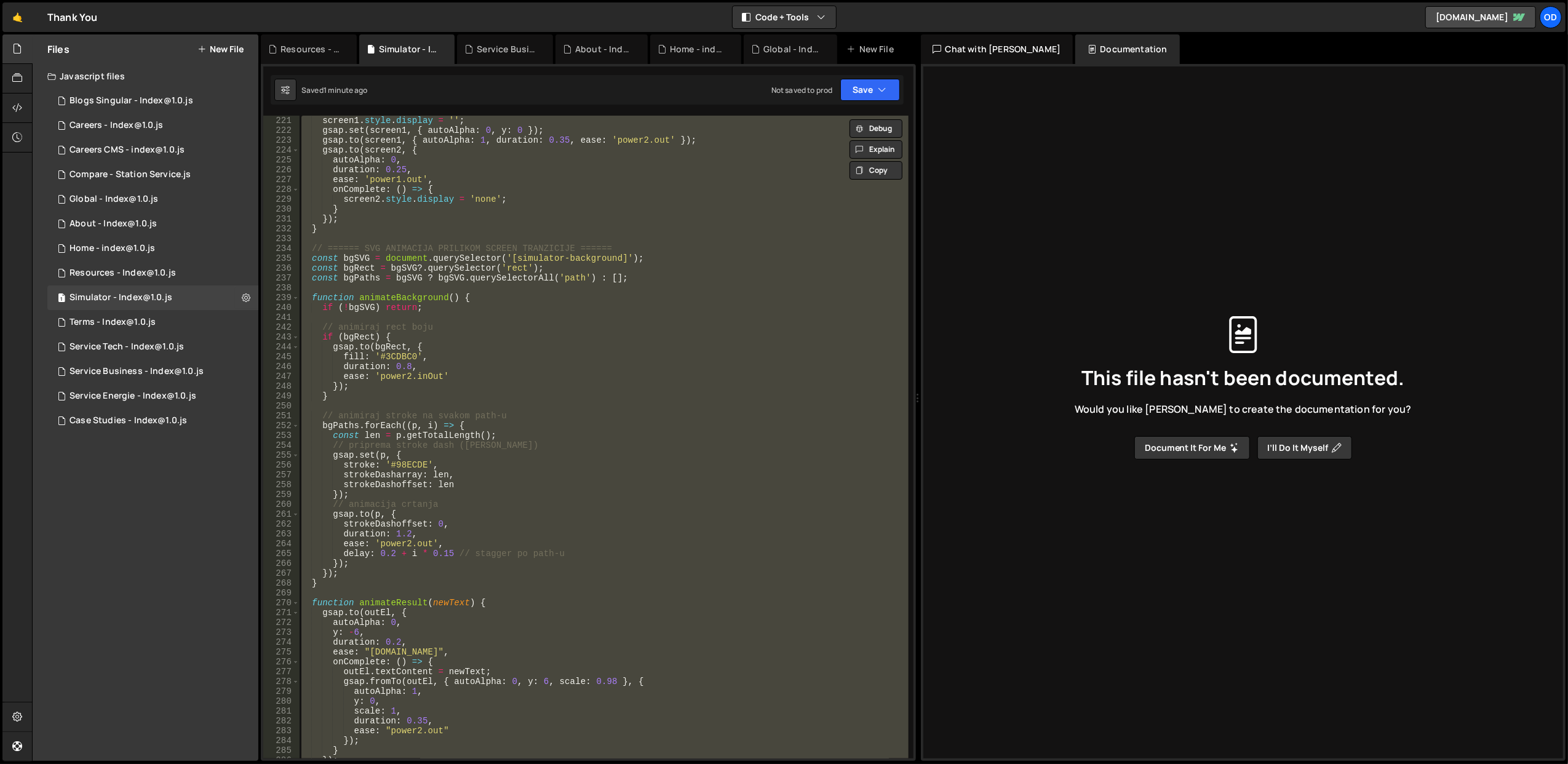
click at [522, 449] on div "screen1 . style . display = '' ; gsap . set ( screen1 , { autoAlpha : 0 , y : 0…" at bounding box center [603, 437] width 609 height 643
type textarea "// priprema stroke dash ([PERSON_NAME])"
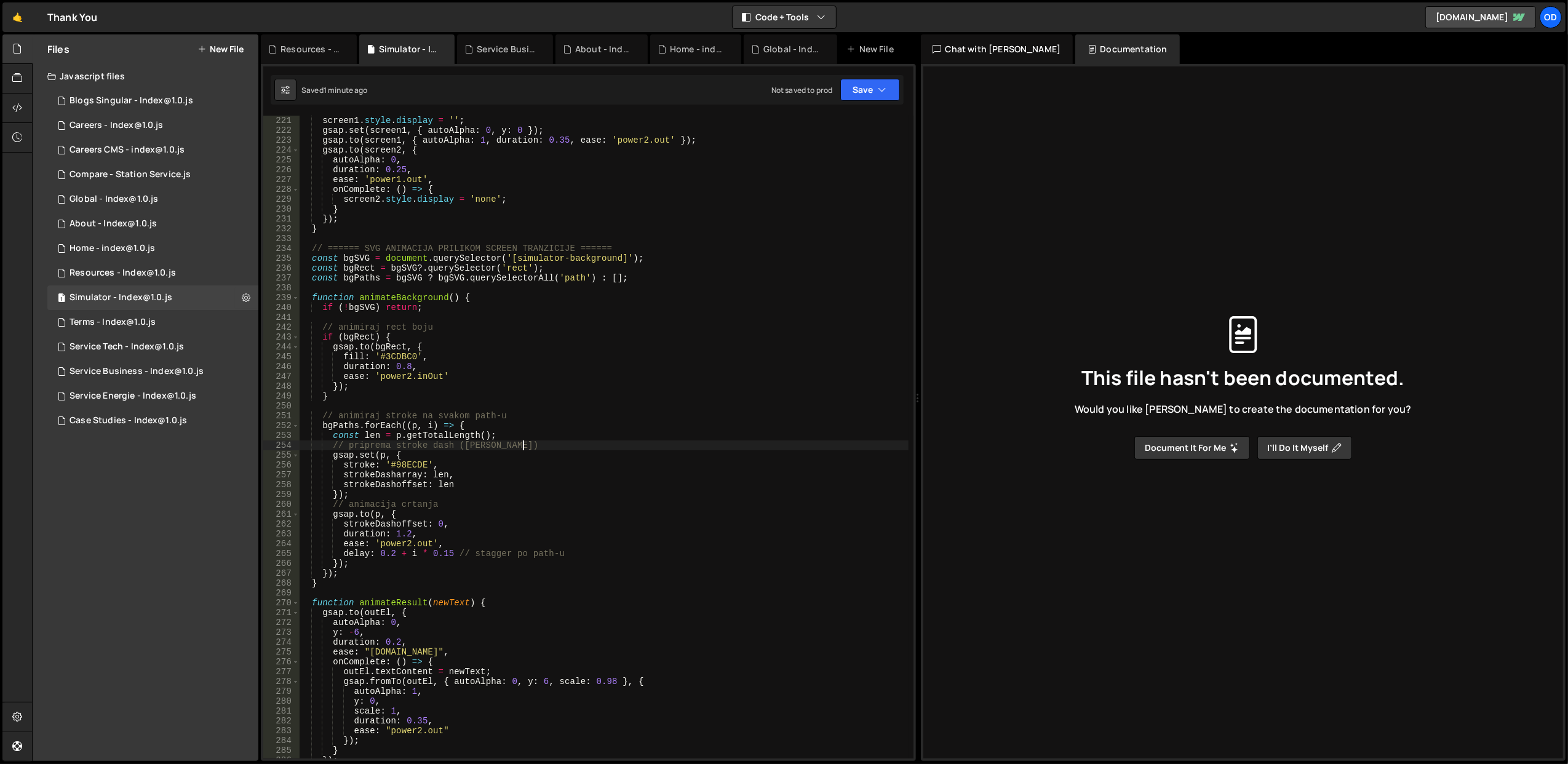
click at [601, 404] on div "screen1 . style . display = '' ; gsap . set ( screen1 , { autoAlpha : 0 , y : 0…" at bounding box center [603, 447] width 610 height 663
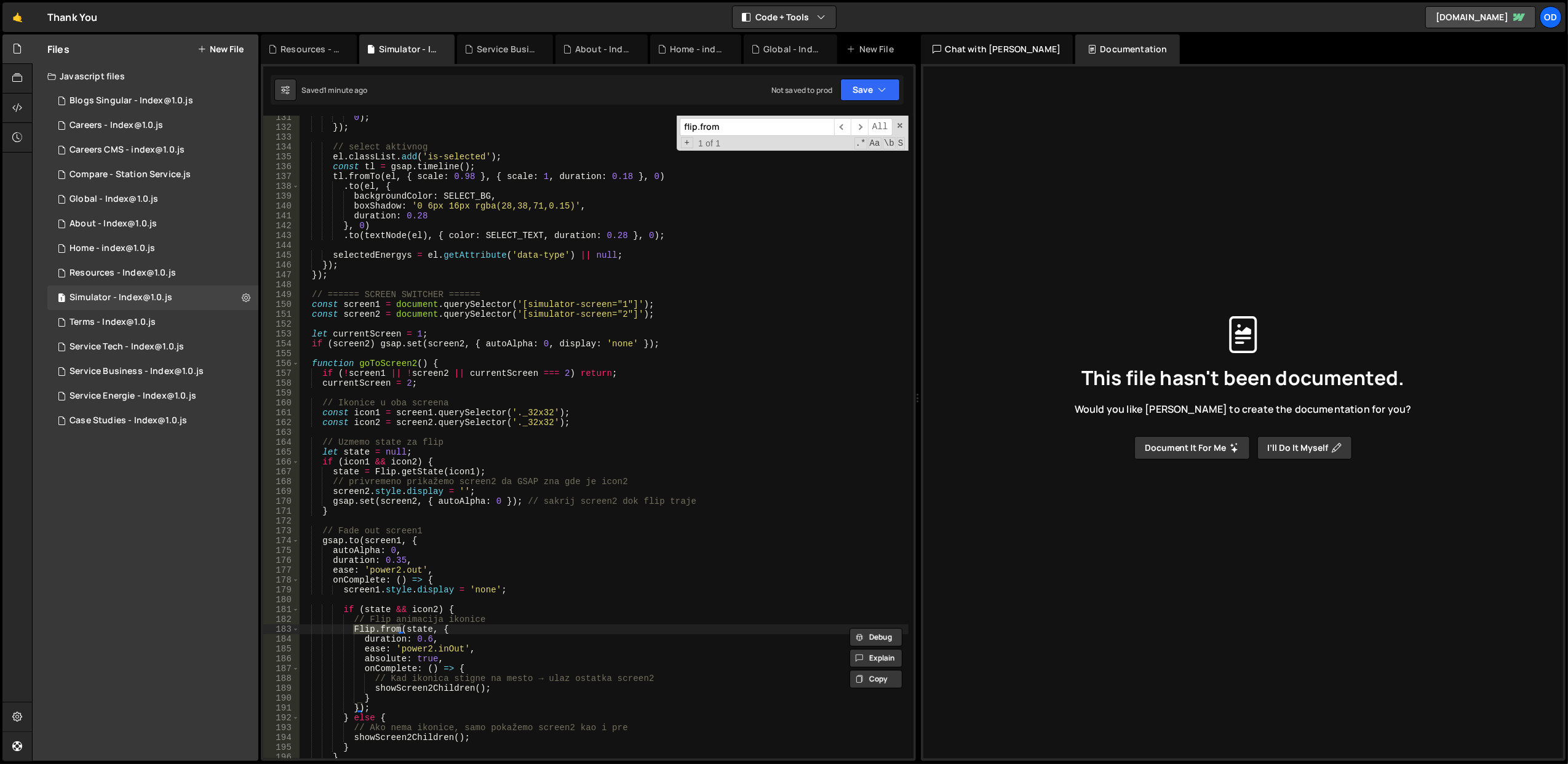
scroll to position [1430, 0]
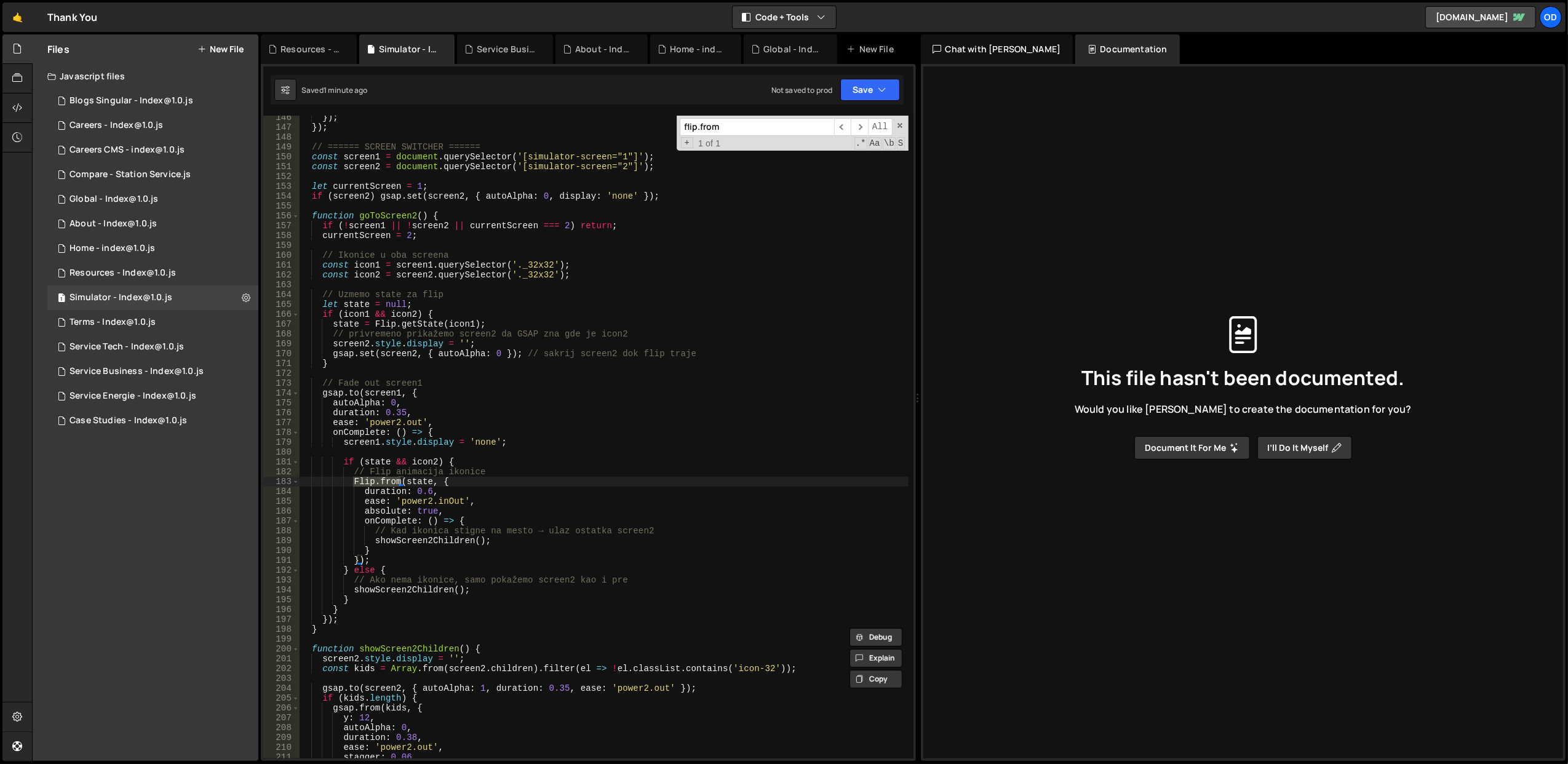
type input "flip.from"
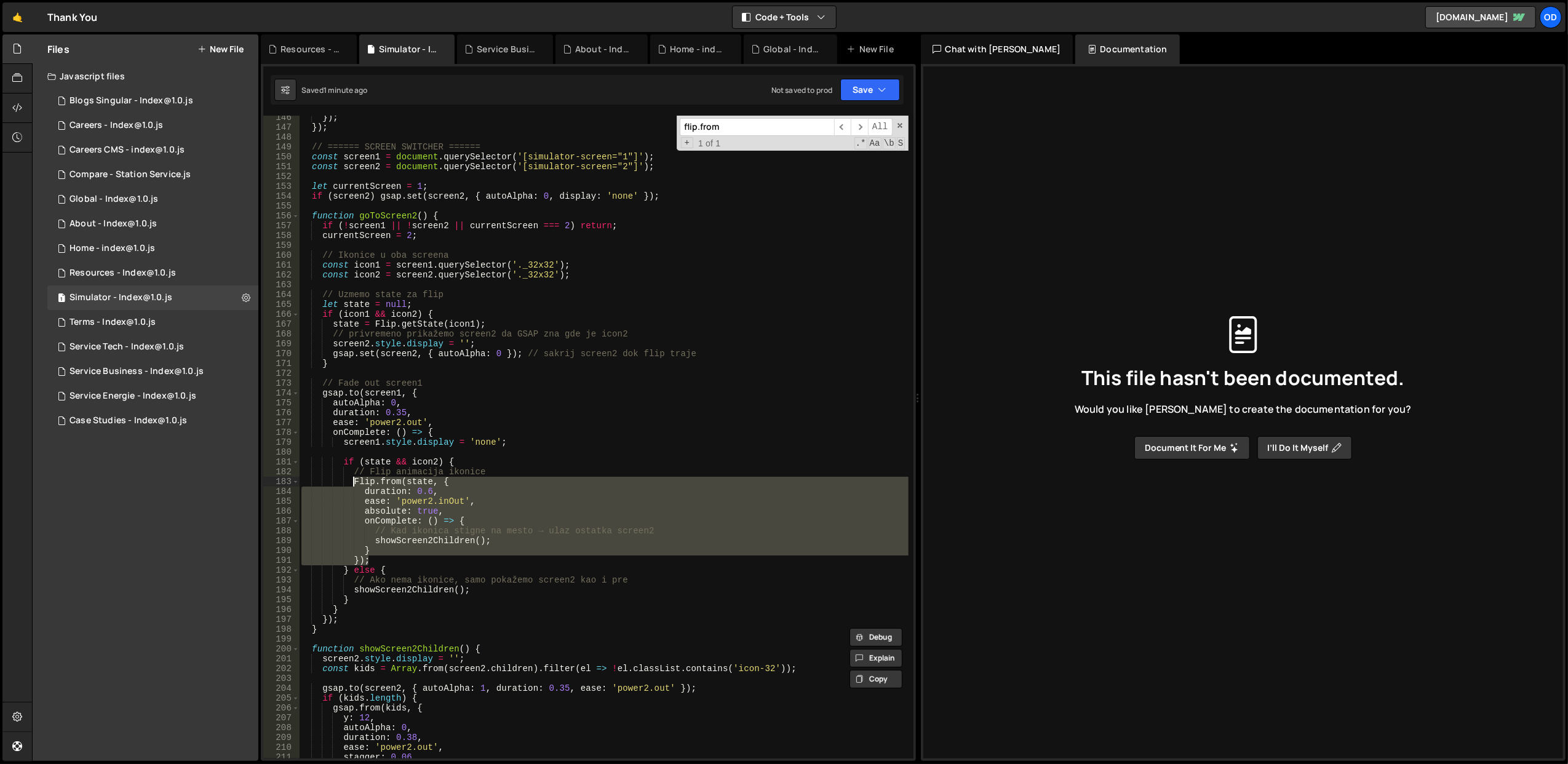
drag, startPoint x: 377, startPoint y: 556, endPoint x: 350, endPoint y: 482, distance: 78.8
click at [350, 482] on div "}) ; }) ; // ====== SCREEN SWITCHER ====== const screen1 = document . querySele…" at bounding box center [603, 444] width 610 height 663
type textarea "Flip.from(state, { duration: 0.6,"
paste textarea
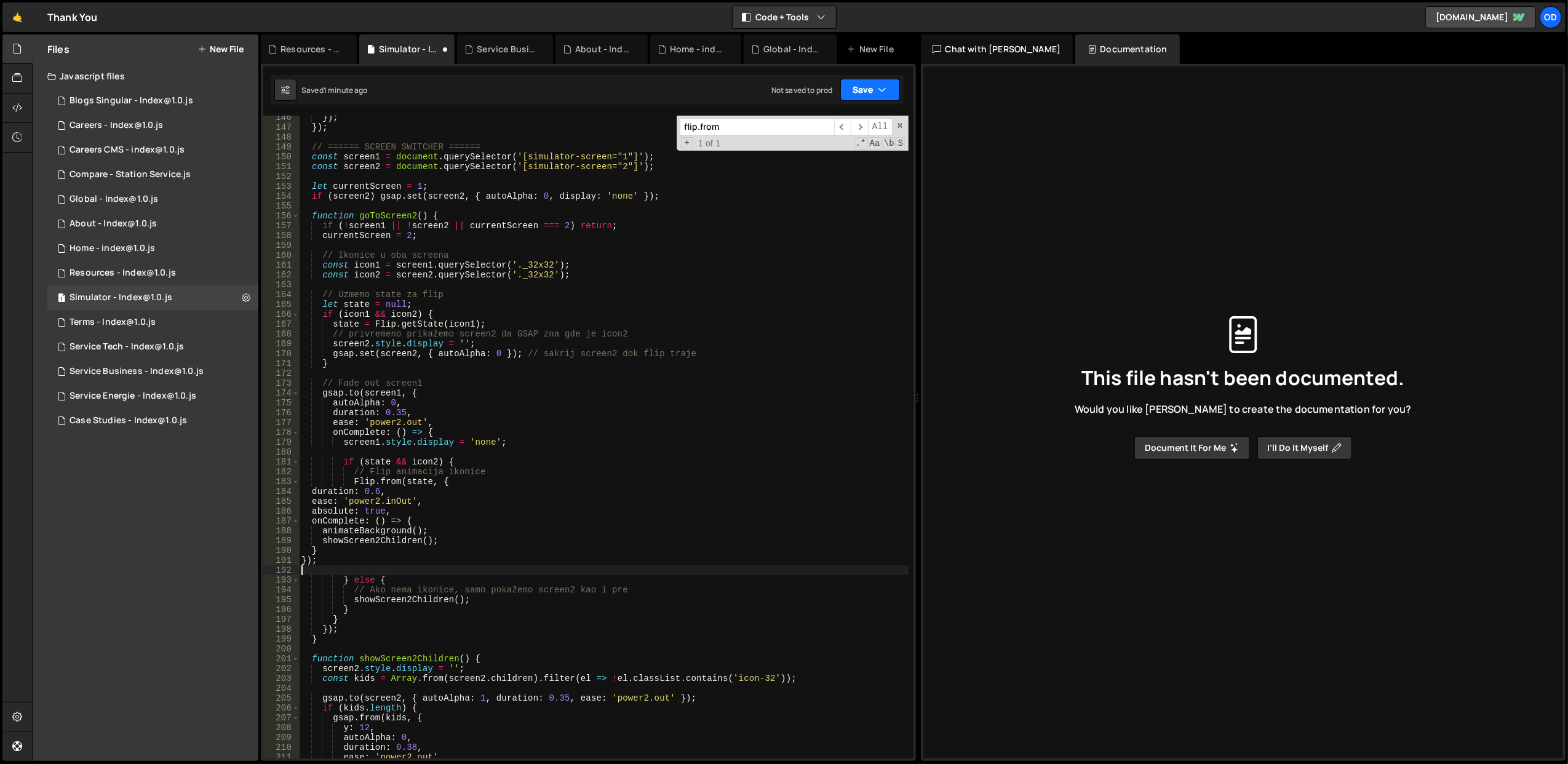
click at [859, 86] on button "Save" at bounding box center [870, 90] width 59 height 22
click at [840, 116] on div "Save to Staging S" at bounding box center [828, 120] width 128 height 13
click at [896, 125] on span at bounding box center [900, 125] width 8 height 8
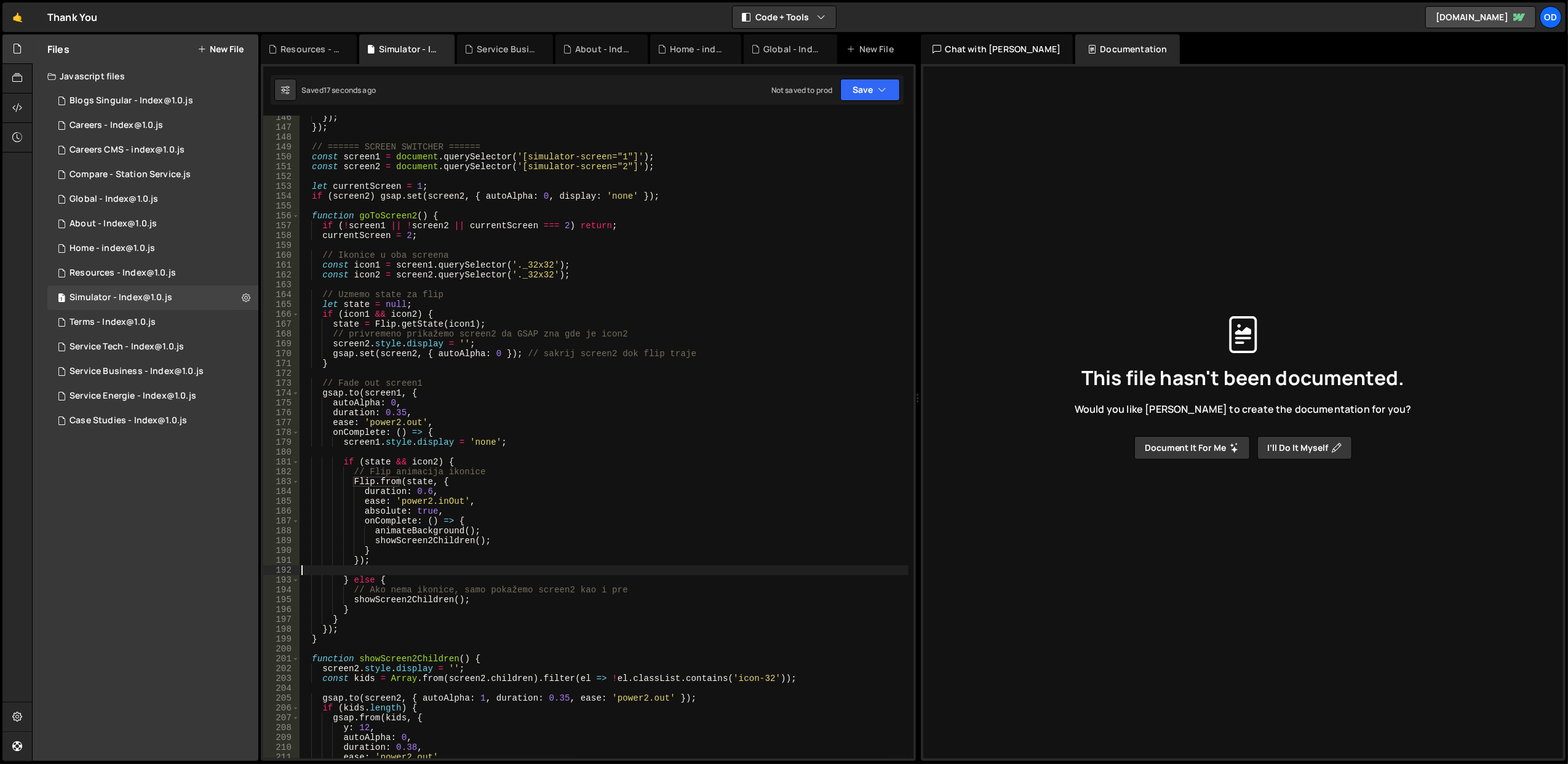
click at [675, 298] on div "}) ; }) ; // ====== SCREEN SWITCHER ====== const screen1 = document . querySele…" at bounding box center [603, 444] width 610 height 663
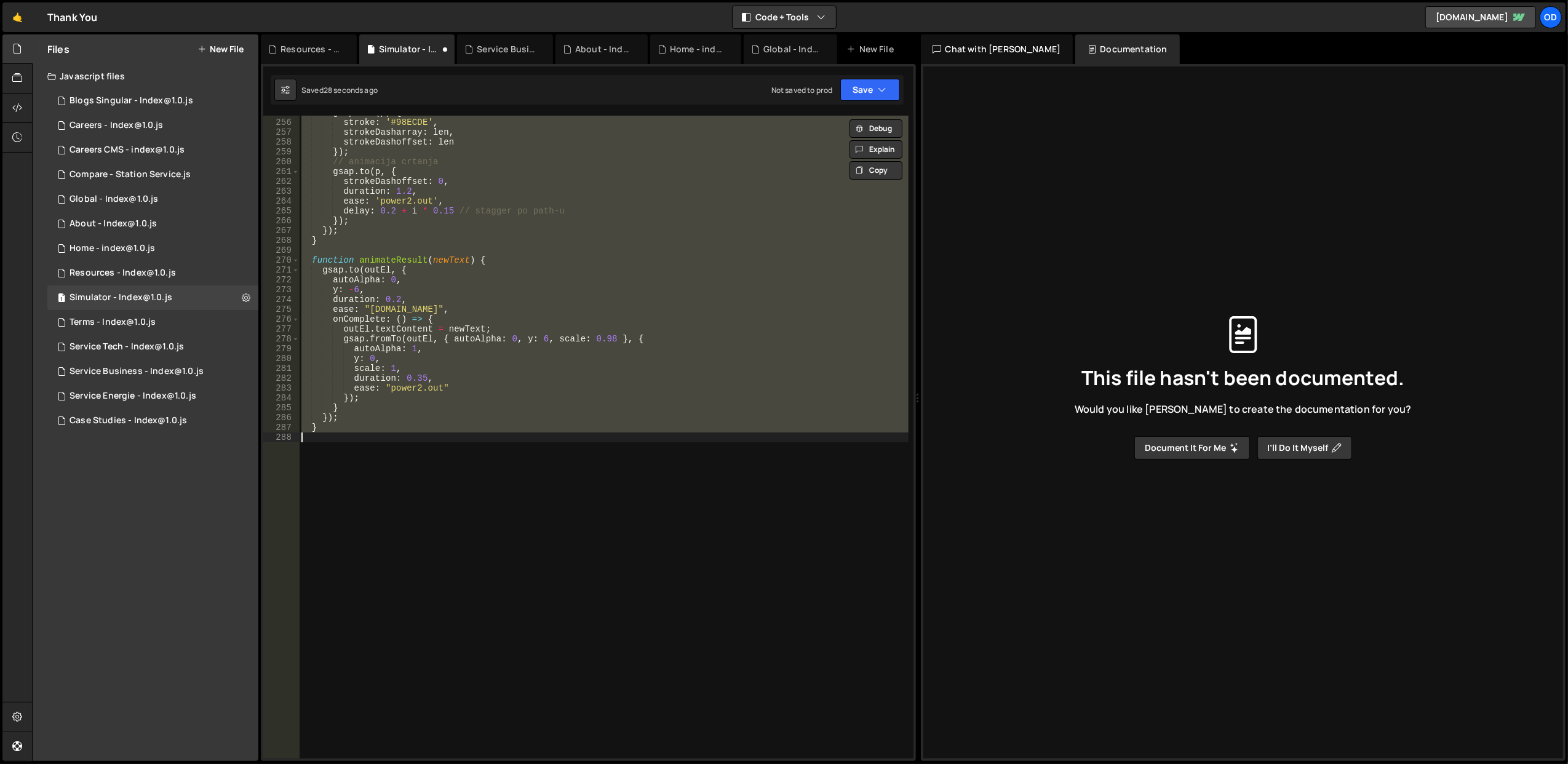
scroll to position [2468, 0]
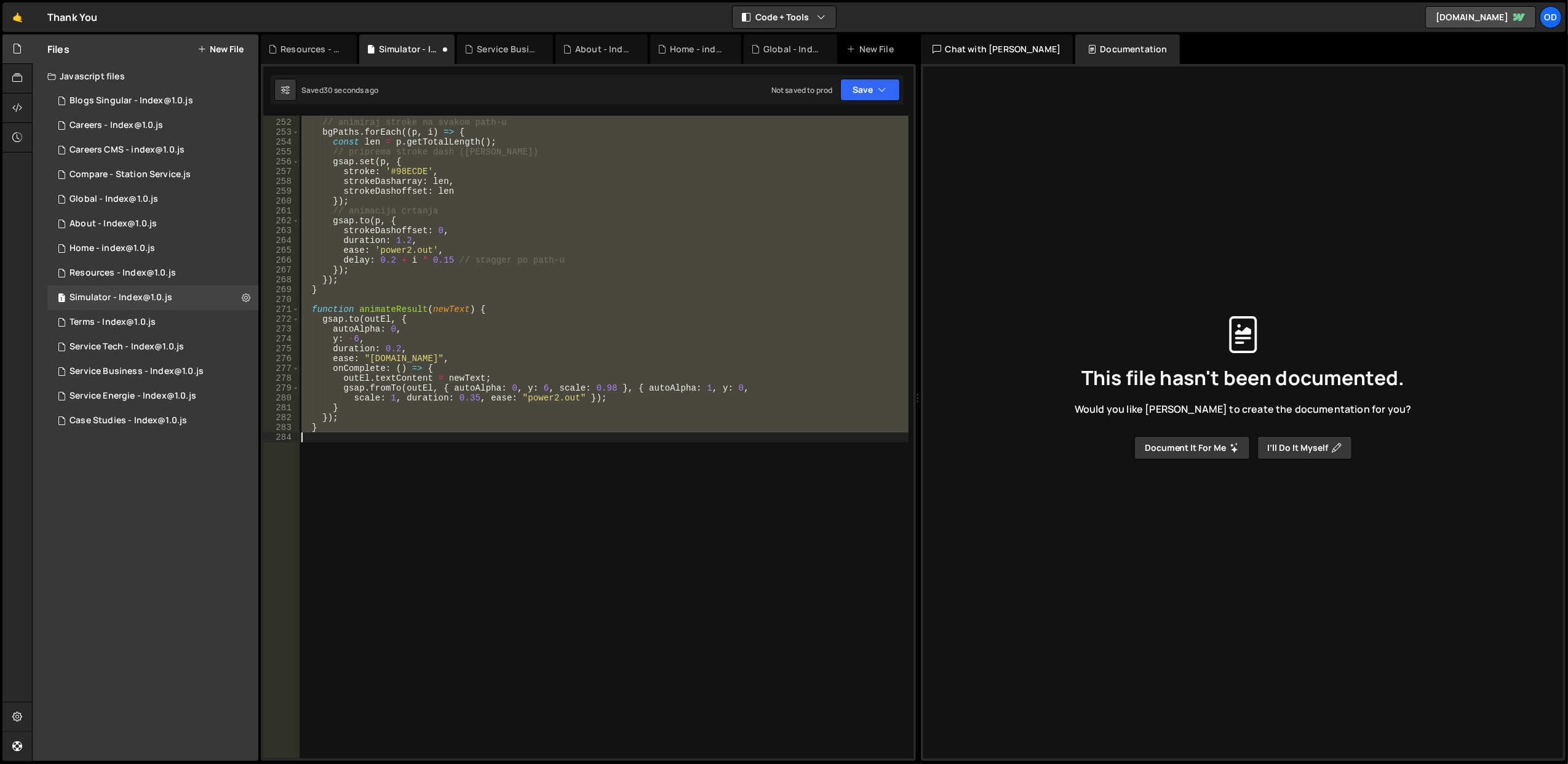
click at [650, 325] on div "// animiraj stroke na svakom path-u bgPaths . forEach (( p , i ) => { const len…" at bounding box center [603, 437] width 609 height 643
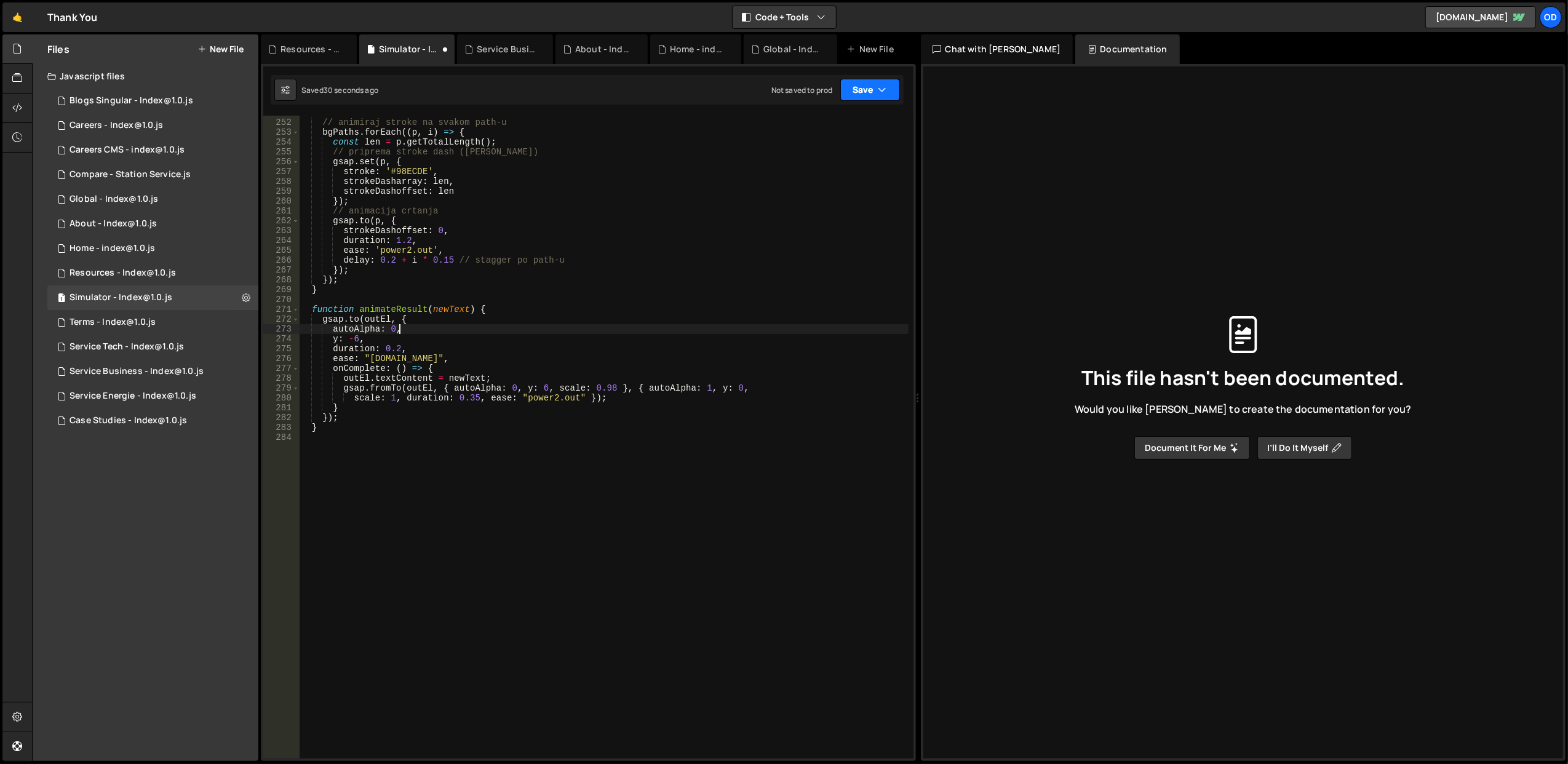
click at [856, 92] on button "Save" at bounding box center [870, 90] width 59 height 22
click at [829, 126] on div "Saved 30 seconds ago" at bounding box center [828, 133] width 128 height 14
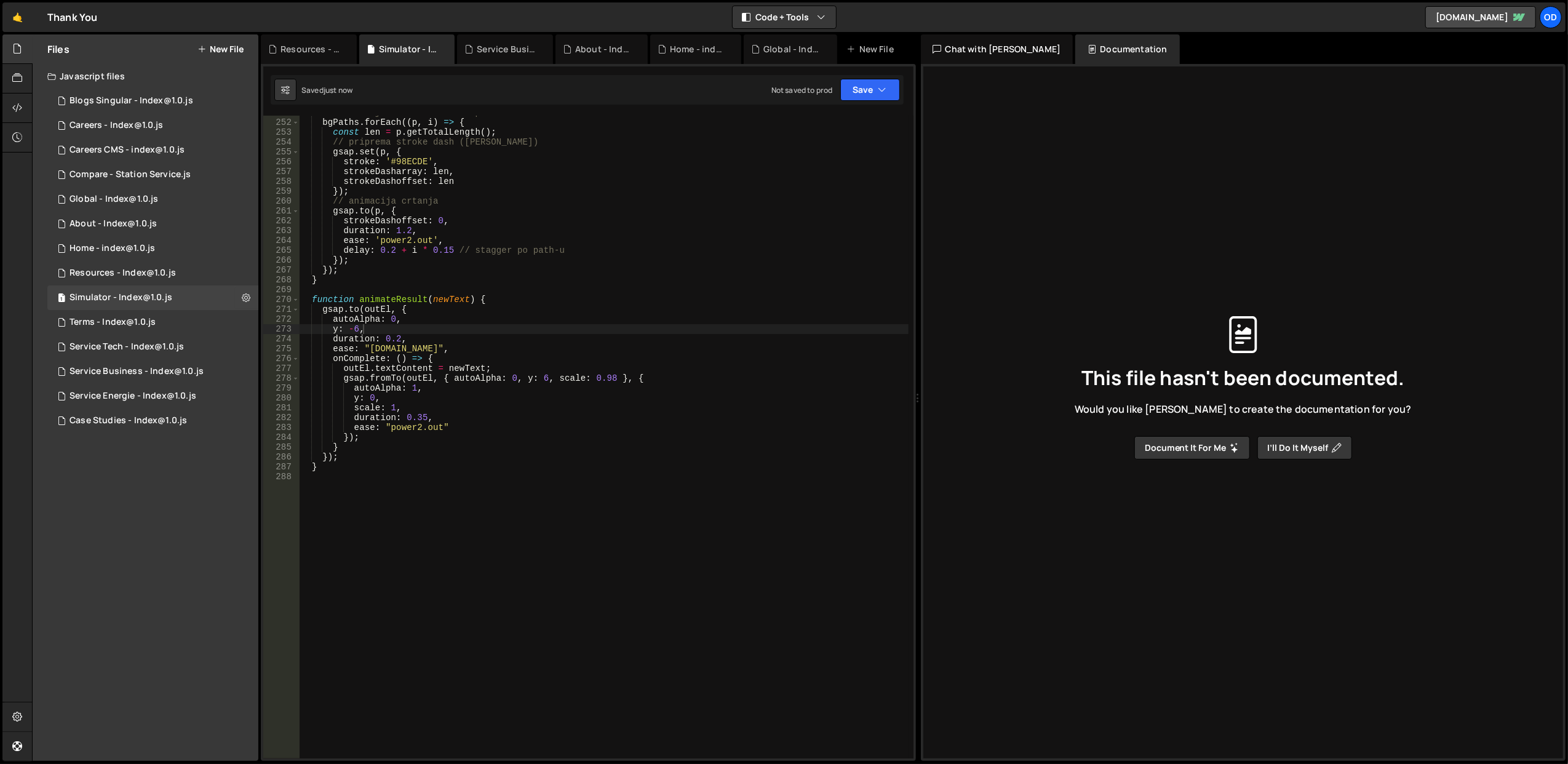
click at [497, 308] on div "// animiraj stroke na svakom path-u bgPaths . forEach (( p , i ) => { const len…" at bounding box center [603, 439] width 610 height 663
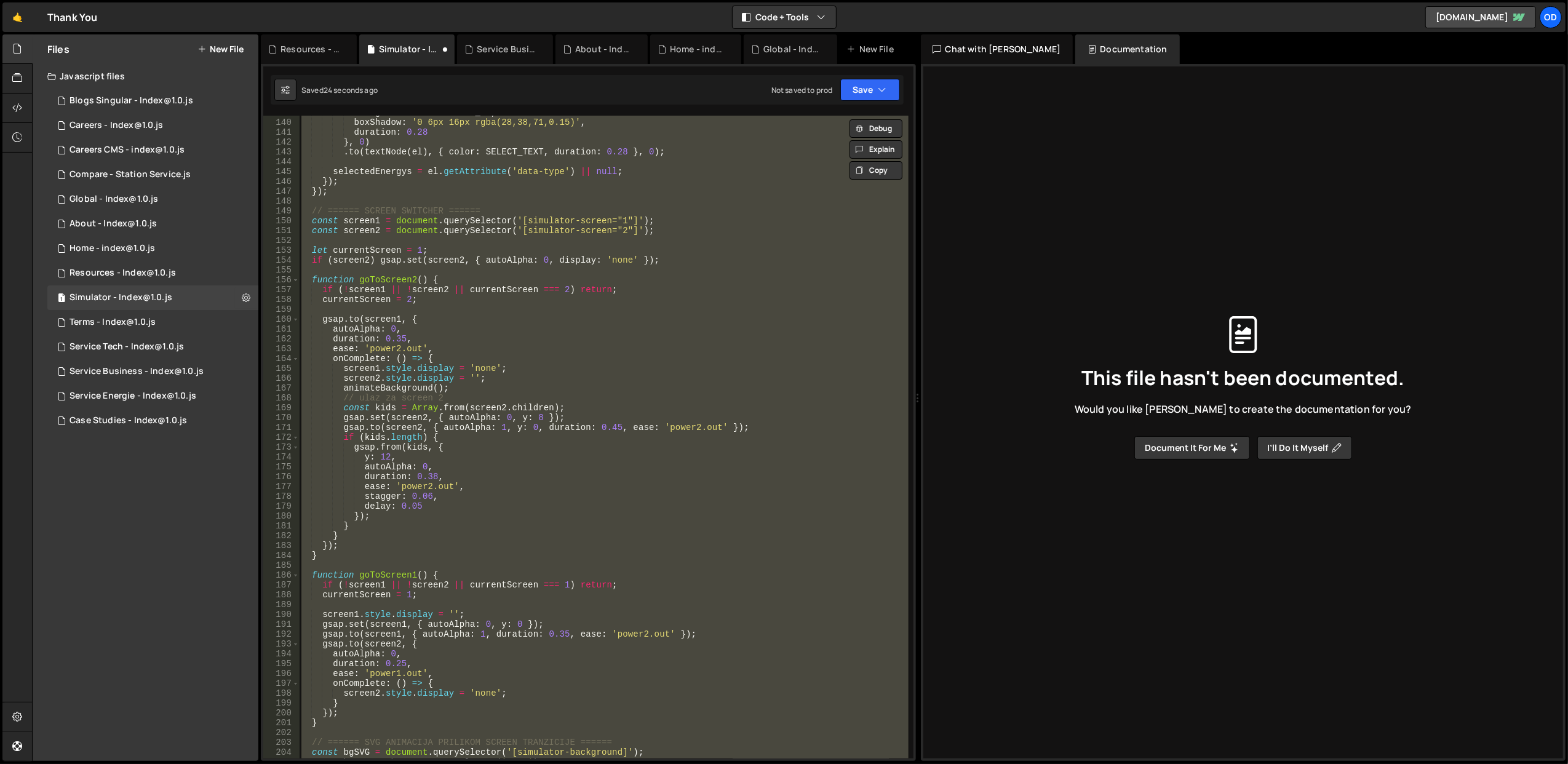
scroll to position [1366, 0]
click at [608, 361] on div "backgroundColor : SELECT_BG , boxShadow : '0 6px 16px rgba(28,38,71,0.15)' , du…" at bounding box center [603, 437] width 609 height 643
type textarea "onComplete: () => {"
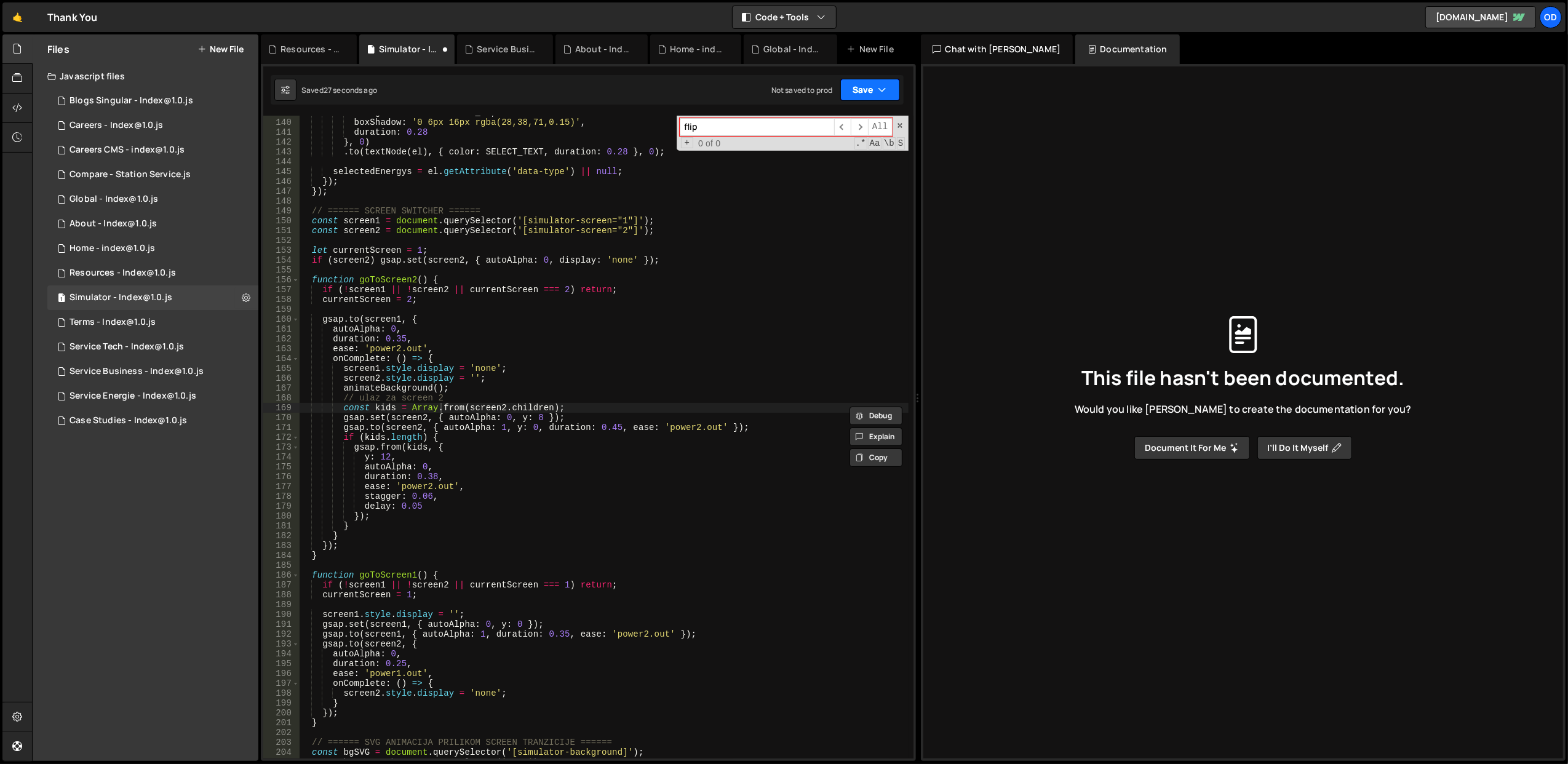
type input "flip"
click at [862, 80] on button "Save" at bounding box center [870, 90] width 59 height 22
click at [843, 123] on div "Save to Staging S" at bounding box center [828, 120] width 128 height 13
click at [898, 126] on span at bounding box center [900, 125] width 8 height 8
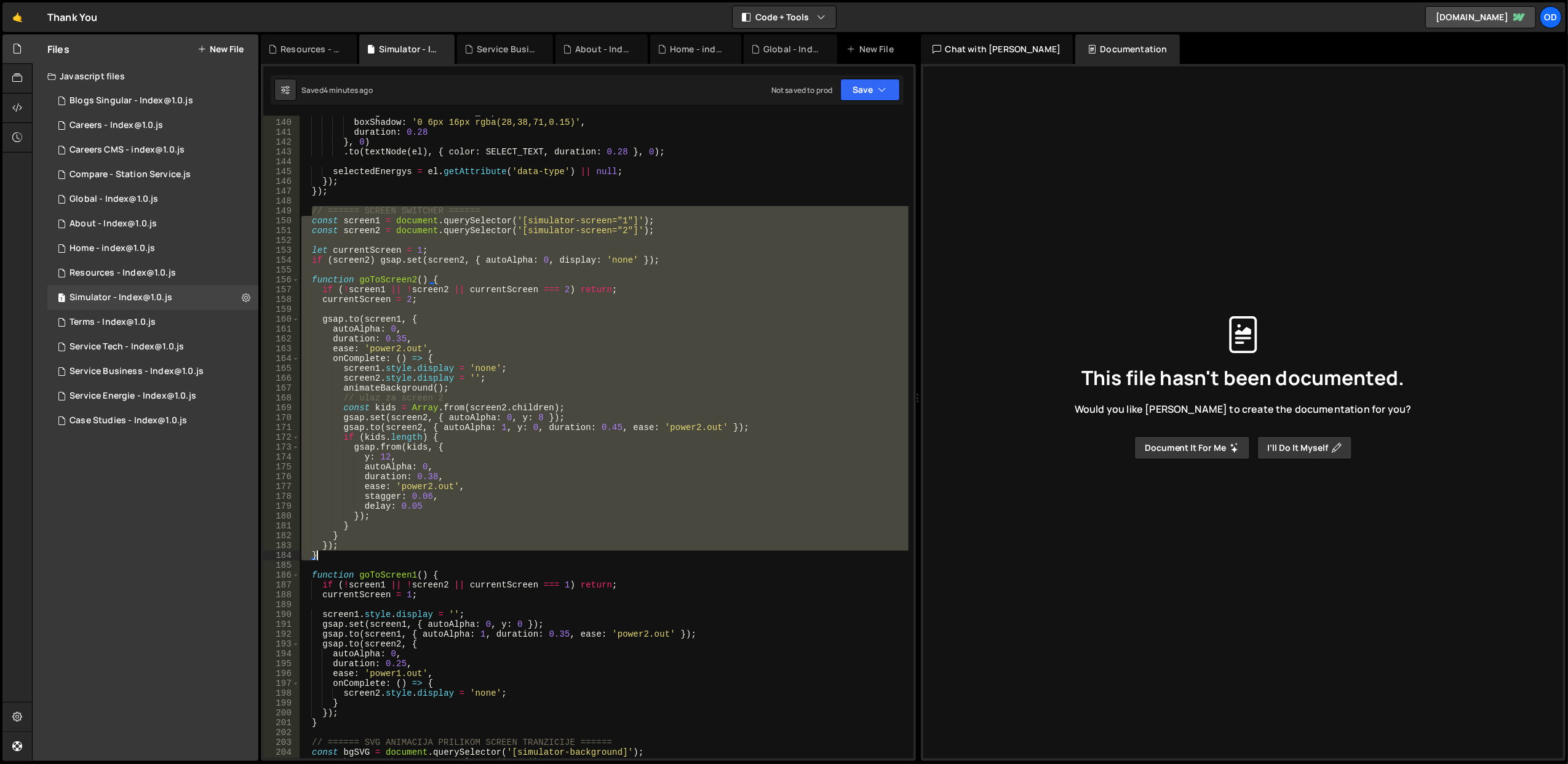
drag, startPoint x: 310, startPoint y: 214, endPoint x: 388, endPoint y: 556, distance: 350.8
click at [388, 556] on div "backgroundColor : SELECT_BG , boxShadow : '0 6px 16px rgba(28,38,71,0.15)' , du…" at bounding box center [603, 439] width 610 height 663
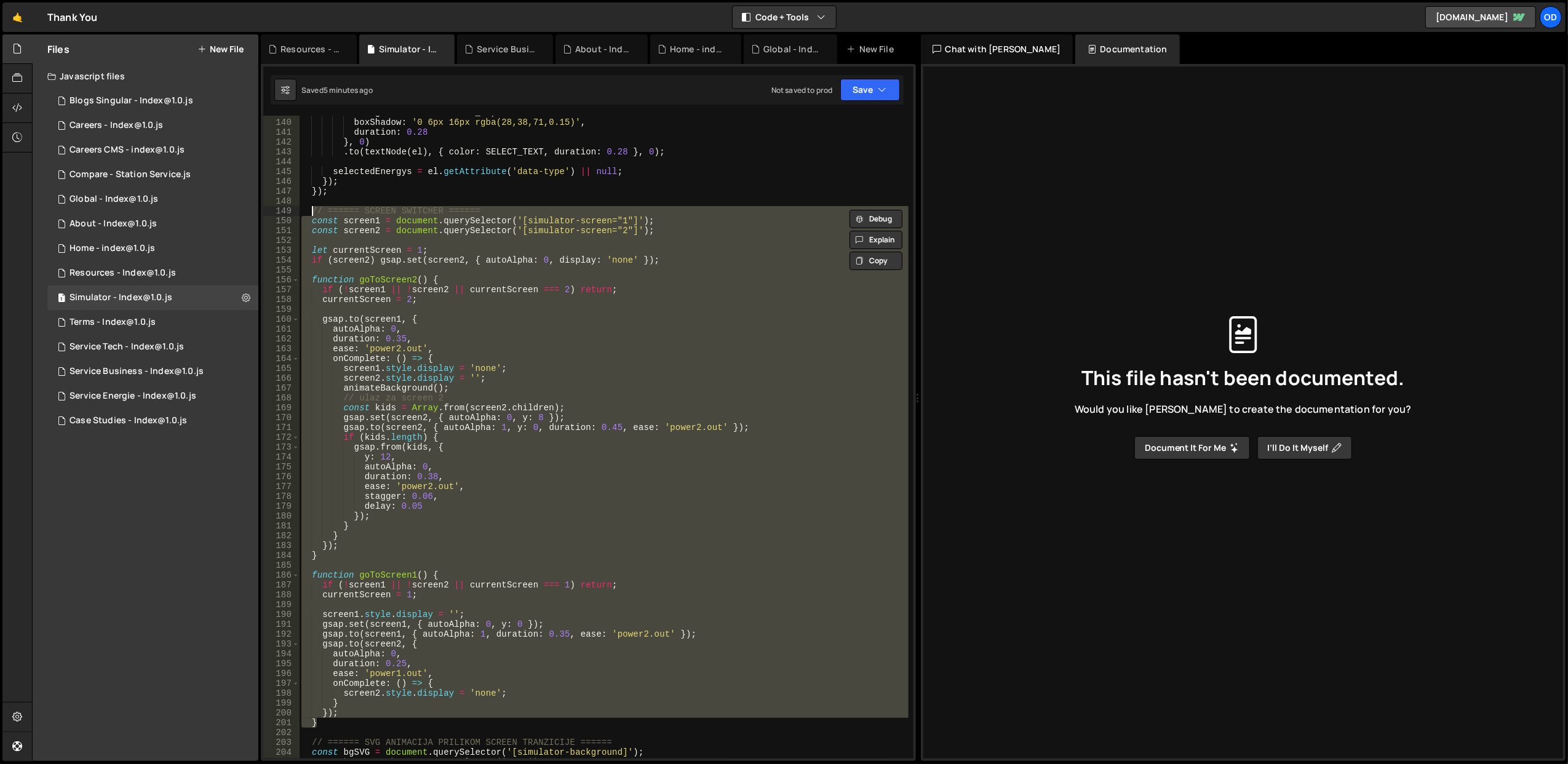
drag, startPoint x: 357, startPoint y: 626, endPoint x: 311, endPoint y: 210, distance: 418.5
click at [311, 210] on div "backgroundColor : SELECT_BG , boxShadow : '0 6px 16px rgba(28,38,71,0.15)' , du…" at bounding box center [603, 439] width 610 height 663
type textarea "// ====== SCREEN SWITCHER ====== const screen1 = document.querySelector('[simul…"
paste textarea
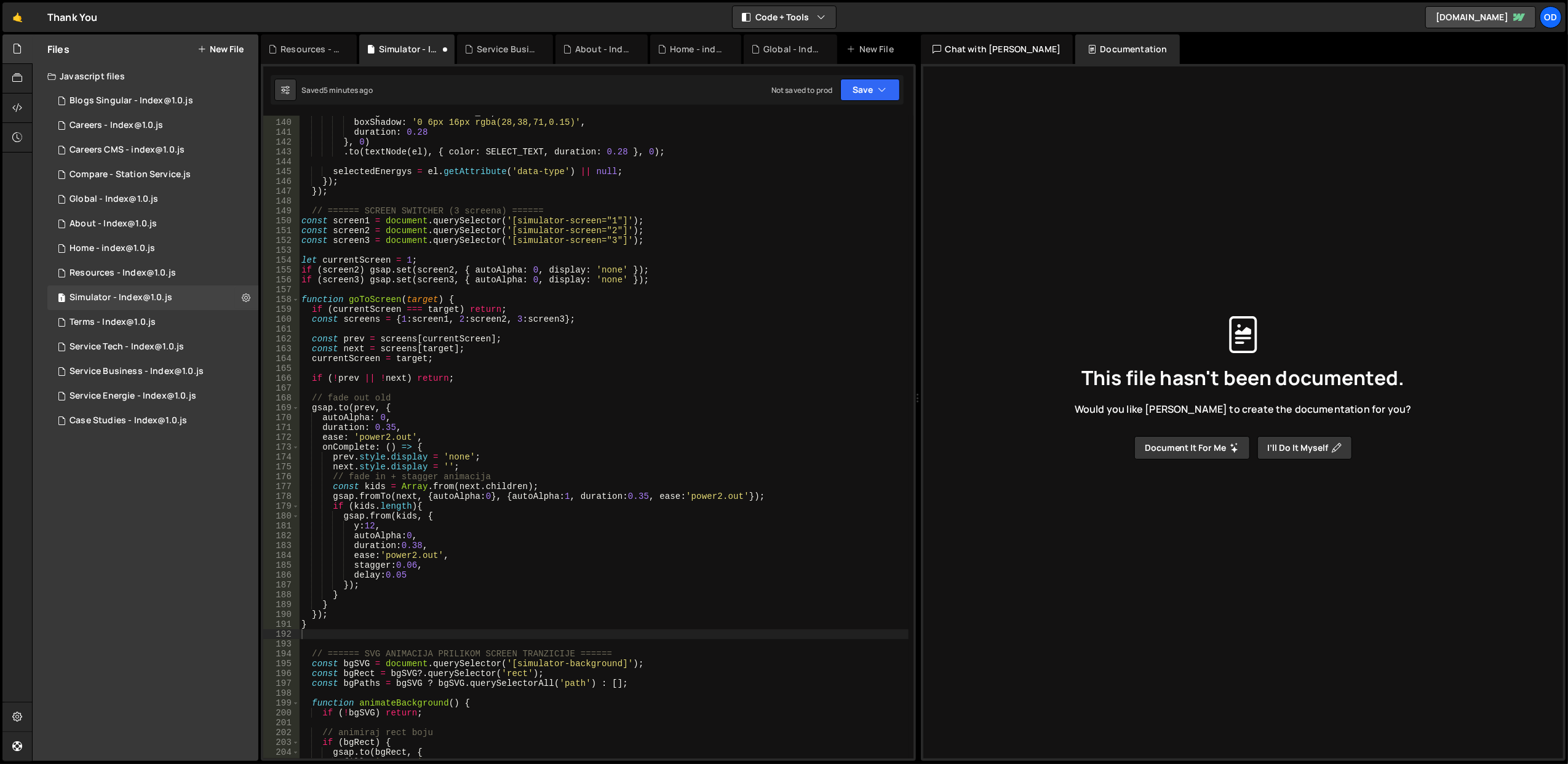
click at [645, 297] on div "backgroundColor : SELECT_BG , boxShadow : '0 6px 16px rgba(28,38,71,0.15)' , du…" at bounding box center [603, 439] width 610 height 663
type textarea "function goToScreen(target) {"
paste input "goToScreen2"
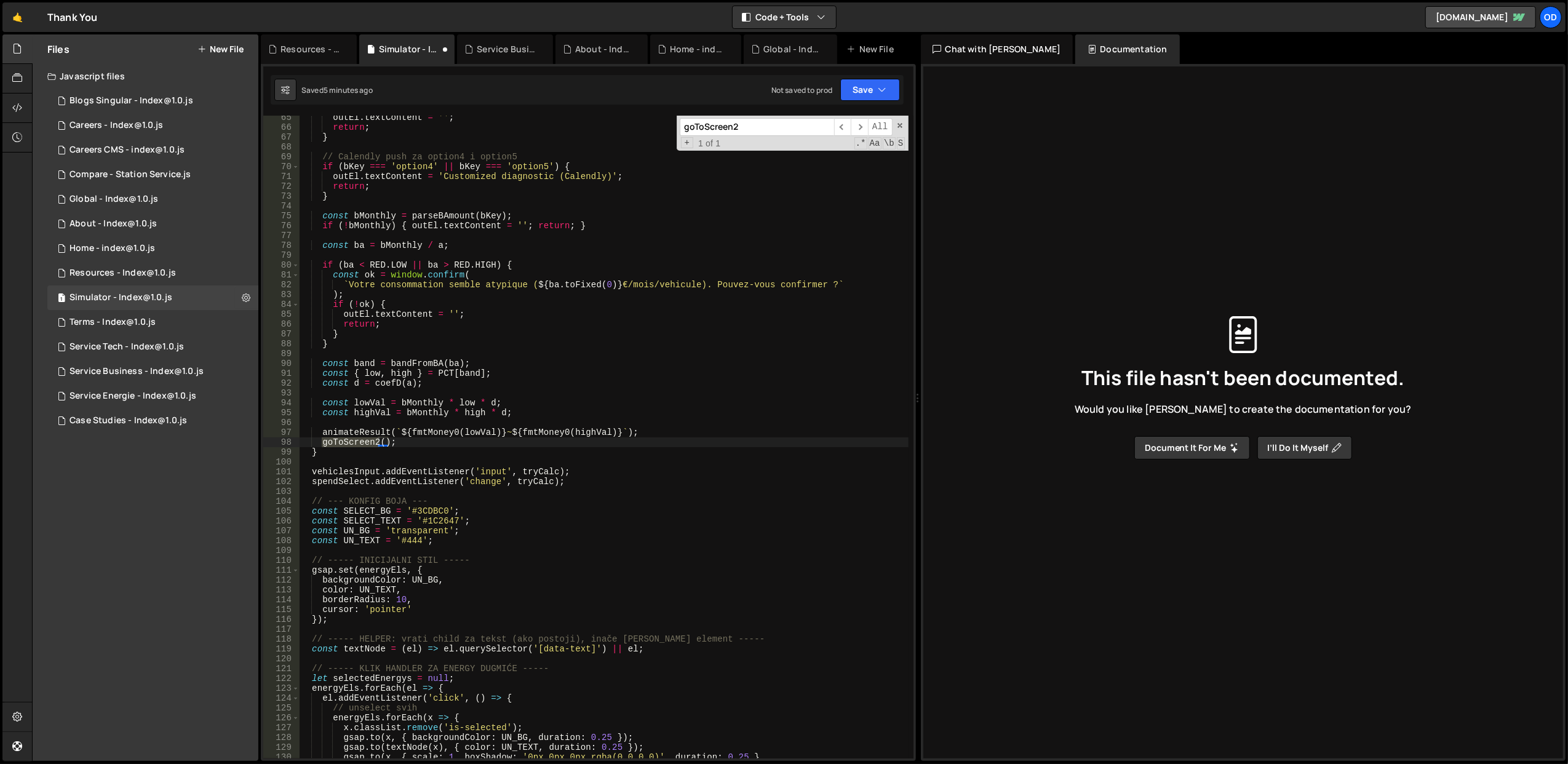
type input "goToScreen2"
drag, startPoint x: 402, startPoint y: 440, endPoint x: 322, endPoint y: 439, distance: 80.0
click at [322, 439] on div "outEl . textContent = '' ; return ; } // Calendly push za option4 i option5 if …" at bounding box center [603, 444] width 610 height 663
paste textarea "(2"
click at [516, 380] on div "outEl . textContent = '' ; return ; } // Calendly push za option4 i option5 if …" at bounding box center [603, 444] width 610 height 663
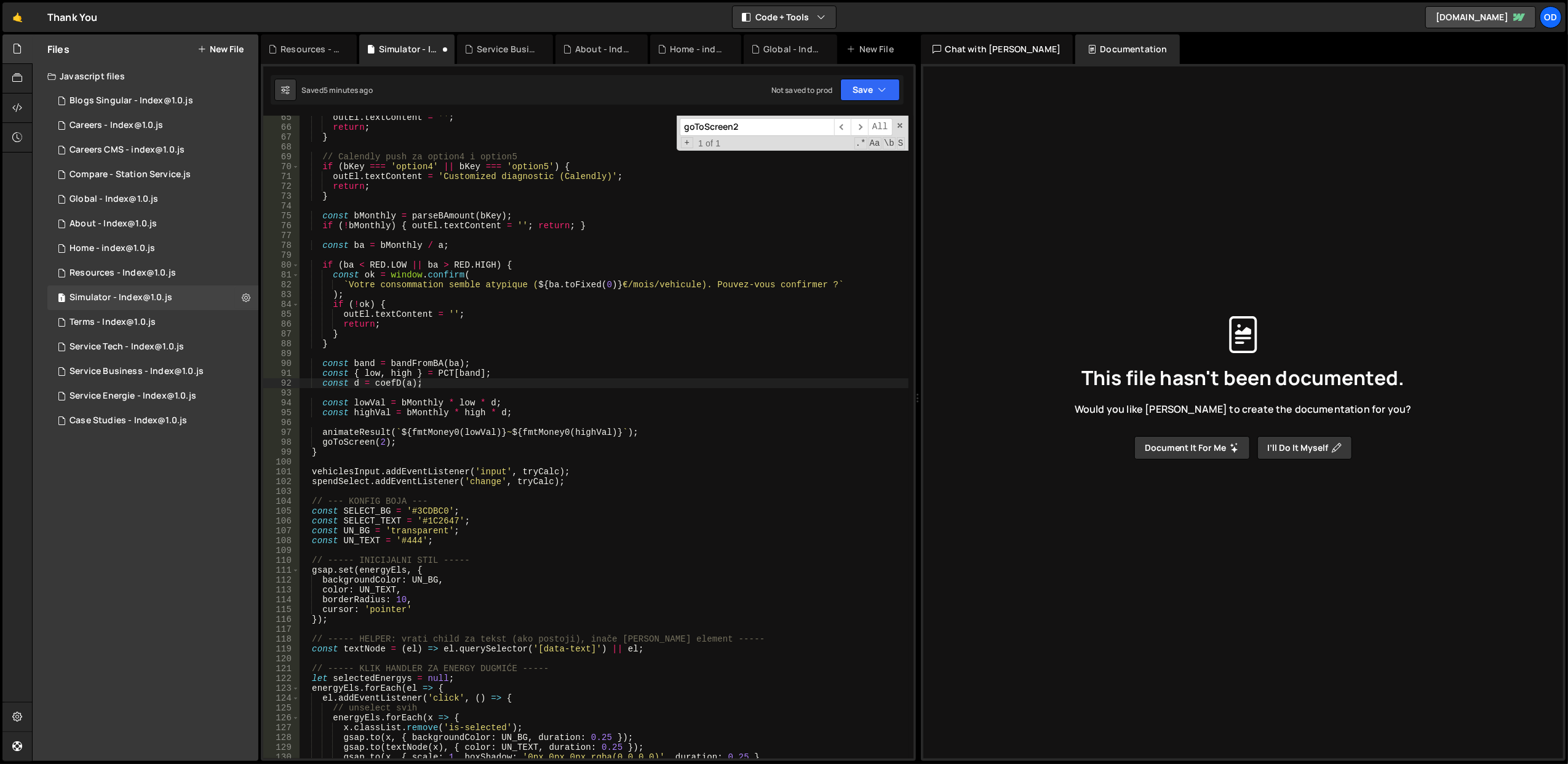
click at [566, 348] on div "outEl . textContent = '' ; return ; } // Calendly push za option4 i option5 if …" at bounding box center [603, 444] width 610 height 663
type textarea "}"
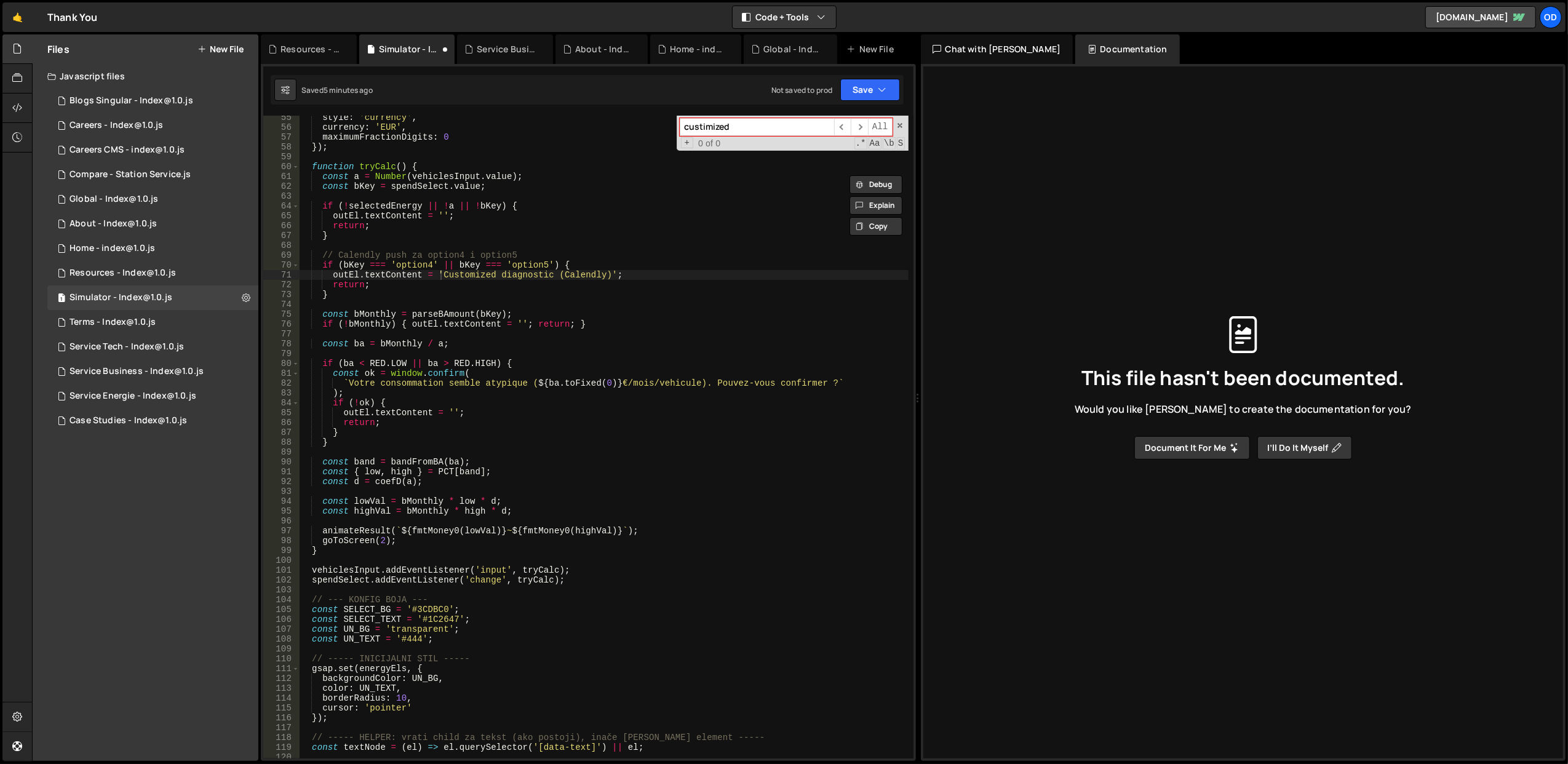
scroll to position [485, 0]
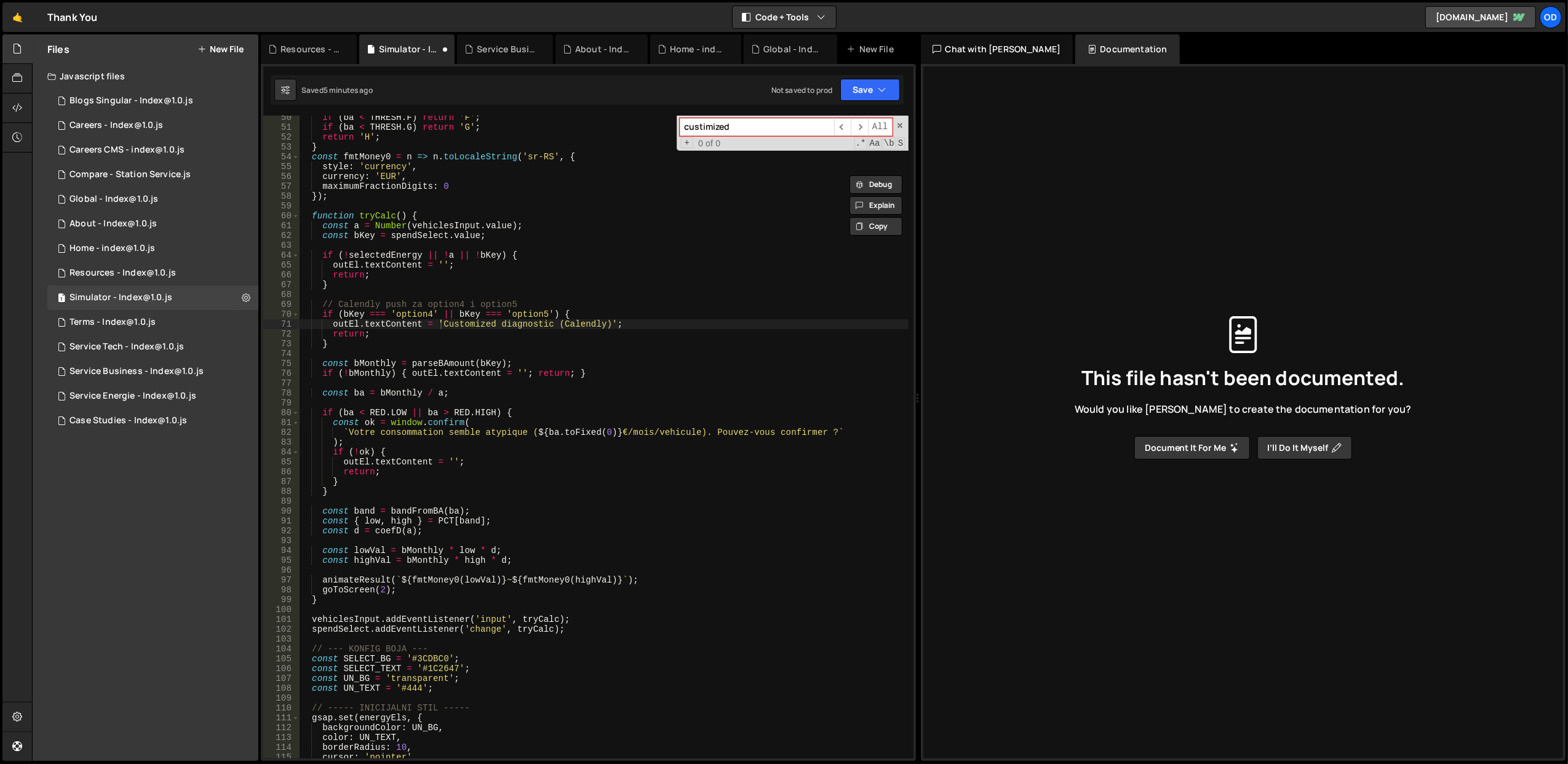
type input "custimized"
click at [377, 335] on div "if ( ba < THRESH . F ) return 'F' ; if ( ba < THRESH . G ) return 'G' ; return …" at bounding box center [603, 444] width 610 height 663
drag, startPoint x: 644, startPoint y: 322, endPoint x: 332, endPoint y: 323, distance: 312.0
click at [332, 323] on div "if ( ba < THRESH . F ) return 'F' ; if ( ba < THRESH . G ) return 'G' ; return …" at bounding box center [603, 444] width 610 height 663
paste textarea "goToScreen(3)"
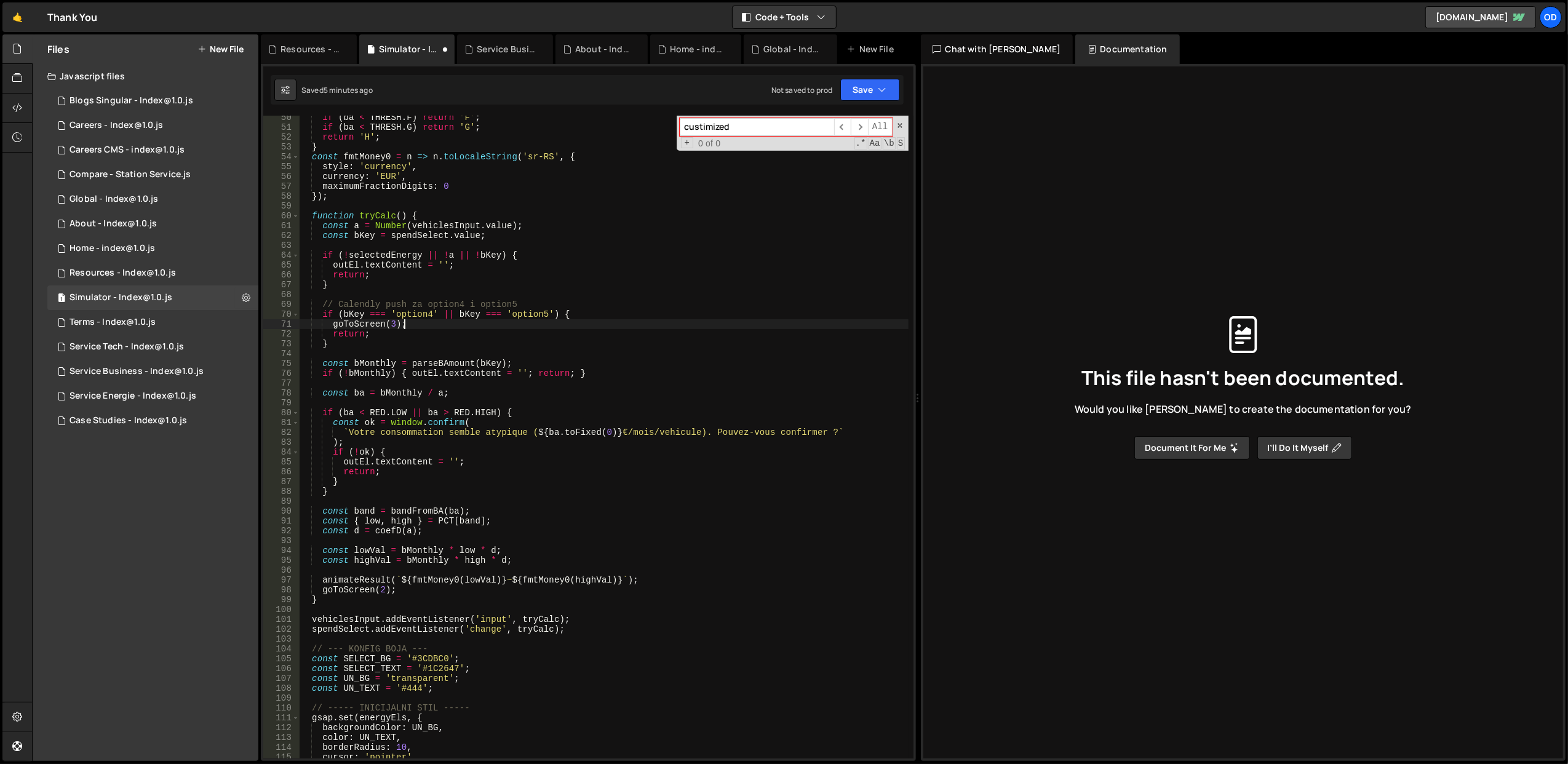
click at [472, 288] on div "if ( ba < THRESH . F ) return 'F' ; if ( ba < THRESH . G ) return 'G' ; return …" at bounding box center [603, 444] width 610 height 663
type textarea "}"
drag, startPoint x: 850, startPoint y: 88, endPoint x: 842, endPoint y: 98, distance: 12.8
click at [850, 88] on button "Save" at bounding box center [870, 90] width 59 height 22
click at [827, 123] on div "Save to Staging S" at bounding box center [828, 120] width 128 height 13
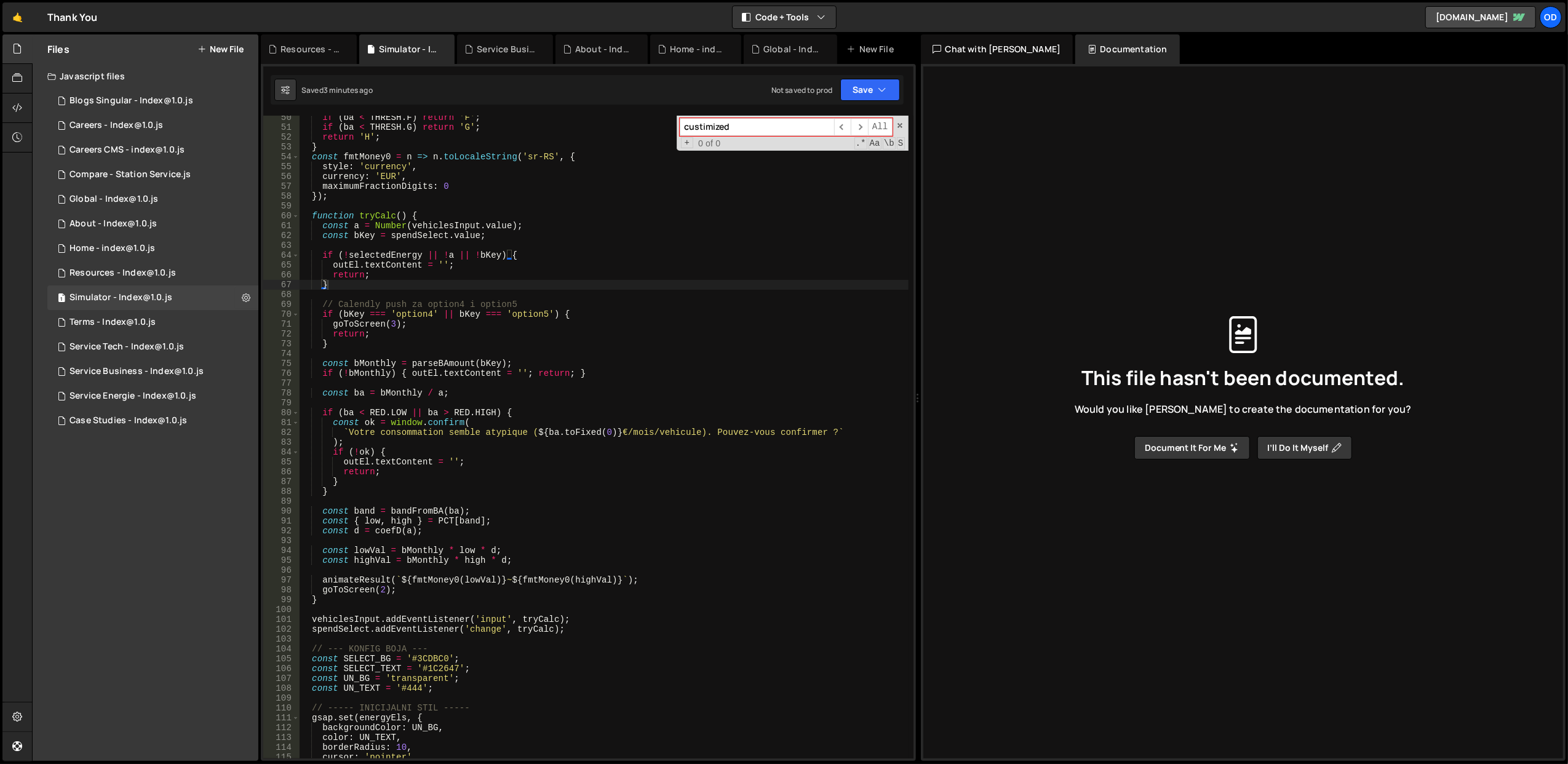
click at [404, 297] on div "if ( ba < THRESH . F ) return 'F' ; if ( ba < THRESH . G ) return 'G' ; return …" at bounding box center [603, 444] width 610 height 663
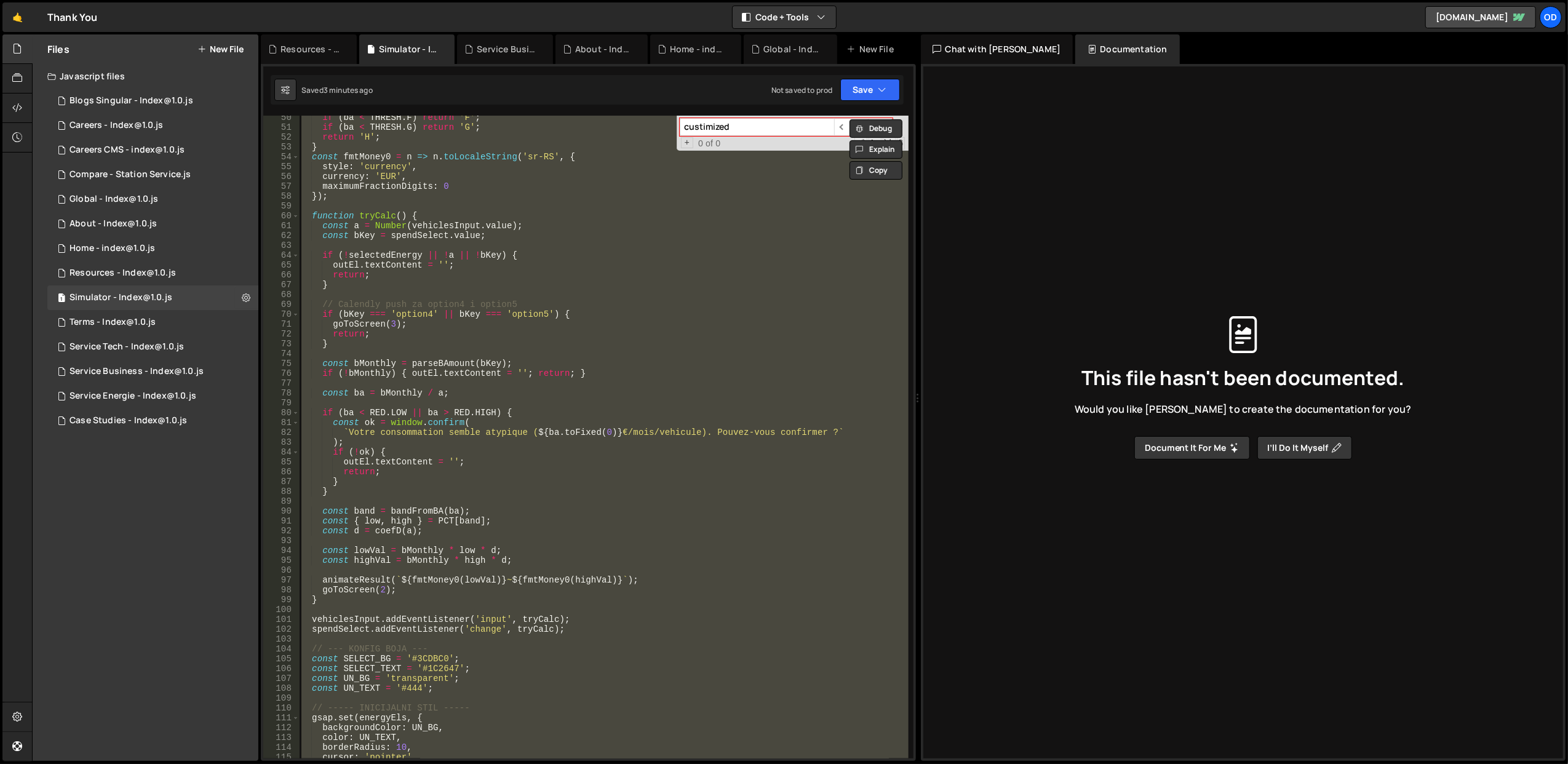
click at [462, 330] on div "if ( ba < THRESH . F ) return 'F' ; if ( ba < THRESH . G ) return 'G' ; return …" at bounding box center [603, 437] width 609 height 643
type textarea "return;"
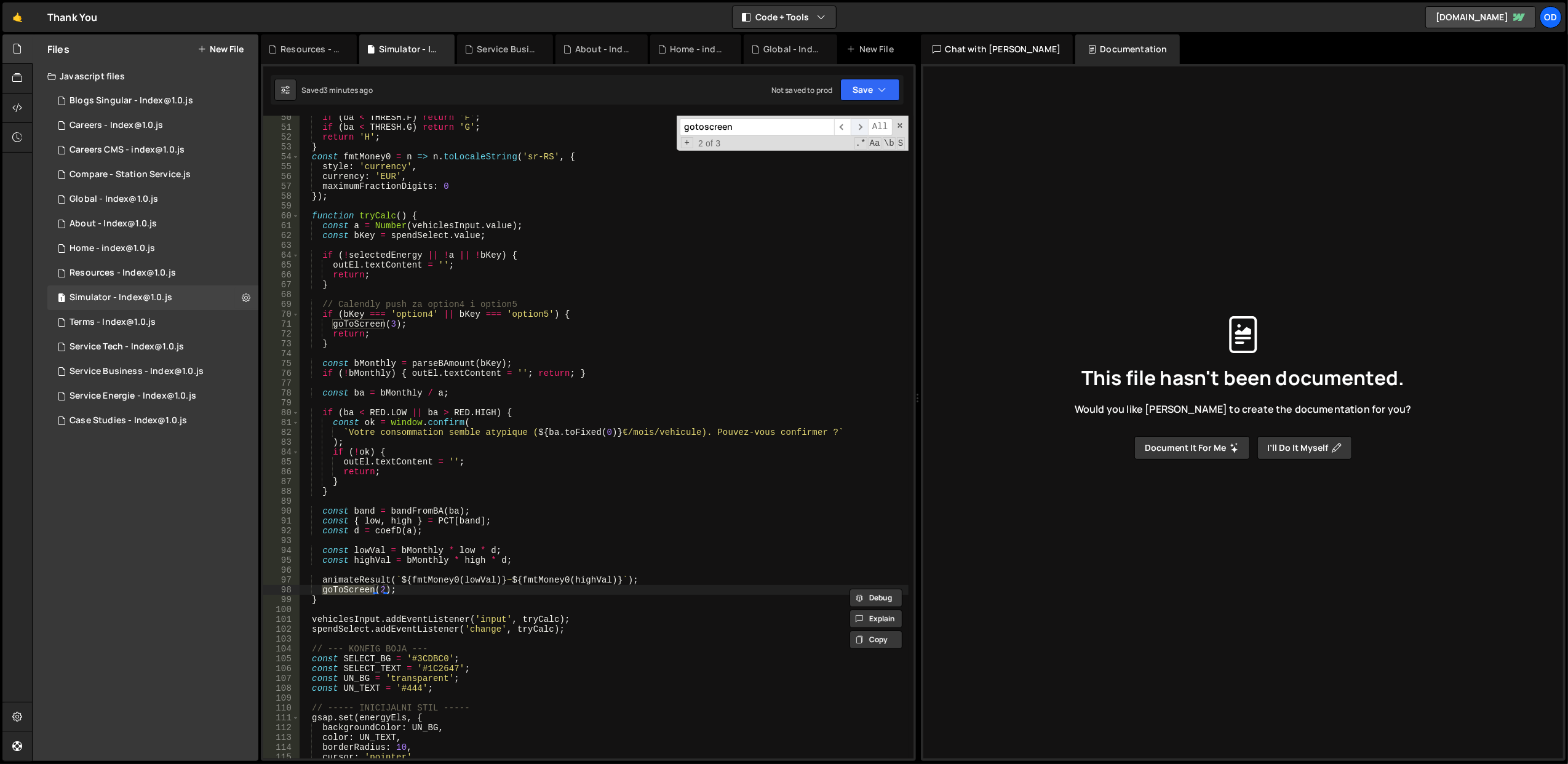
type input "gotoscreen"
click at [862, 125] on span "​" at bounding box center [859, 126] width 17 height 18
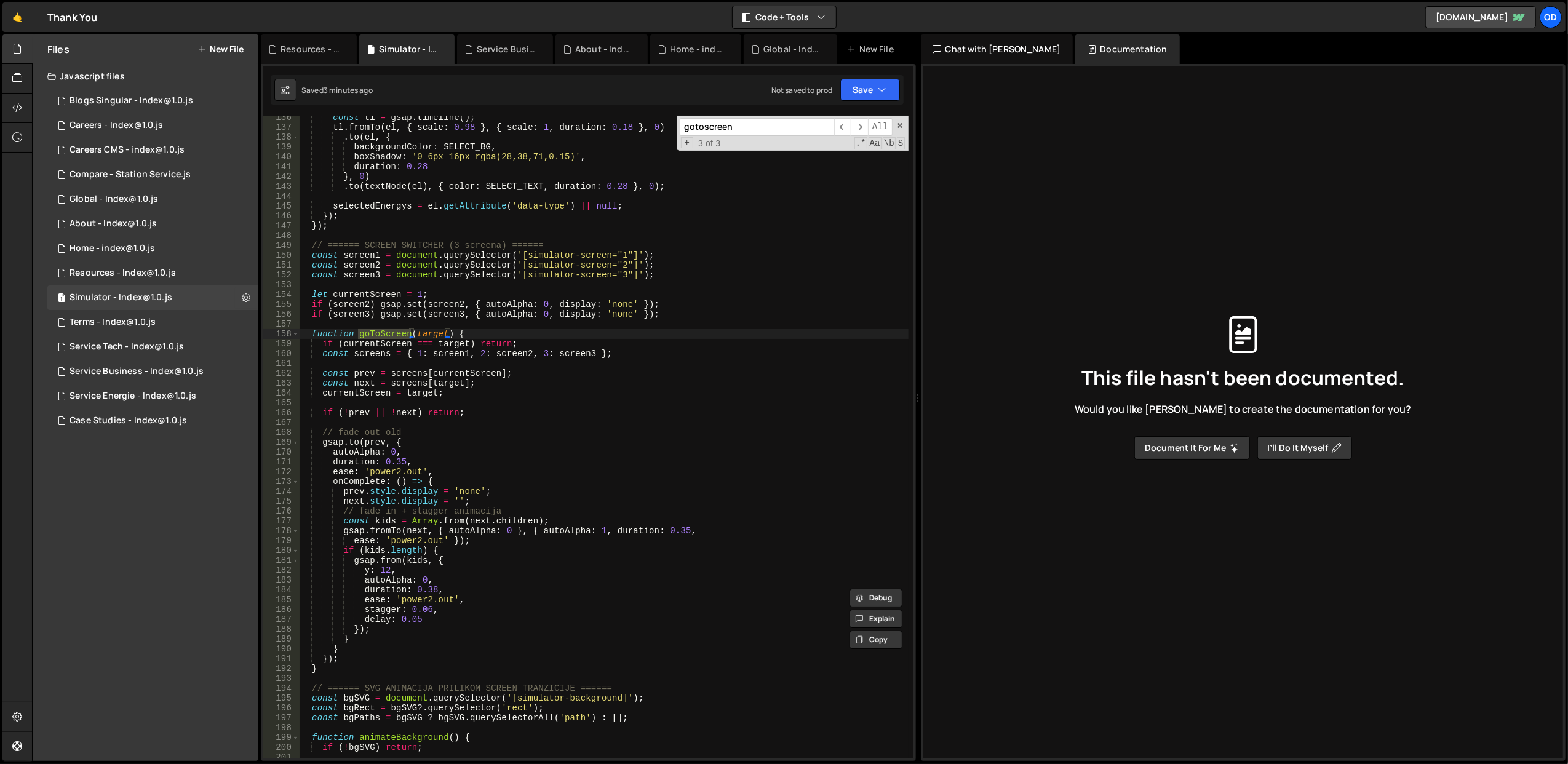
scroll to position [1331, 0]
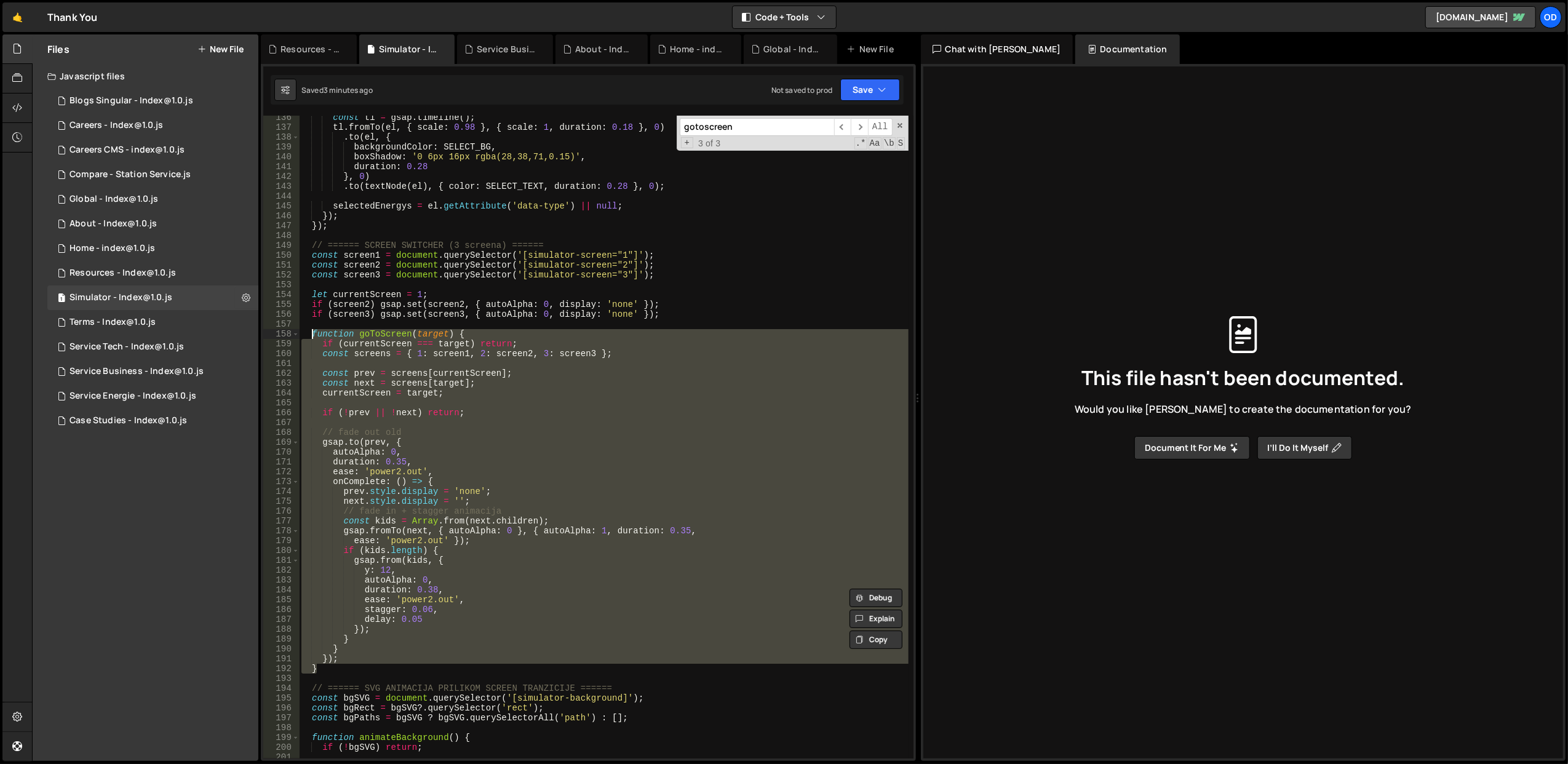
drag, startPoint x: 342, startPoint y: 667, endPoint x: 312, endPoint y: 337, distance: 331.4
click at [312, 337] on div "const tl = gsap . timeline ( ) ; tl . fromTo ( el , { scale : 0.98 } , { scale …" at bounding box center [603, 444] width 610 height 663
type textarea "function goToScreen(target) { if (currentScreen === target) return;"
paste textarea
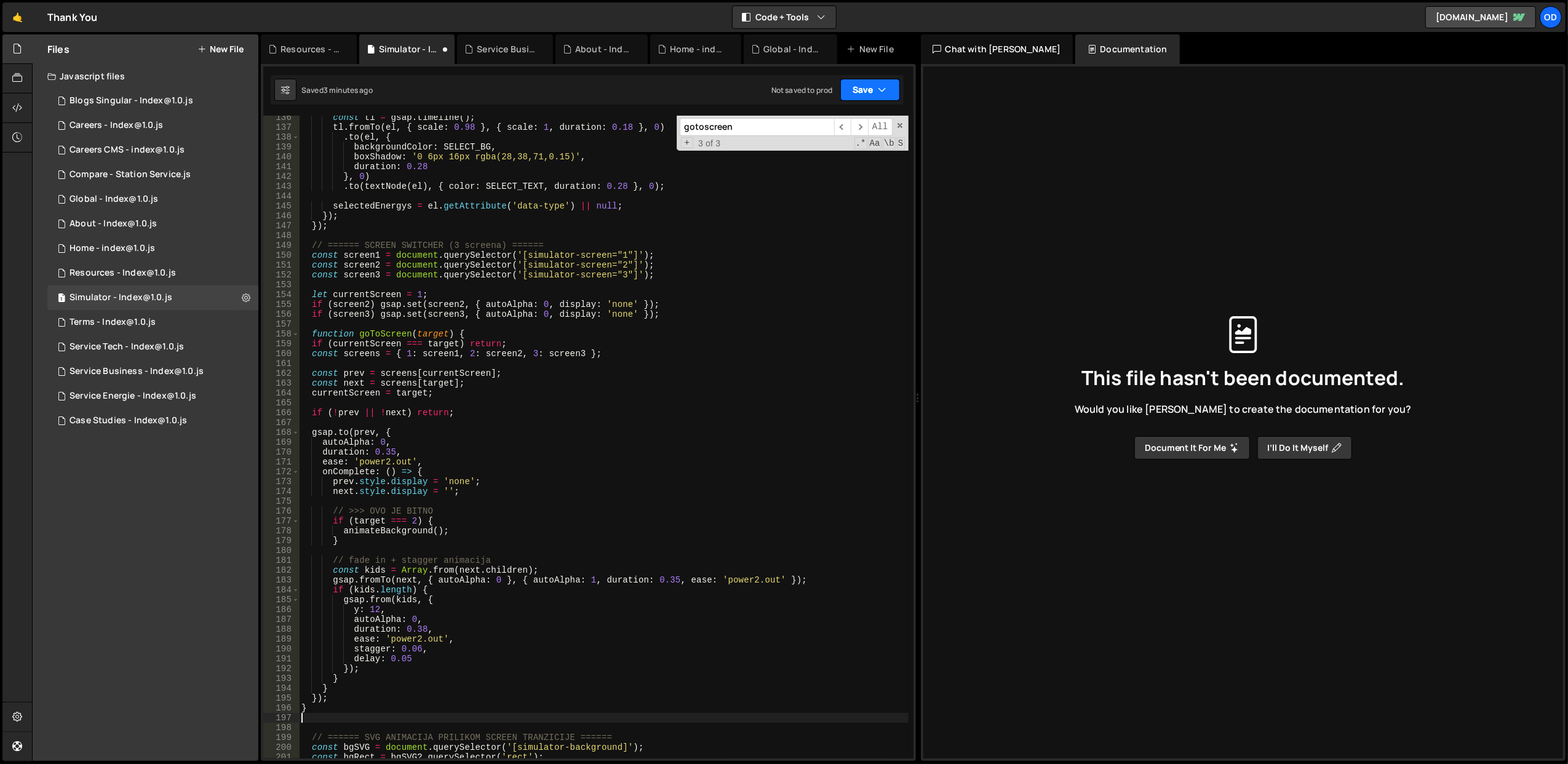
click at [879, 89] on icon "button" at bounding box center [883, 90] width 8 height 13
click at [829, 119] on div "Save to Staging S" at bounding box center [828, 120] width 128 height 13
